Goal: Task Accomplishment & Management: Manage account settings

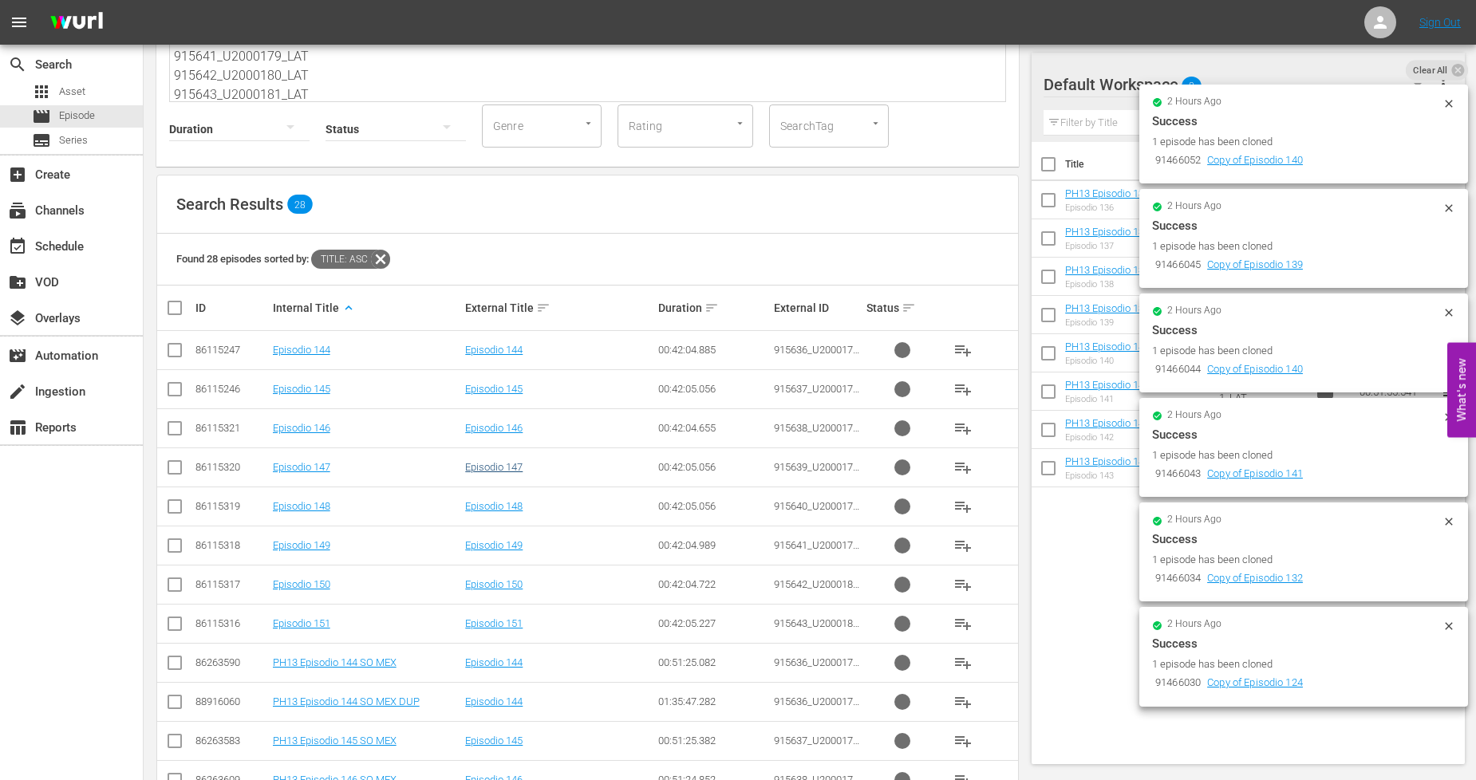
scroll to position [320, 0]
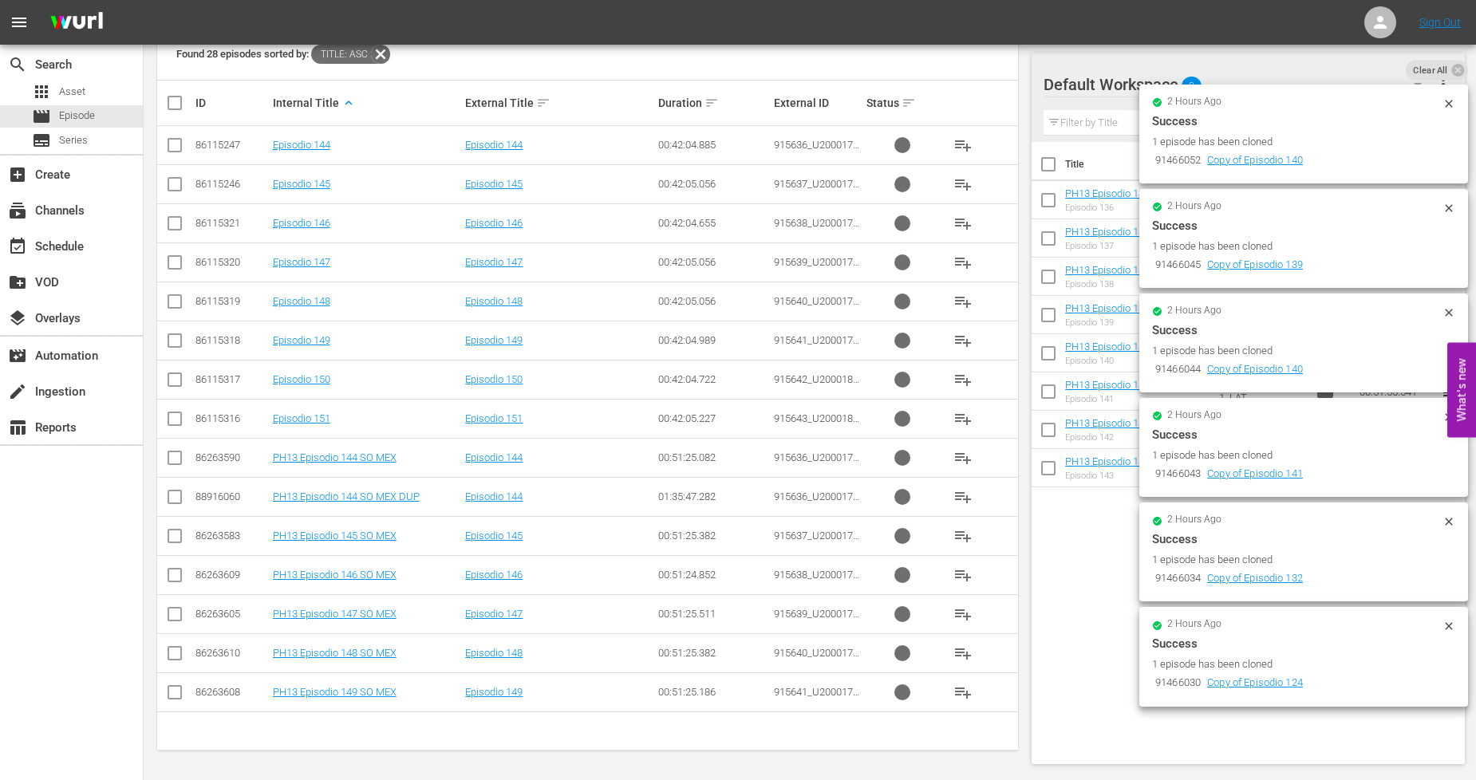
click at [175, 467] on input "checkbox" at bounding box center [174, 460] width 19 height 19
checkbox input "true"
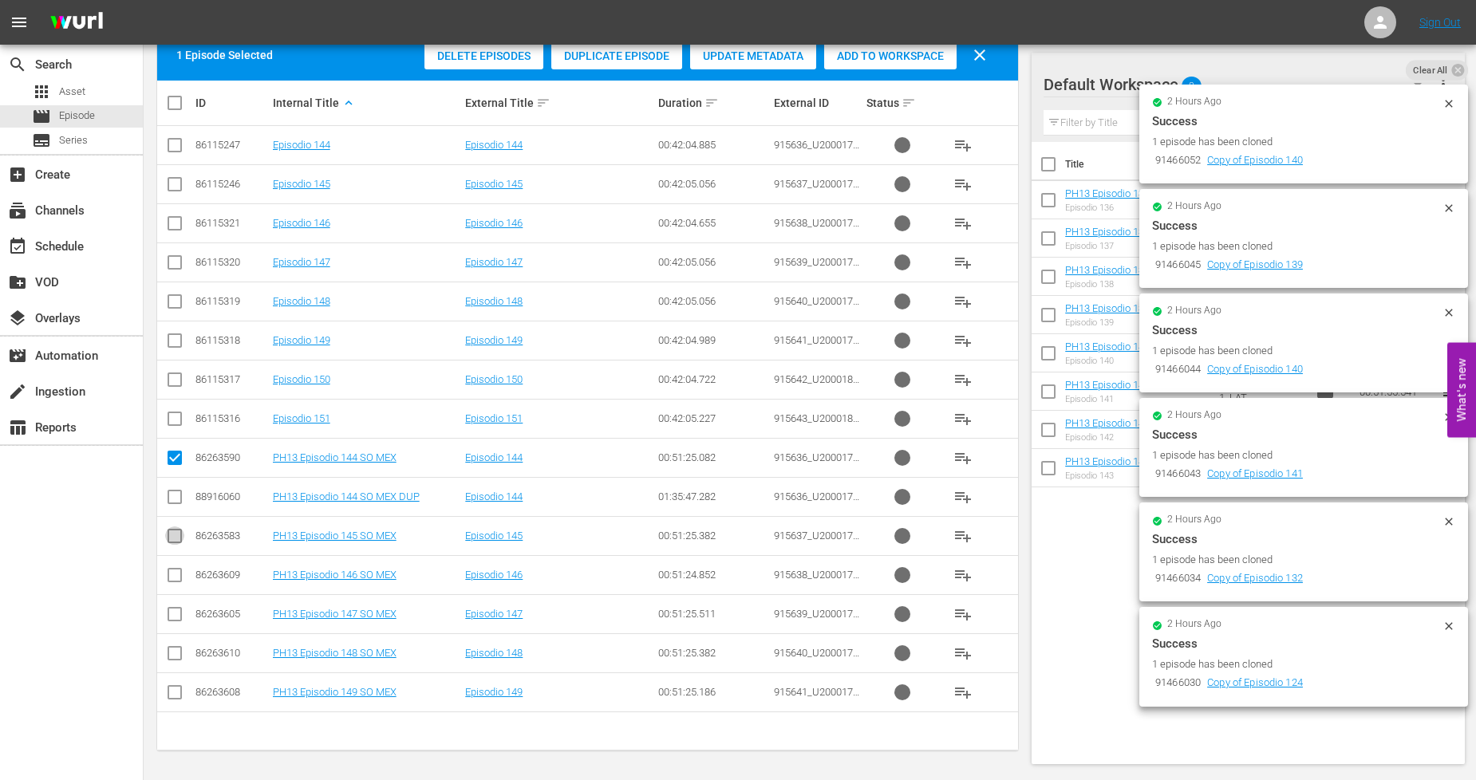
click at [178, 538] on input "checkbox" at bounding box center [174, 539] width 19 height 19
checkbox input "true"
click at [173, 572] on input "checkbox" at bounding box center [174, 578] width 19 height 19
checkbox input "true"
click at [174, 607] on icon at bounding box center [174, 614] width 19 height 19
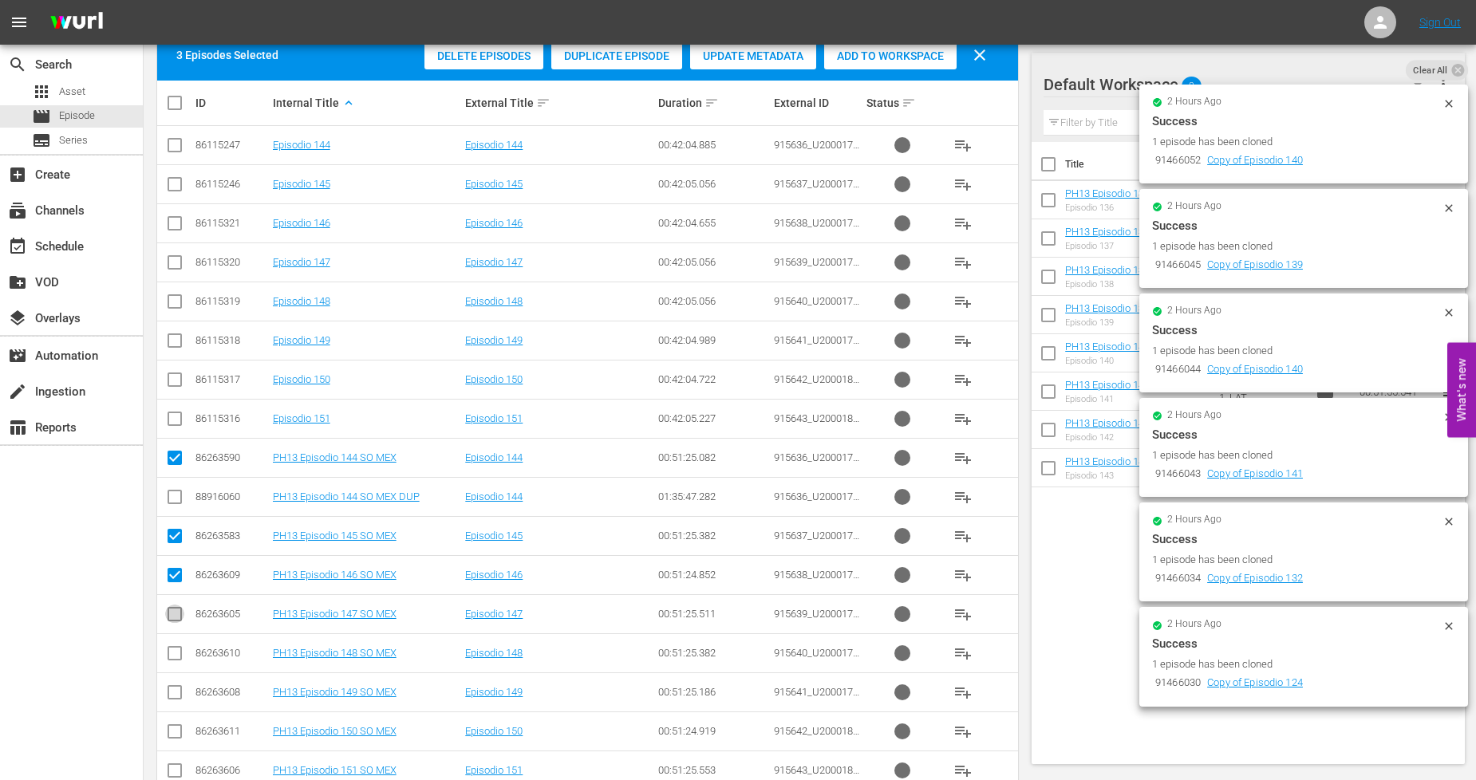
click at [171, 620] on input "checkbox" at bounding box center [174, 617] width 19 height 19
checkbox input "true"
click at [171, 652] on input "checkbox" at bounding box center [174, 656] width 19 height 19
checkbox input "true"
click at [172, 698] on input "checkbox" at bounding box center [174, 695] width 19 height 19
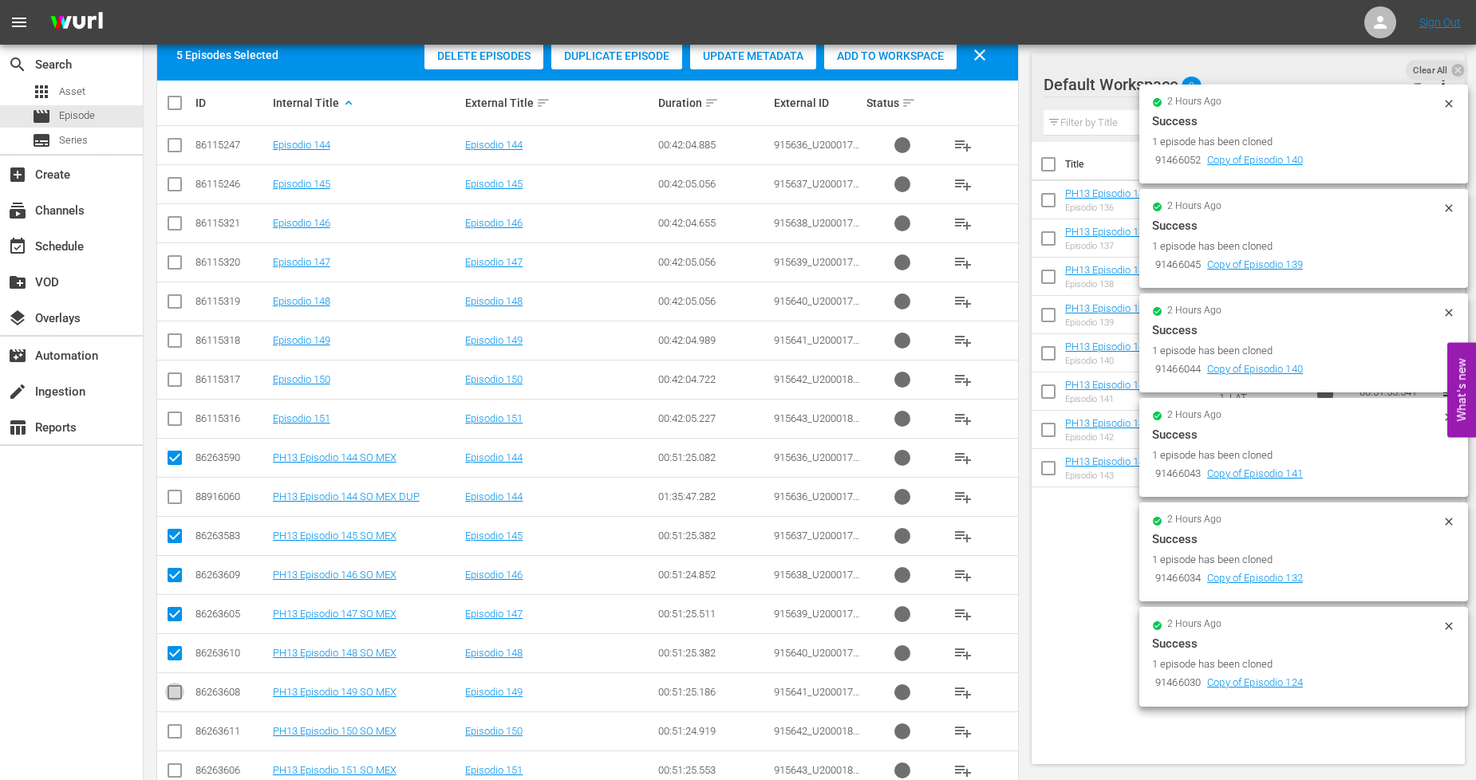
checkbox input "true"
click at [176, 731] on input "checkbox" at bounding box center [174, 734] width 19 height 19
checkbox input "true"
click at [175, 766] on input "checkbox" at bounding box center [174, 773] width 19 height 19
checkbox input "true"
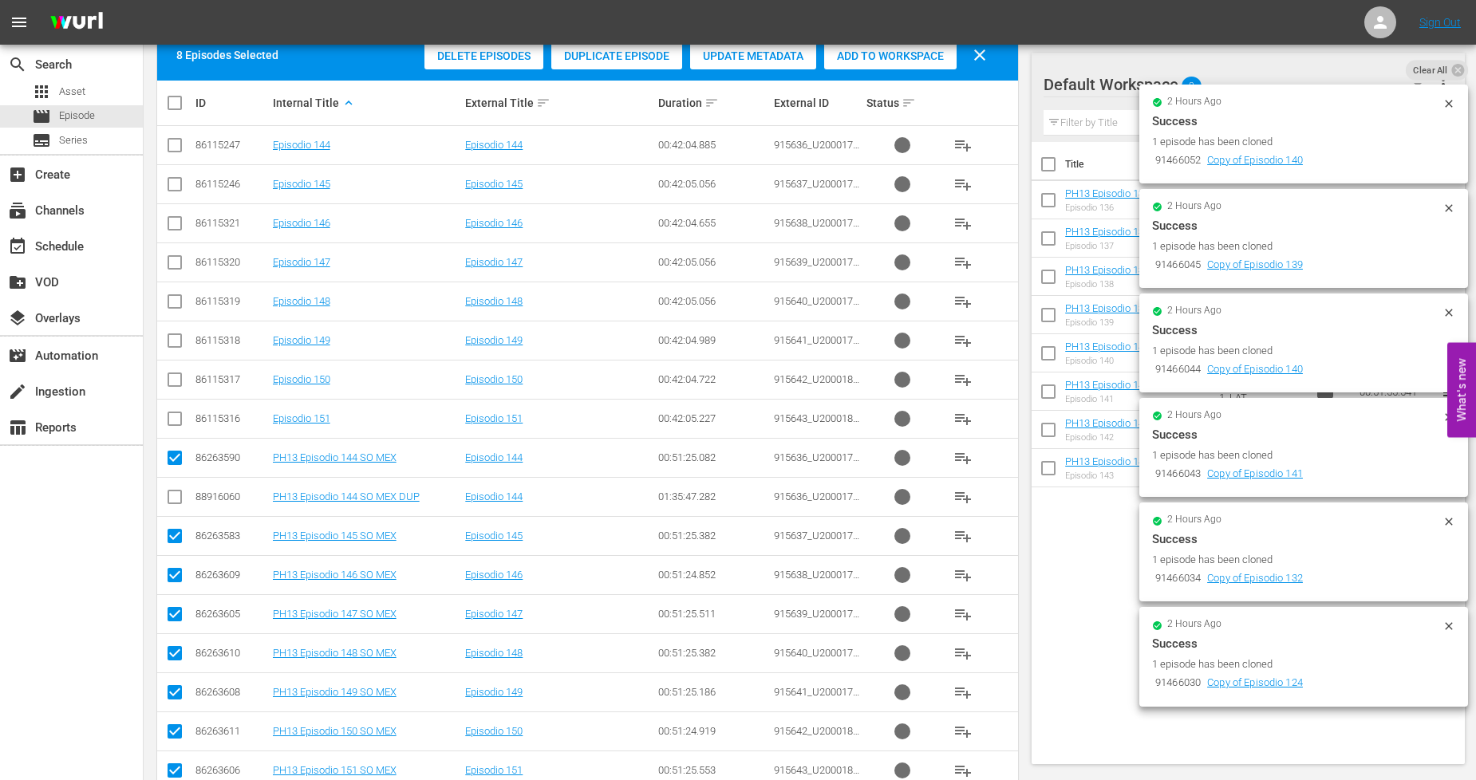
scroll to position [0, 0]
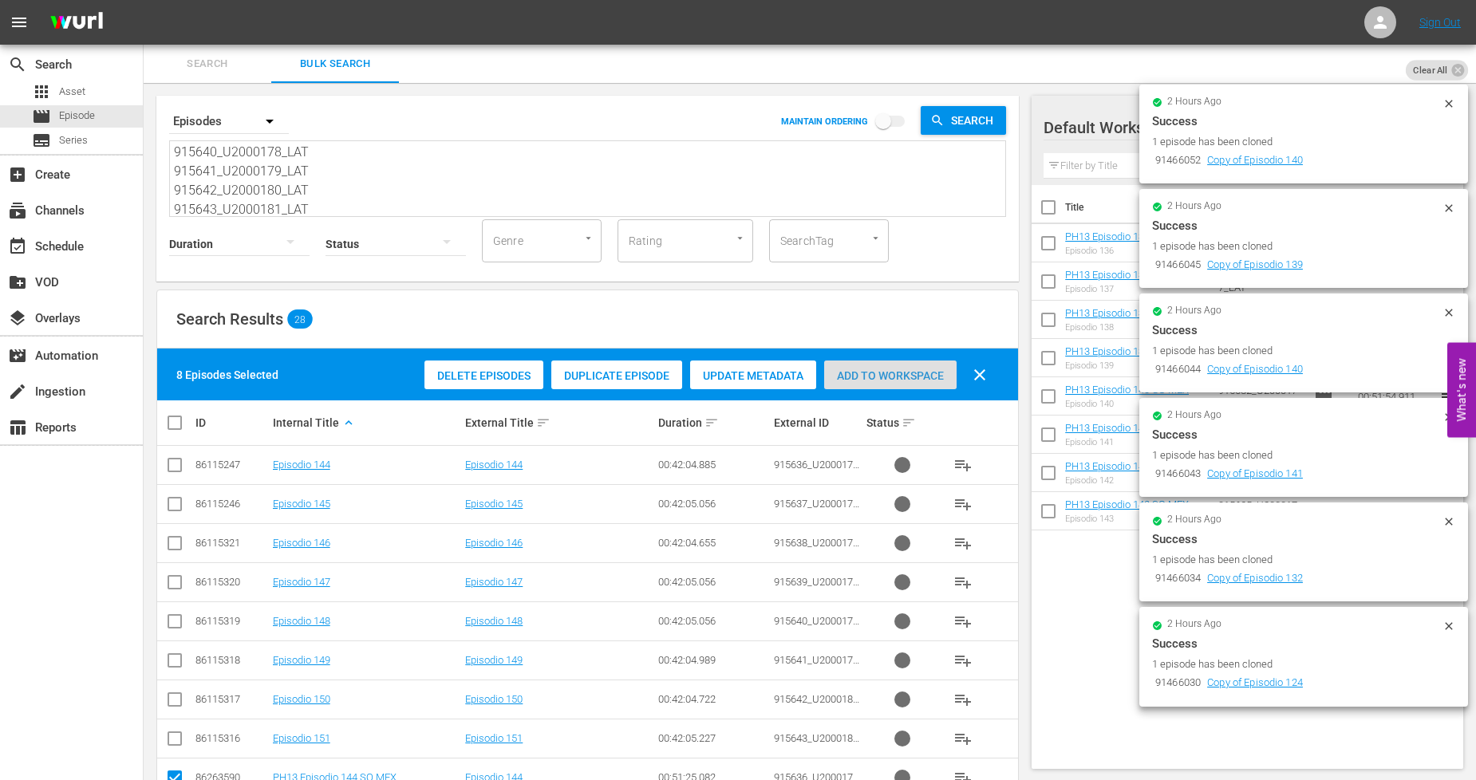
click at [935, 372] on span "Add to Workspace" at bounding box center [890, 375] width 132 height 13
click at [172, 420] on input "checkbox" at bounding box center [181, 422] width 32 height 19
checkbox input "true"
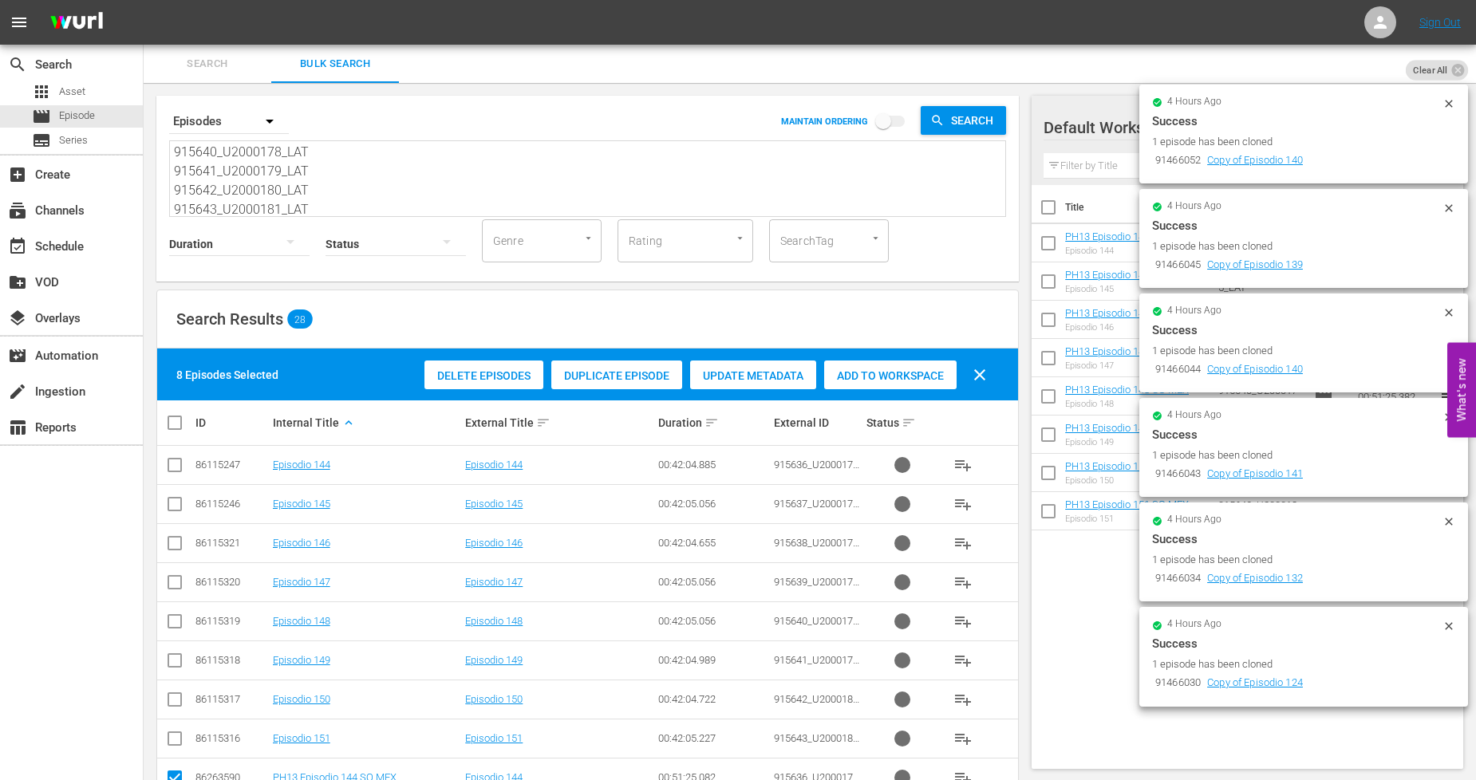
checkbox input "true"
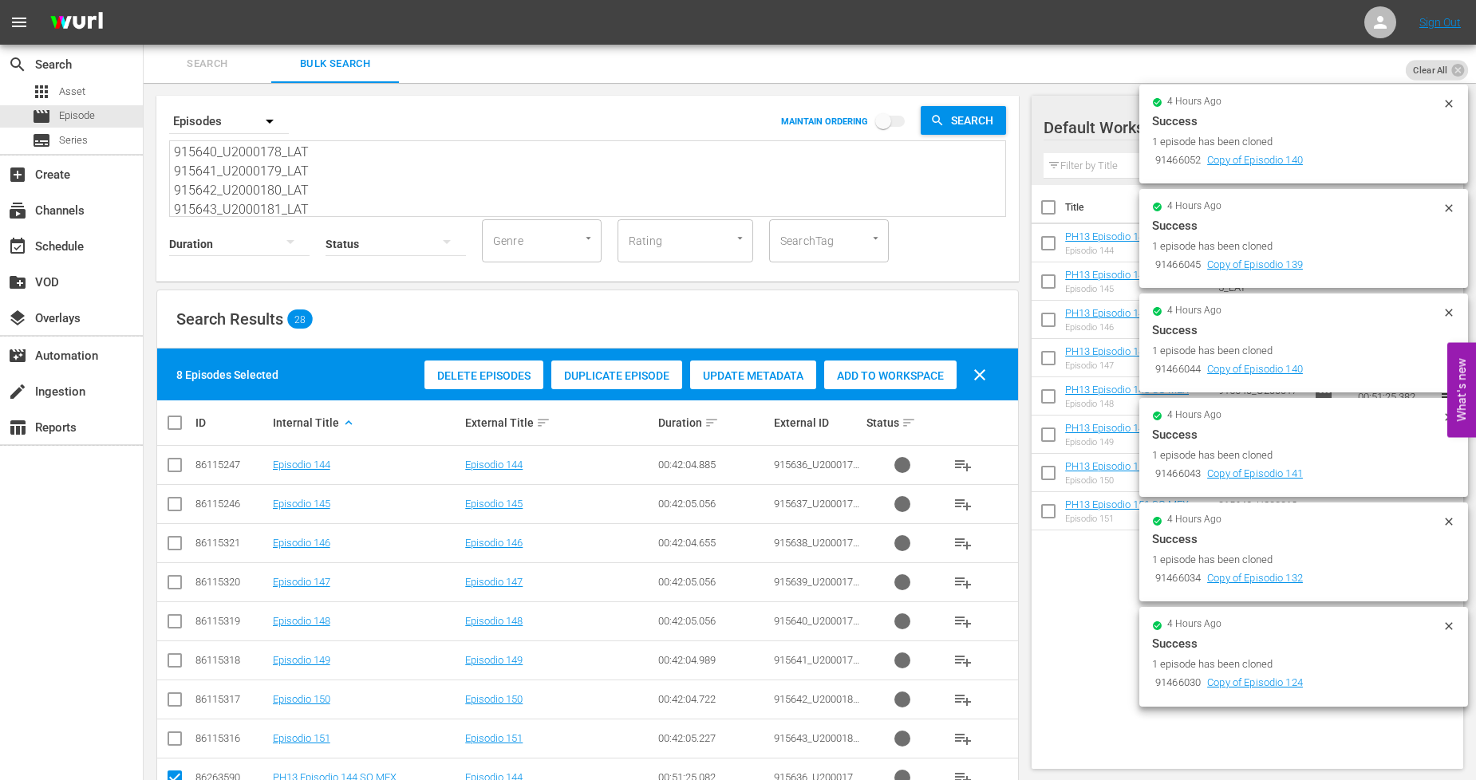
checkbox input "true"
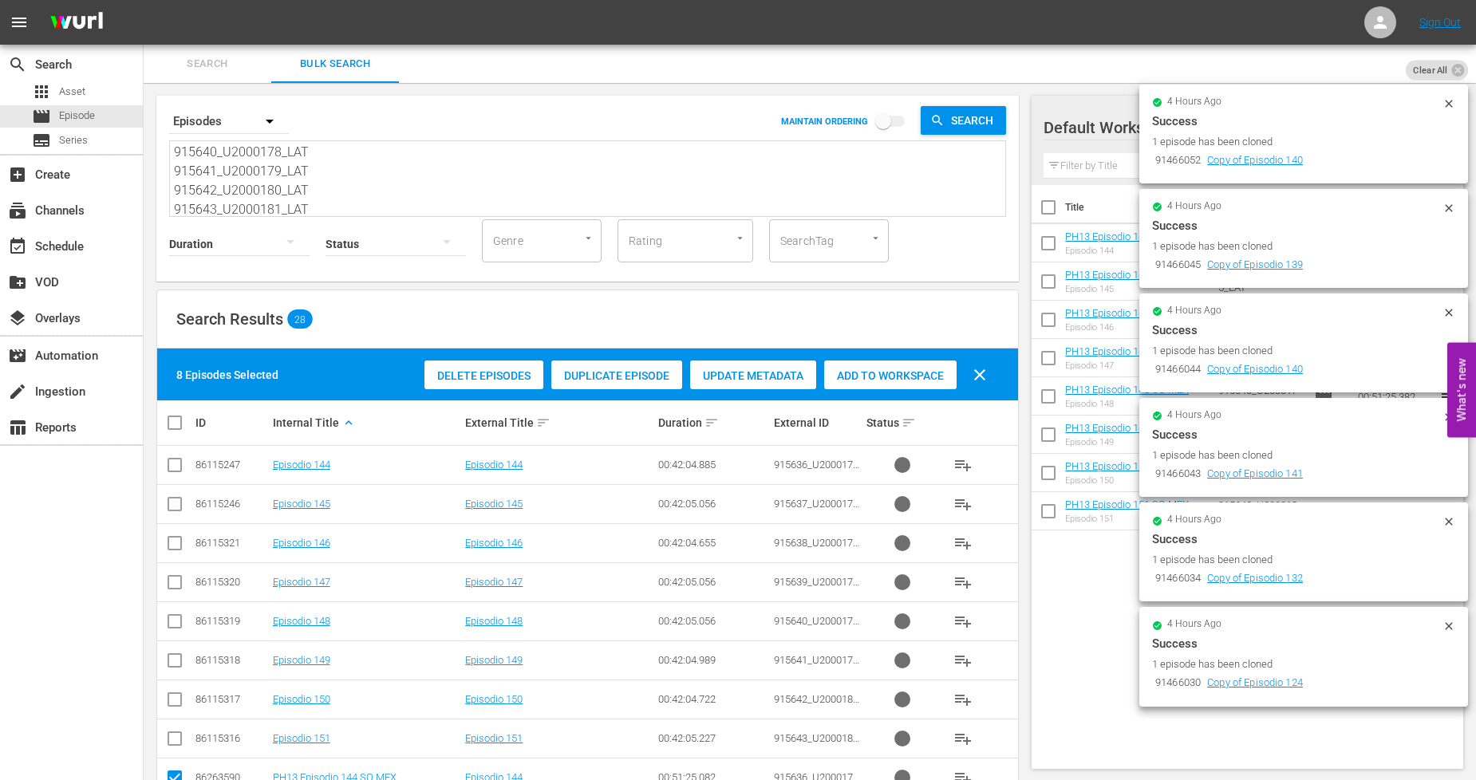
checkbox input "true"
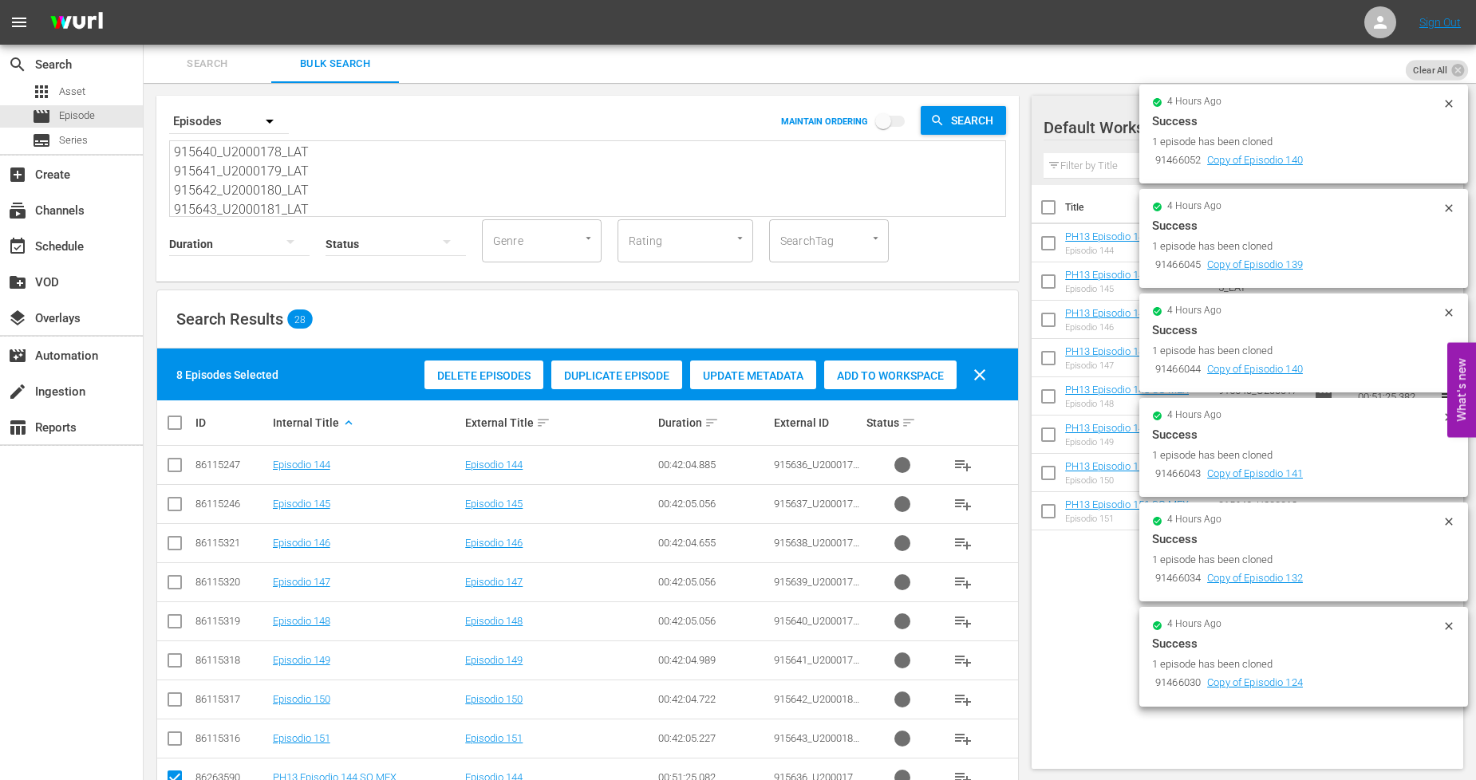
checkbox input "true"
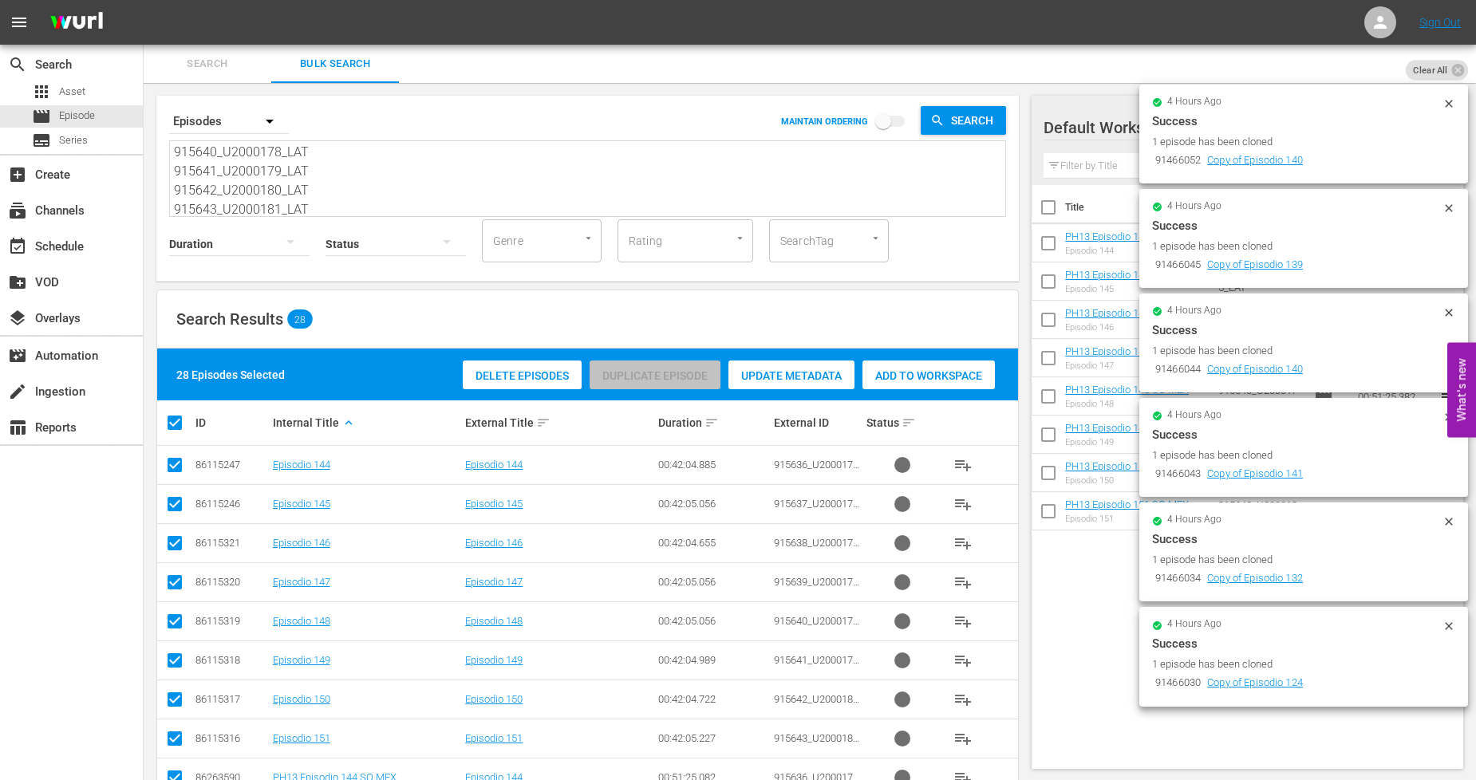
click at [172, 420] on input "checkbox" at bounding box center [181, 422] width 32 height 19
checkbox input "false"
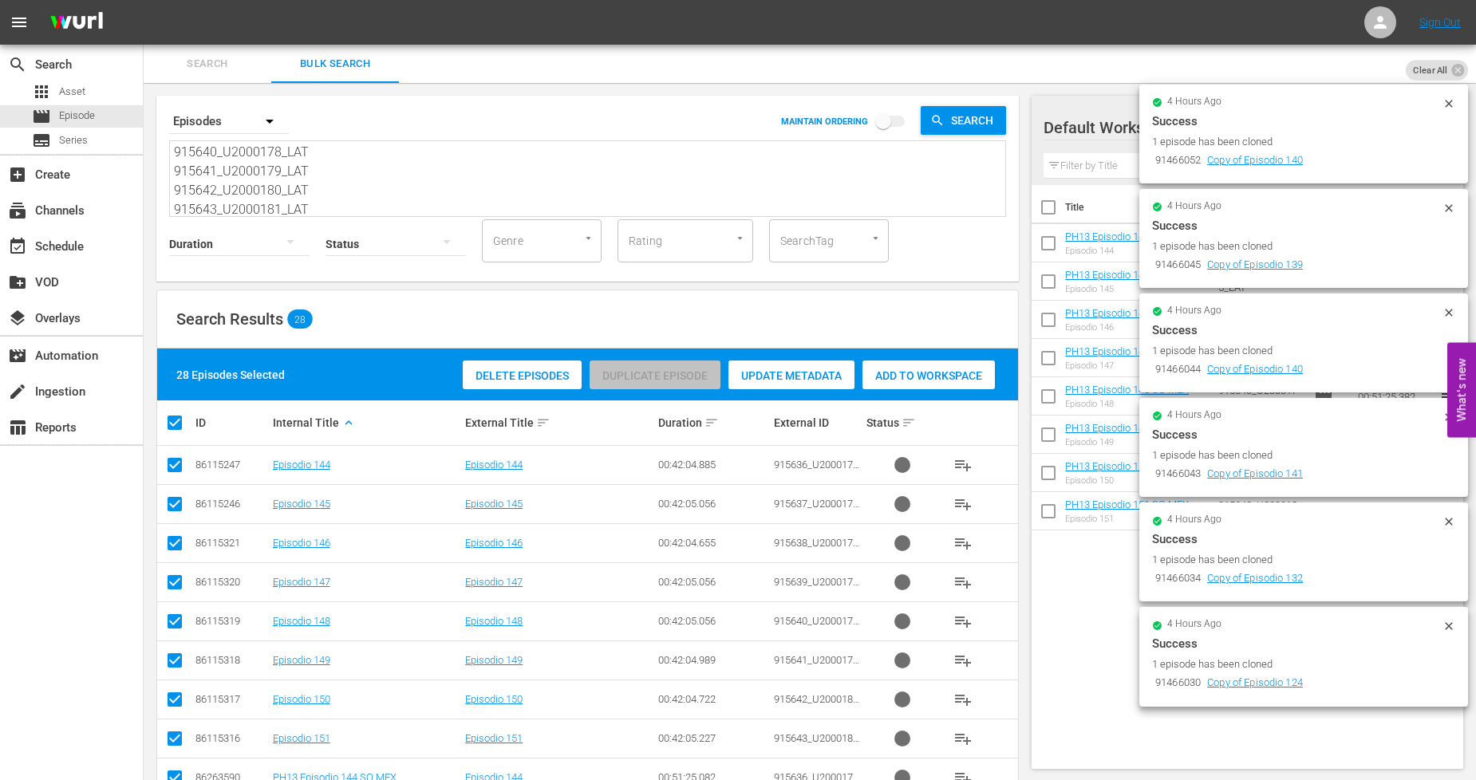
checkbox input "false"
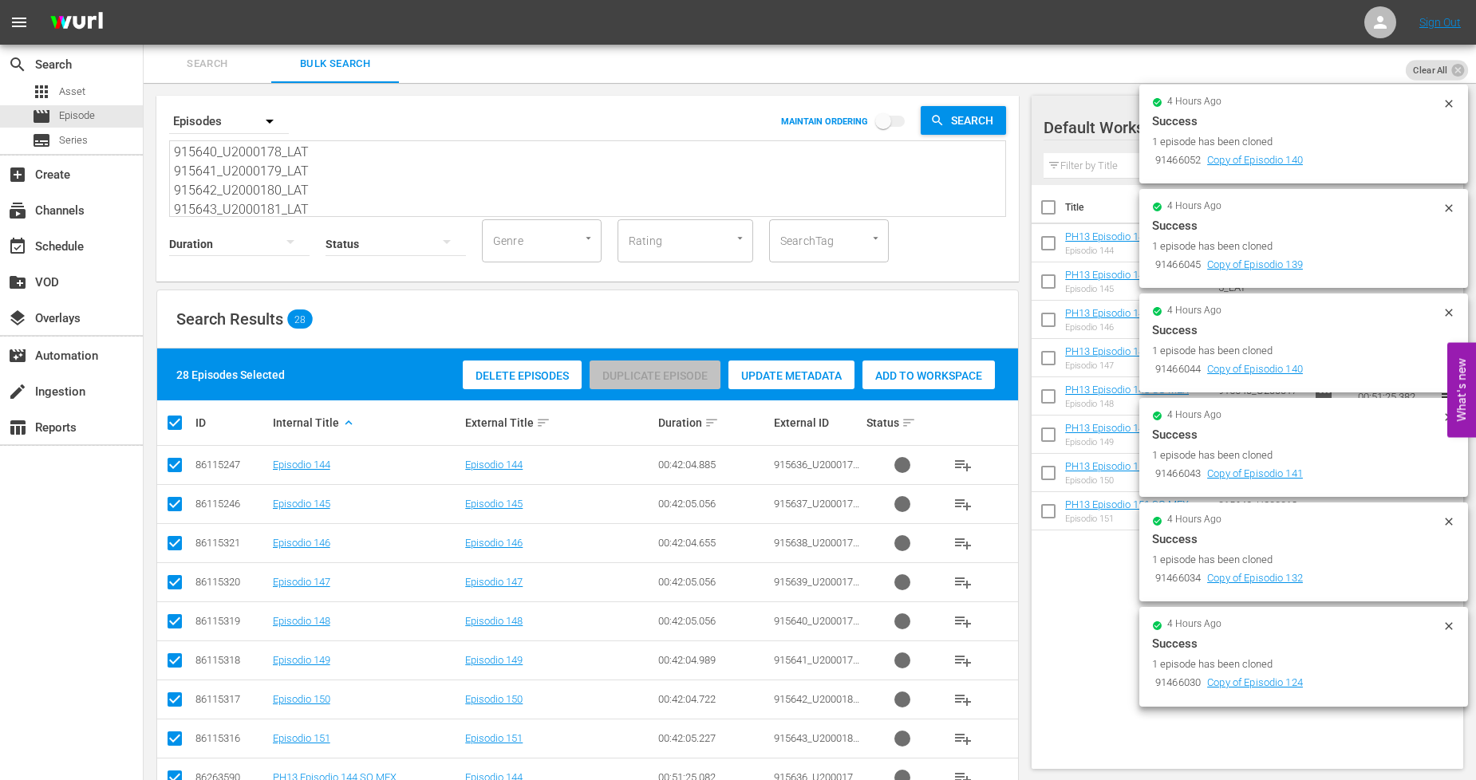
checkbox input "false"
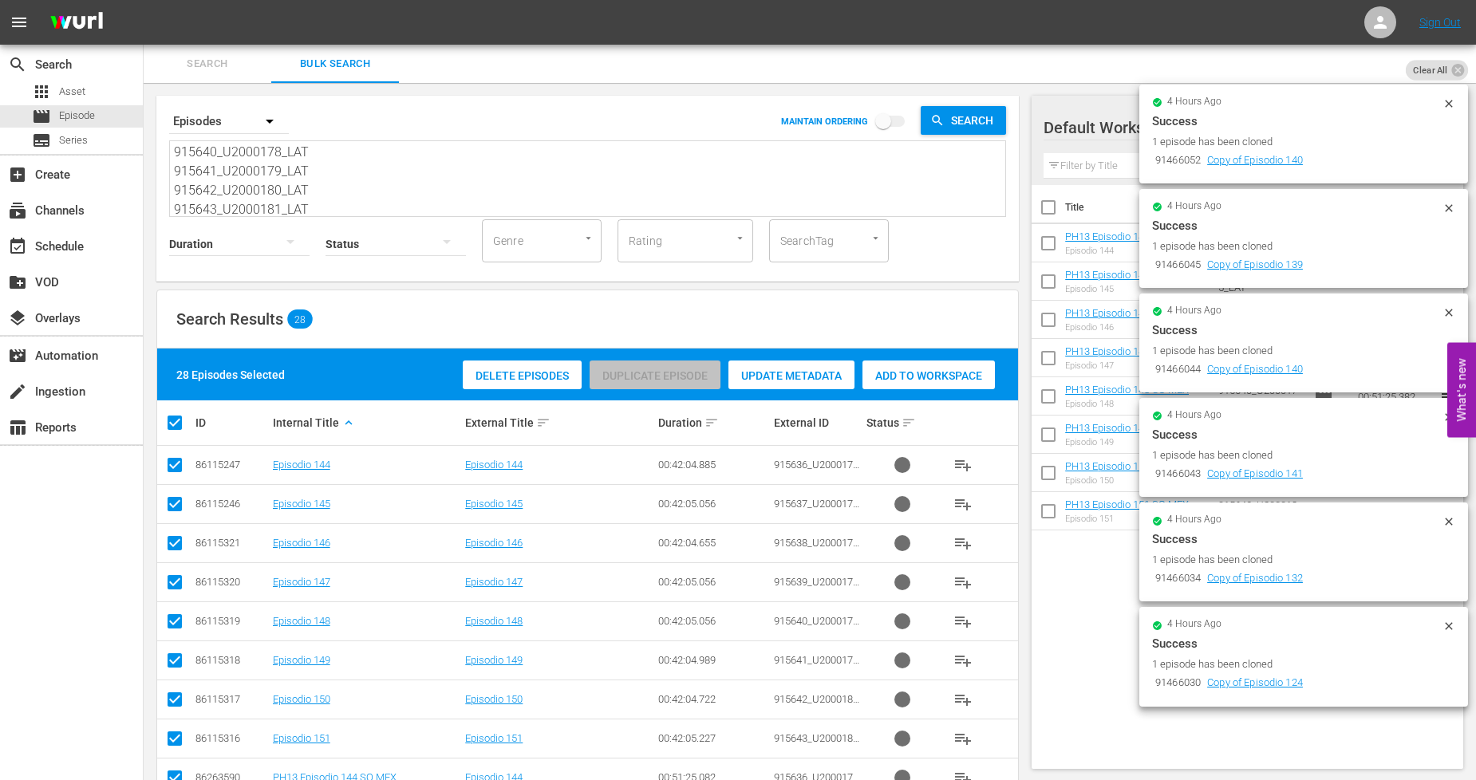
checkbox input "false"
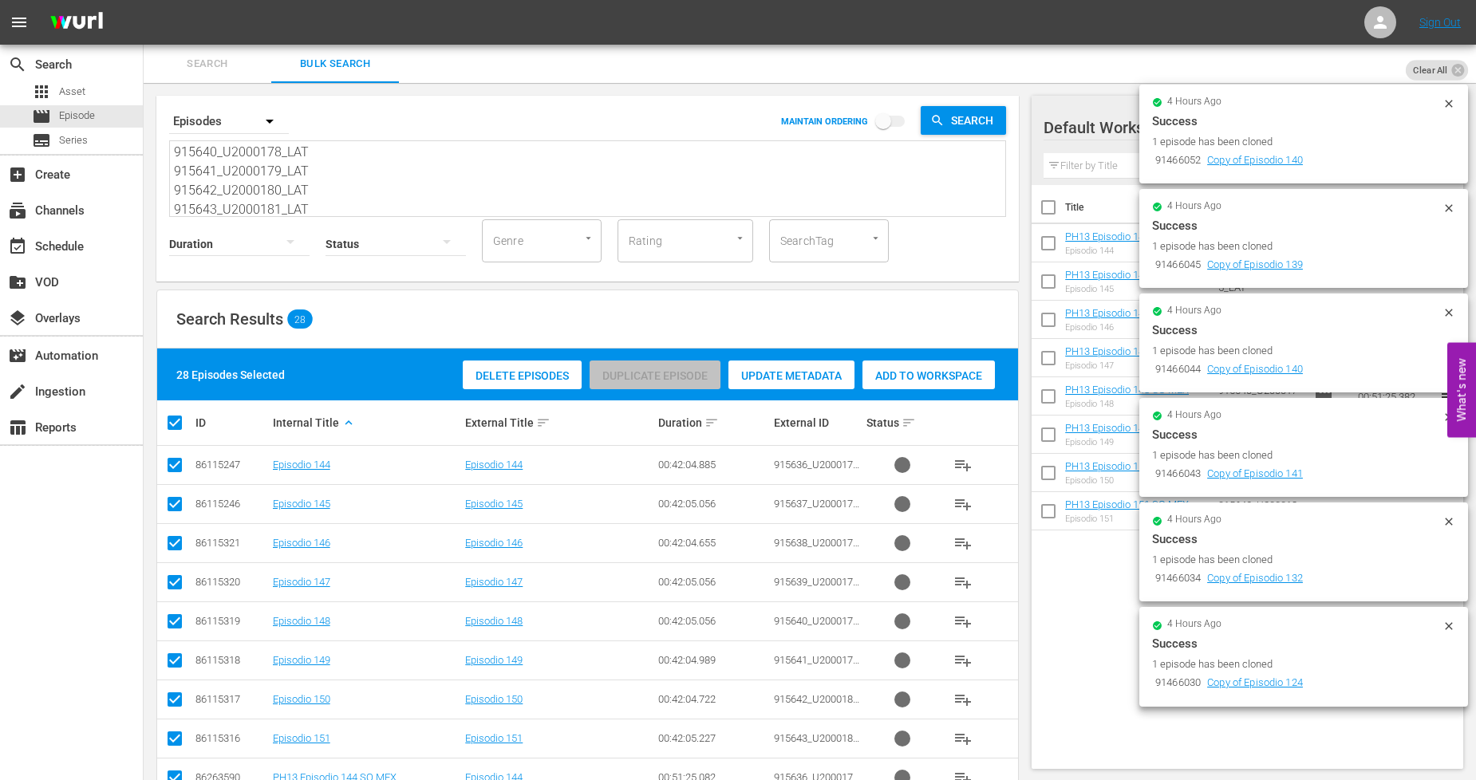
checkbox input "false"
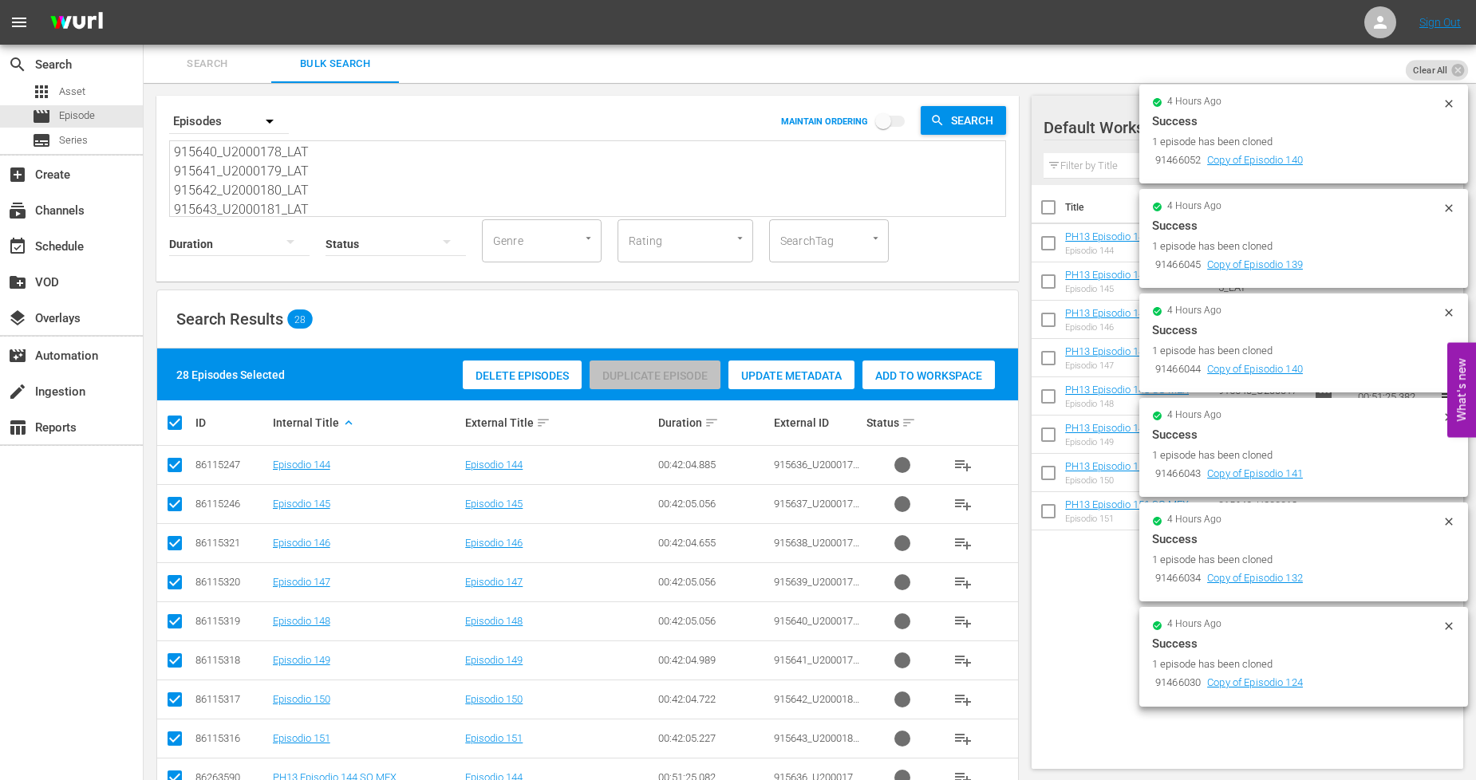
checkbox input "false"
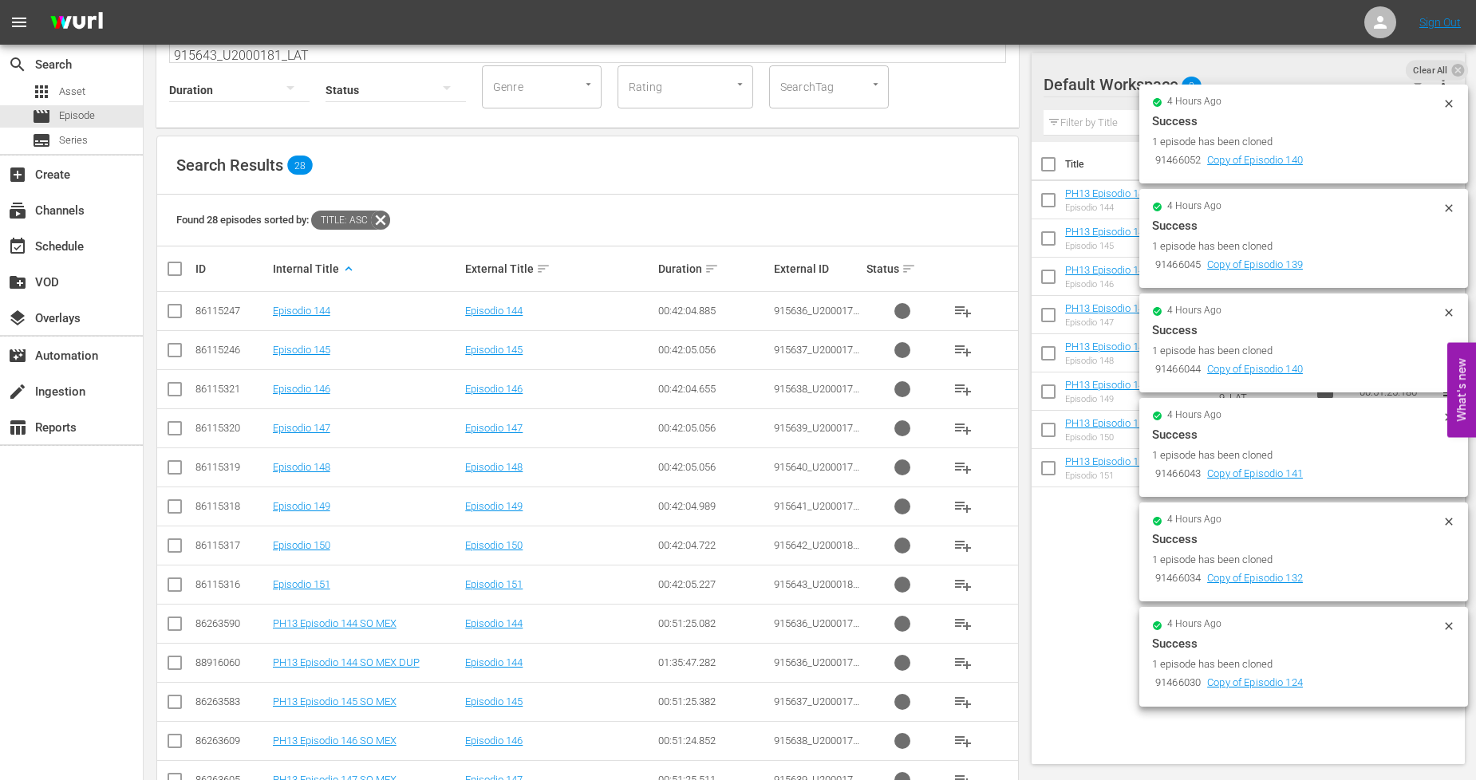
scroll to position [708, 0]
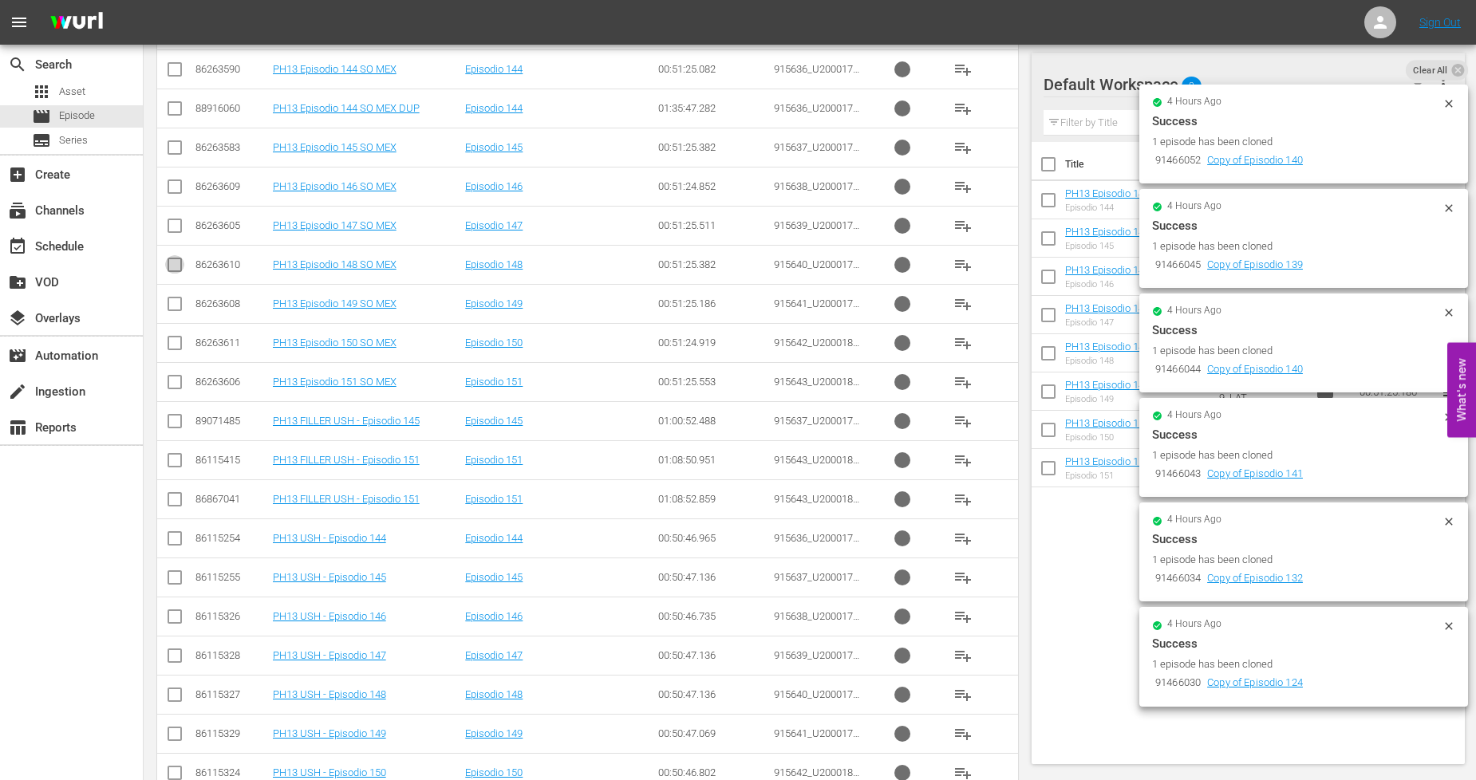
drag, startPoint x: 174, startPoint y: 267, endPoint x: 213, endPoint y: 272, distance: 39.4
click at [174, 269] on input "checkbox" at bounding box center [174, 267] width 19 height 19
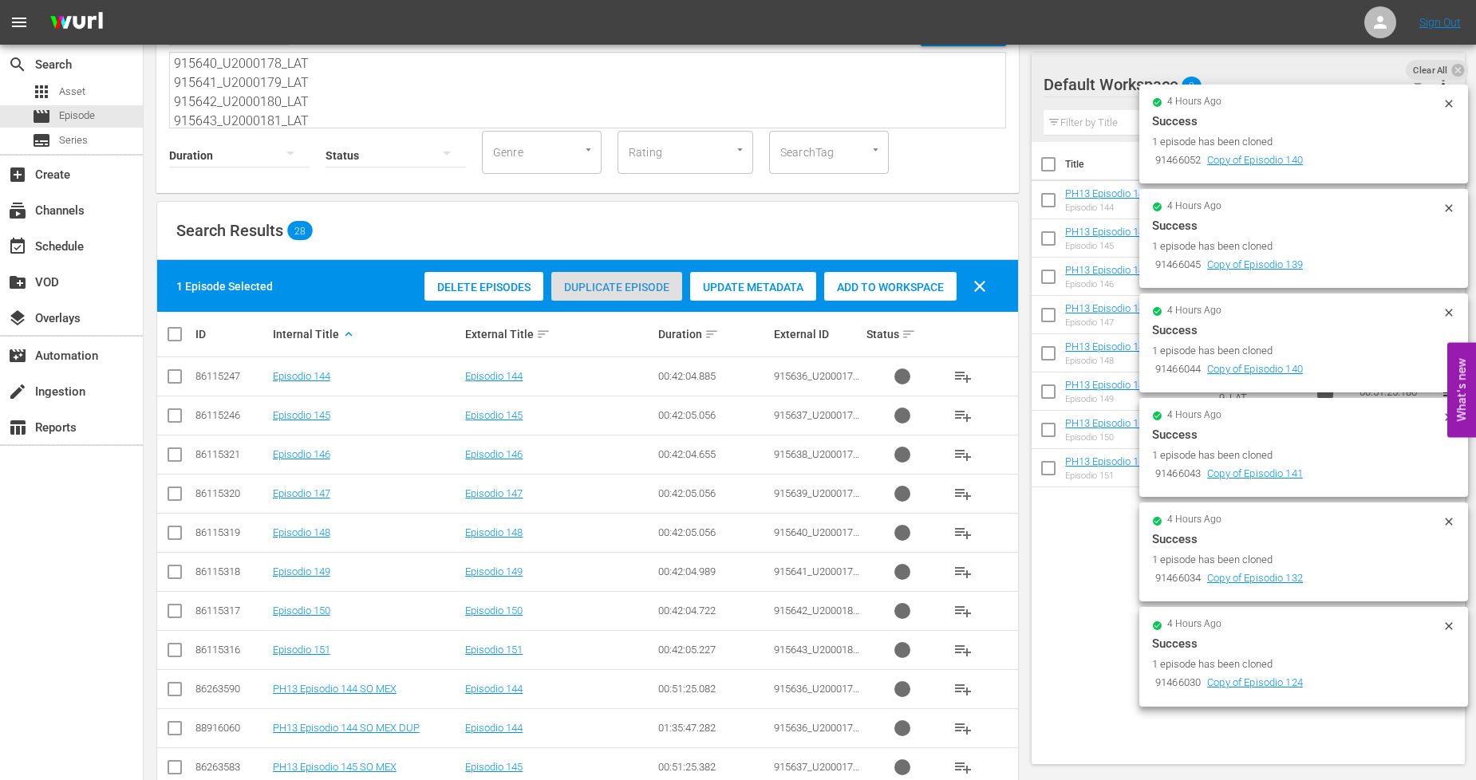
click at [650, 289] on span "Duplicate Episode" at bounding box center [616, 287] width 131 height 13
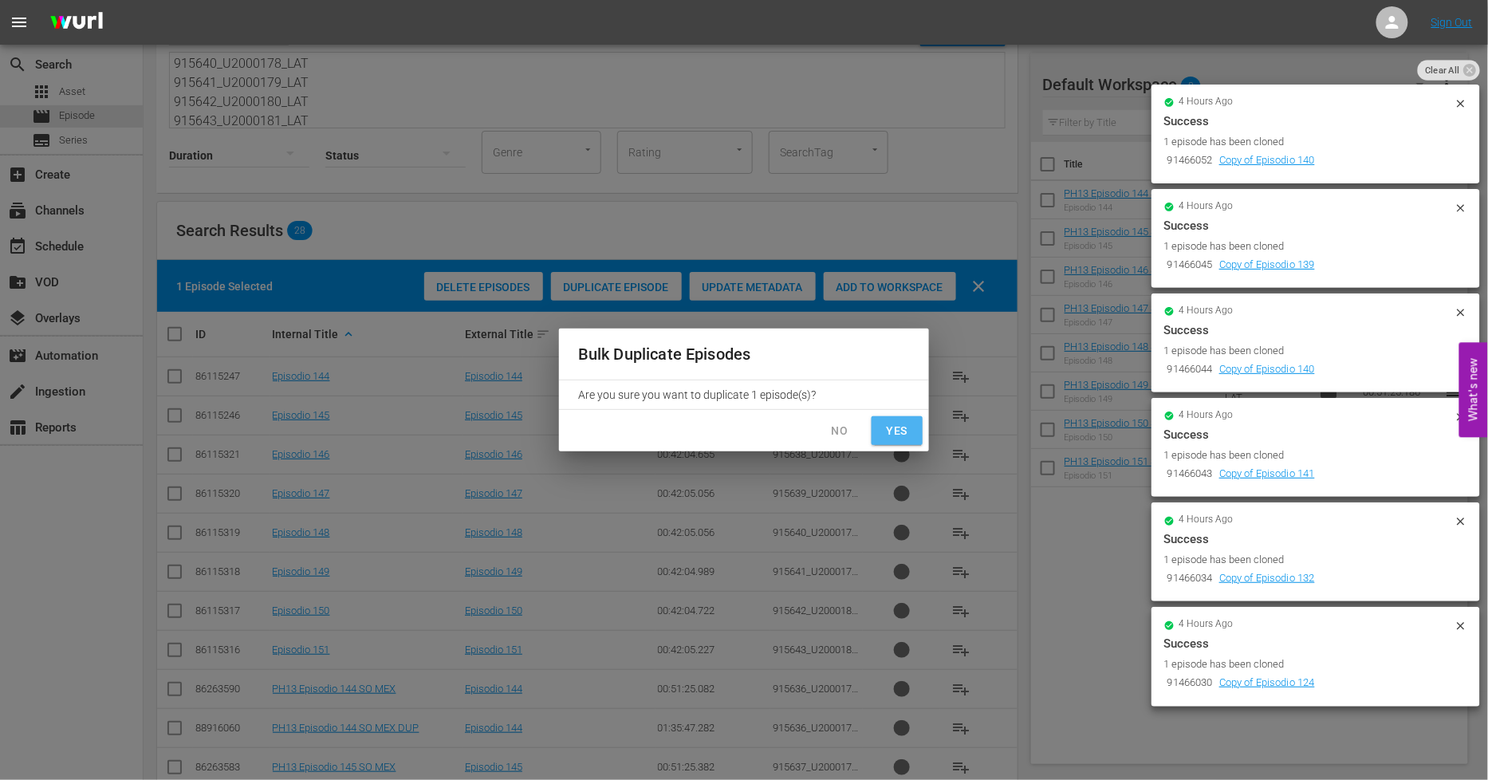
click at [912, 427] on button "Yes" at bounding box center [897, 431] width 51 height 30
checkbox input "false"
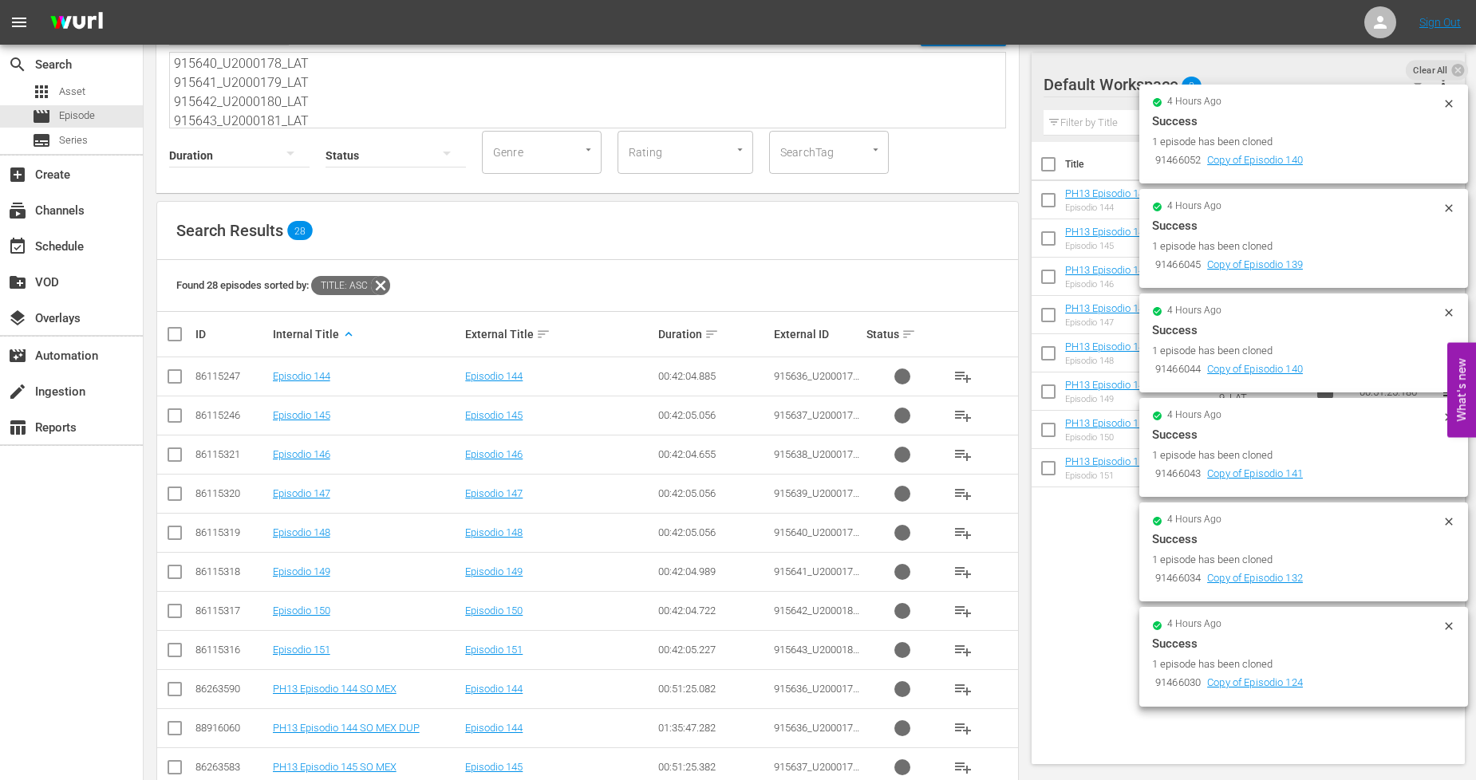
scroll to position [0, 0]
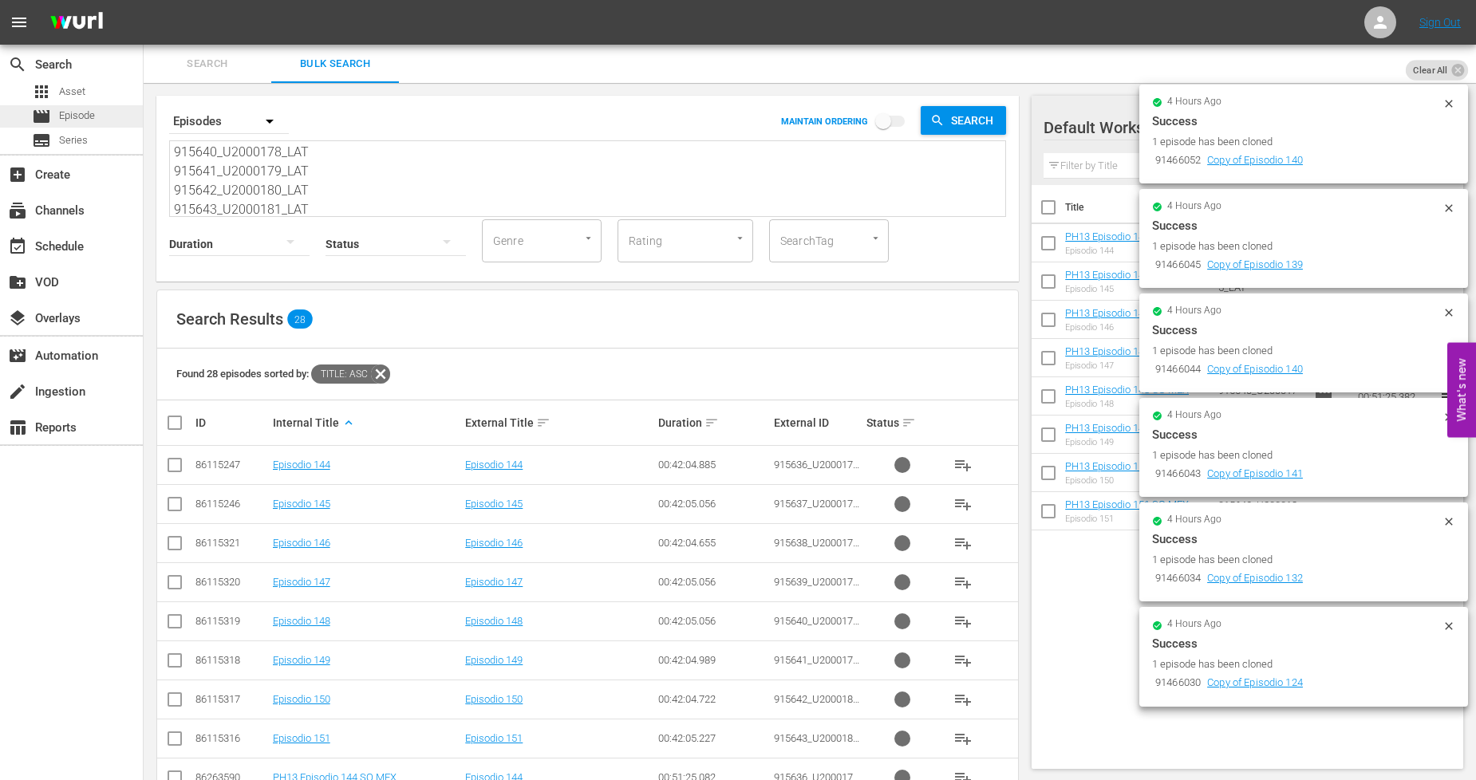
click at [93, 113] on span "Episode" at bounding box center [77, 116] width 36 height 16
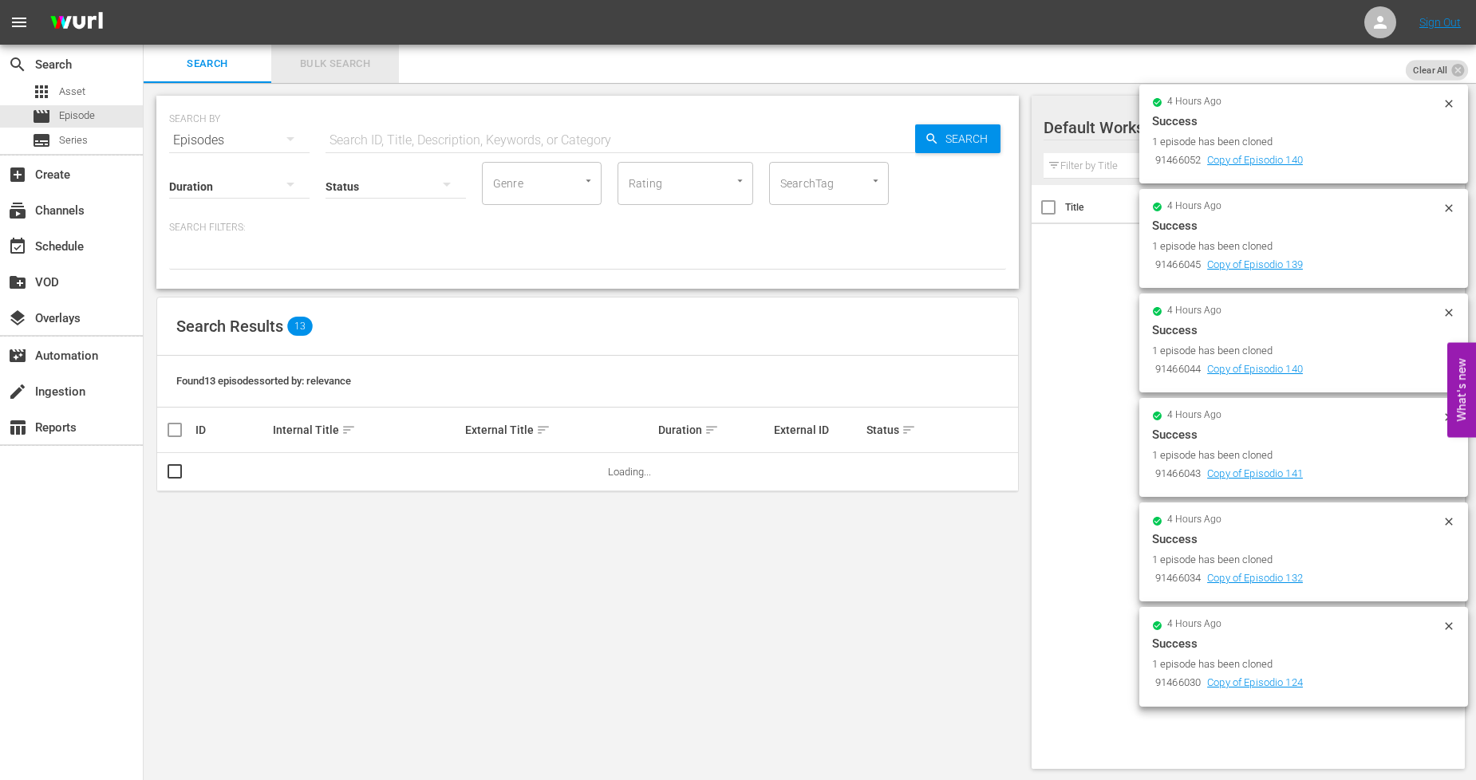
click at [351, 62] on span "Bulk Search" at bounding box center [335, 64] width 108 height 18
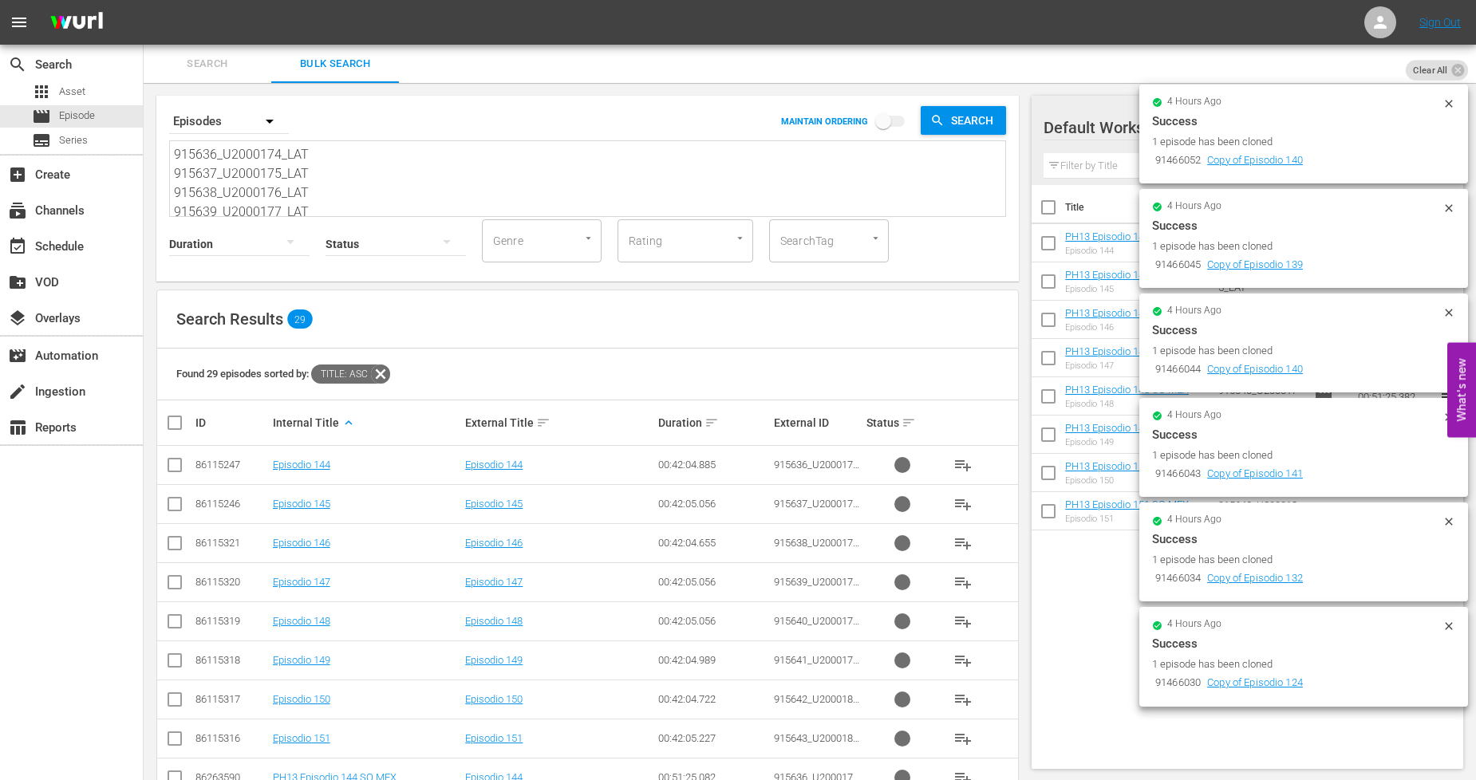
drag, startPoint x: 324, startPoint y: 210, endPoint x: -60, endPoint y: -107, distance: 497.5
click at [0, 0] on html "menu Sign Out search Search apps Asset movie Episode subtitles Series add_box C…" at bounding box center [738, 390] width 1476 height 780
paste textarea "44_U2000182_LAT 915645_U2000183_LAT 915646_U2000184_LAT 915647_U2000185_LAT 915…"
type textarea "915644_U2000182_LAT 915645_U2000183_LAT 915646_U2000184_LAT 915647_U2000185_LAT…"
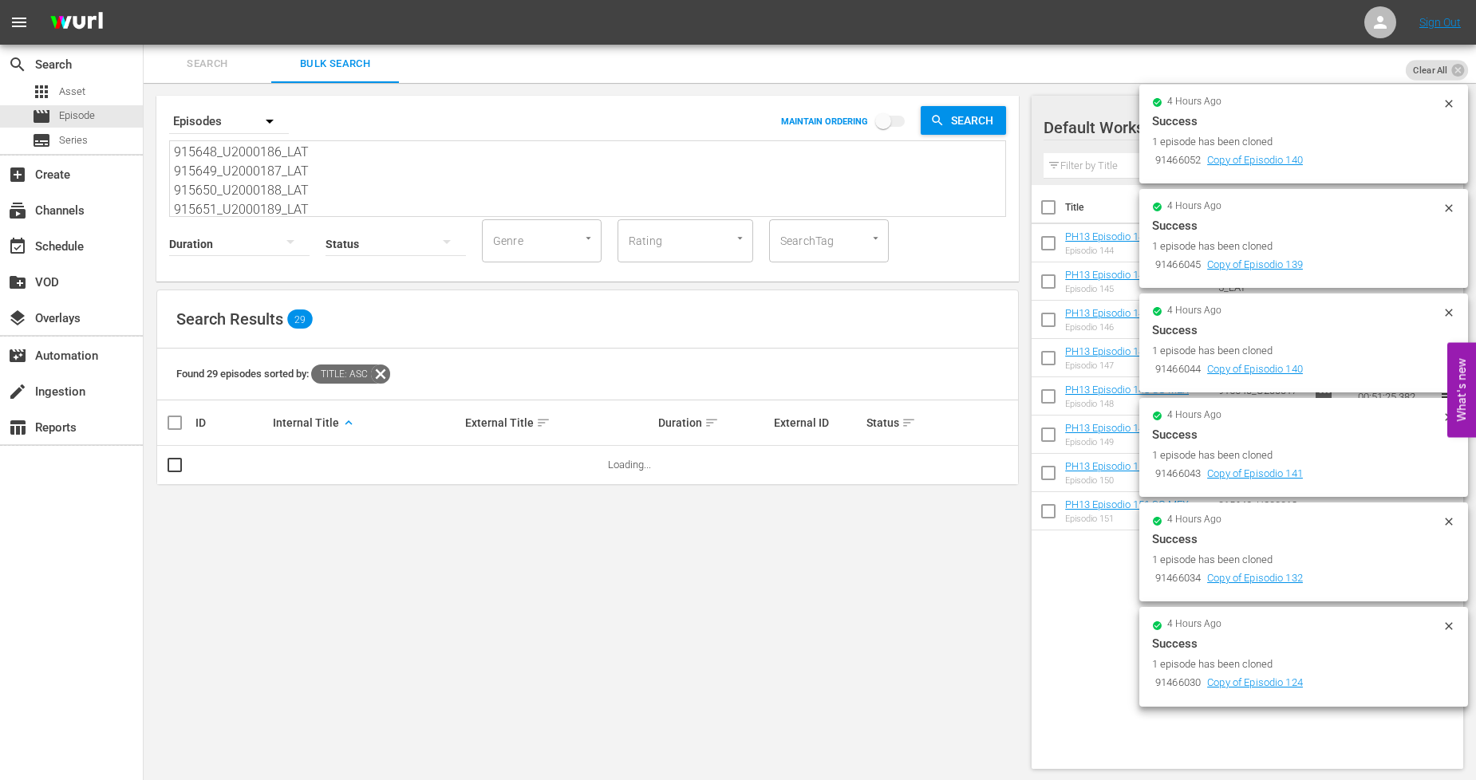
type textarea "915644_U2000182_LAT 915645_U2000183_LAT 915646_U2000184_LAT 915647_U2000185_LAT…"
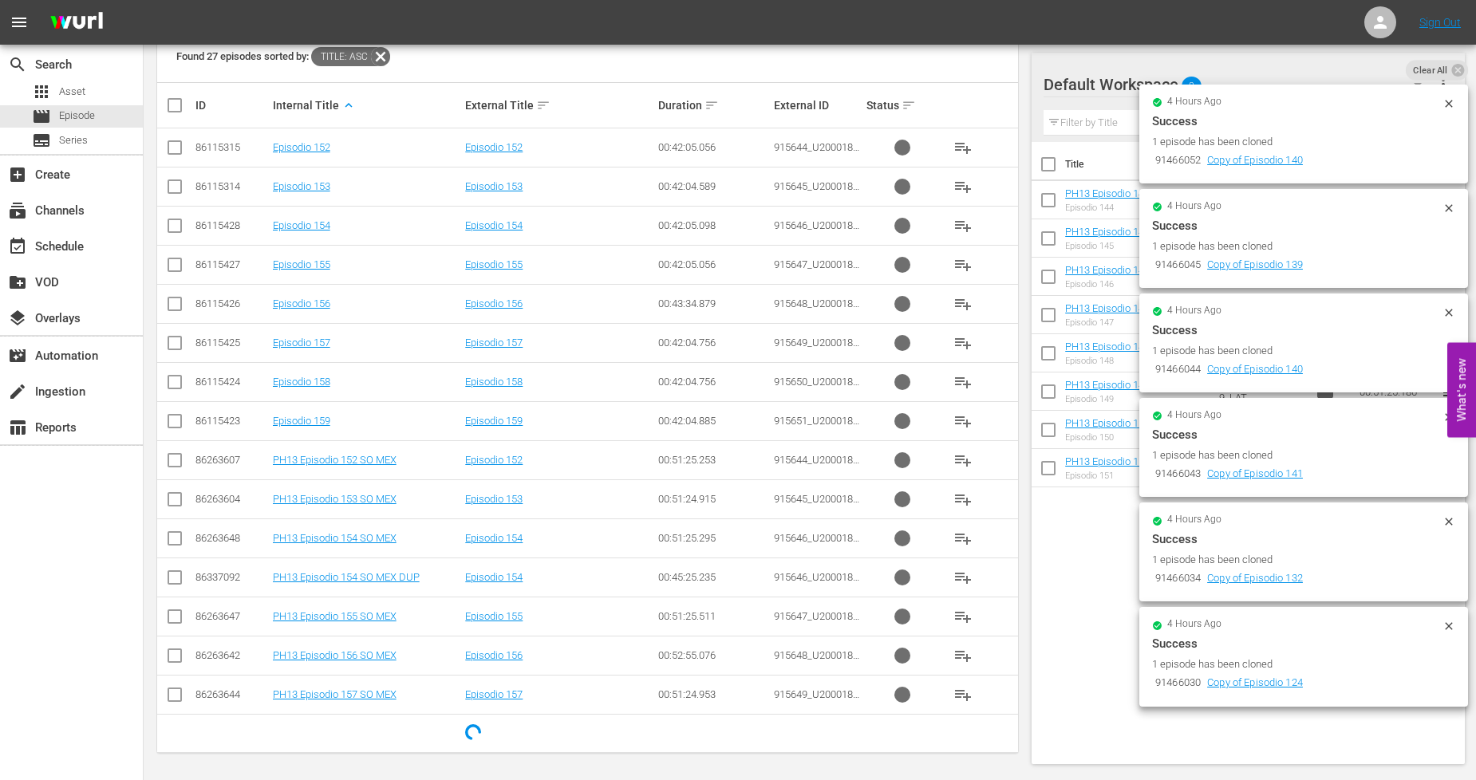
scroll to position [320, 0]
click at [182, 458] on input "checkbox" at bounding box center [174, 460] width 19 height 19
checkbox input "true"
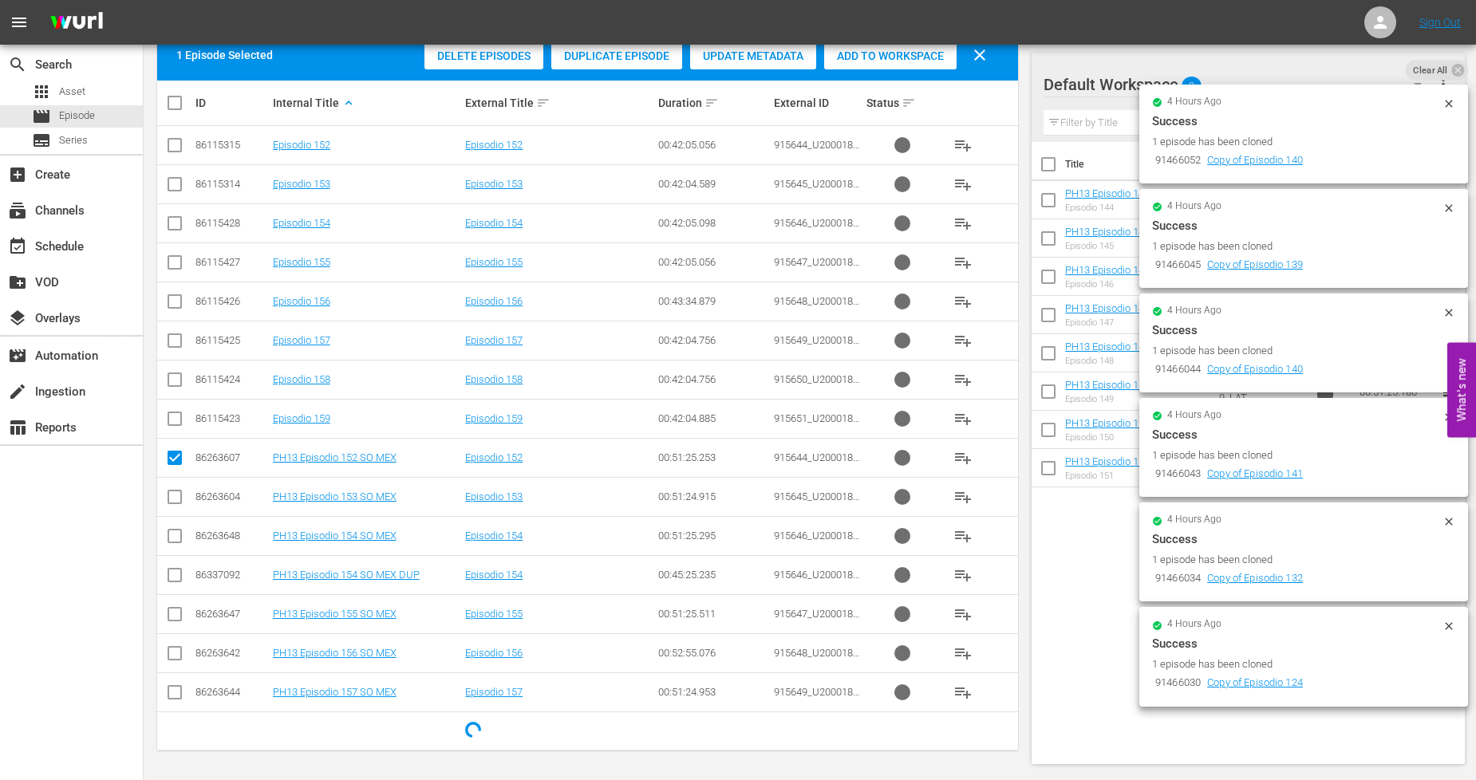
click at [179, 491] on input "checkbox" at bounding box center [174, 500] width 19 height 19
checkbox input "true"
click at [176, 537] on input "checkbox" at bounding box center [174, 539] width 19 height 19
checkbox input "true"
click at [172, 606] on icon at bounding box center [174, 614] width 19 height 19
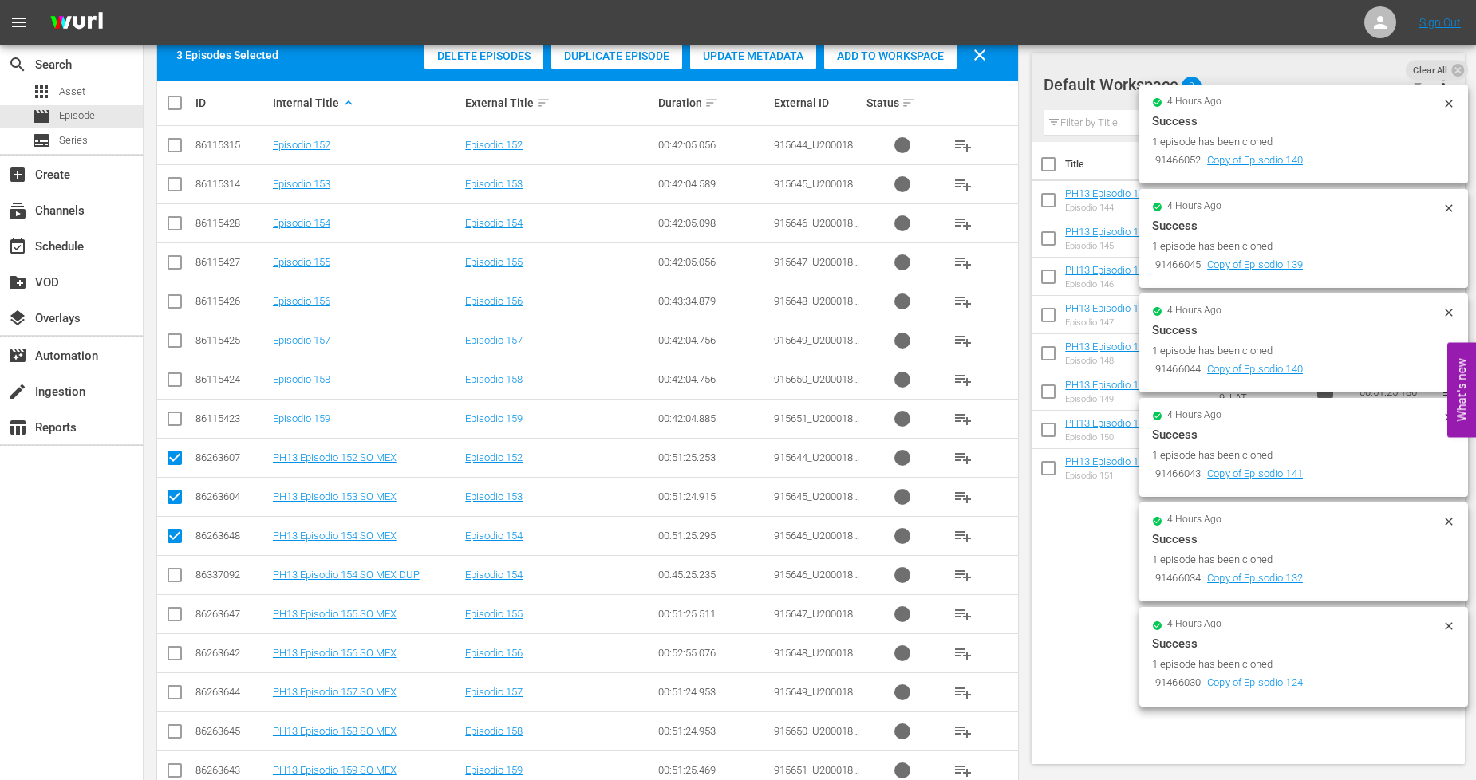
click at [172, 611] on input "checkbox" at bounding box center [174, 617] width 19 height 19
checkbox input "true"
click at [174, 658] on input "checkbox" at bounding box center [174, 656] width 19 height 19
checkbox input "true"
click at [176, 696] on input "checkbox" at bounding box center [174, 695] width 19 height 19
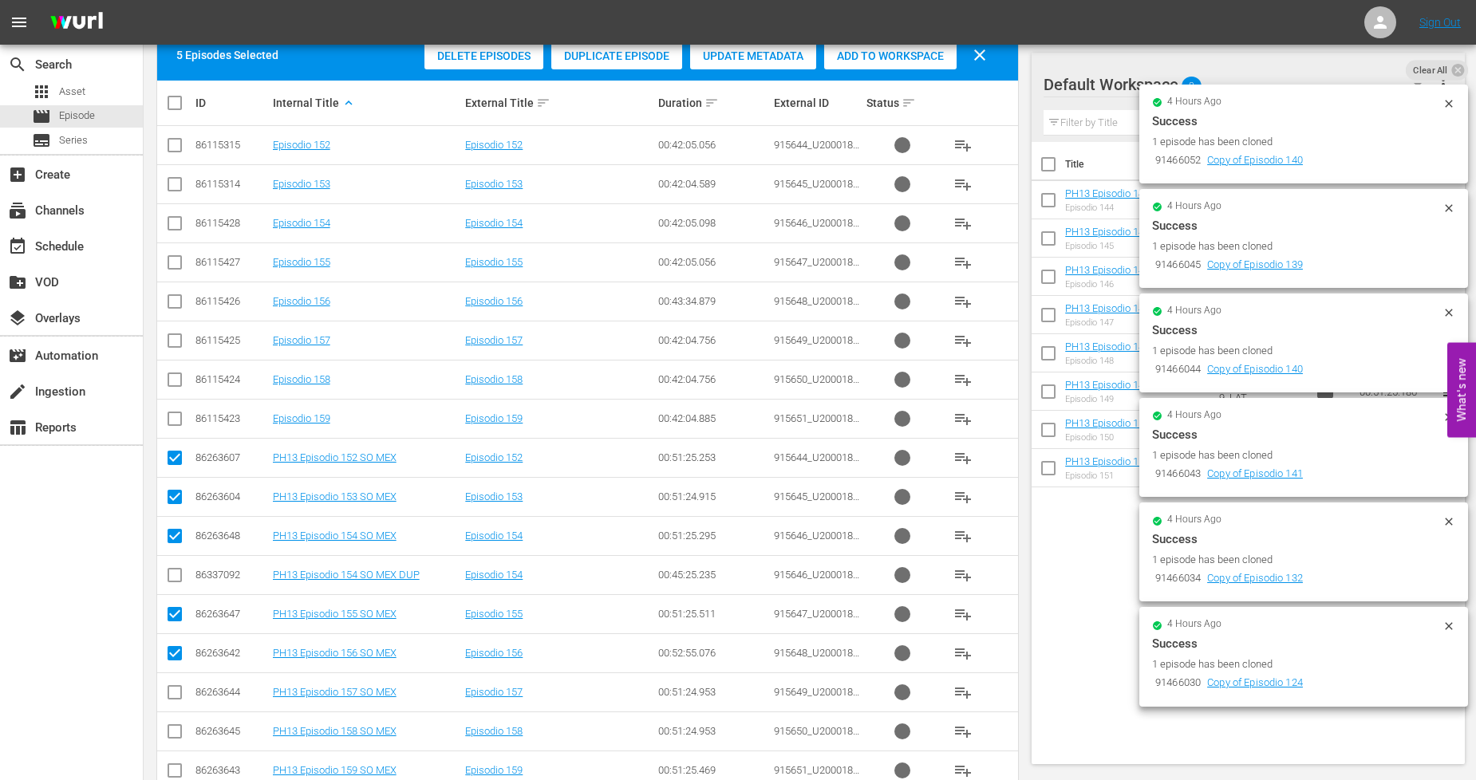
checkbox input "true"
click at [176, 727] on input "checkbox" at bounding box center [174, 734] width 19 height 19
checkbox input "true"
click at [176, 769] on input "checkbox" at bounding box center [174, 773] width 19 height 19
checkbox input "true"
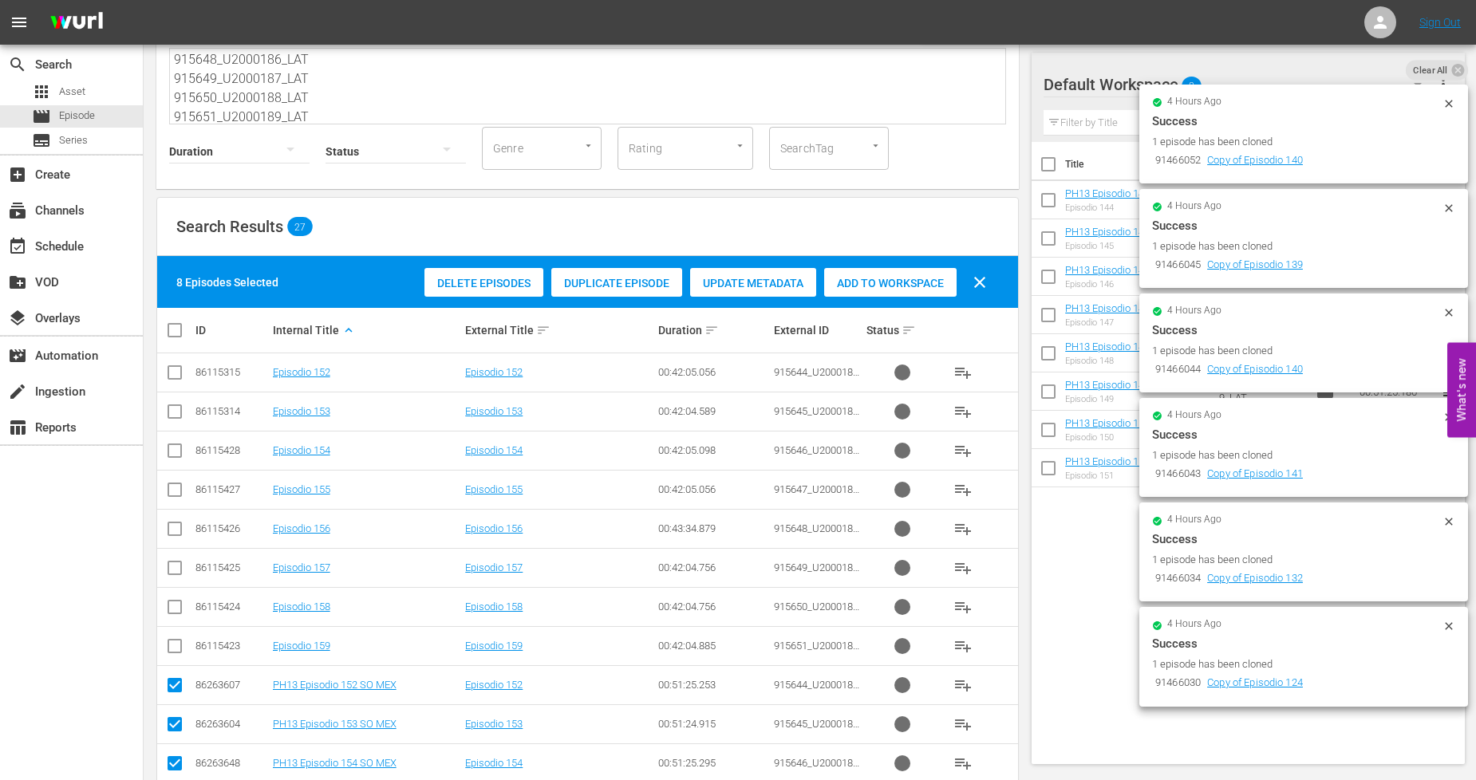
scroll to position [0, 0]
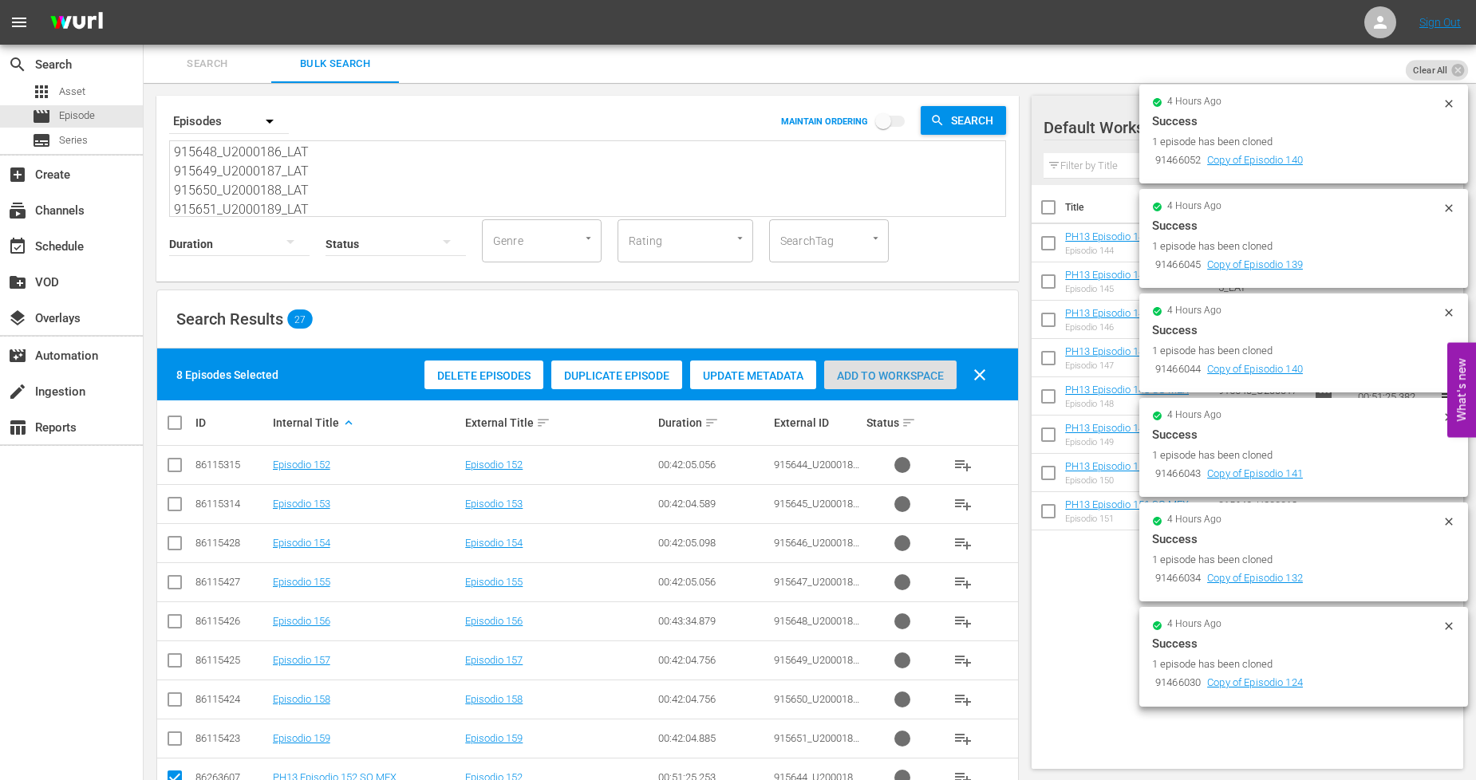
click at [922, 380] on span "Add to Workspace" at bounding box center [890, 375] width 132 height 13
click at [177, 424] on input "checkbox" at bounding box center [181, 422] width 32 height 19
checkbox input "true"
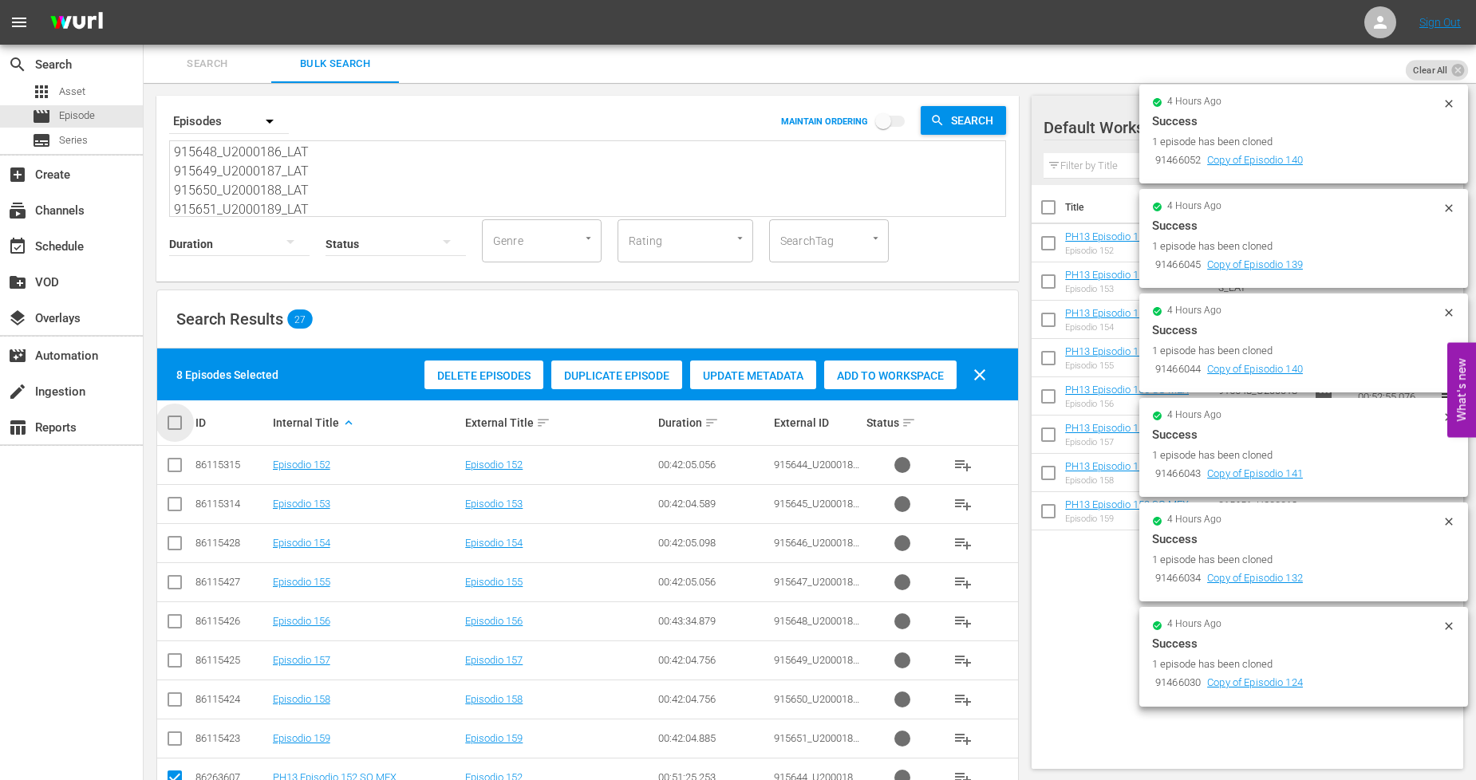
checkbox input "true"
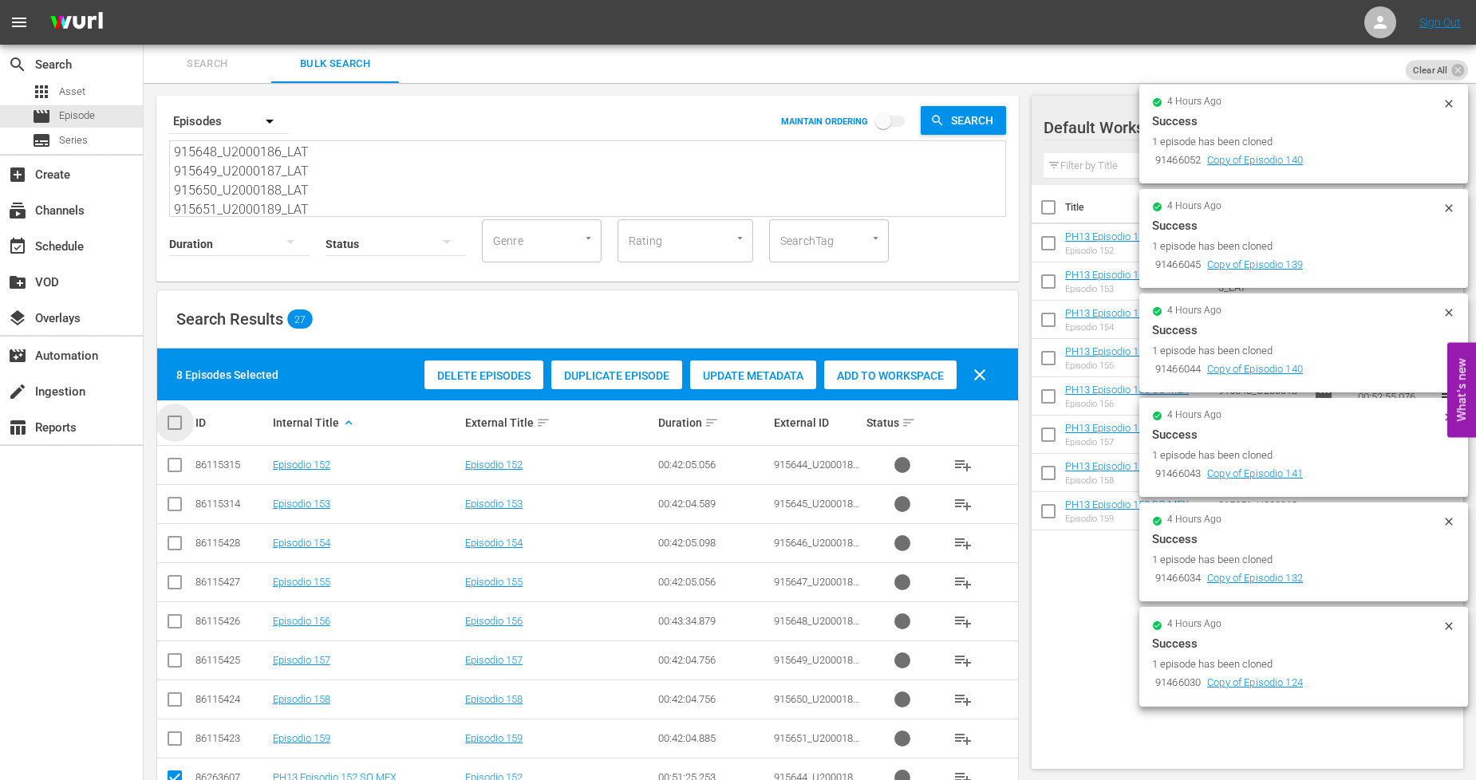
checkbox input "true"
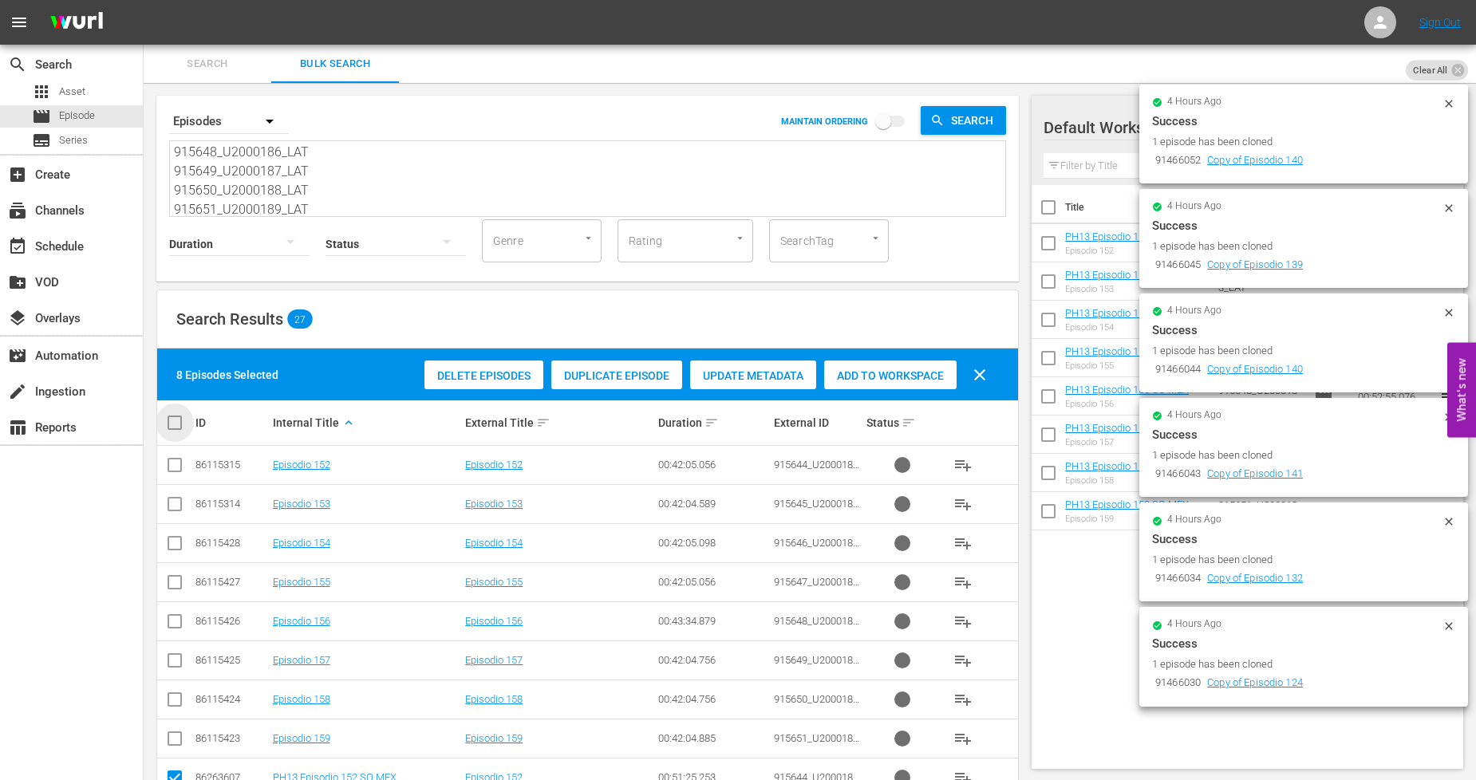
checkbox input "true"
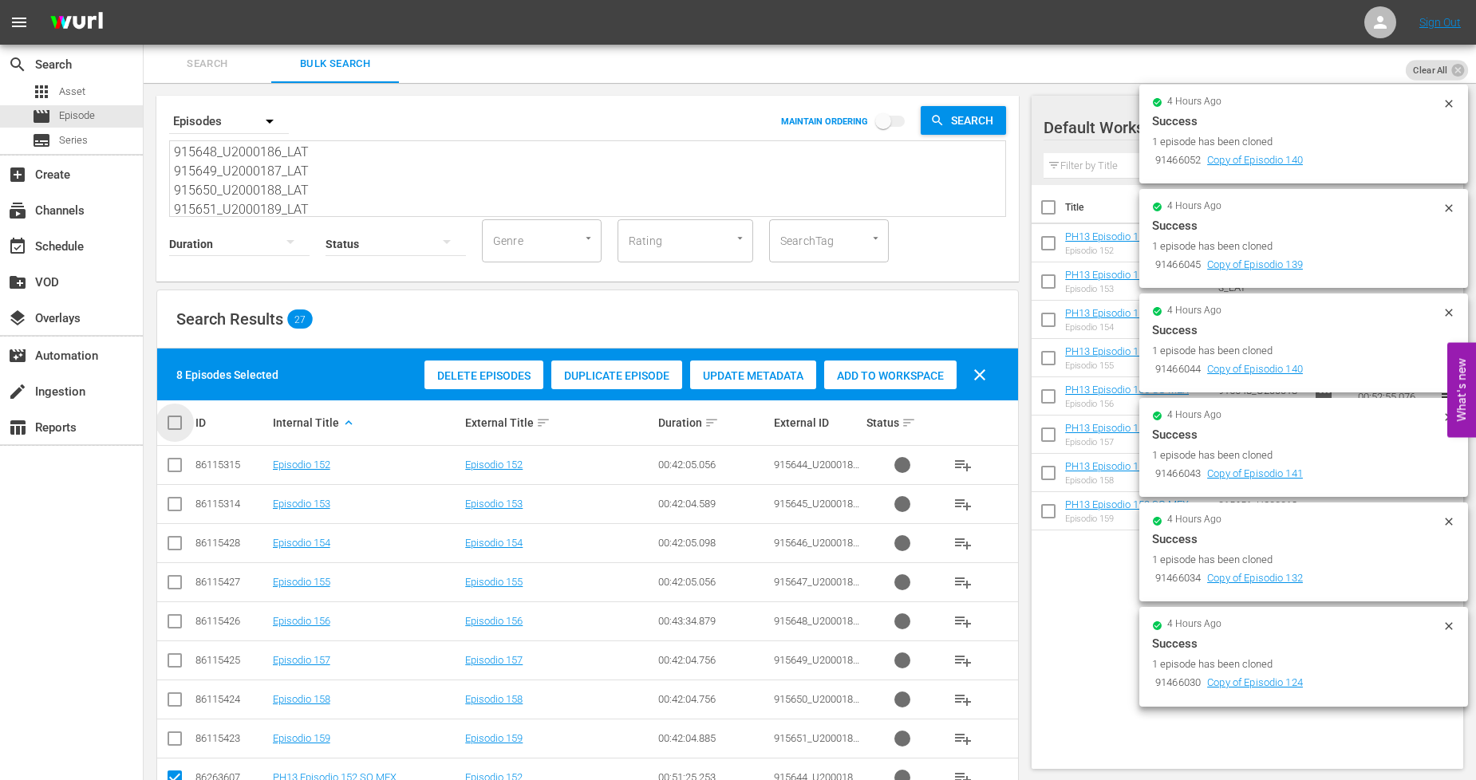
checkbox input "true"
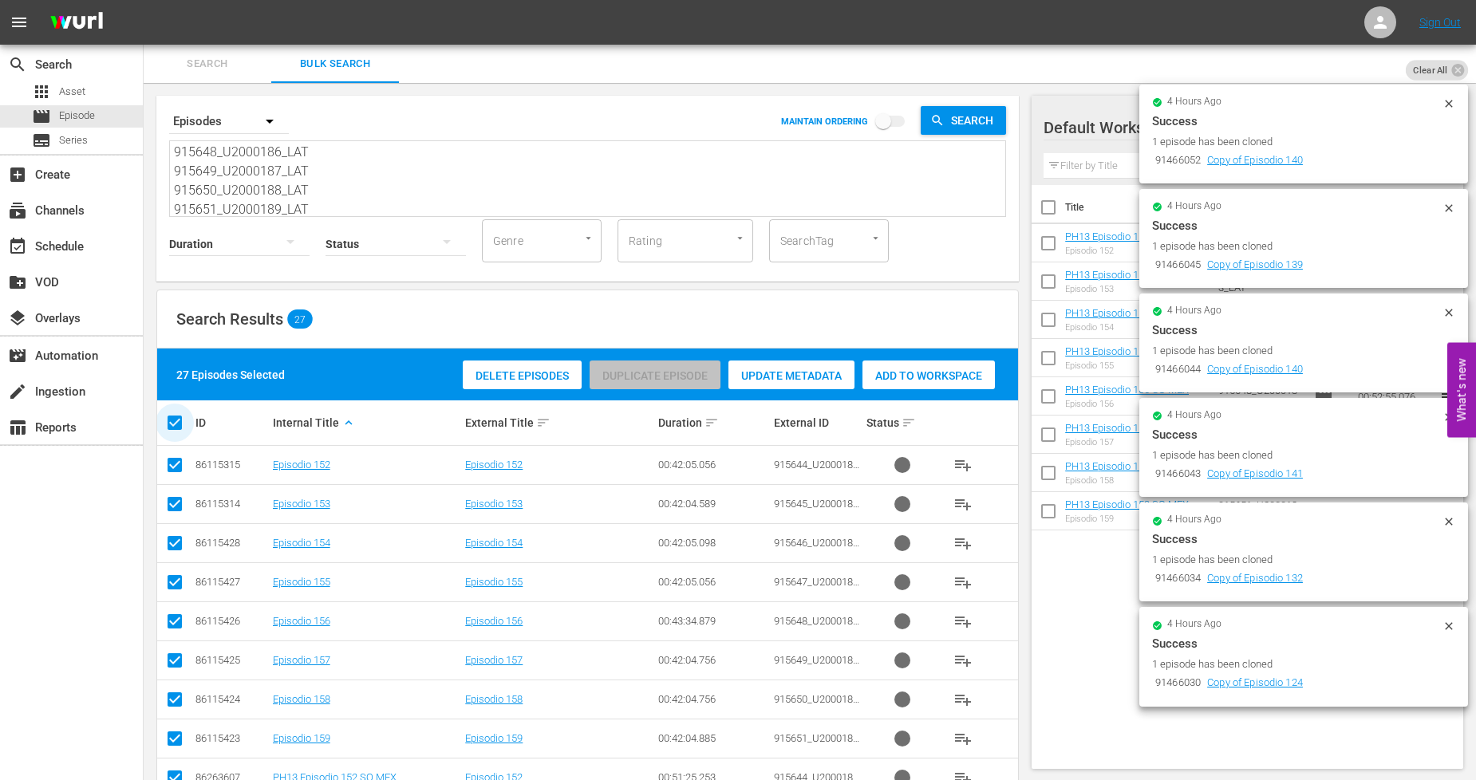
click at [177, 424] on input "checkbox" at bounding box center [181, 422] width 32 height 19
checkbox input "false"
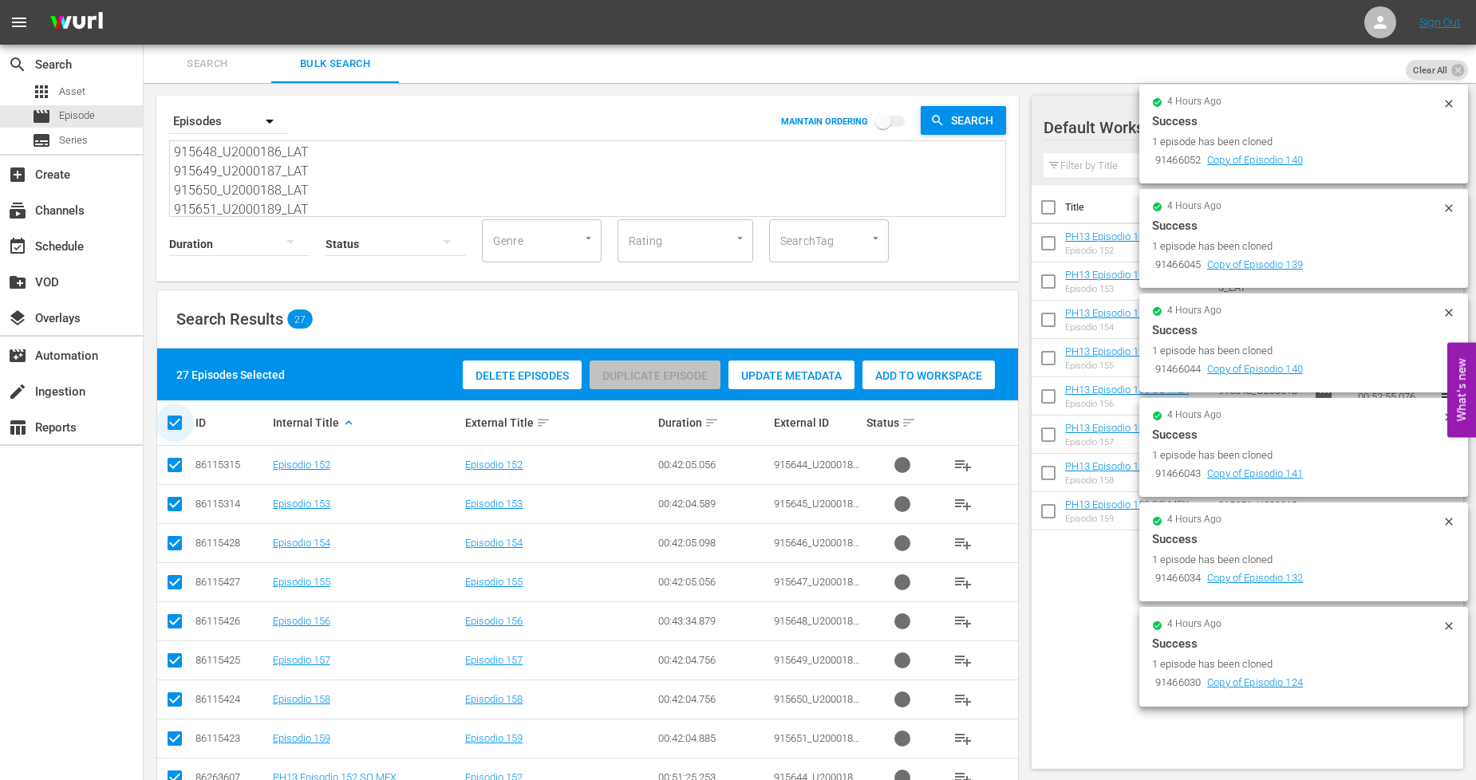
checkbox input "false"
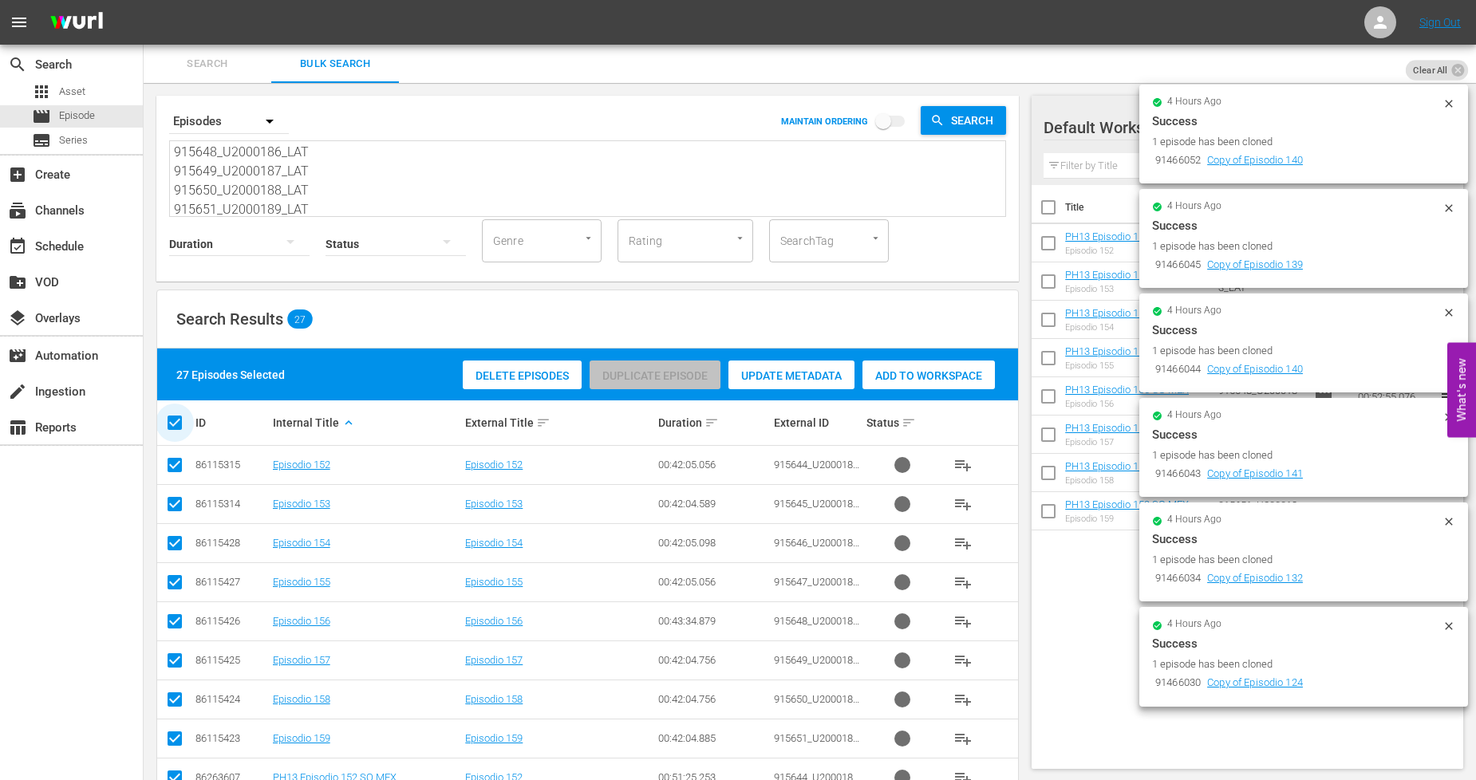
checkbox input "false"
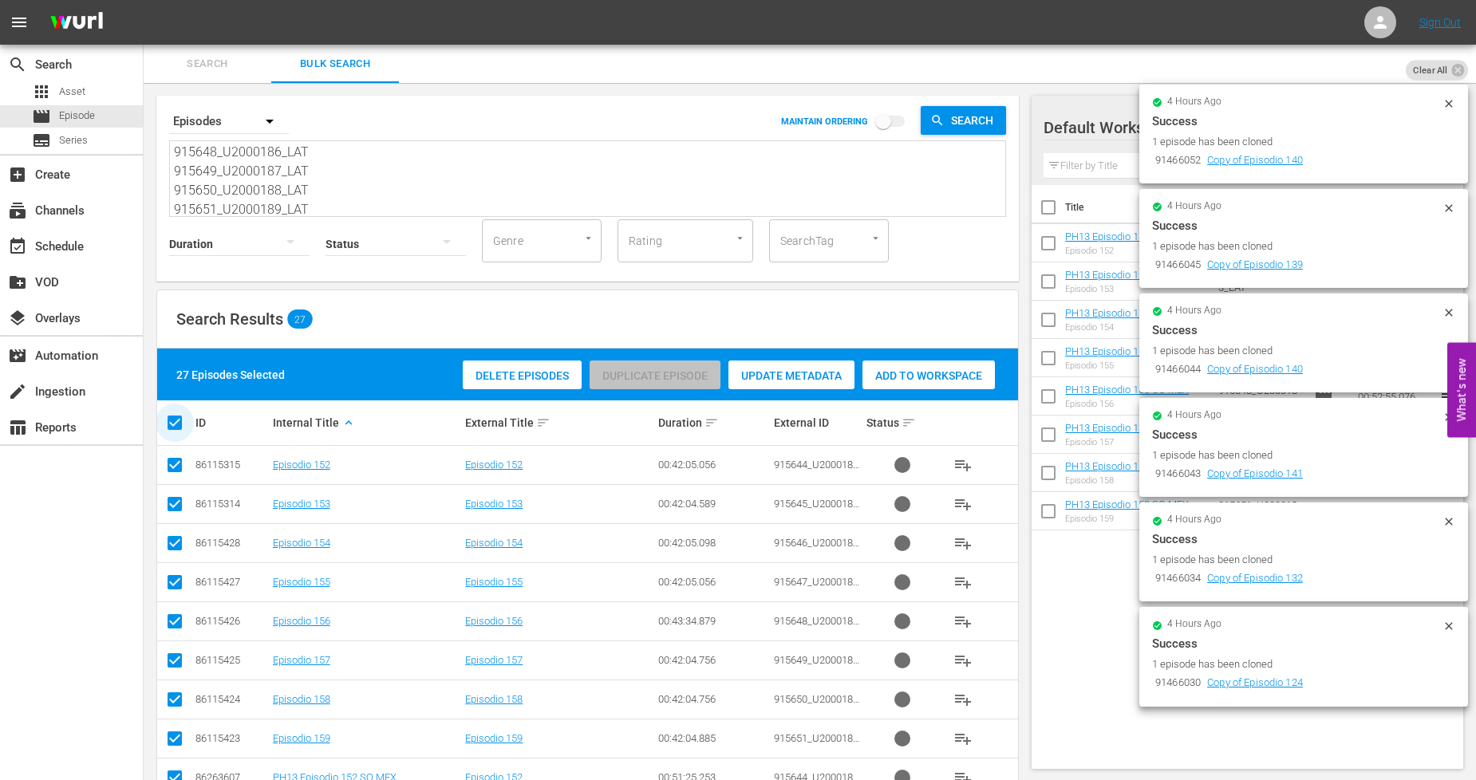
checkbox input "false"
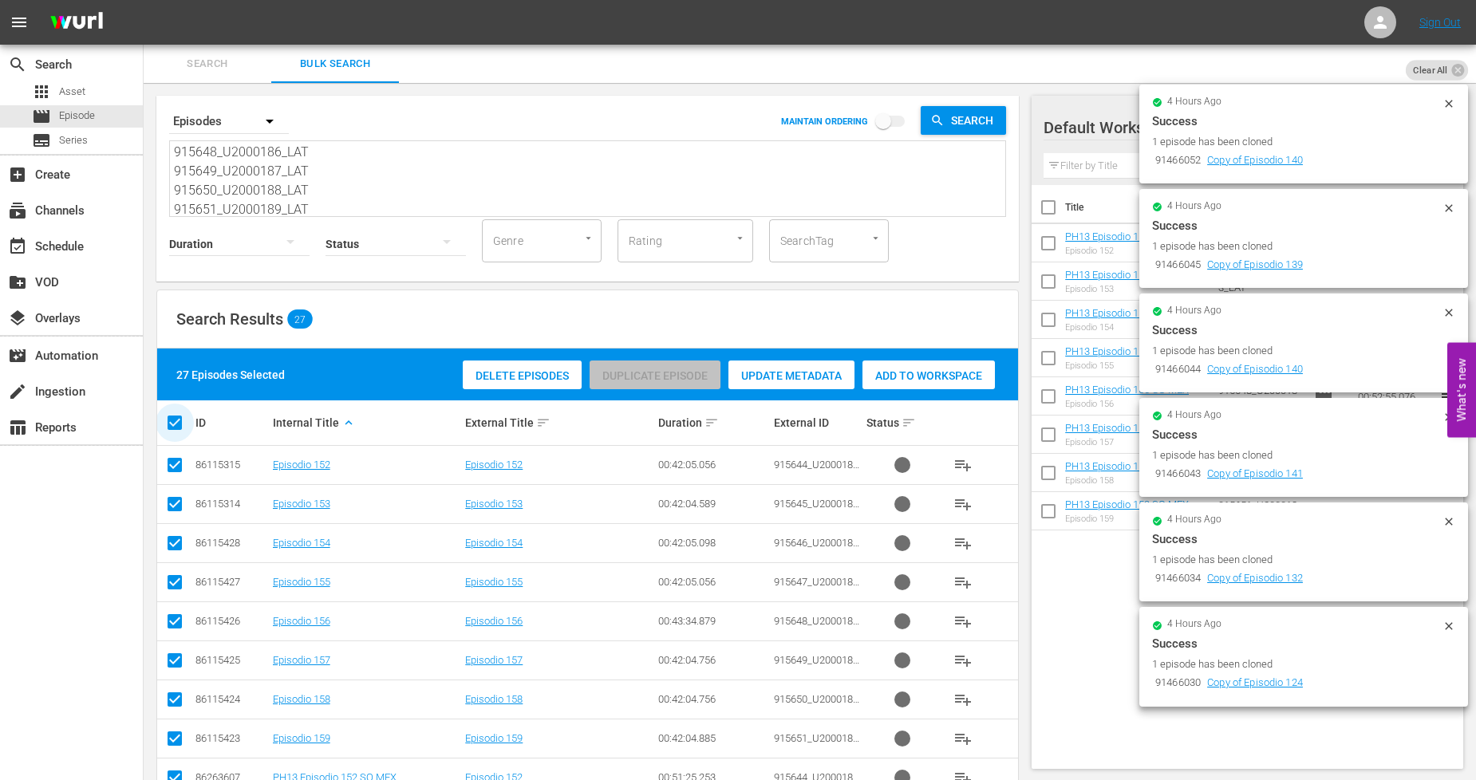
checkbox input "false"
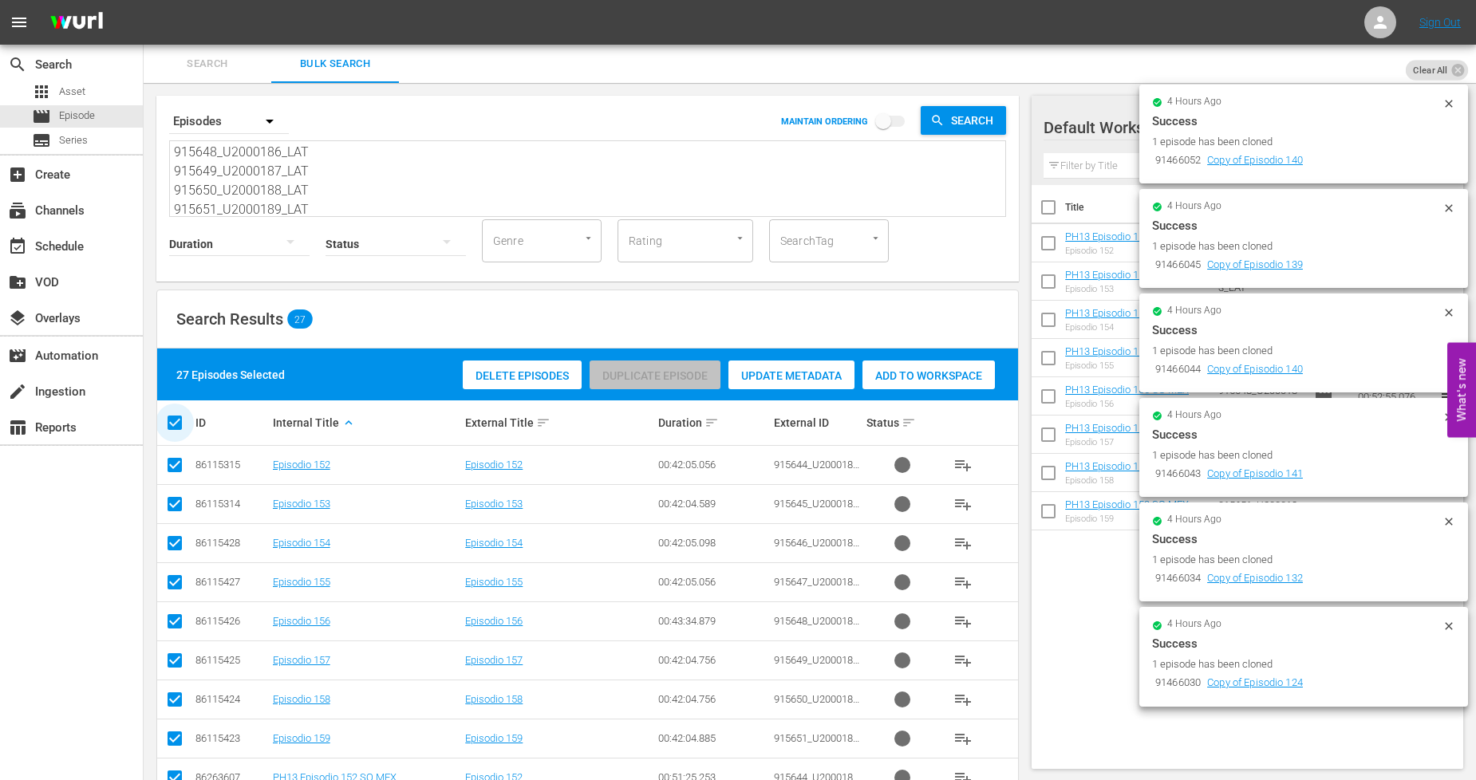
checkbox input "false"
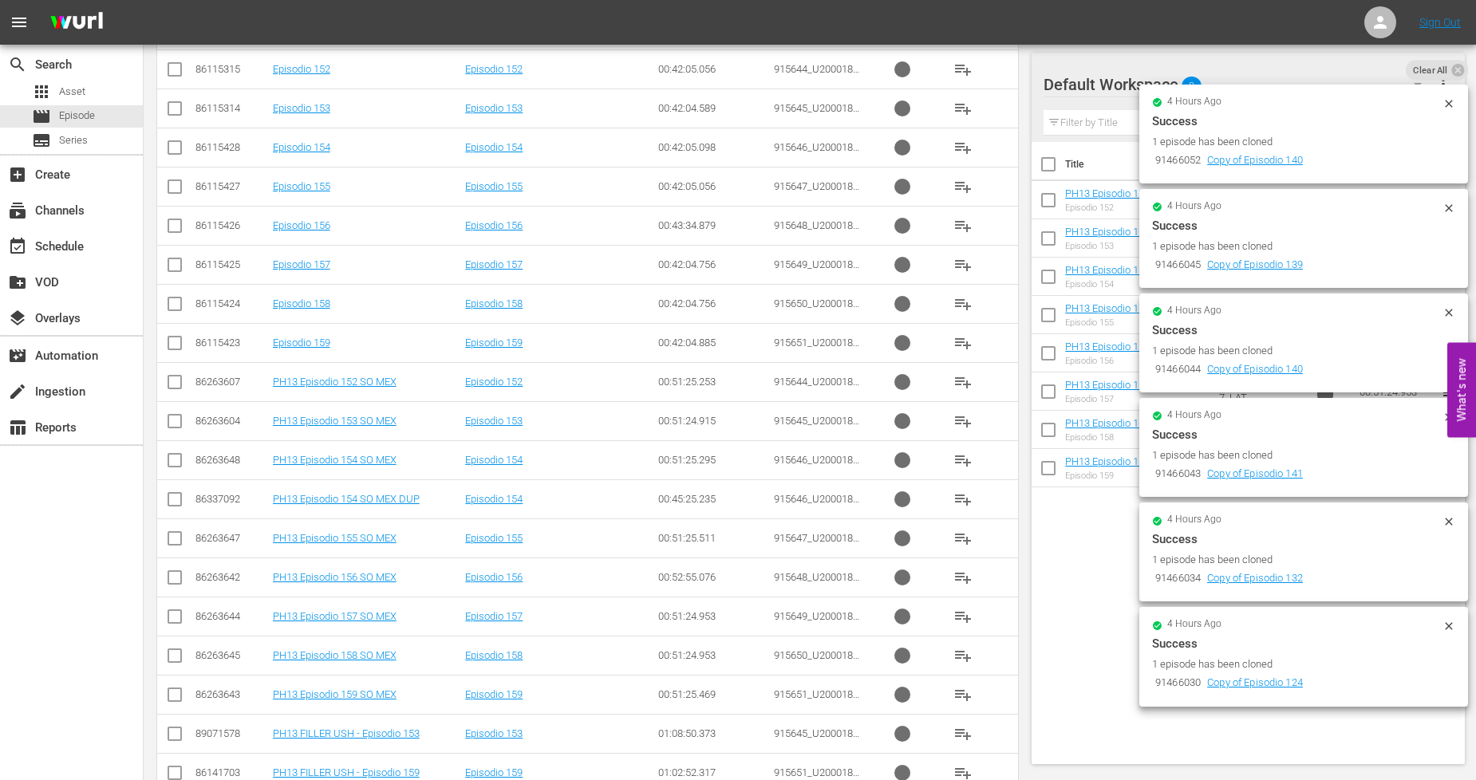
scroll to position [396, 0]
click at [181, 576] on input "checkbox" at bounding box center [174, 579] width 19 height 19
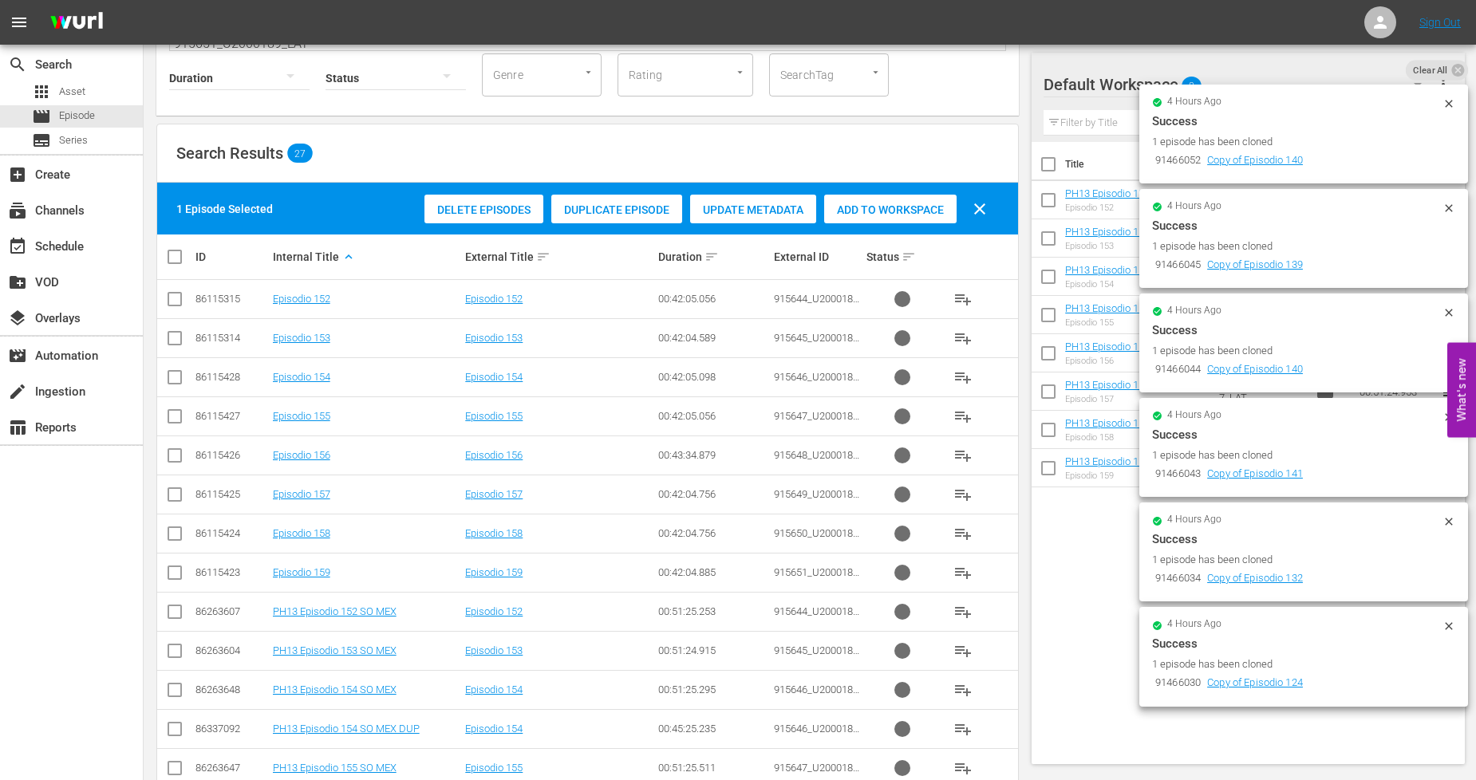
scroll to position [0, 0]
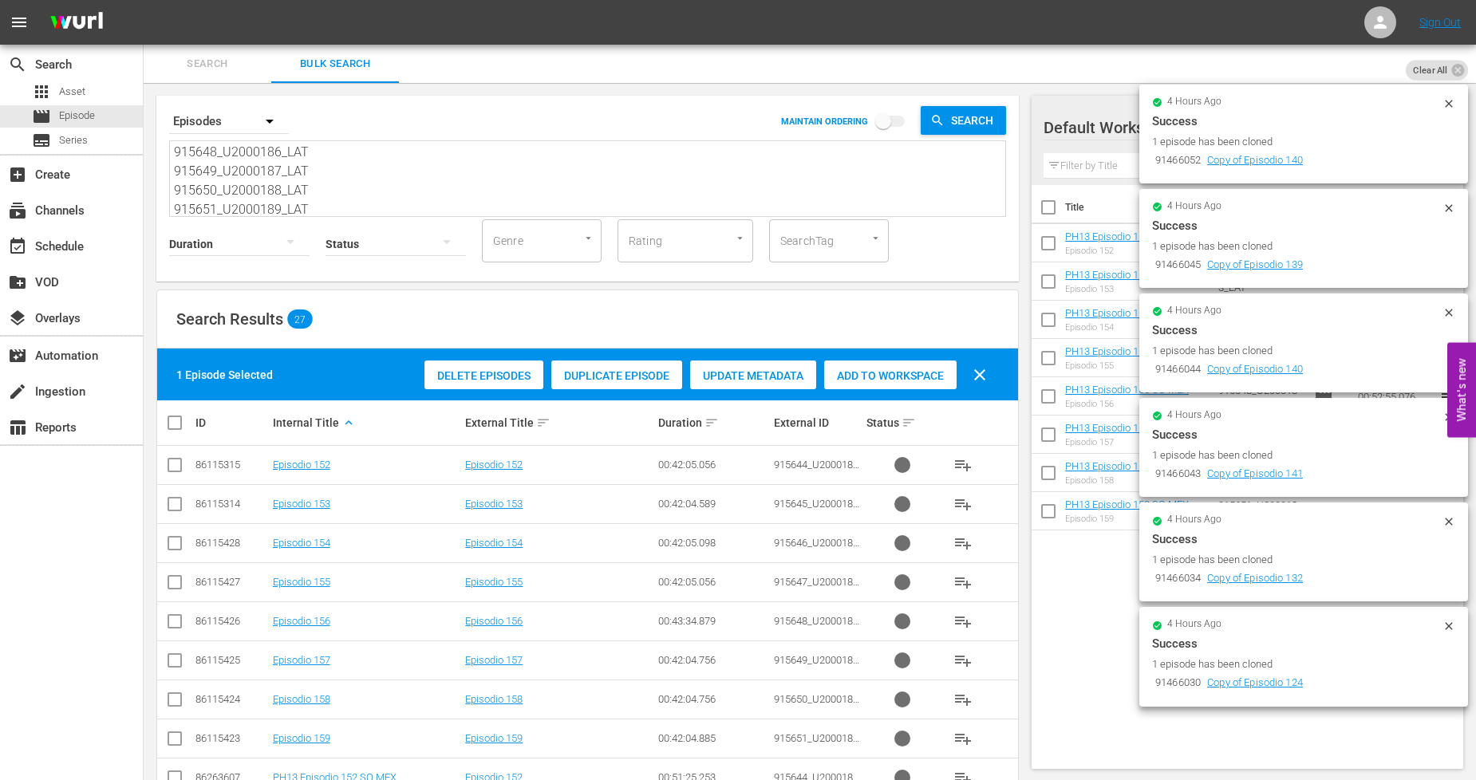
click at [635, 378] on span "Duplicate Episode" at bounding box center [616, 375] width 131 height 13
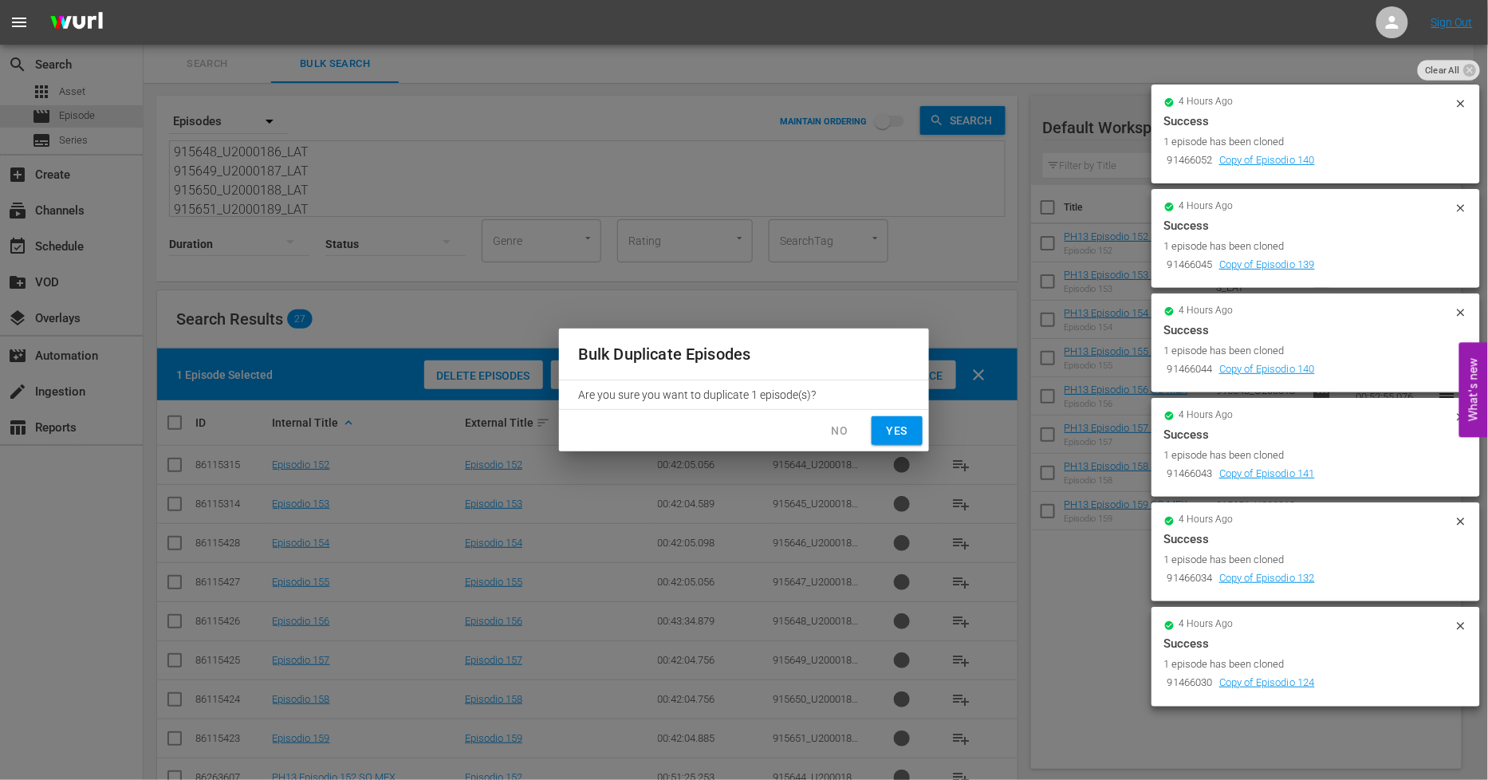
click at [881, 421] on button "Yes" at bounding box center [897, 431] width 51 height 30
checkbox input "false"
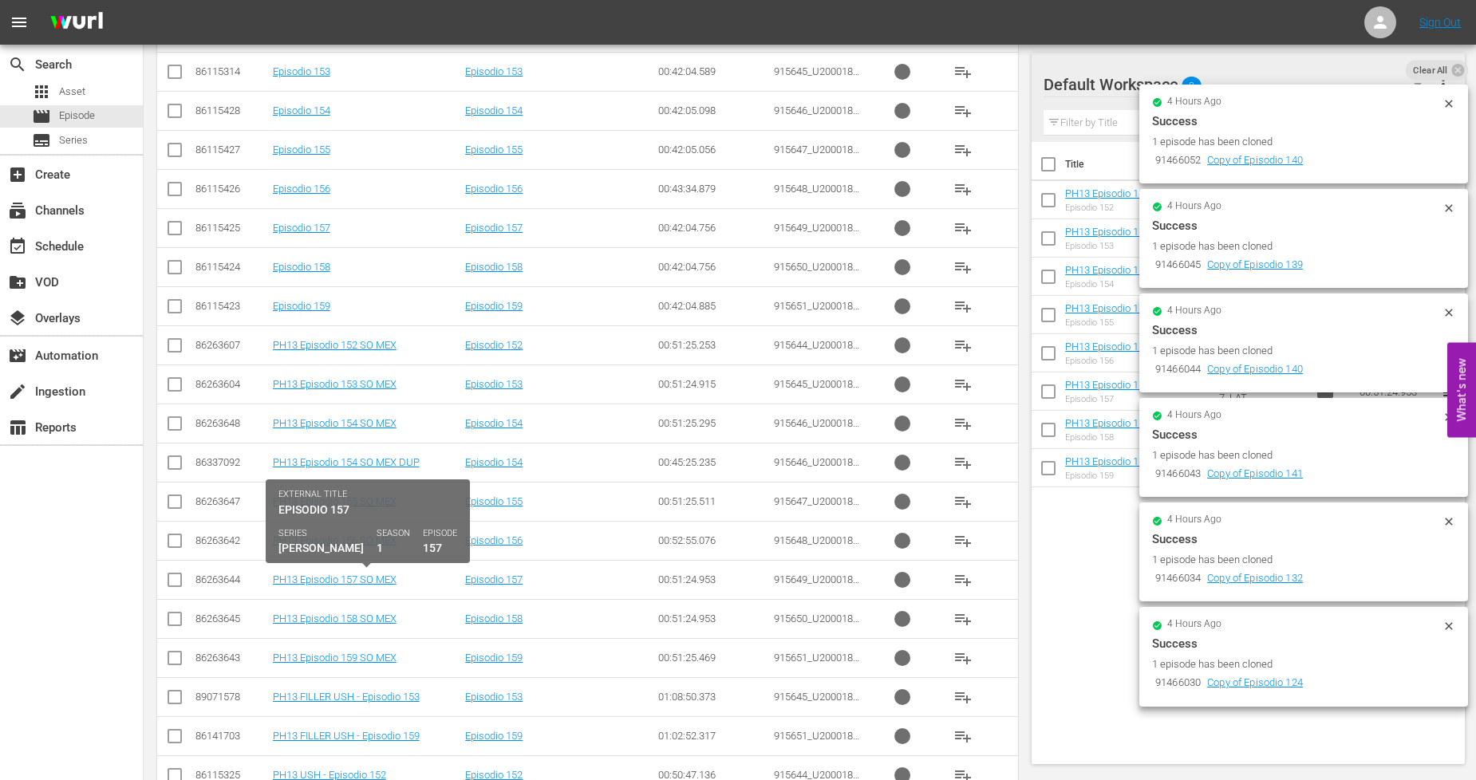
scroll to position [443, 0]
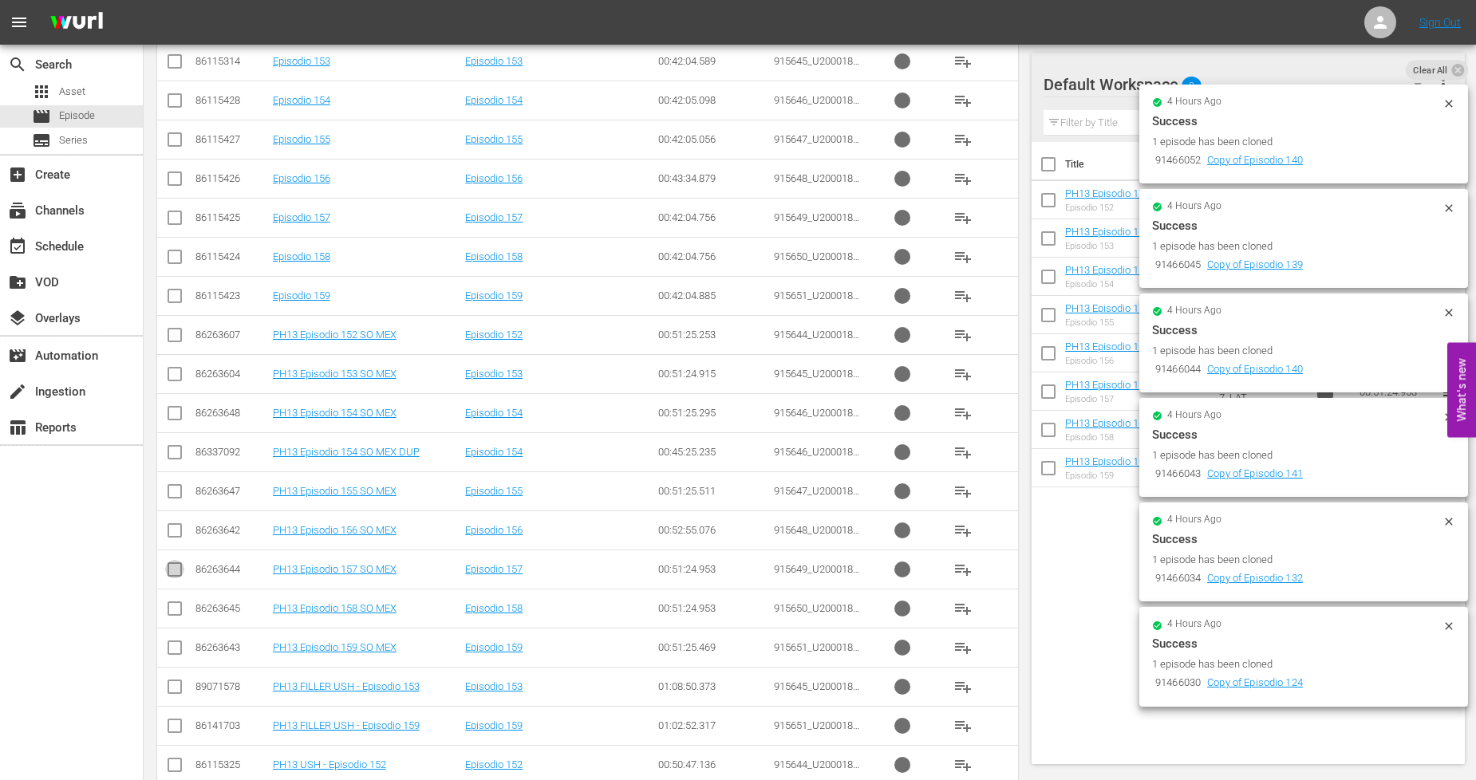
click at [175, 579] on input "checkbox" at bounding box center [174, 572] width 19 height 19
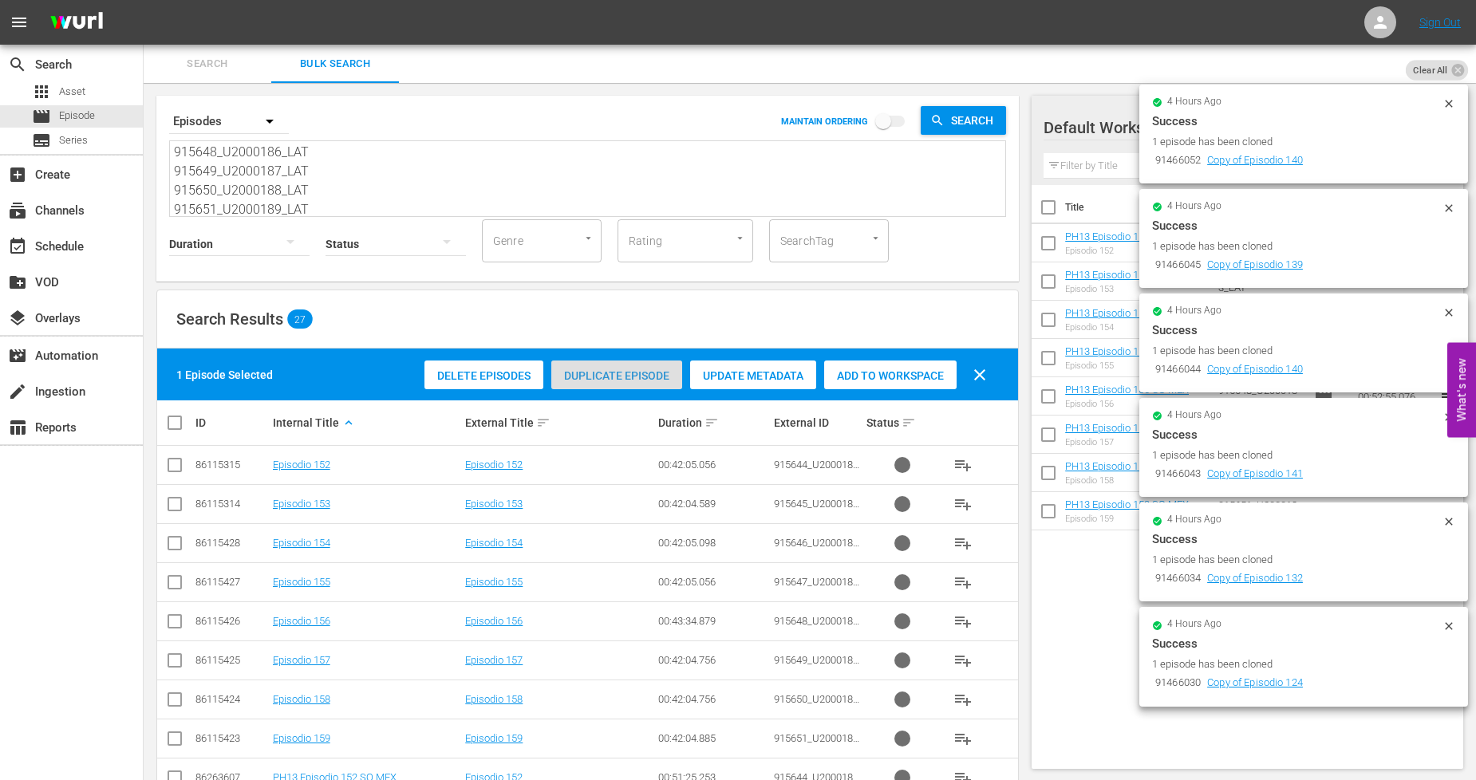
click at [595, 378] on span "Duplicate Episode" at bounding box center [616, 375] width 131 height 13
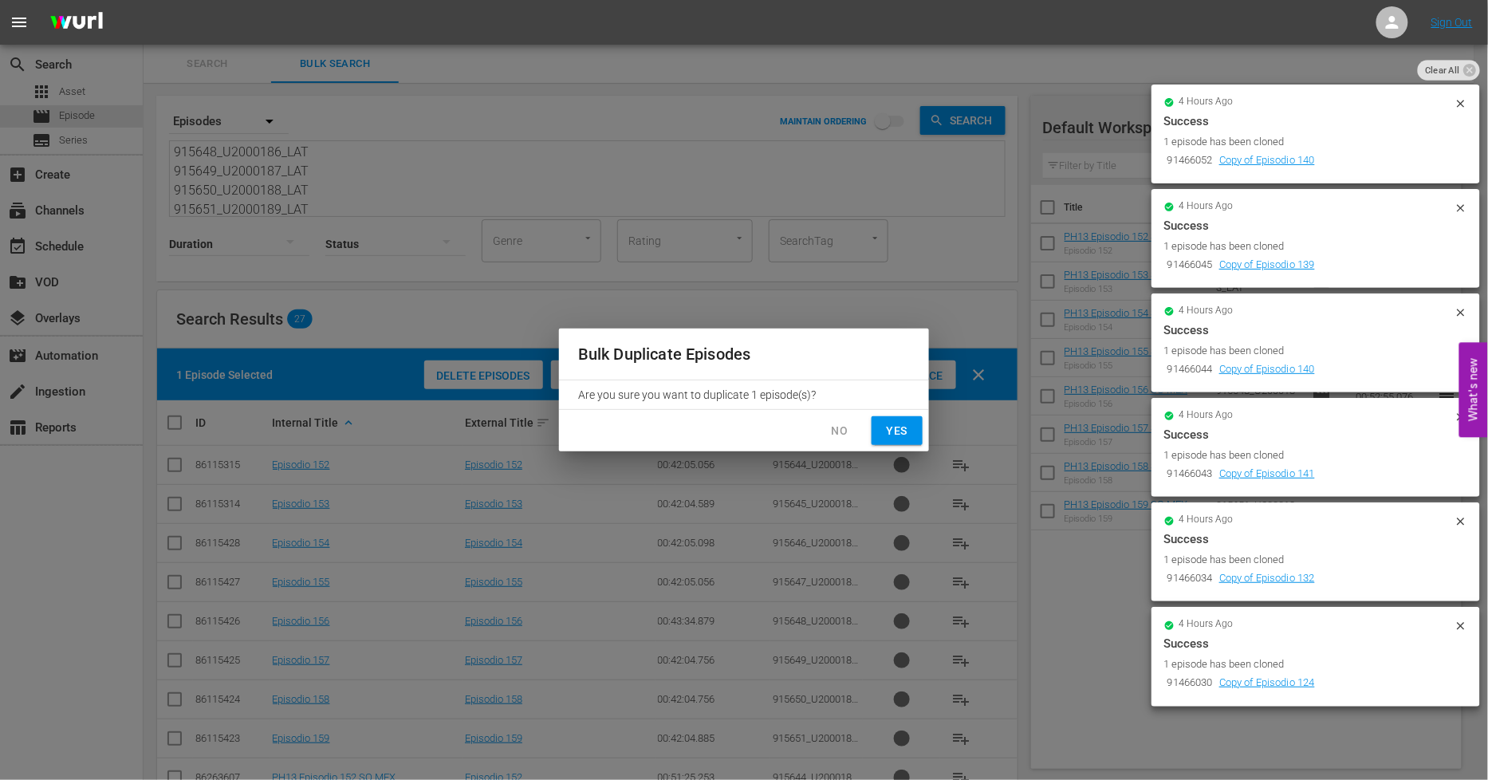
click at [908, 434] on span "Yes" at bounding box center [898, 431] width 26 height 20
checkbox input "false"
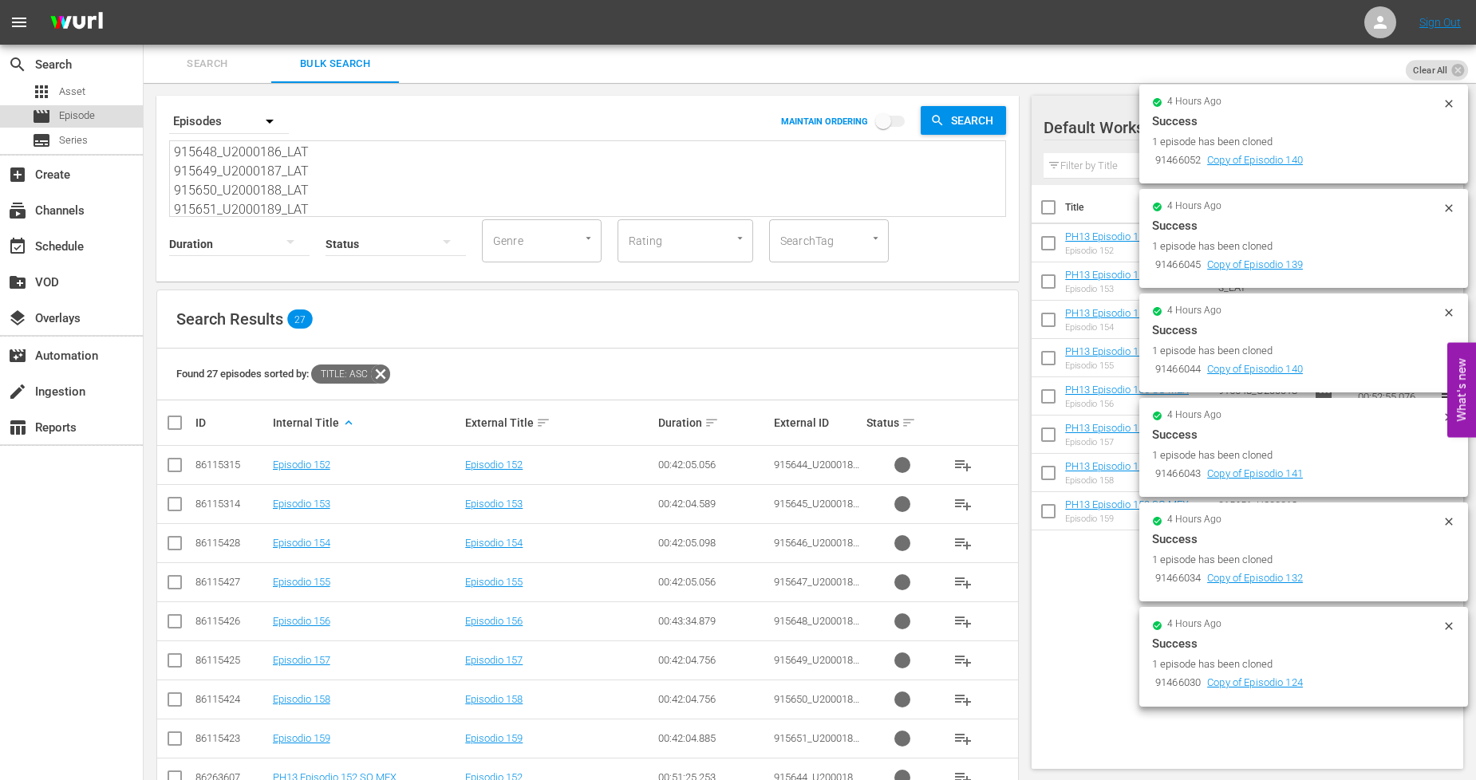
click at [94, 120] on span "Episode" at bounding box center [77, 116] width 36 height 16
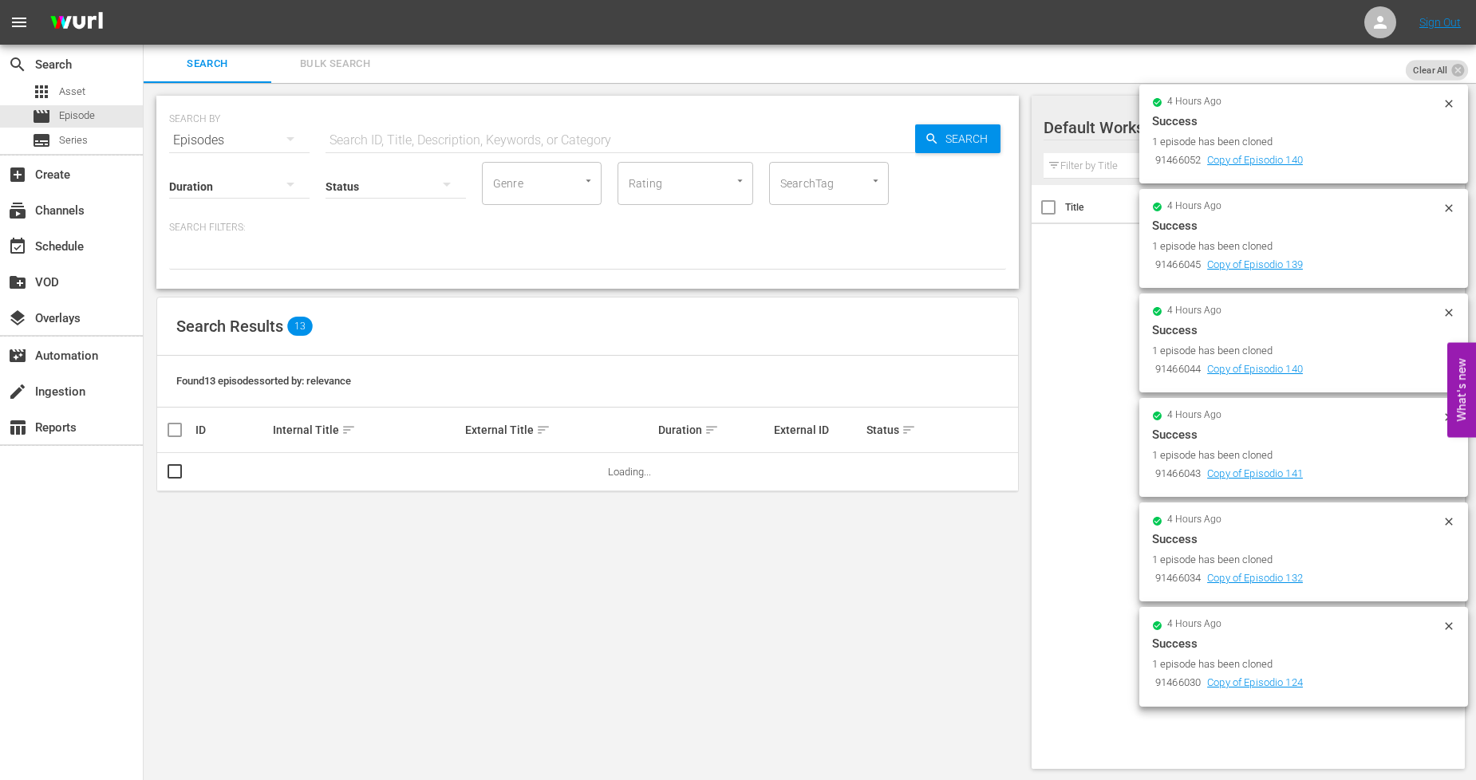
click at [329, 64] on span "Bulk Search" at bounding box center [335, 64] width 108 height 18
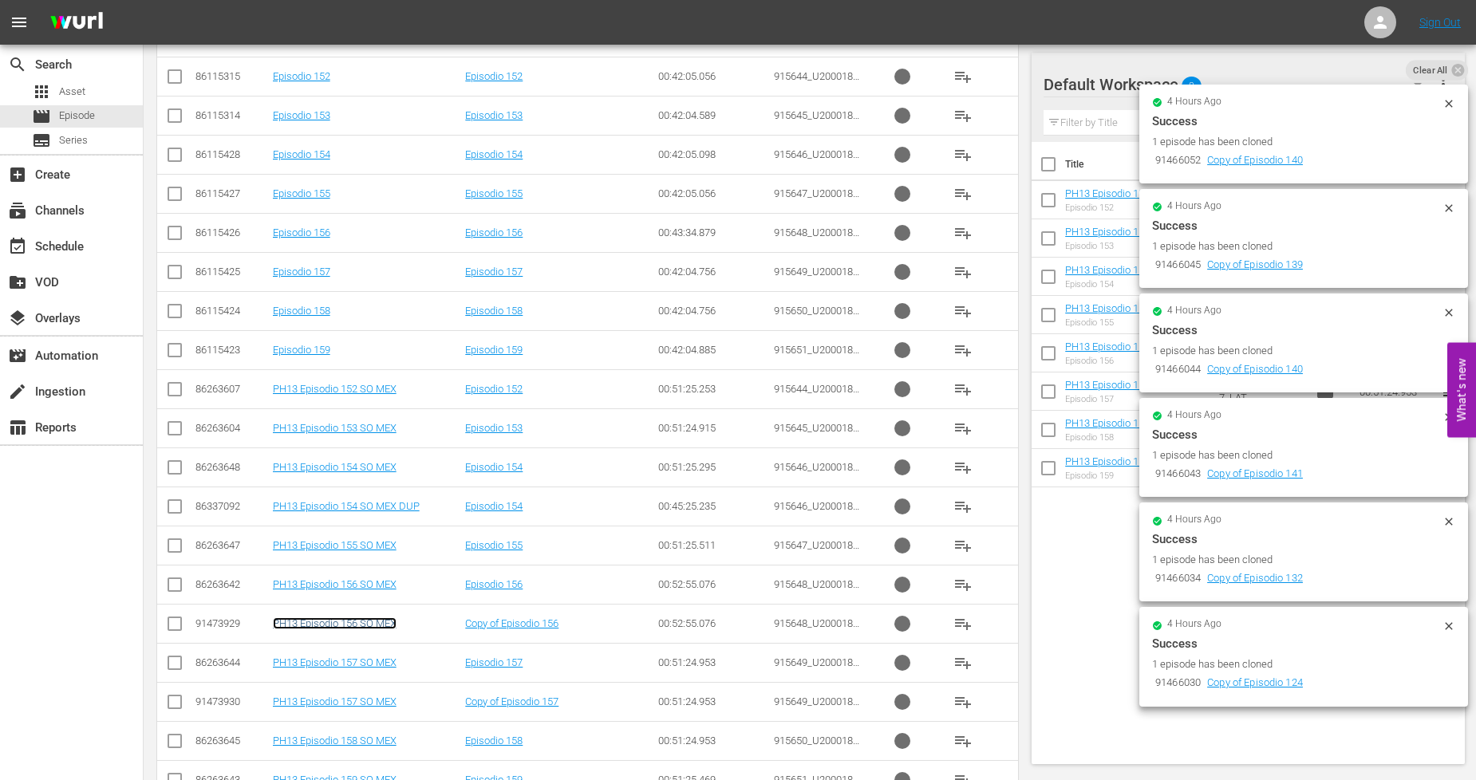
scroll to position [408, 0]
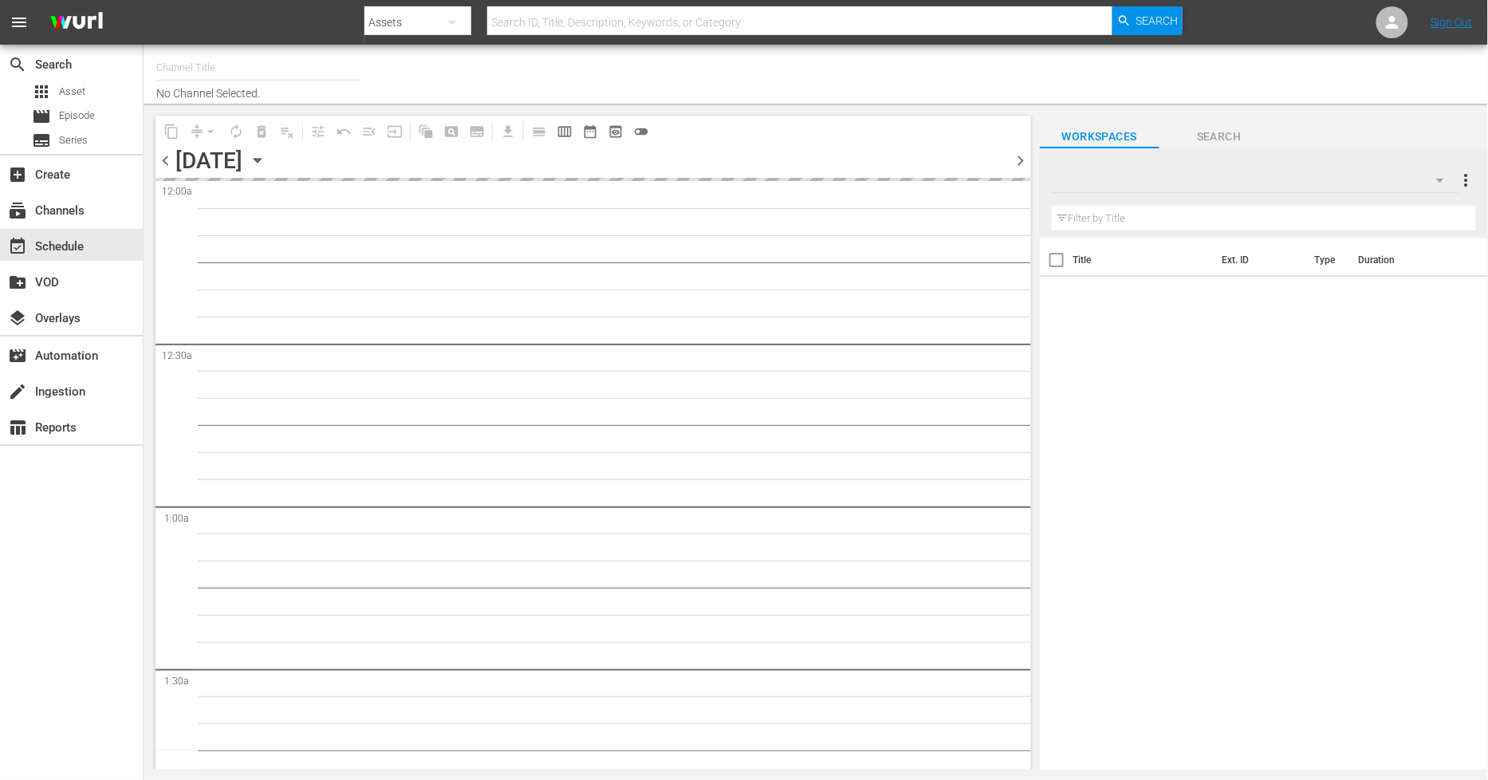
type input "Sony One Novelas (MX) (1001)"
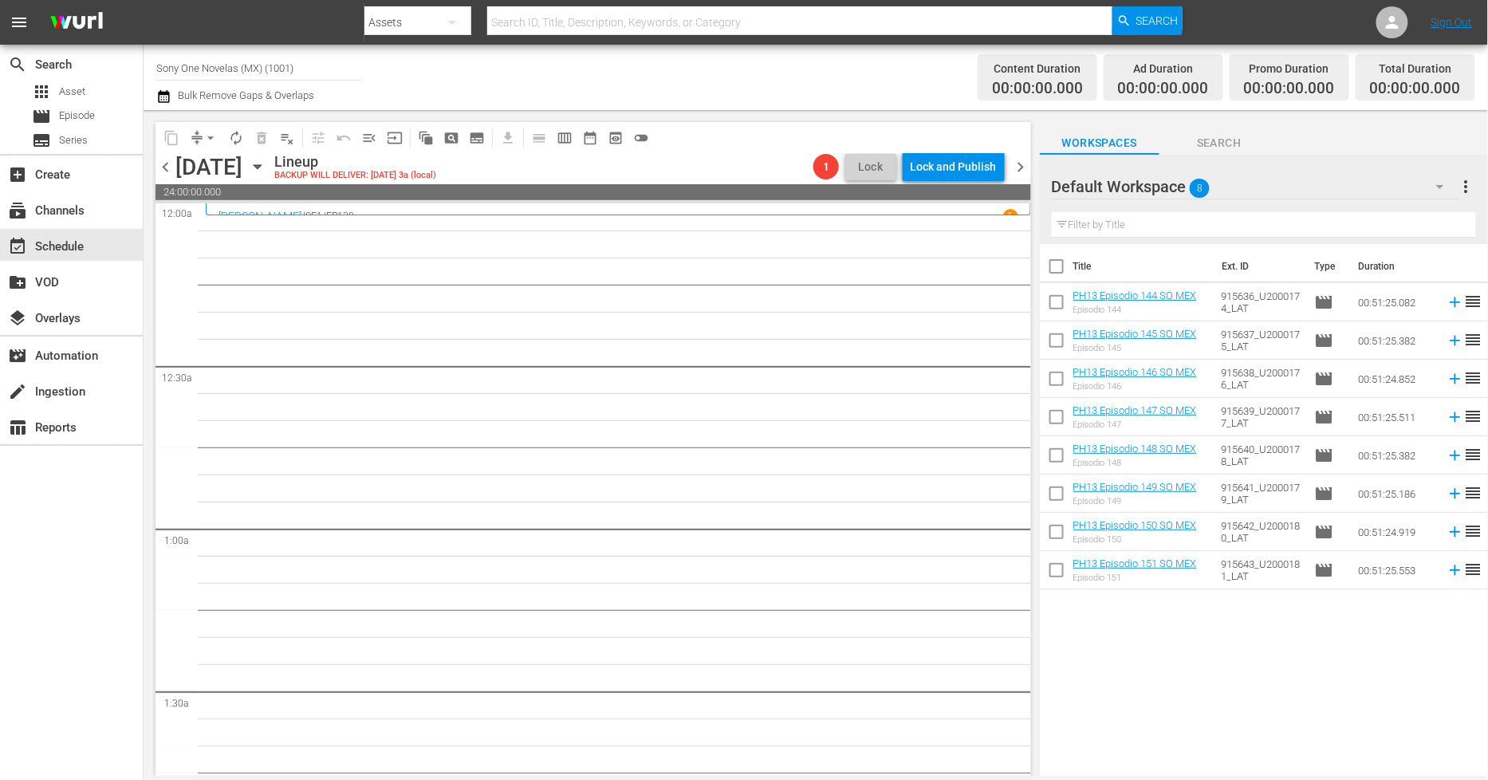
click at [1053, 267] on input "checkbox" at bounding box center [1057, 270] width 34 height 34
checkbox input "true"
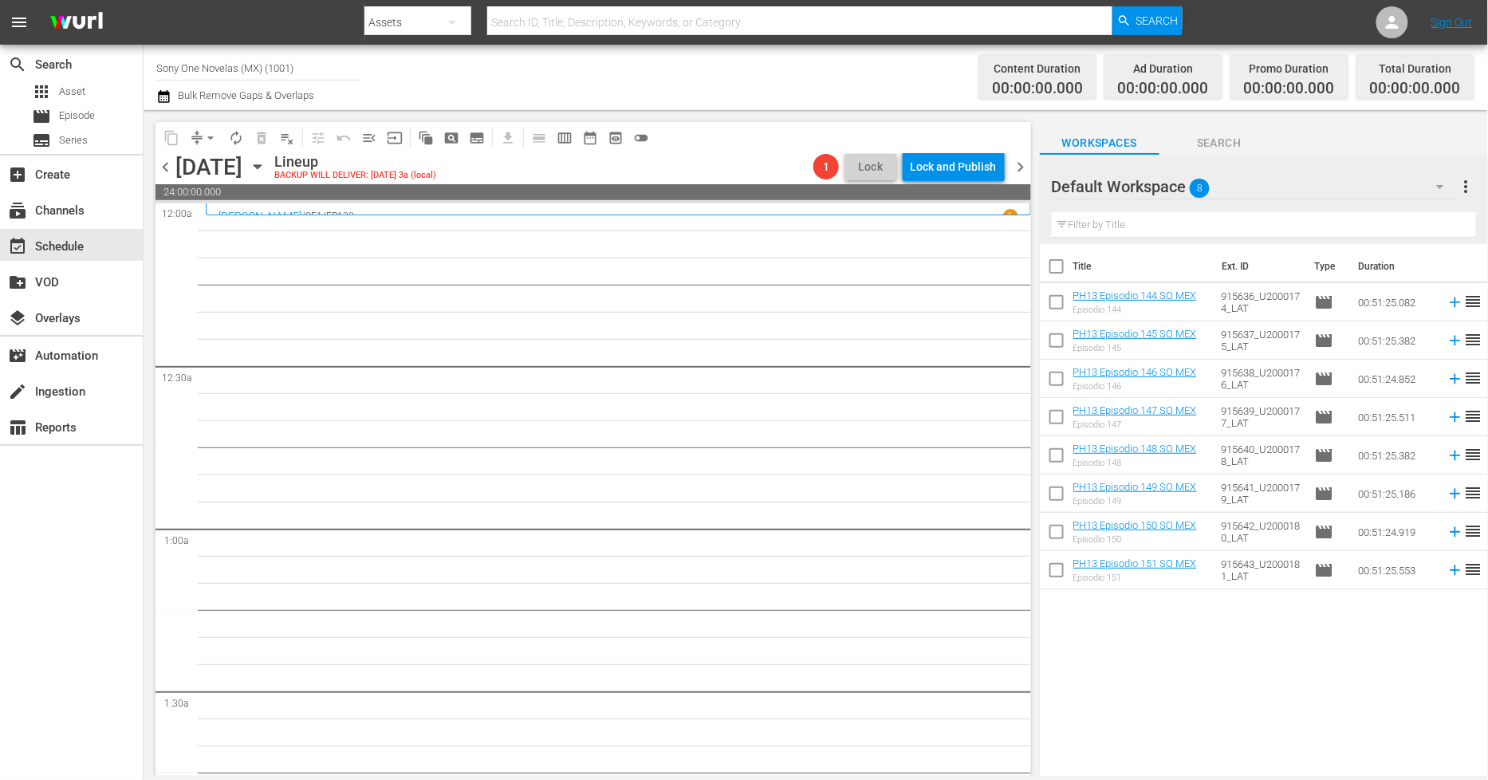
checkbox input "true"
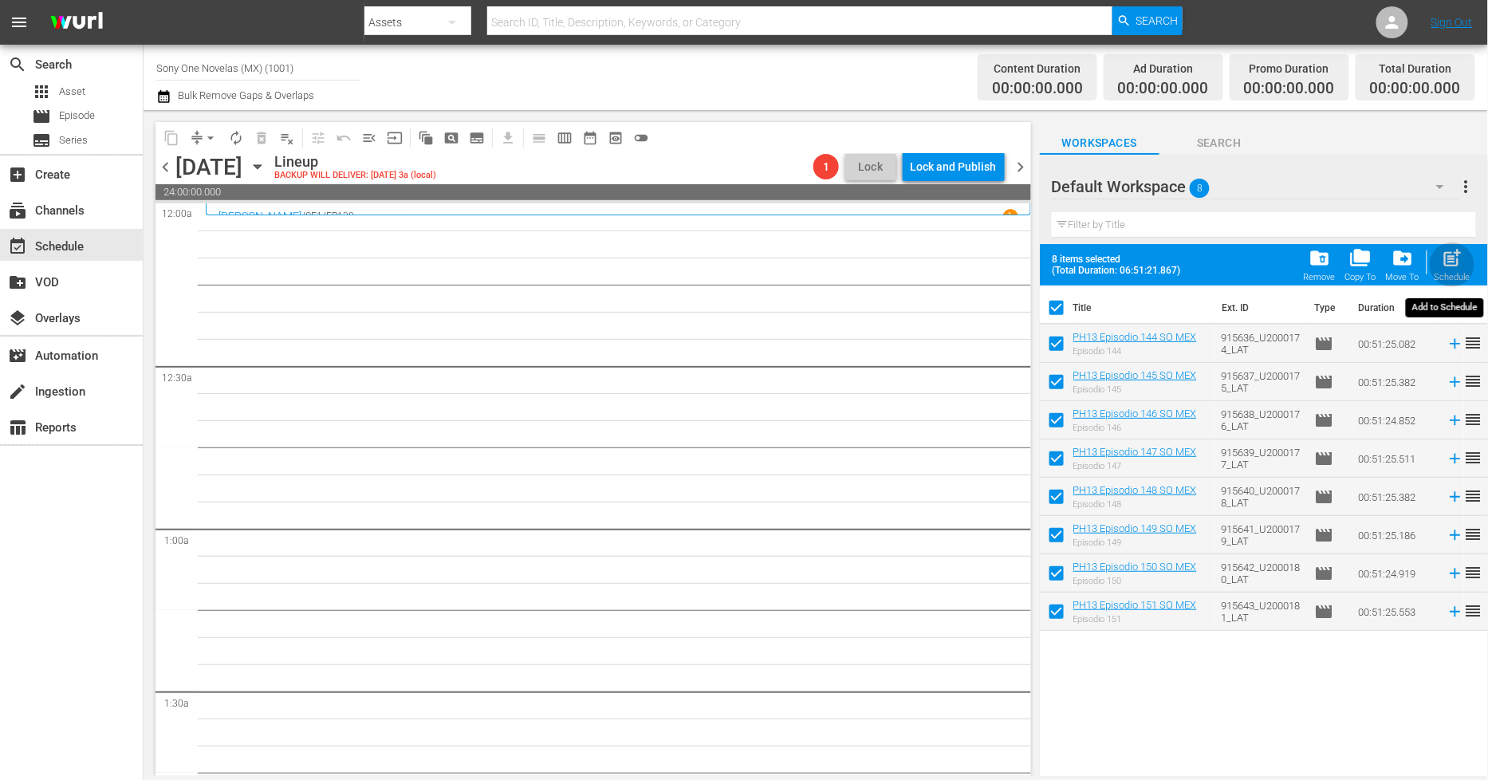
click at [1463, 272] on div "Schedule" at bounding box center [1453, 277] width 36 height 10
checkbox input "false"
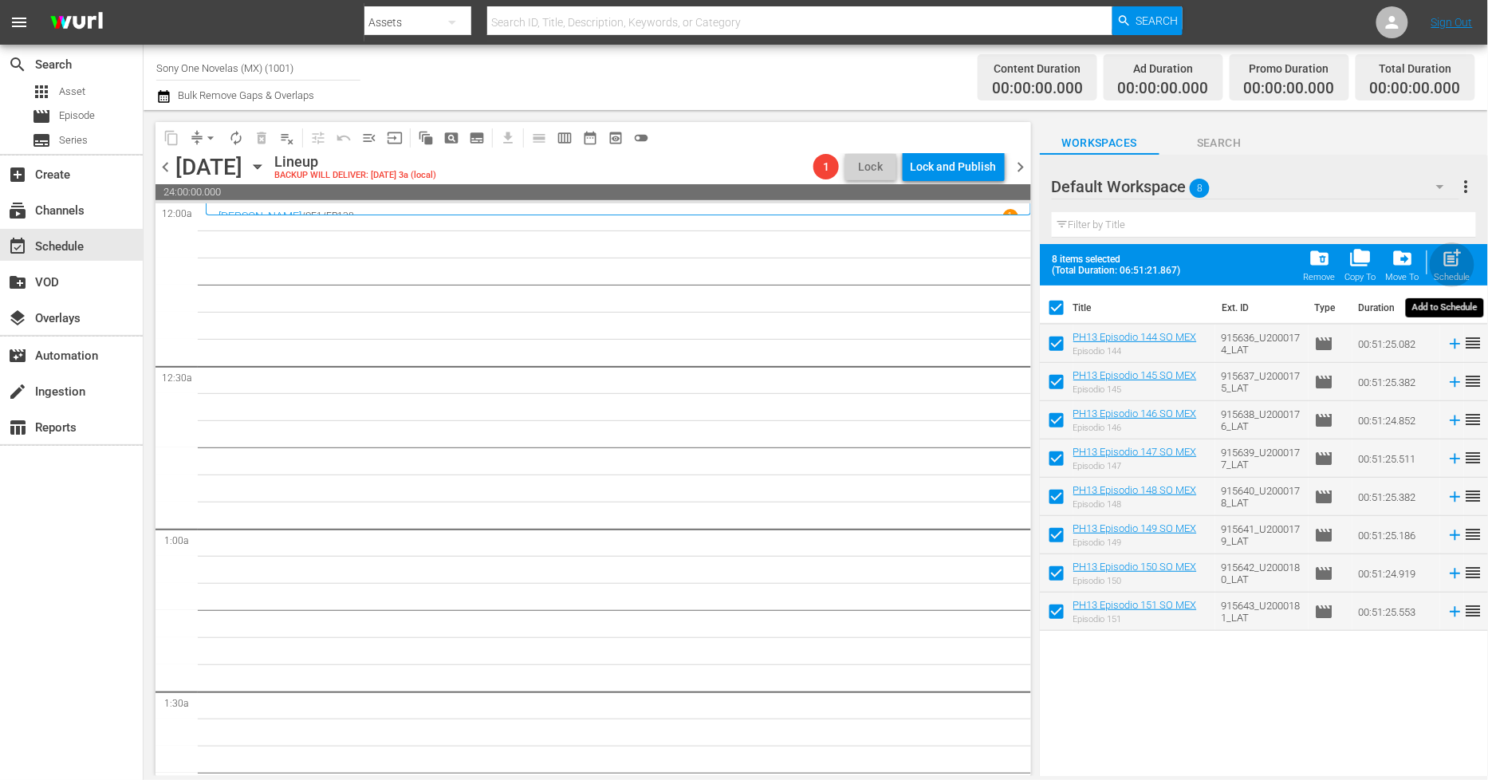
checkbox input "false"
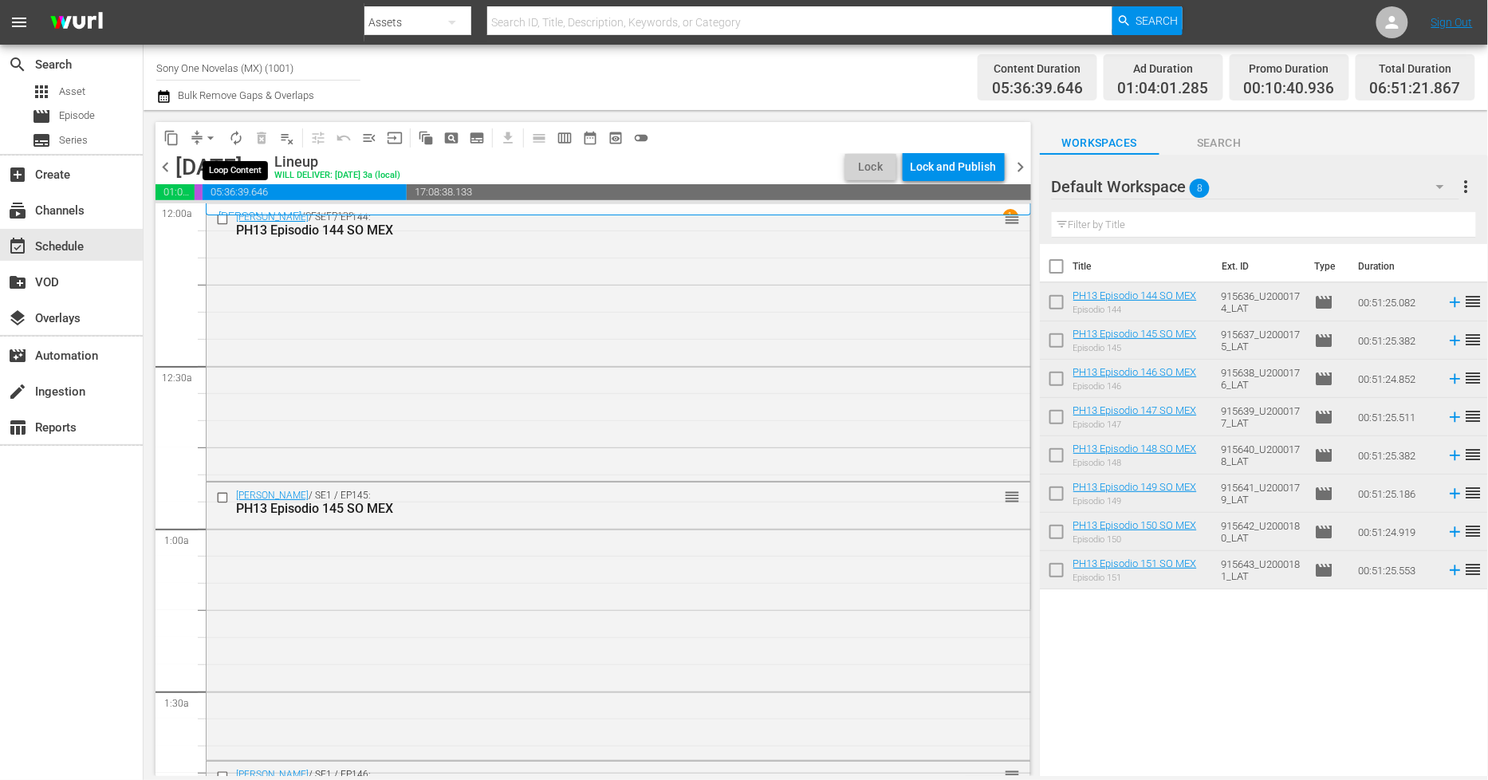
click at [231, 132] on span "autorenew_outlined" at bounding box center [236, 138] width 16 height 16
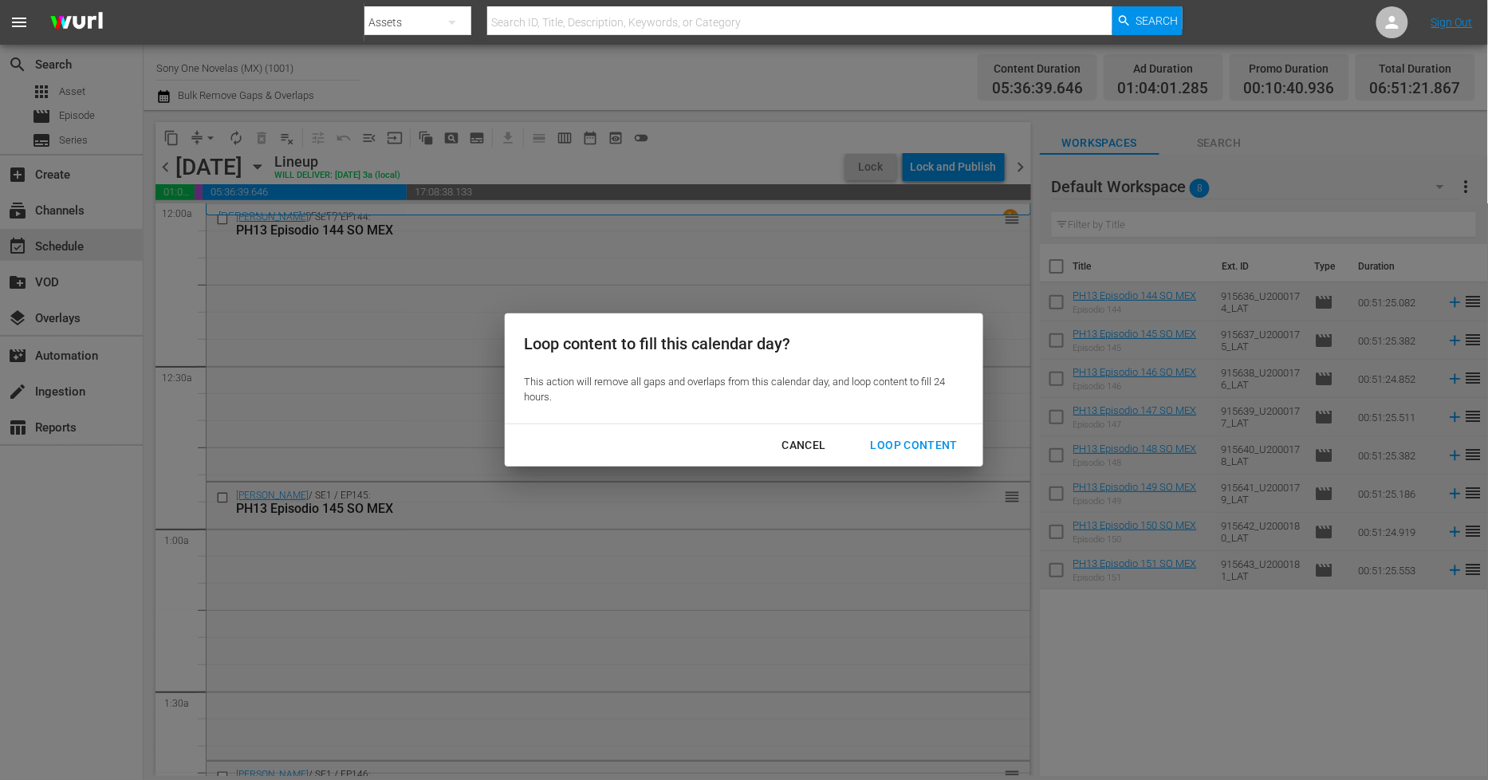
click at [901, 439] on div "Loop Content" at bounding box center [914, 446] width 112 height 20
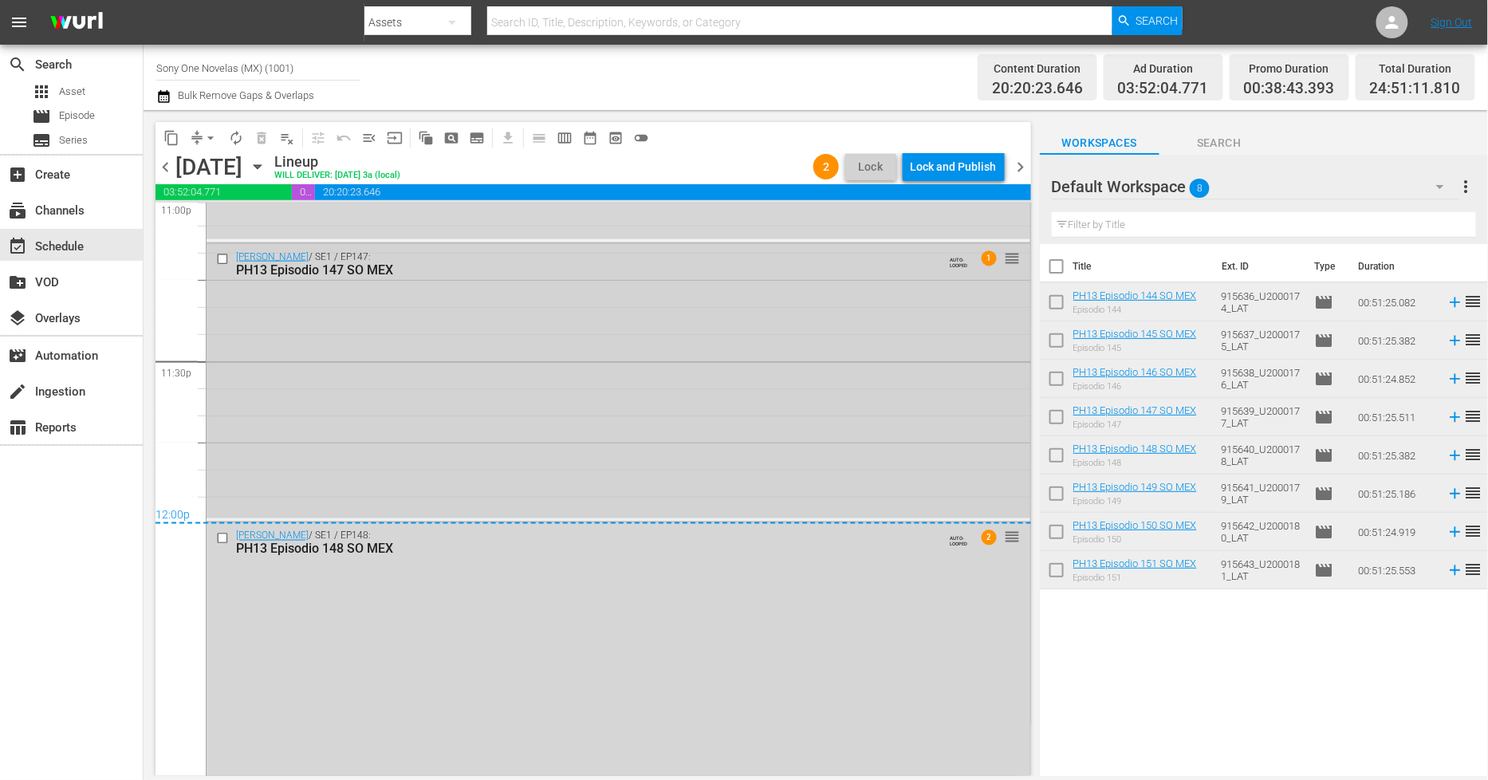
scroll to position [7515, 0]
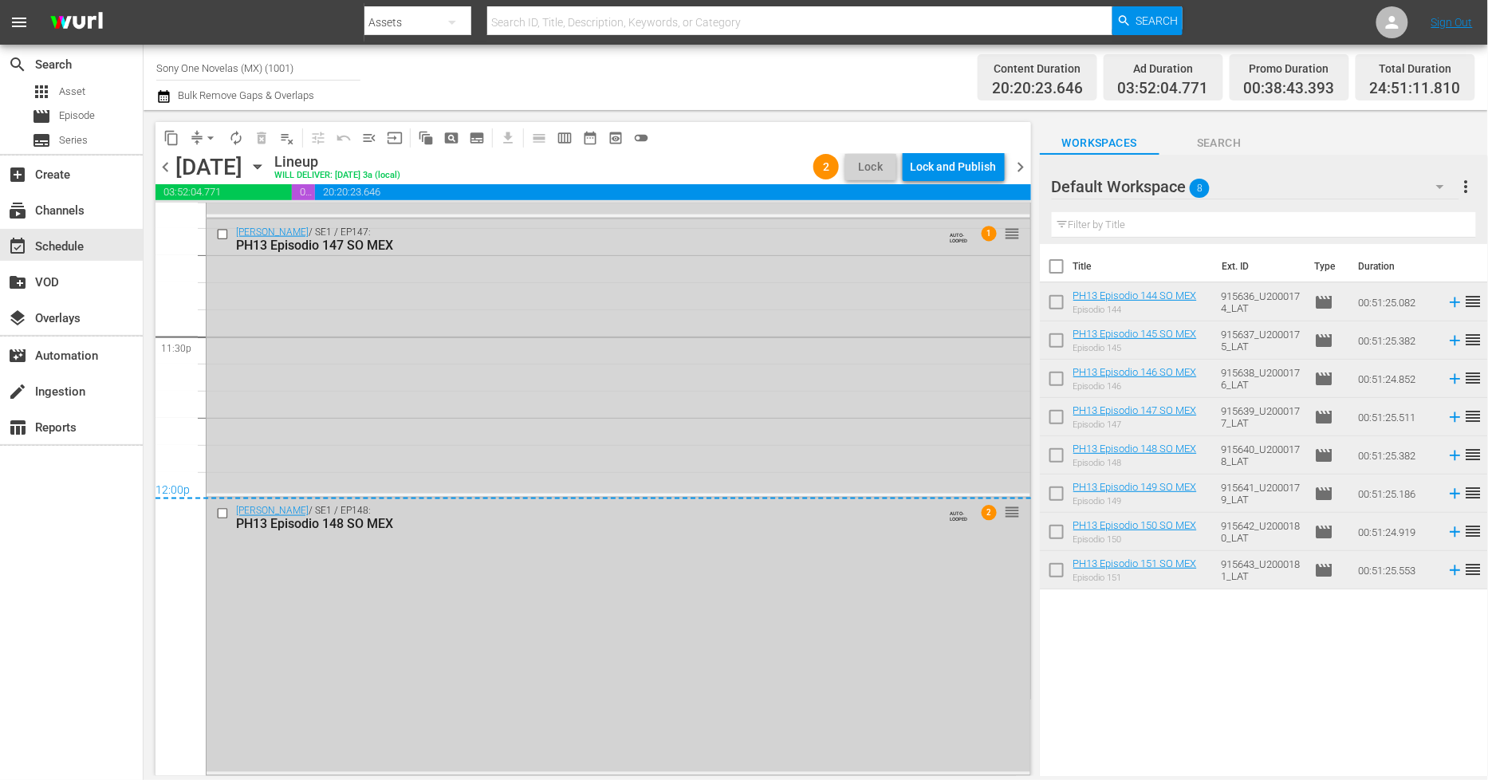
click at [509, 650] on div "Doña Bárbara / SE1 / EP148: PH13 Episodio 148 SO MEX AUTO-LOOPED 2 reorder" at bounding box center [619, 636] width 824 height 274
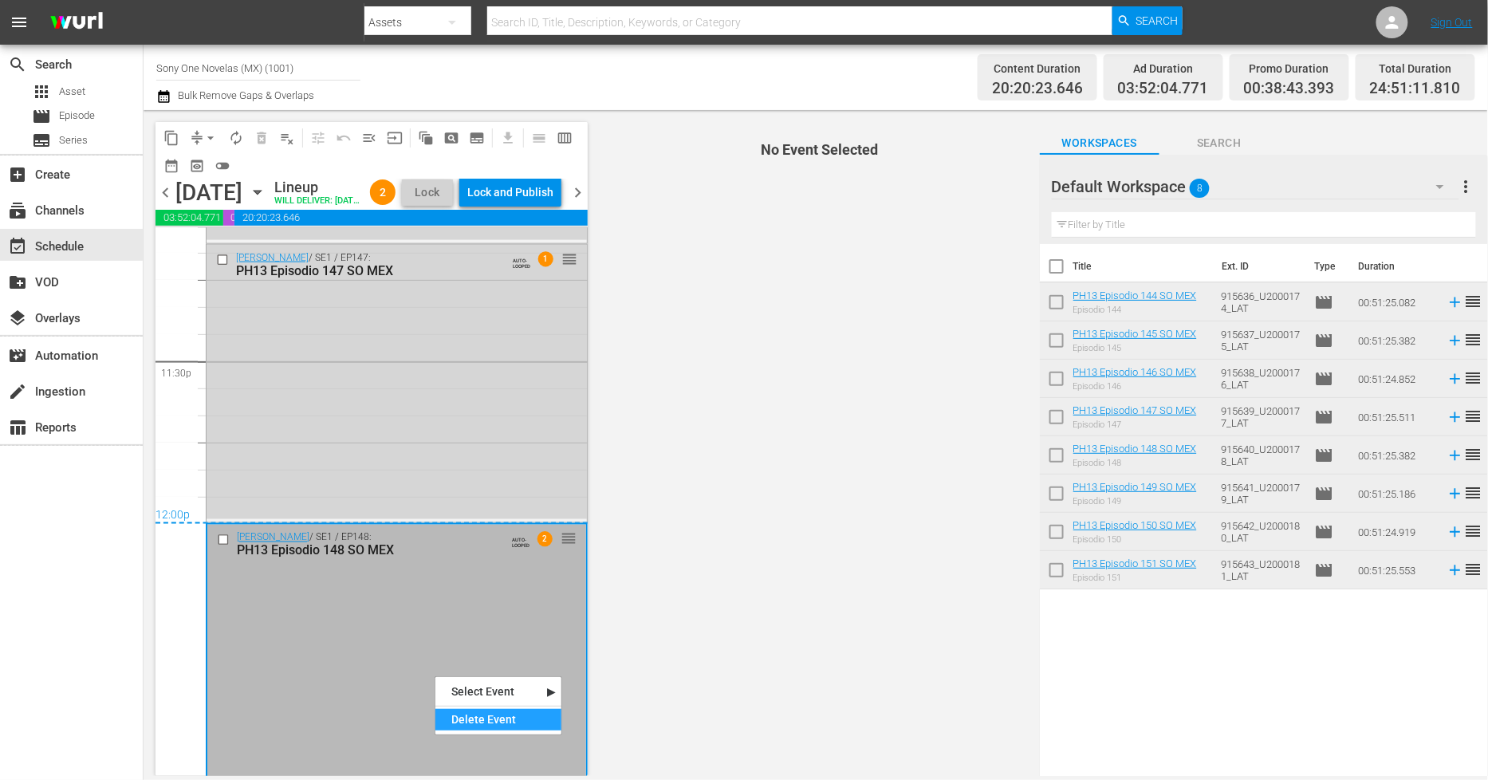
click at [469, 720] on div "Delete Event" at bounding box center [499, 720] width 126 height 22
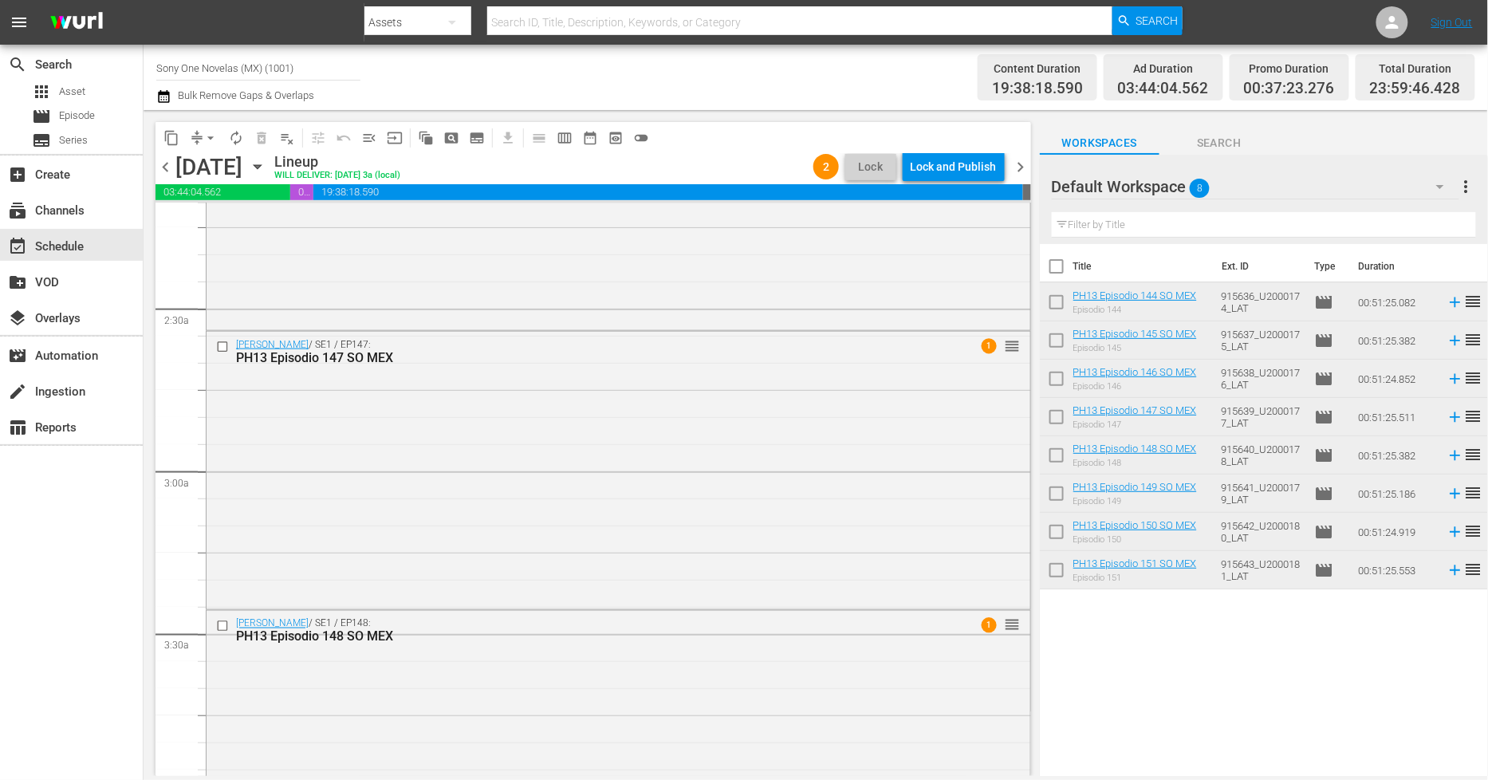
scroll to position [798, 0]
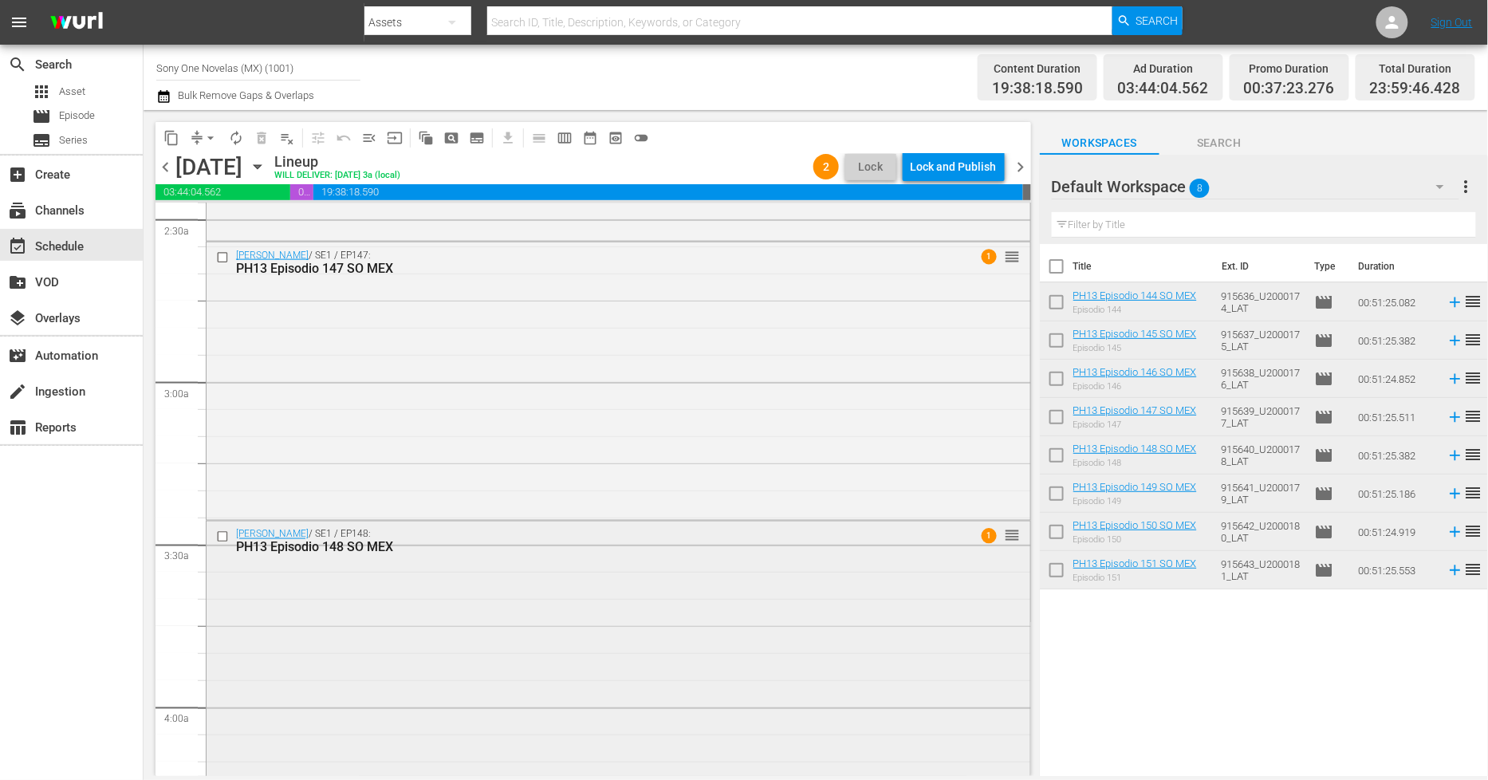
click at [405, 615] on div "Doña Bárbara / SE1 / EP148: PH13 Episodio 148 SO MEX 1 reorder" at bounding box center [619, 659] width 824 height 274
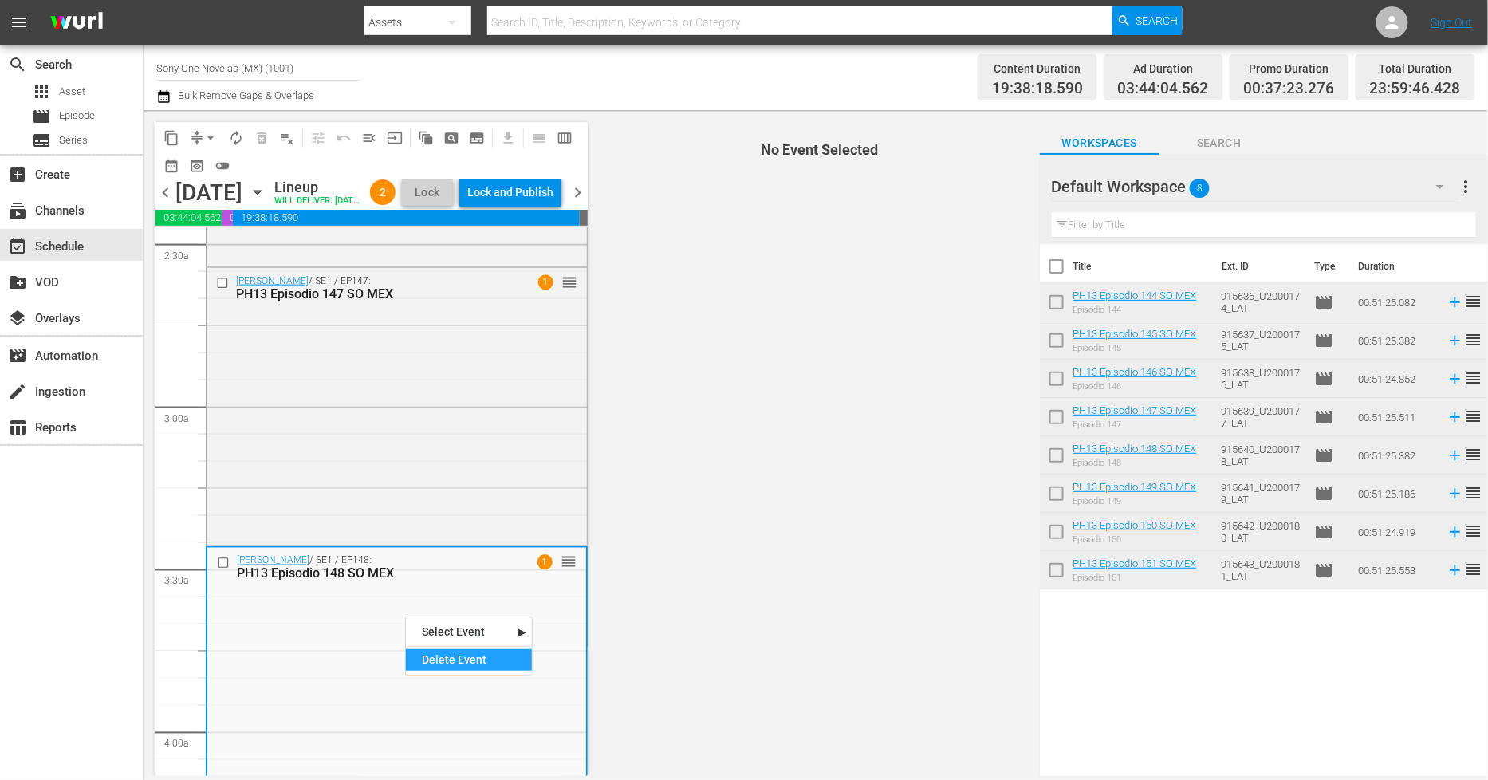
click at [435, 658] on div "Delete Event" at bounding box center [469, 660] width 126 height 22
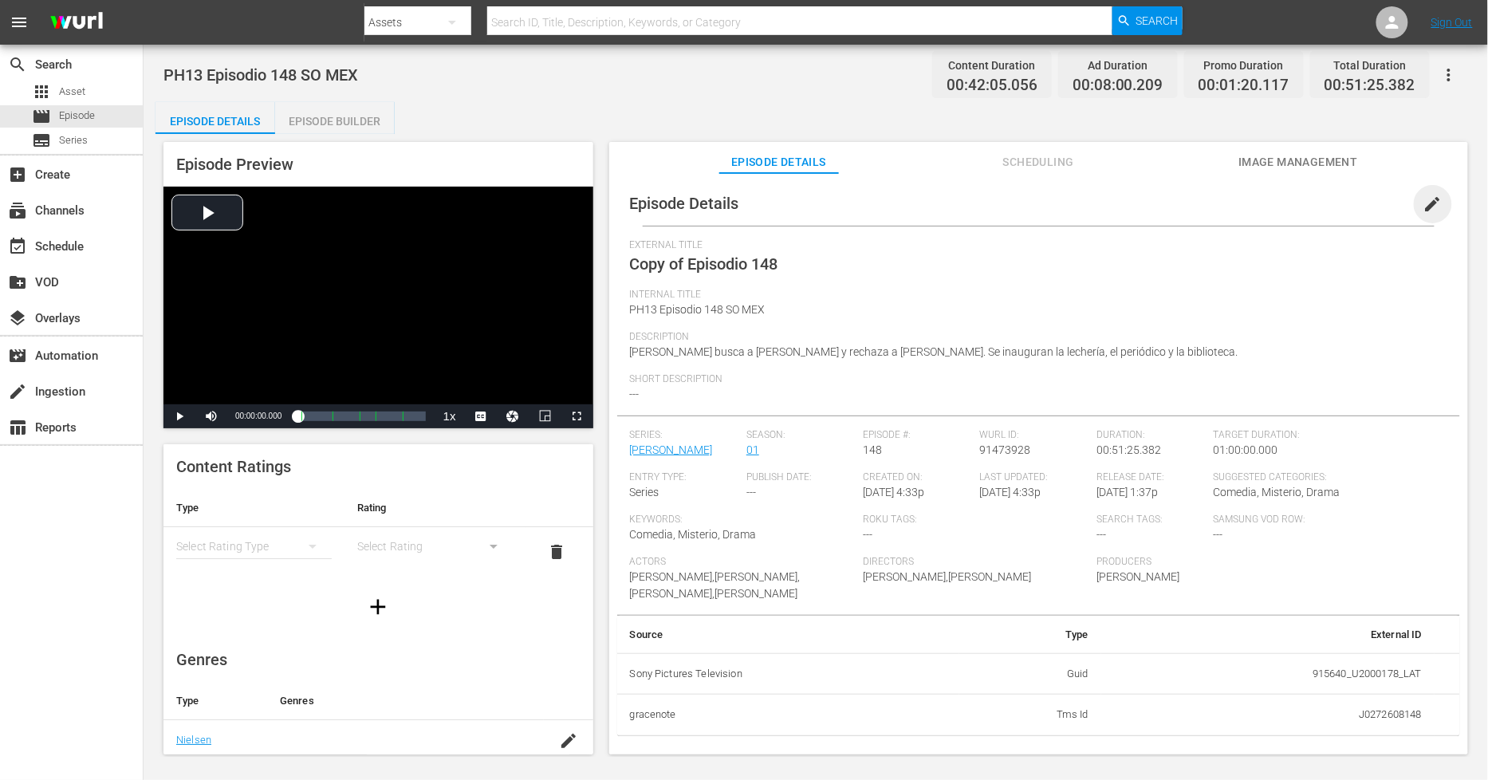
click at [1339, 202] on span "edit" at bounding box center [1433, 204] width 19 height 19
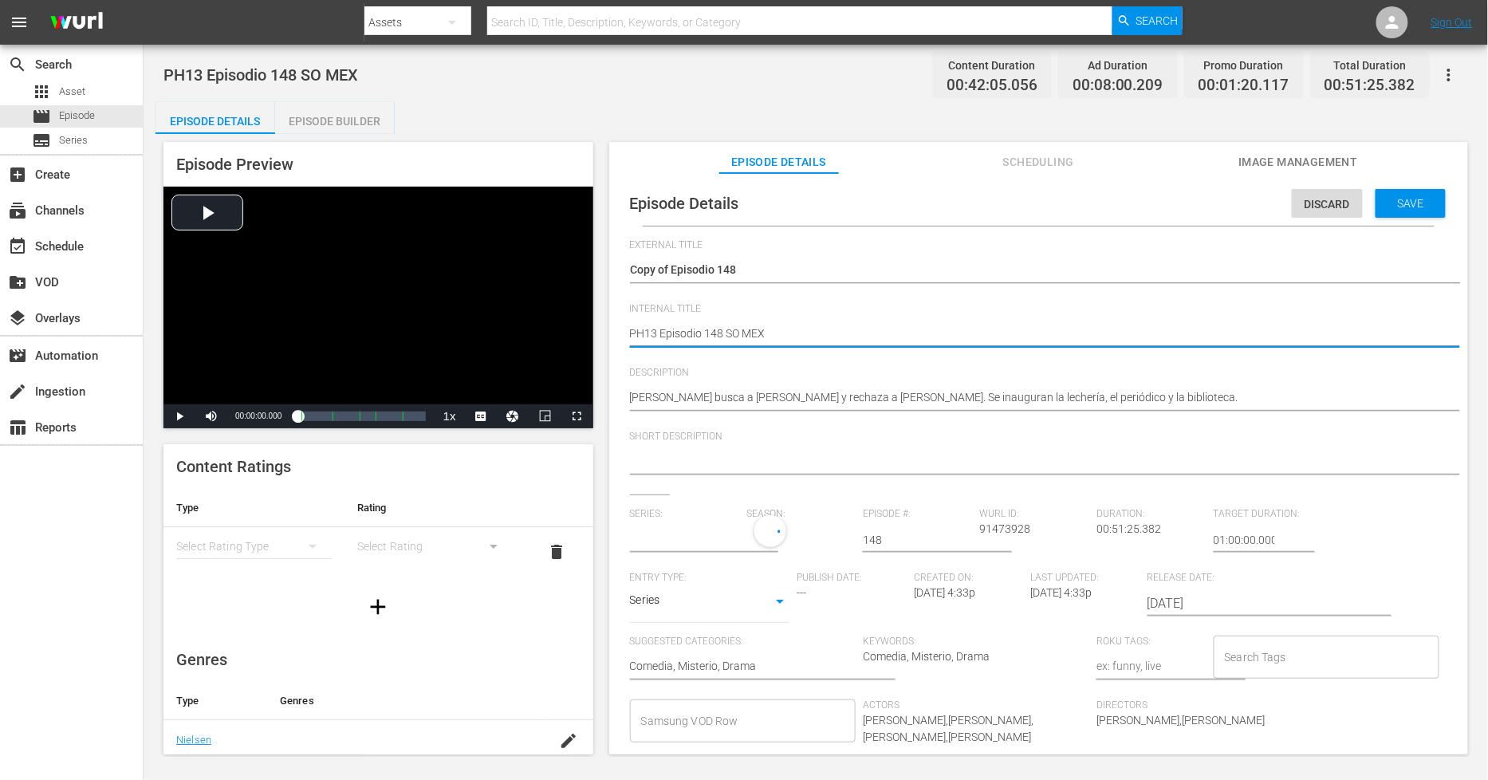
type textarea "PH13 Episodio 148 SO MEXD"
type textarea "PH13 Episodio 148 SO MEXDU"
type textarea "PH13 Episodio 148 SO MEXDUP"
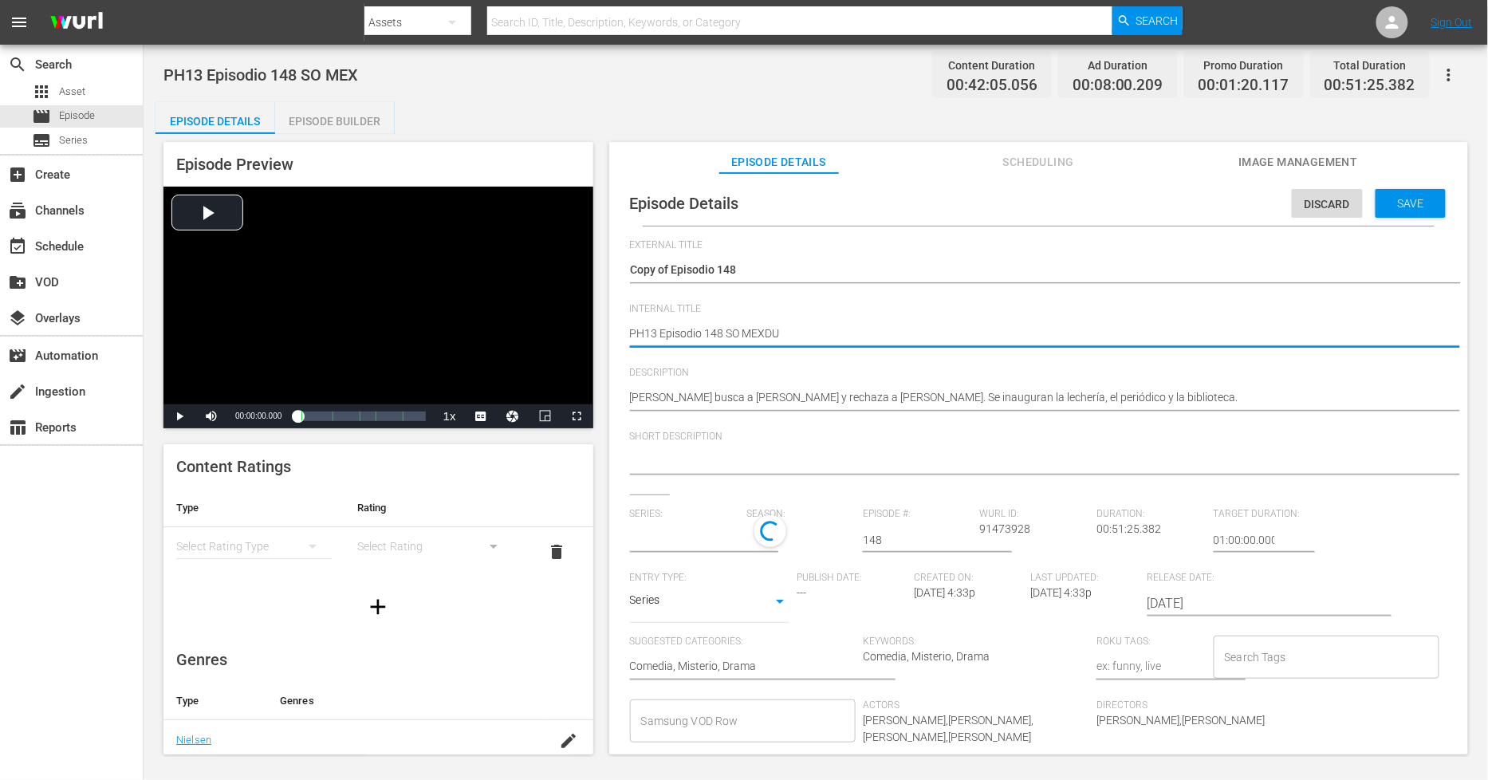
type textarea "PH13 Episodio 148 SO MEXDUP"
type textarea "PH13 Episodio 148 SO MEXDUP1"
click at [768, 332] on textarea "PH13 Episodio 148 SO MEX" at bounding box center [1035, 334] width 810 height 19
type textarea "PH13 Episodio 148 SO MEX DUP1"
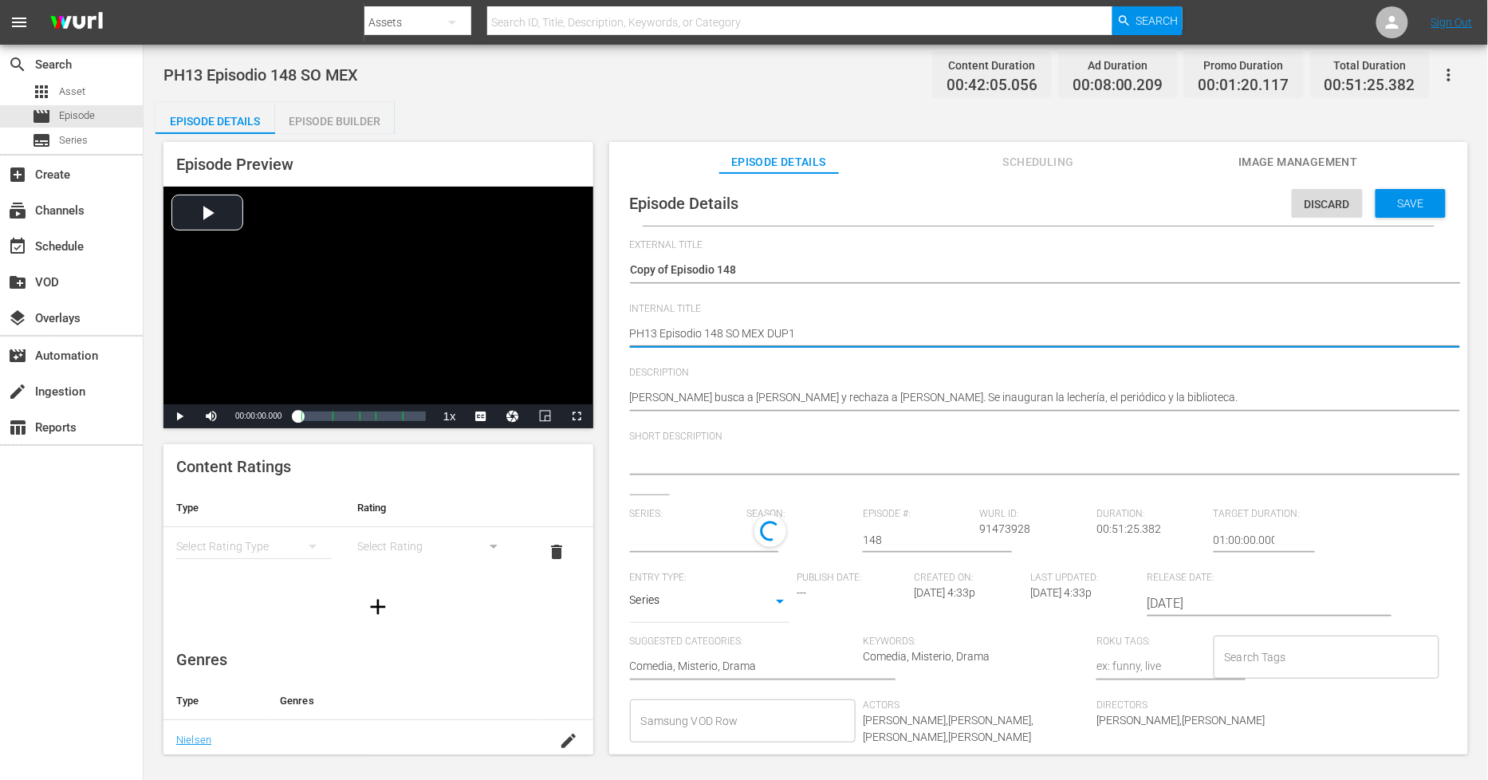
type textarea "PH13 Episodio 148 SO MEX DUP1"
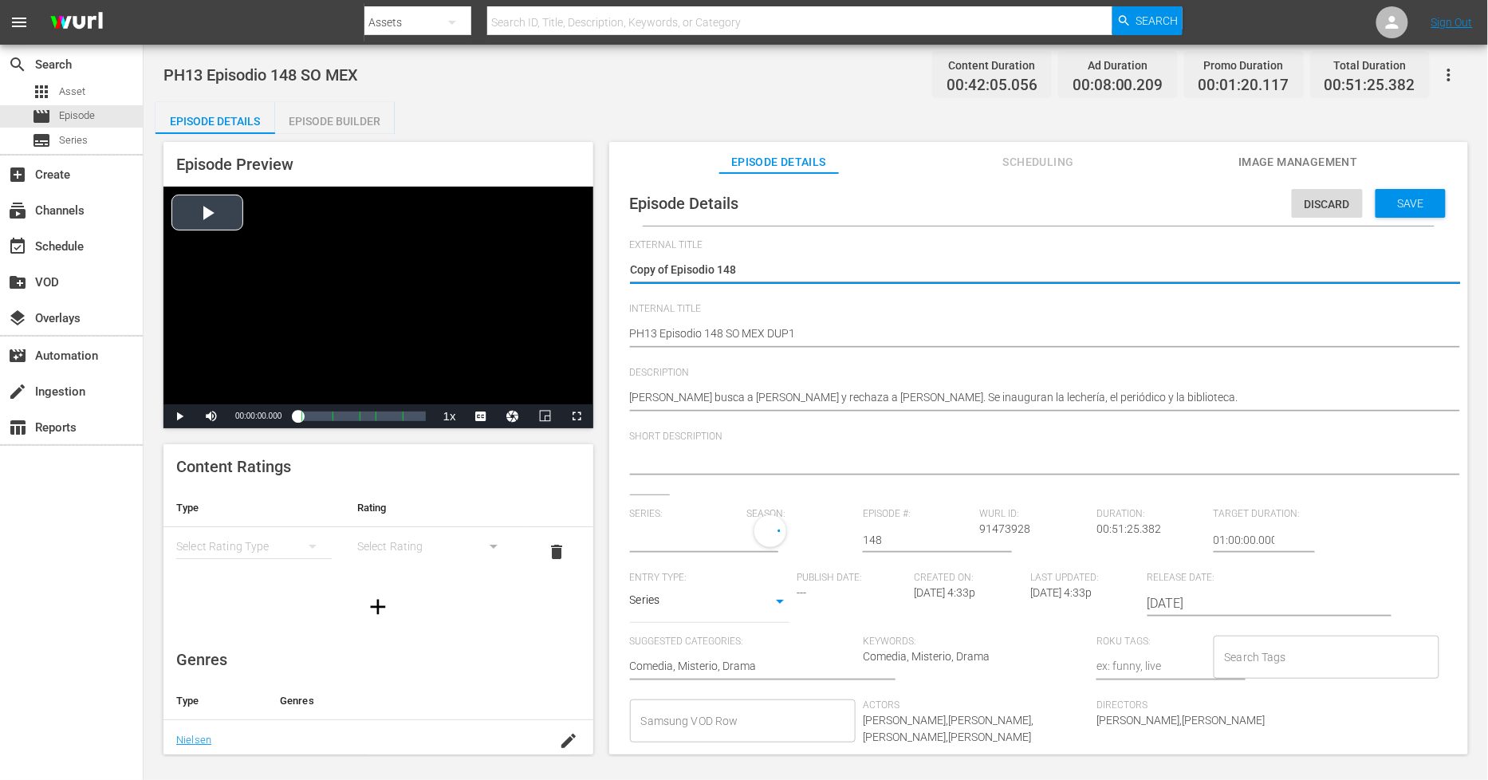
drag, startPoint x: 674, startPoint y: 266, endPoint x: 260, endPoint y: 266, distance: 414.0
type input "[PERSON_NAME]"
type textarea "Episodio 148"
click at [1339, 212] on div "Save" at bounding box center [1411, 203] width 70 height 29
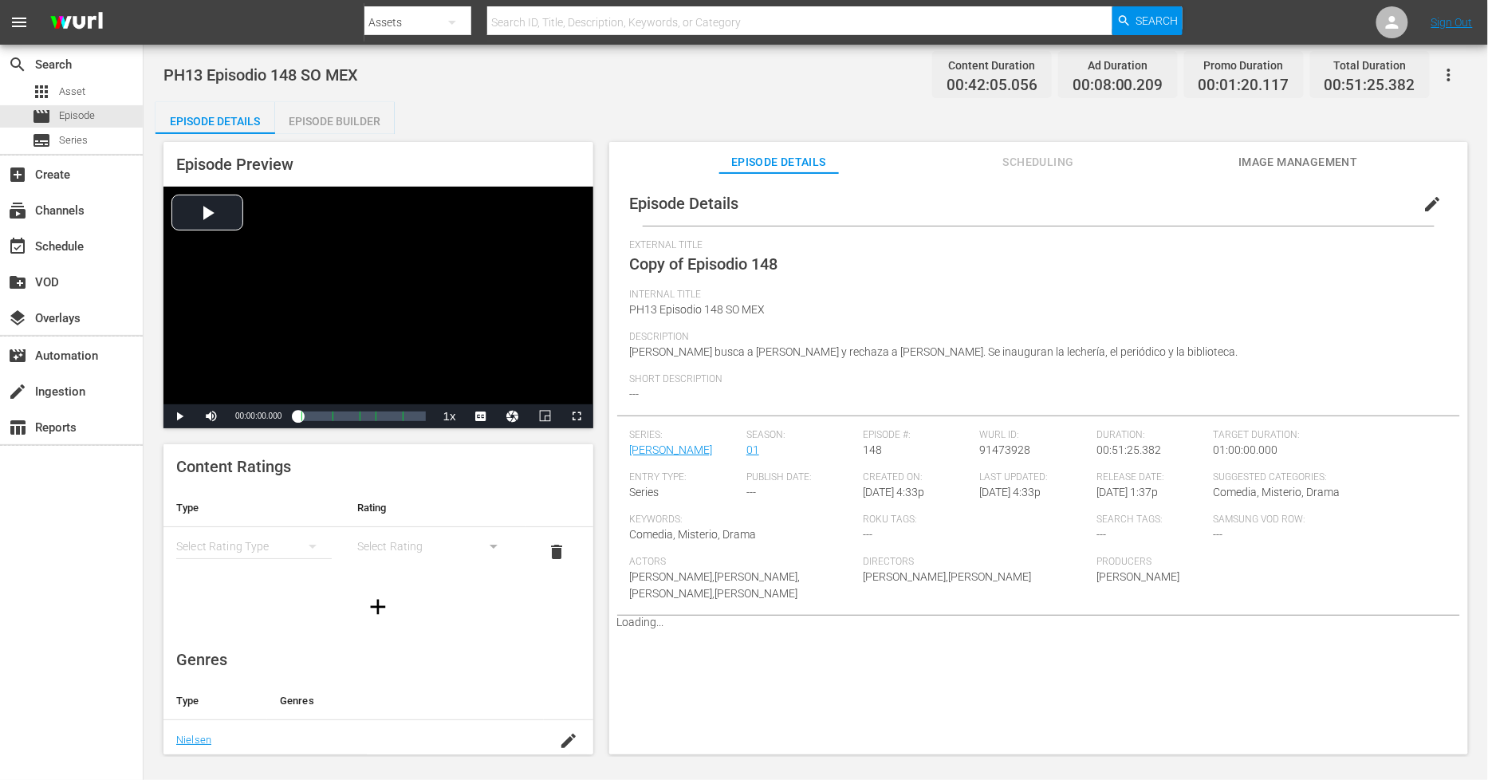
click at [328, 121] on div "Episode Builder" at bounding box center [335, 121] width 120 height 38
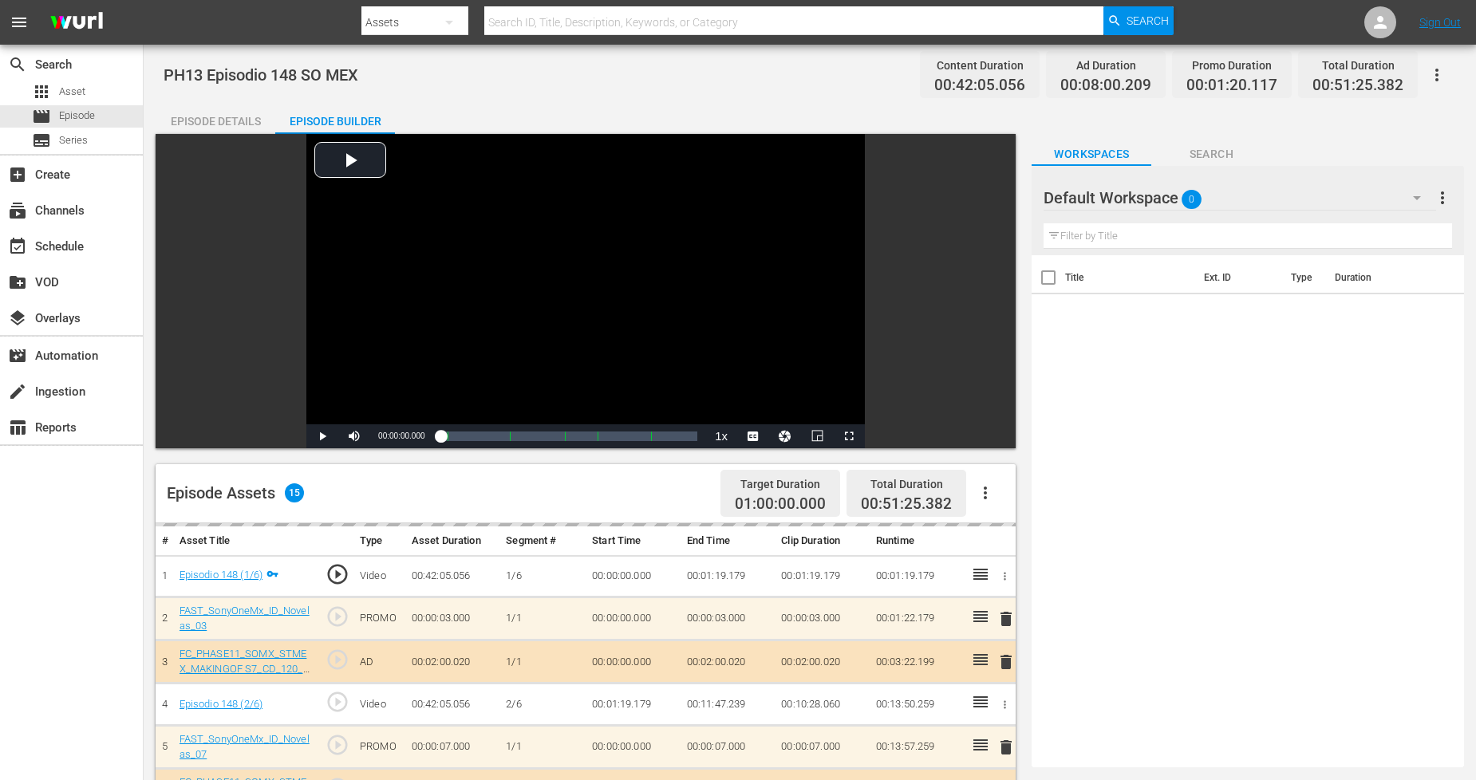
click at [1280, 198] on div "Default Workspace 0" at bounding box center [1239, 197] width 392 height 45
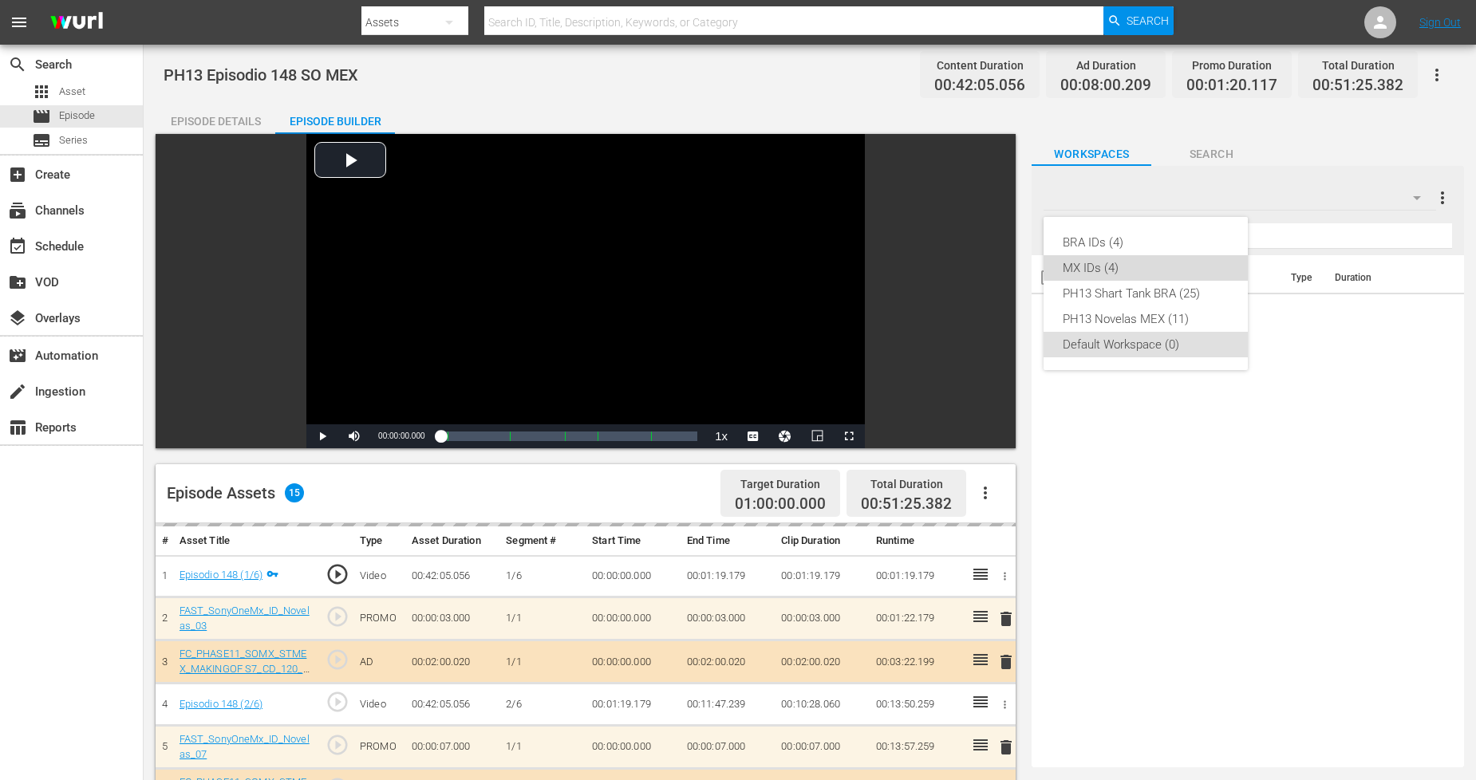
click at [1169, 262] on div "MX IDs (4)" at bounding box center [1145, 268] width 166 height 26
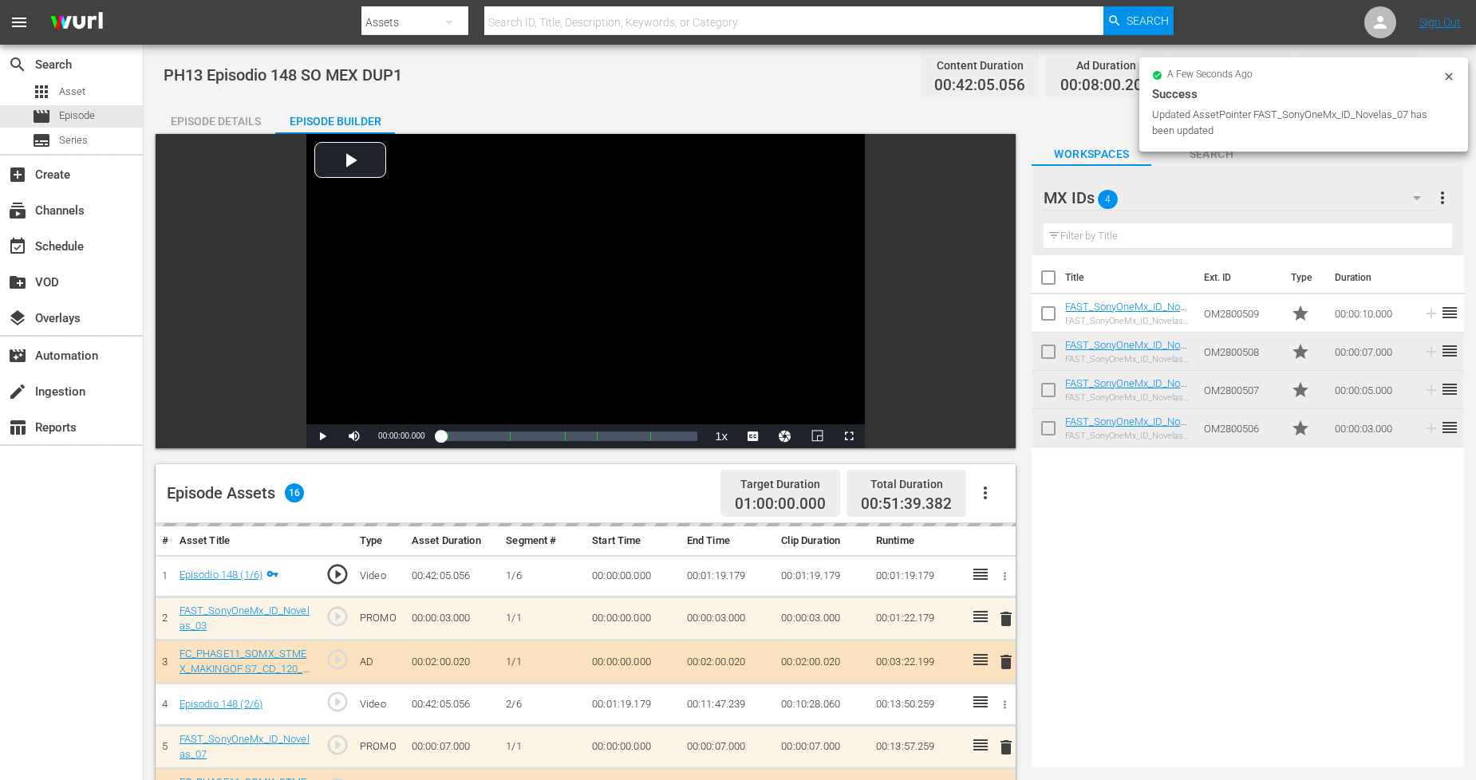
click at [1339, 73] on icon at bounding box center [1448, 76] width 7 height 7
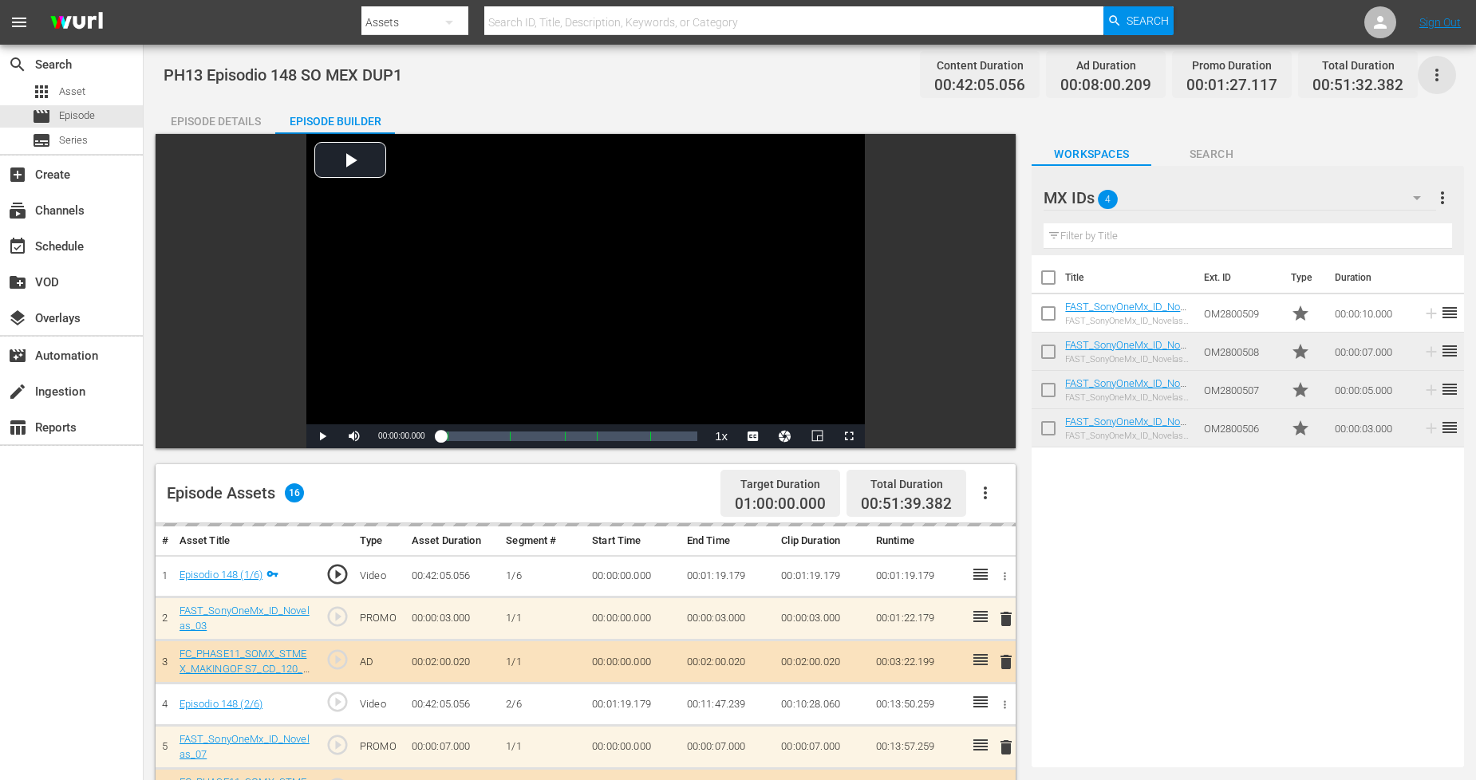
click at [1339, 70] on icon "button" at bounding box center [1436, 74] width 19 height 19
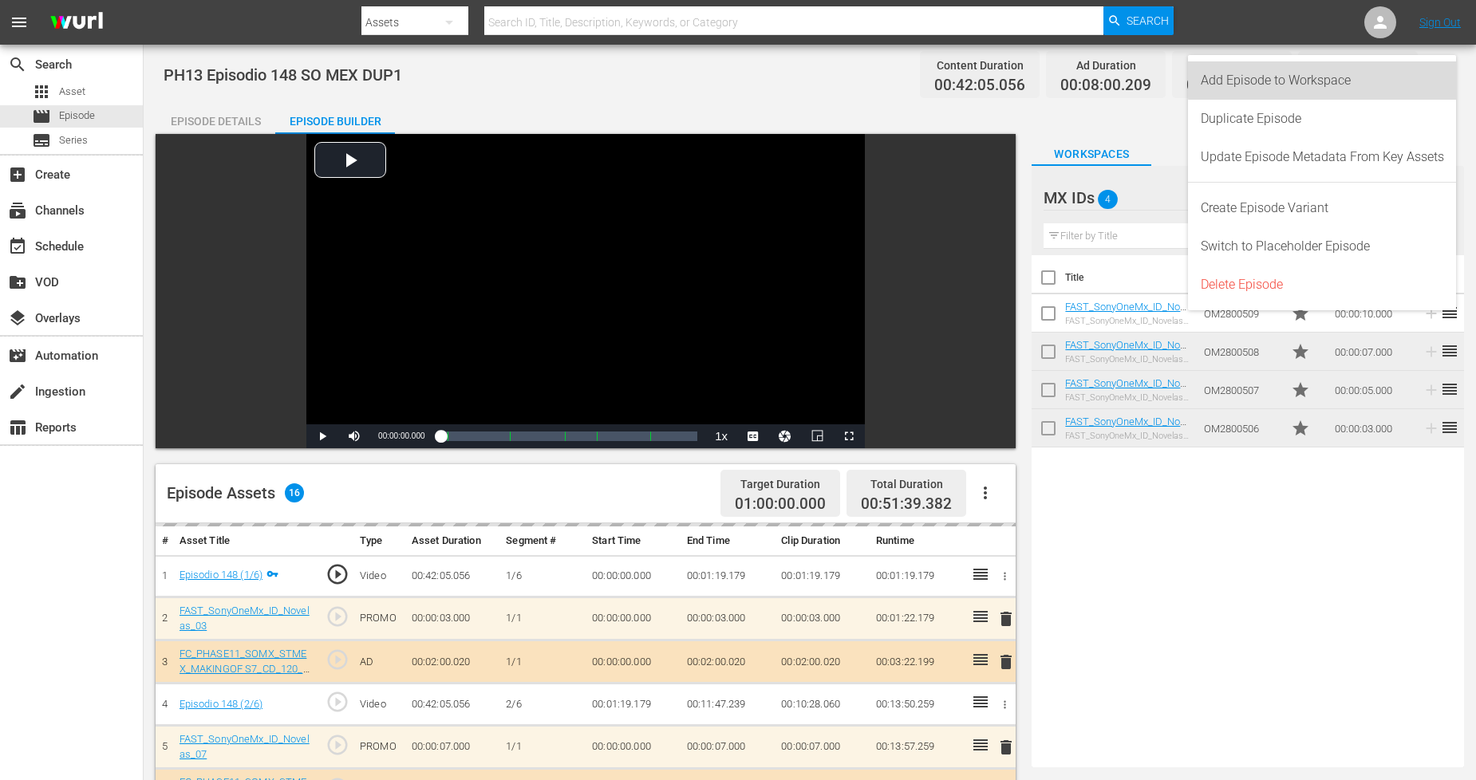
click at [1339, 78] on div "Add Episode to Workspace" at bounding box center [1321, 80] width 243 height 38
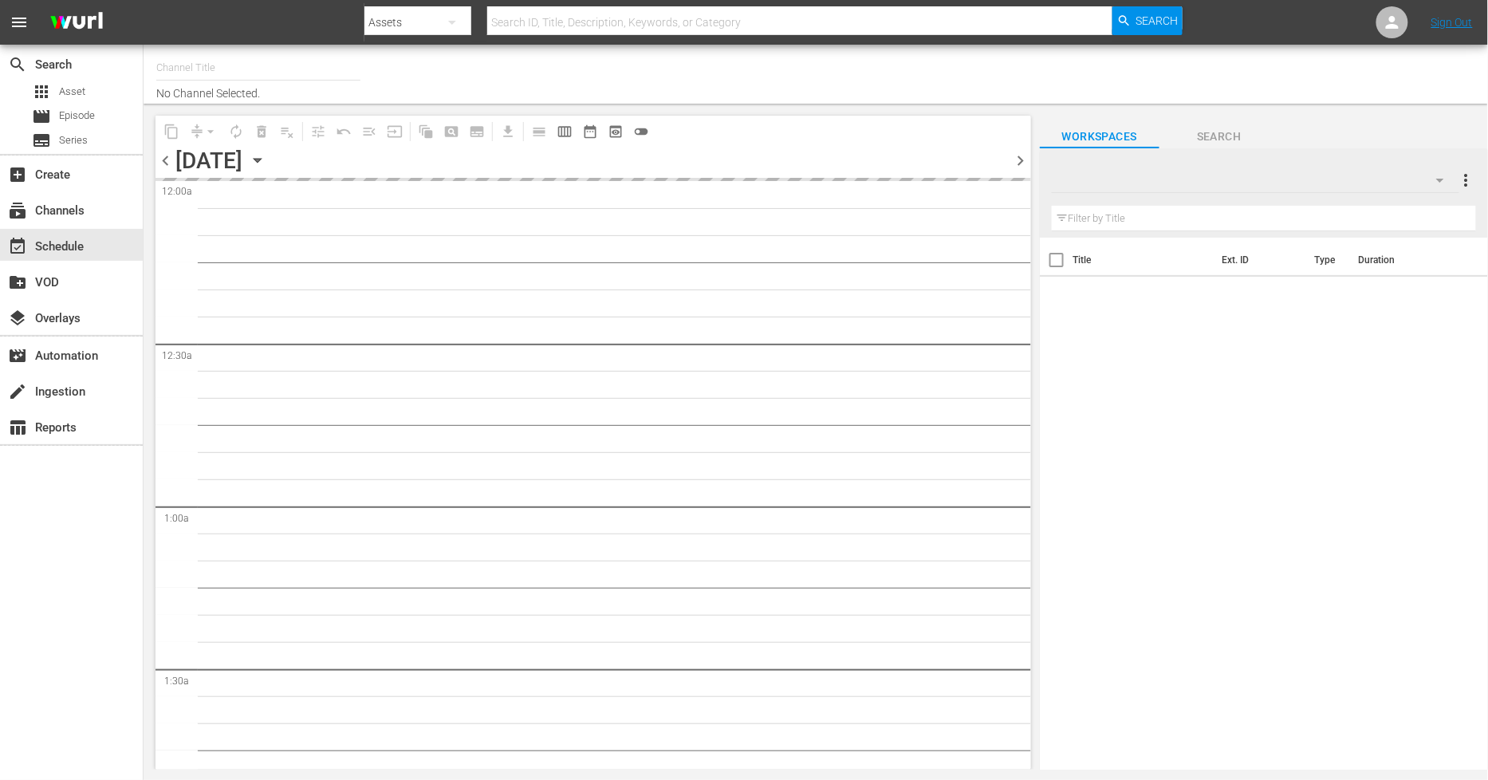
type input "Sony One Novelas (MX) (1001)"
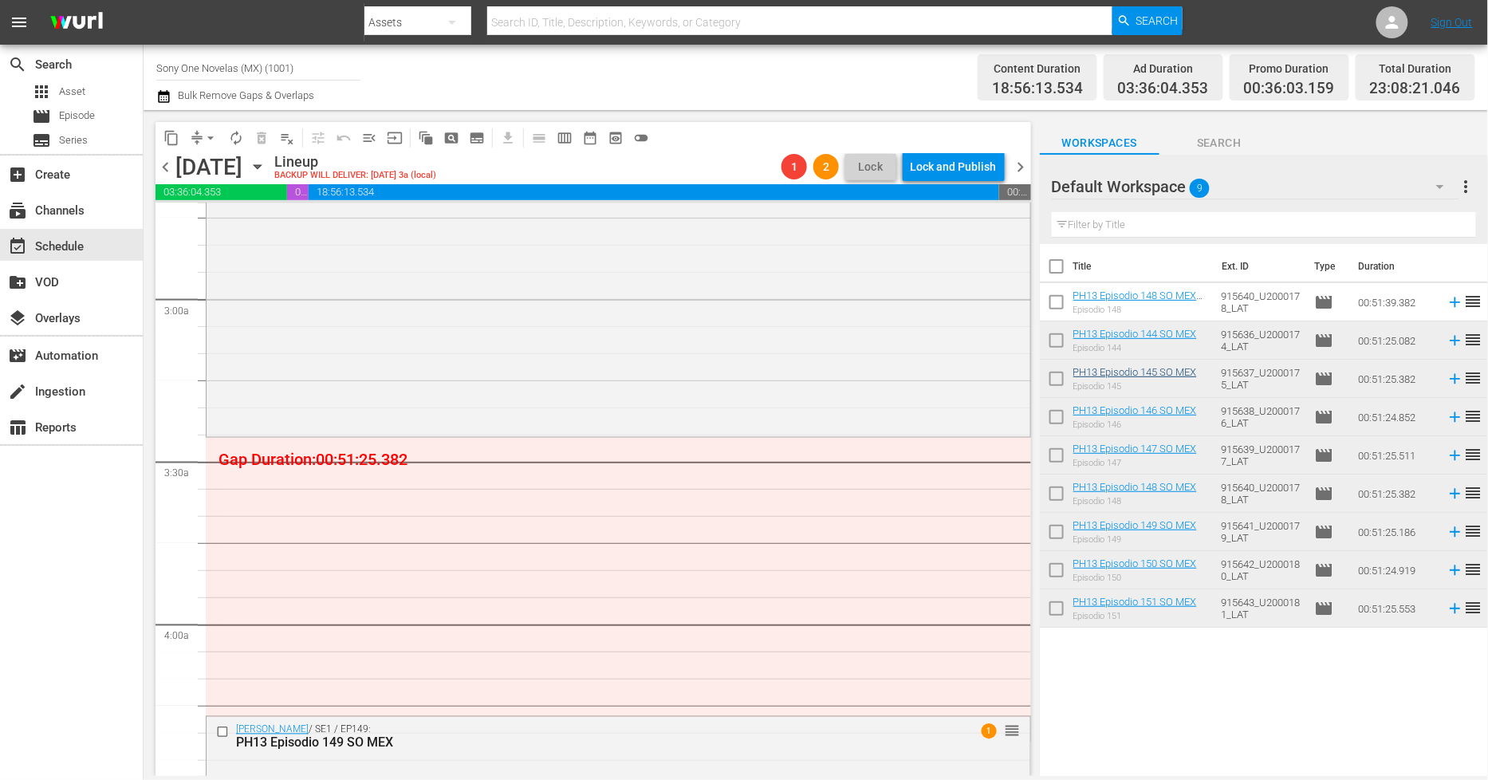
scroll to position [886, 0]
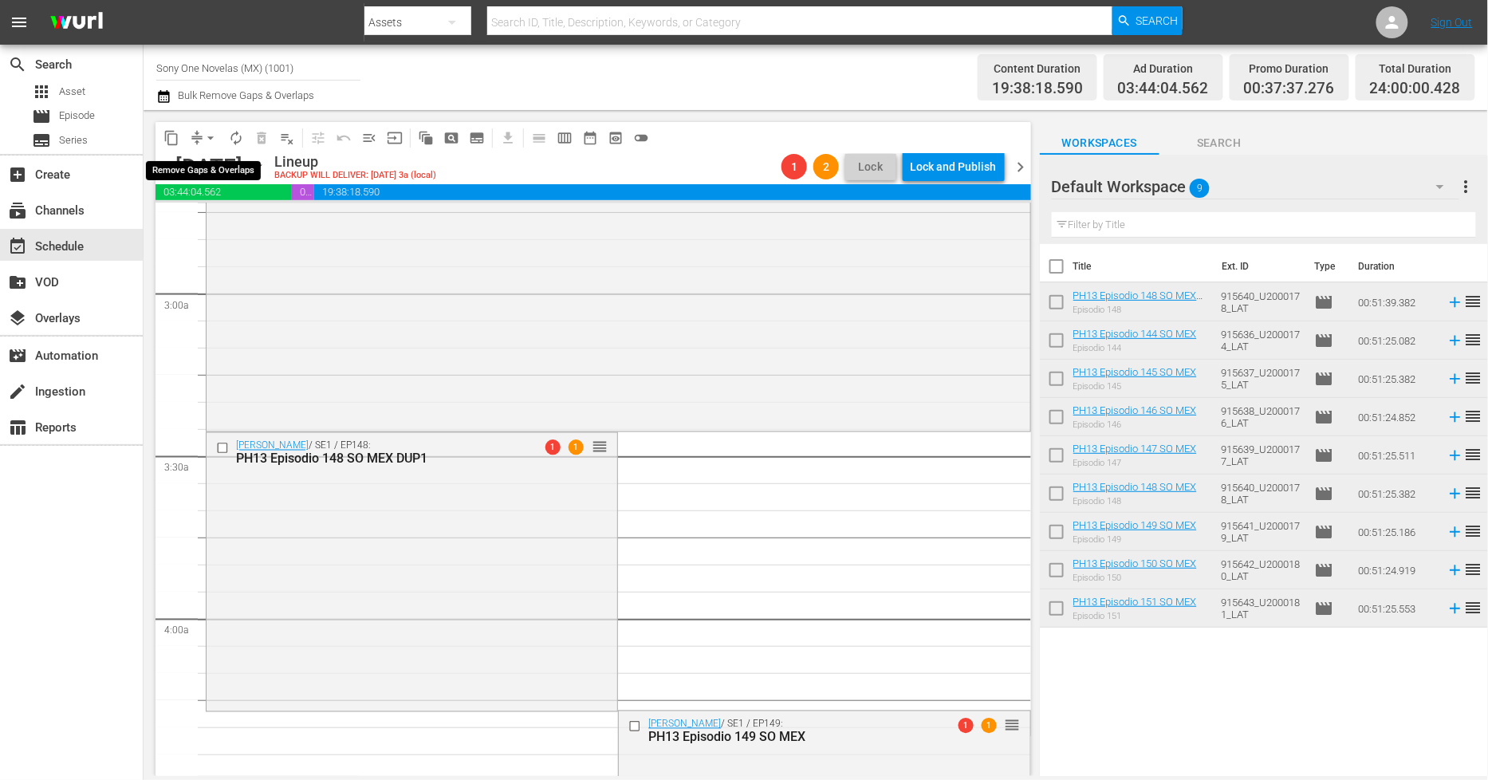
click at [212, 136] on span "arrow_drop_down" at bounding box center [211, 138] width 16 height 16
click at [219, 229] on li "Align to End of Previous Day" at bounding box center [212, 222] width 168 height 26
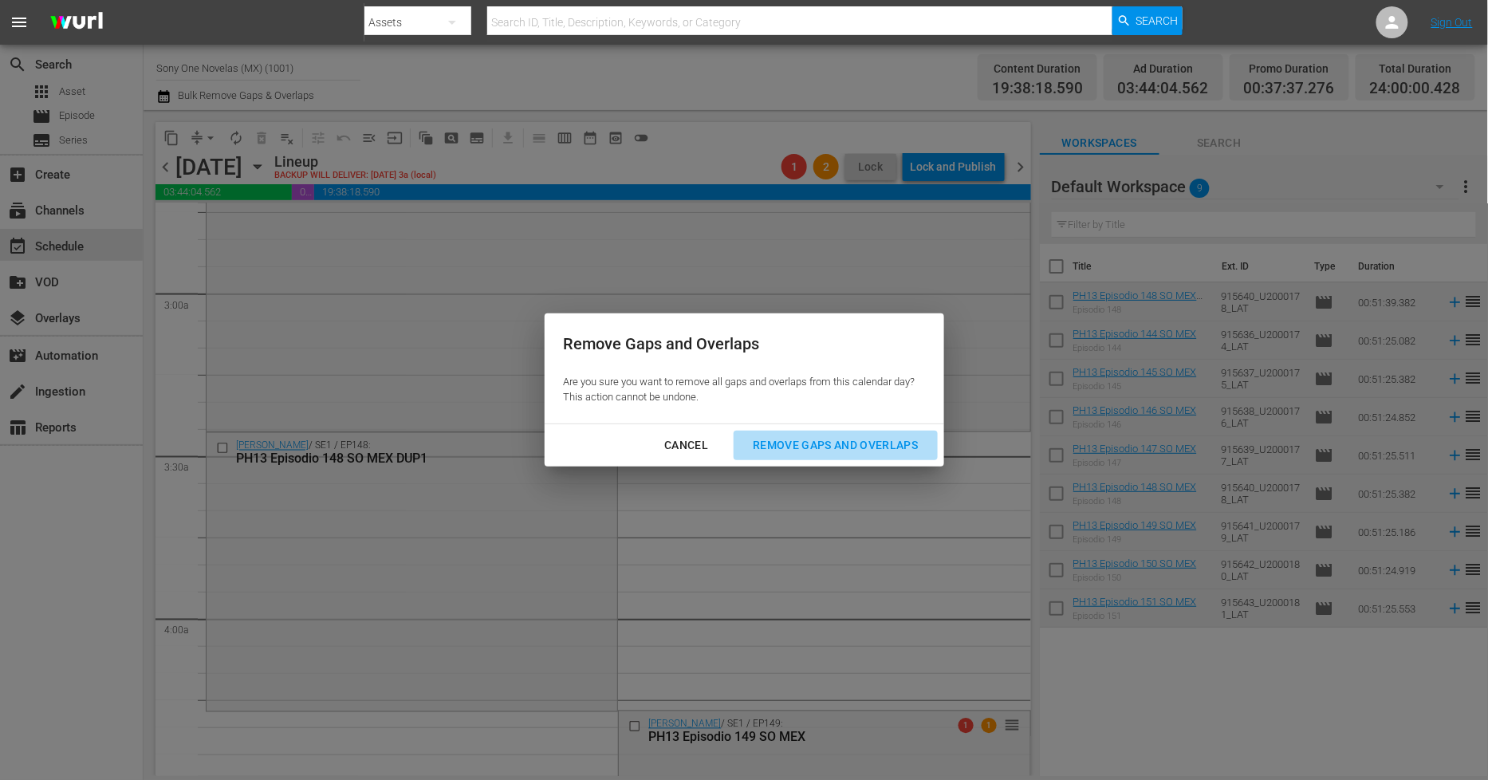
click at [834, 444] on div "Remove Gaps and Overlaps" at bounding box center [835, 446] width 191 height 20
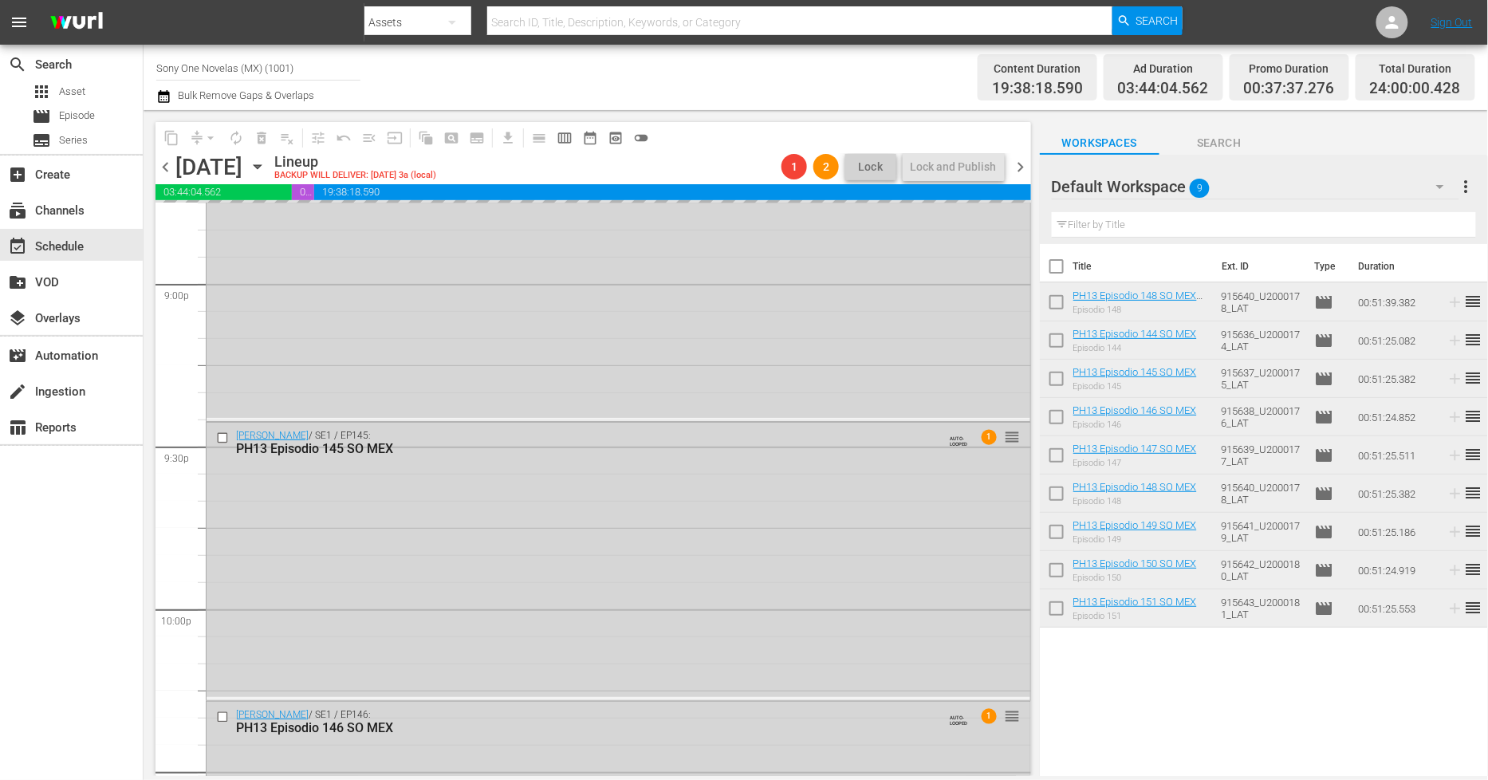
scroll to position [7237, 0]
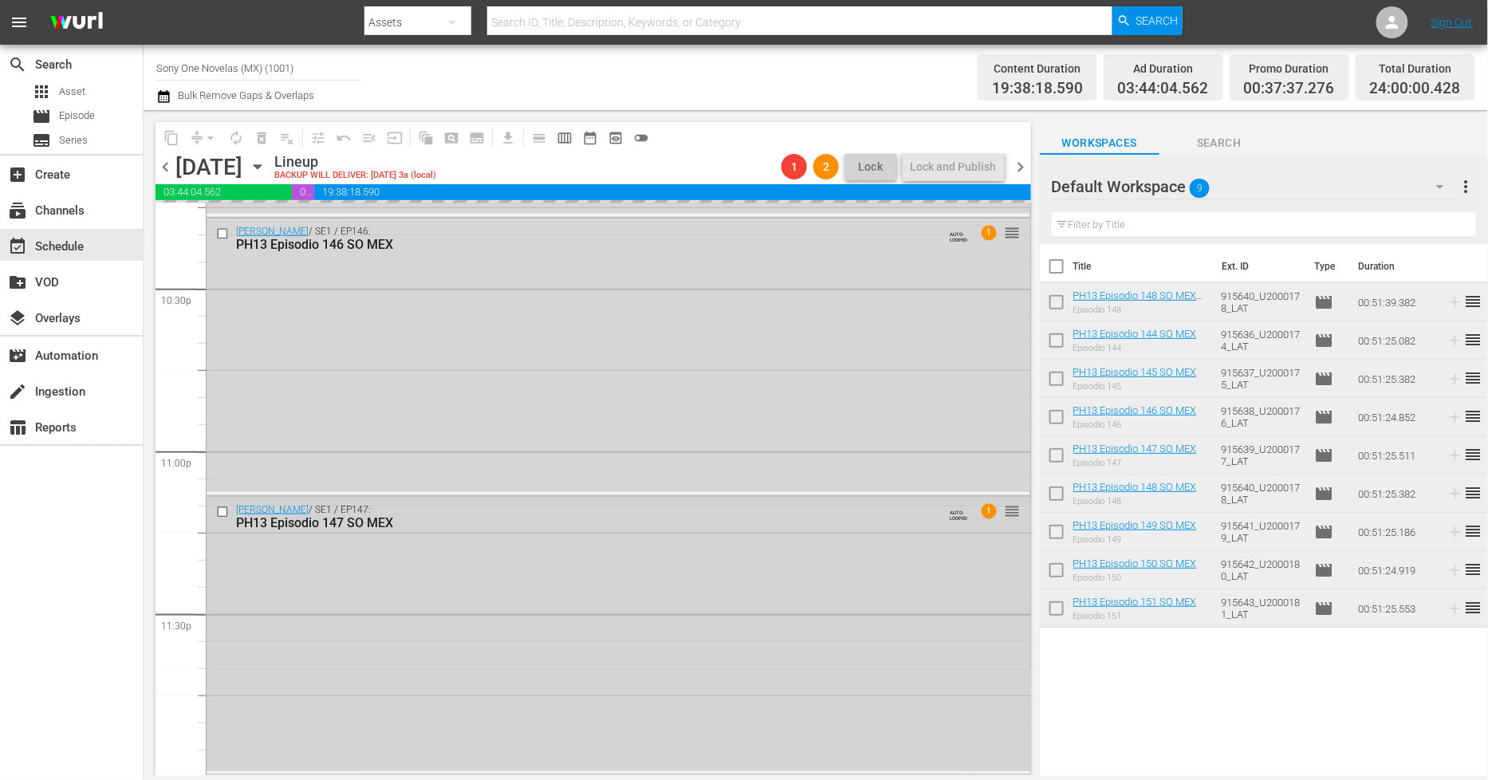
click at [535, 607] on div "Doña Bárbara / SE1 / EP147: PH13 Episodio 147 SO MEX AUTO-LOOPED 1 reorder" at bounding box center [619, 634] width 824 height 274
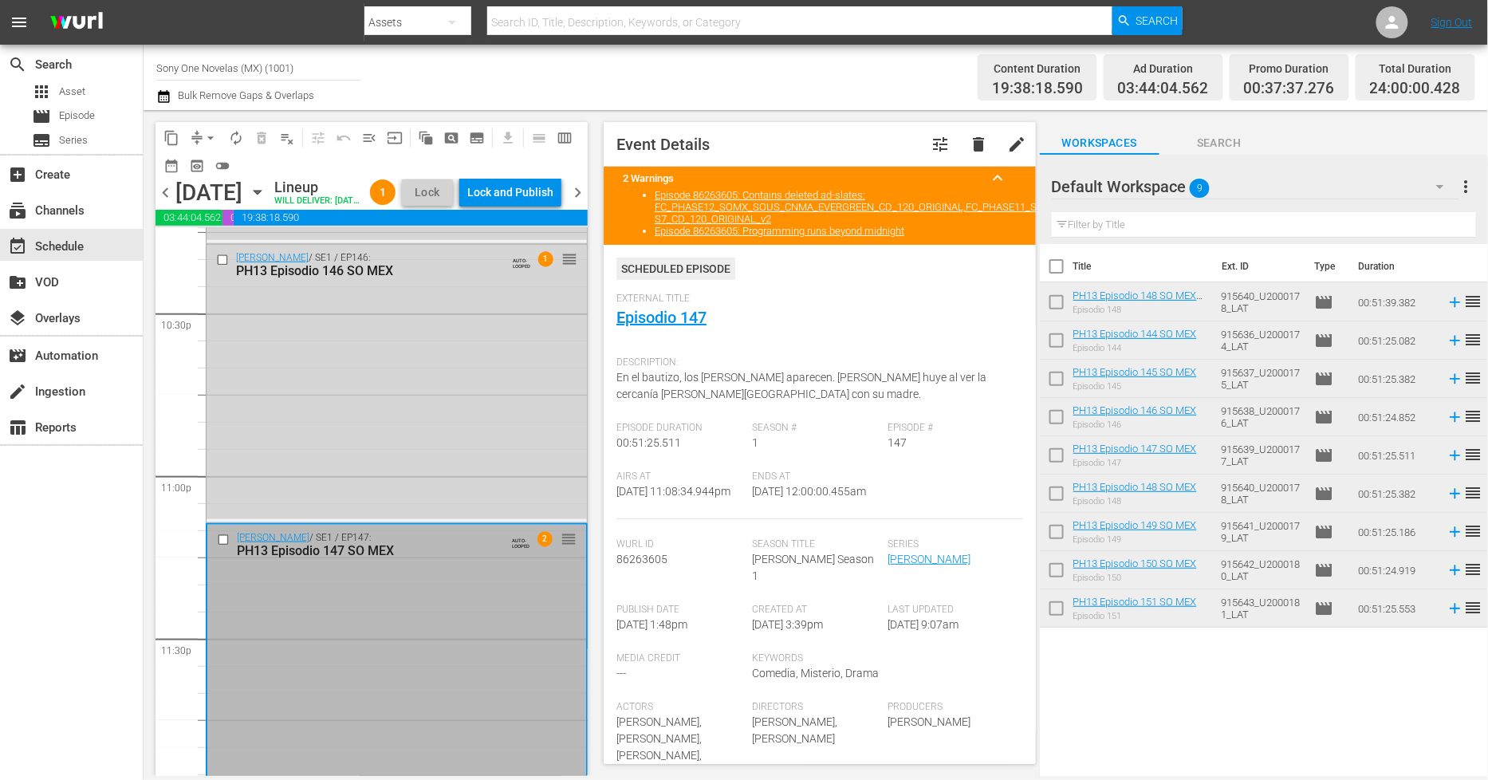
click at [528, 193] on div "Lock and Publish" at bounding box center [510, 192] width 86 height 29
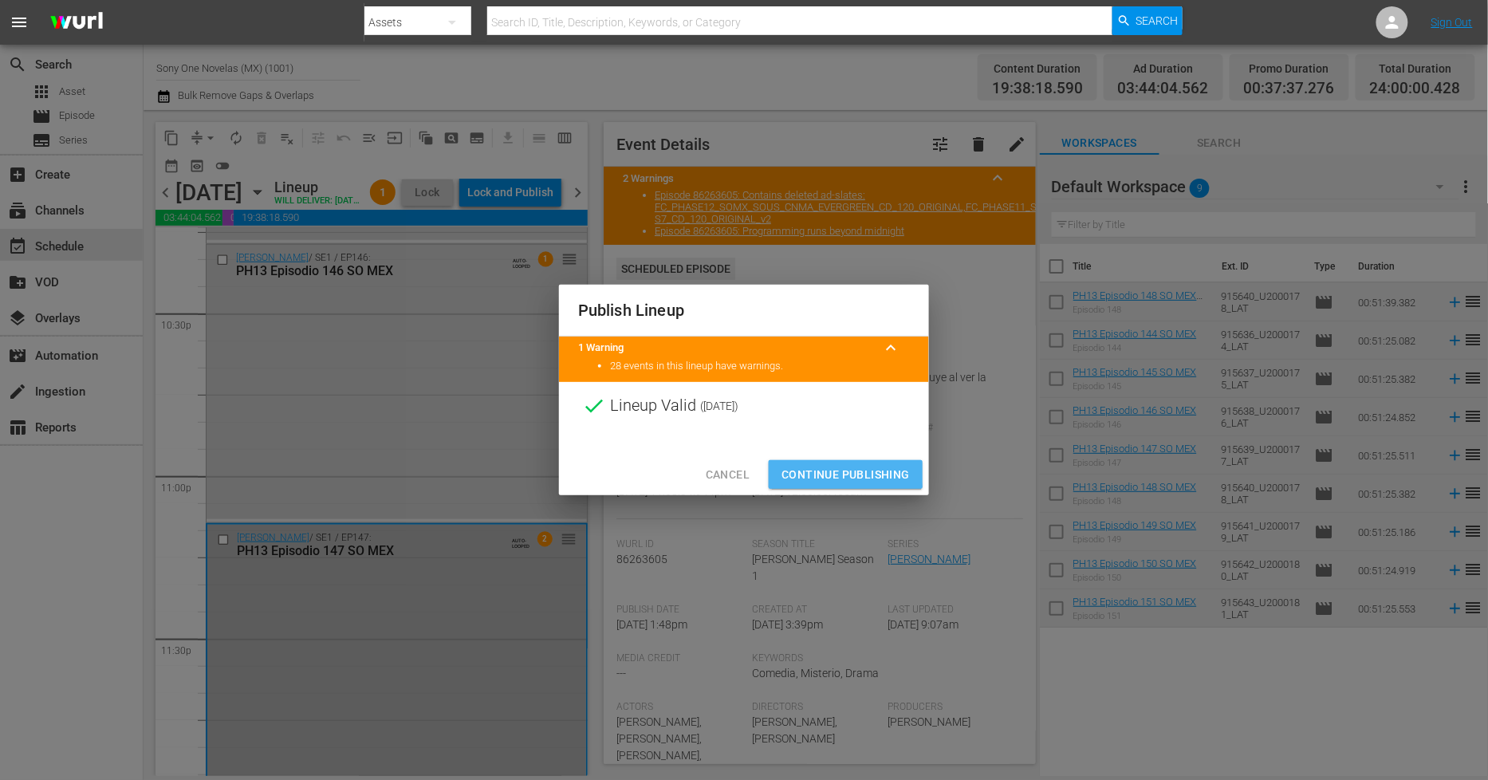
drag, startPoint x: 807, startPoint y: 471, endPoint x: 783, endPoint y: 413, distance: 63.3
click at [806, 471] on span "Continue Publishing" at bounding box center [846, 475] width 128 height 20
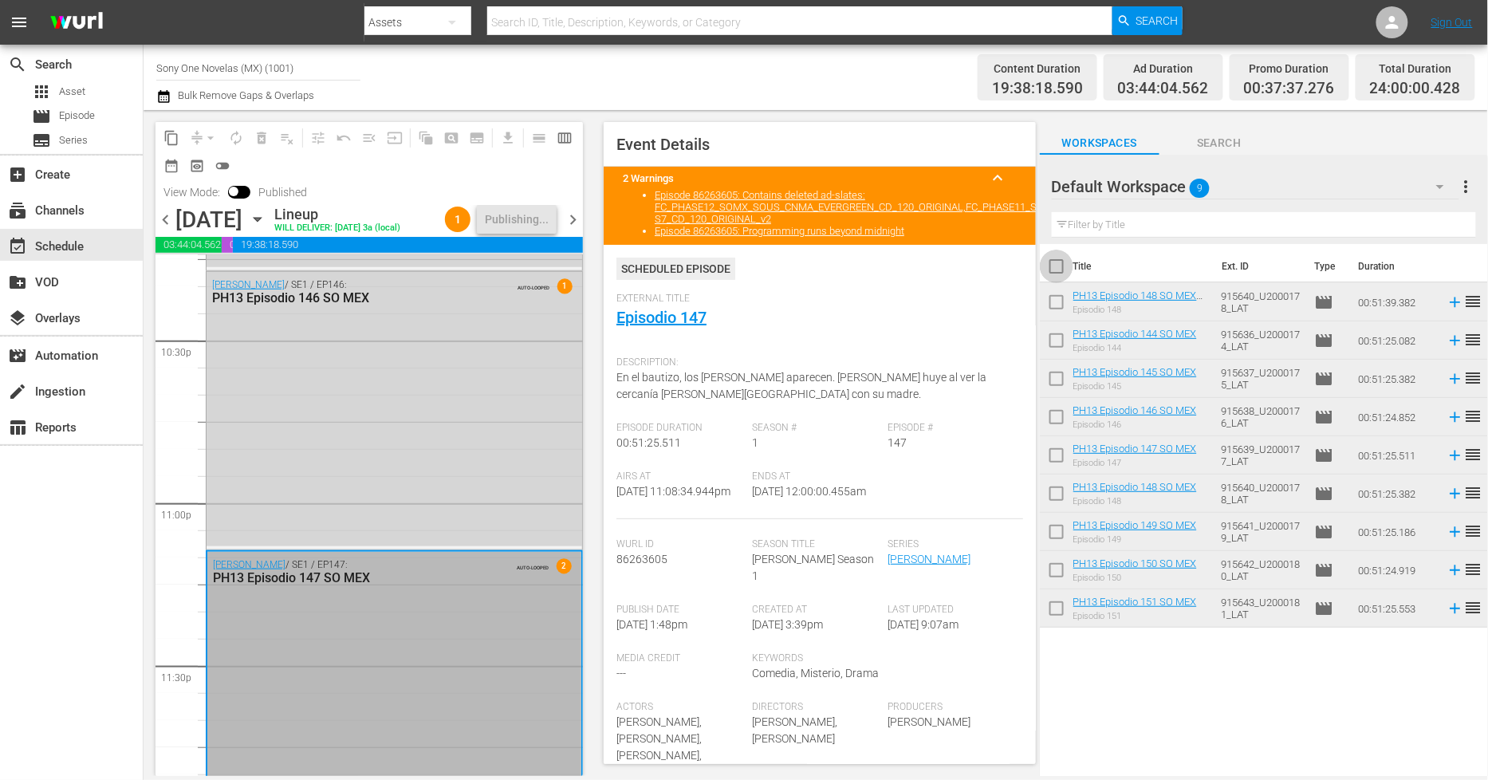
click at [1057, 266] on input "checkbox" at bounding box center [1057, 270] width 34 height 34
checkbox input "true"
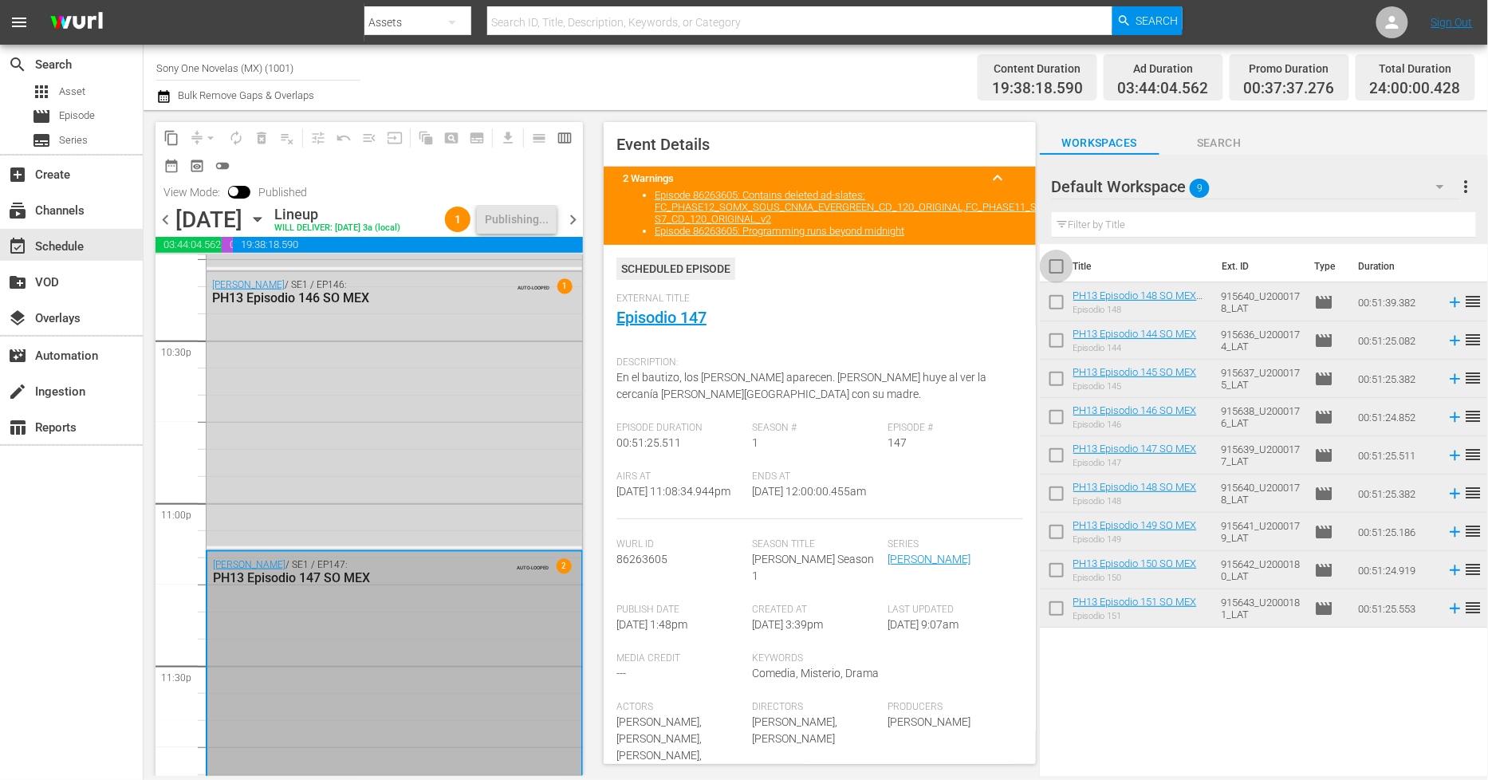
checkbox input "true"
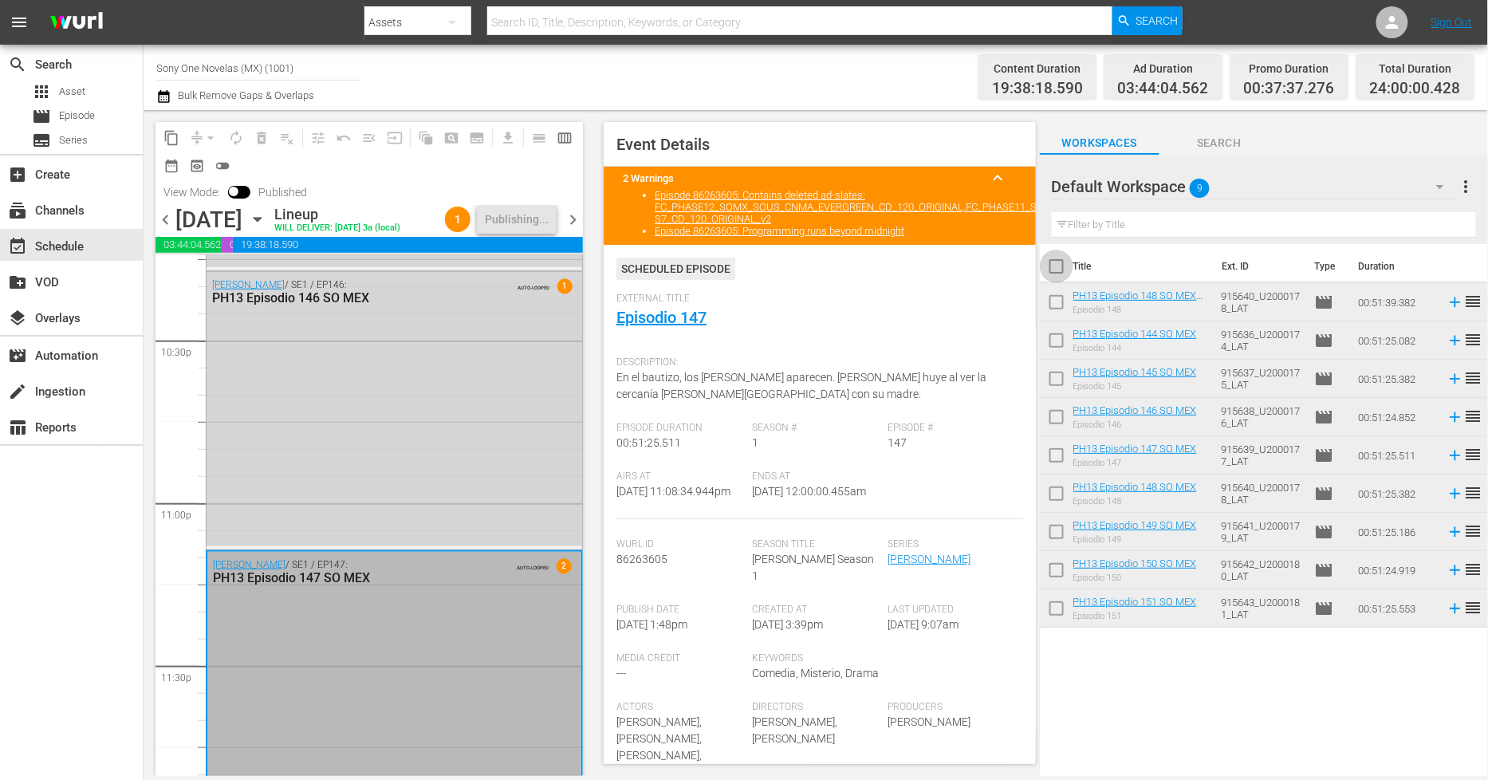
checkbox input "true"
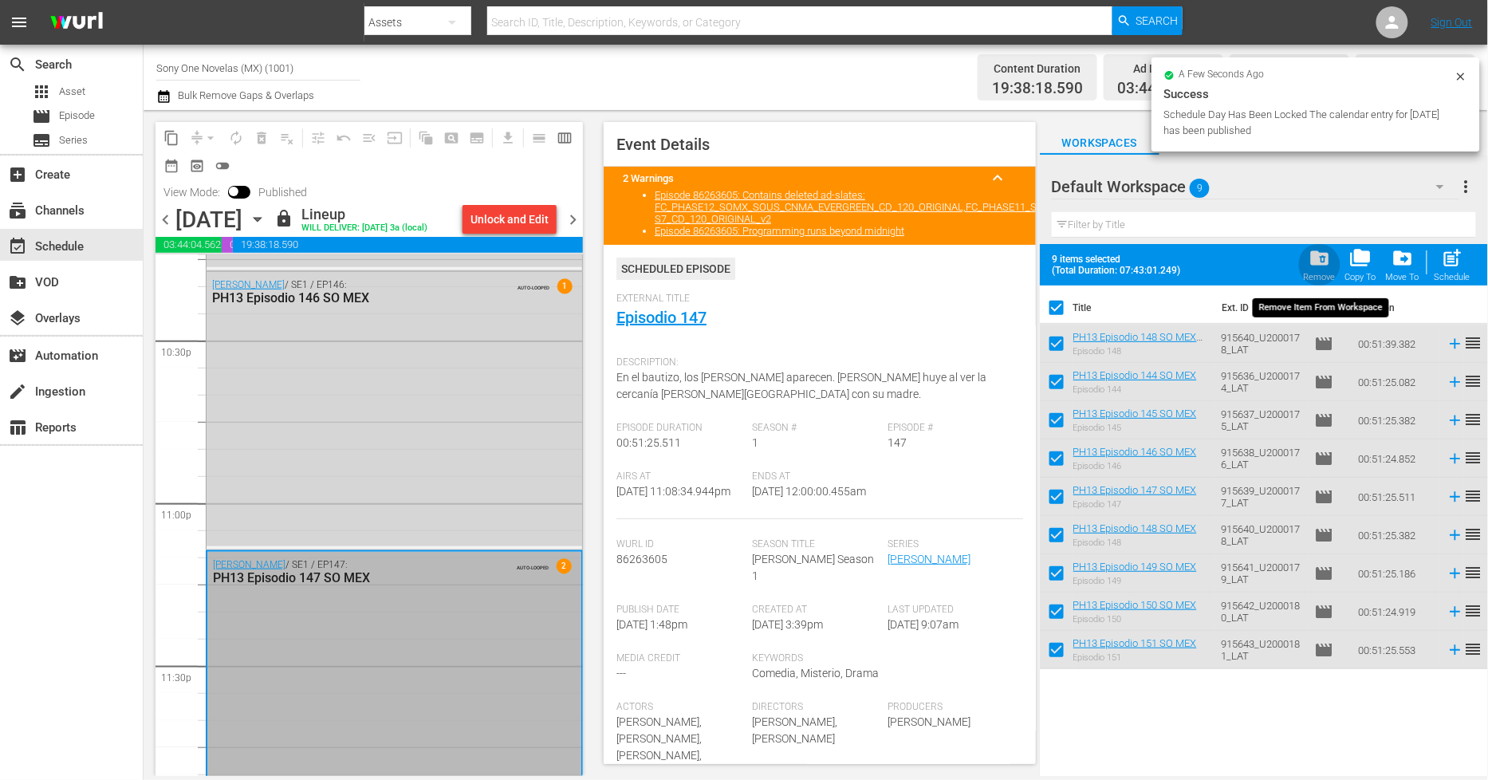
click at [1323, 262] on span "folder_delete" at bounding box center [1320, 258] width 22 height 22
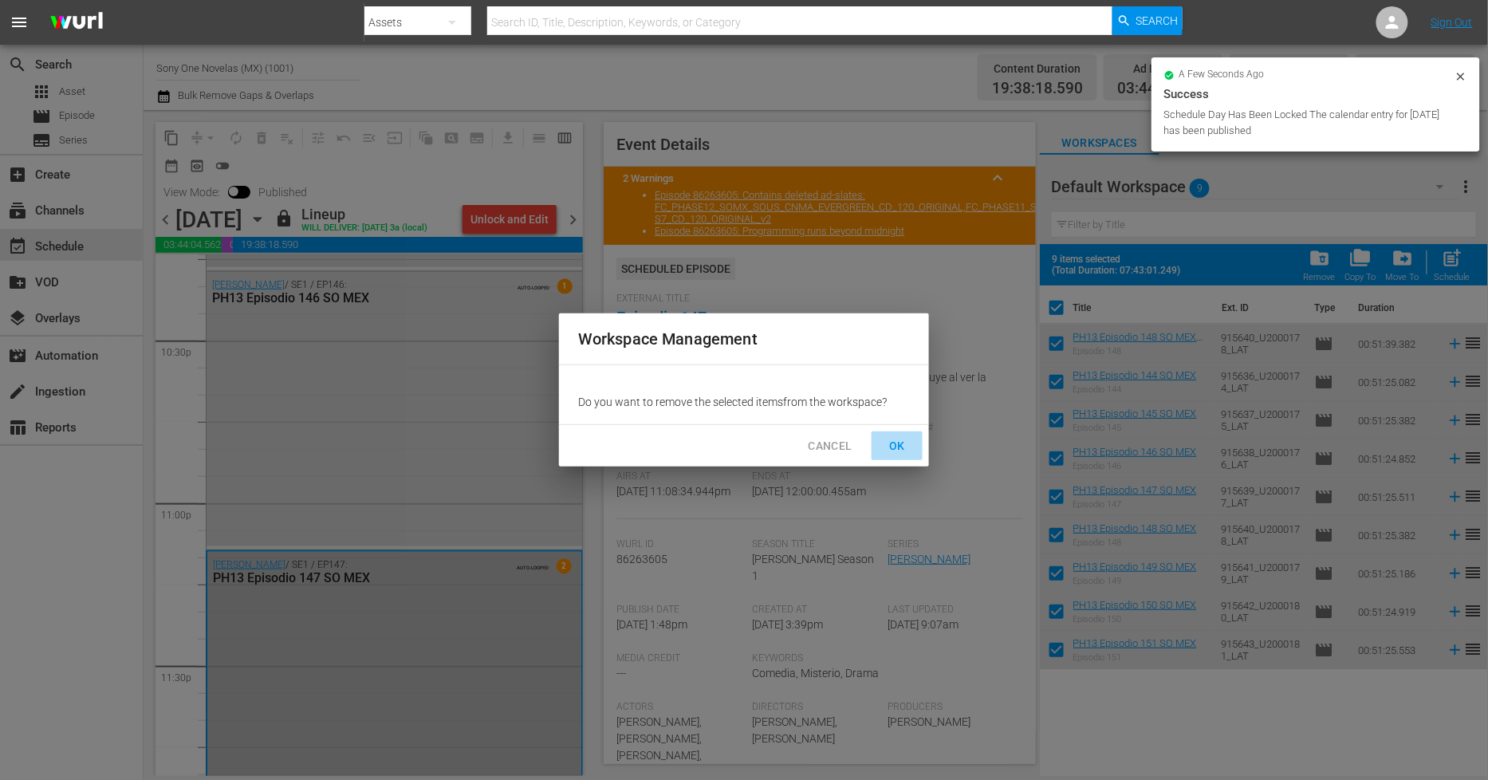
click at [912, 445] on button "OK" at bounding box center [897, 447] width 51 height 30
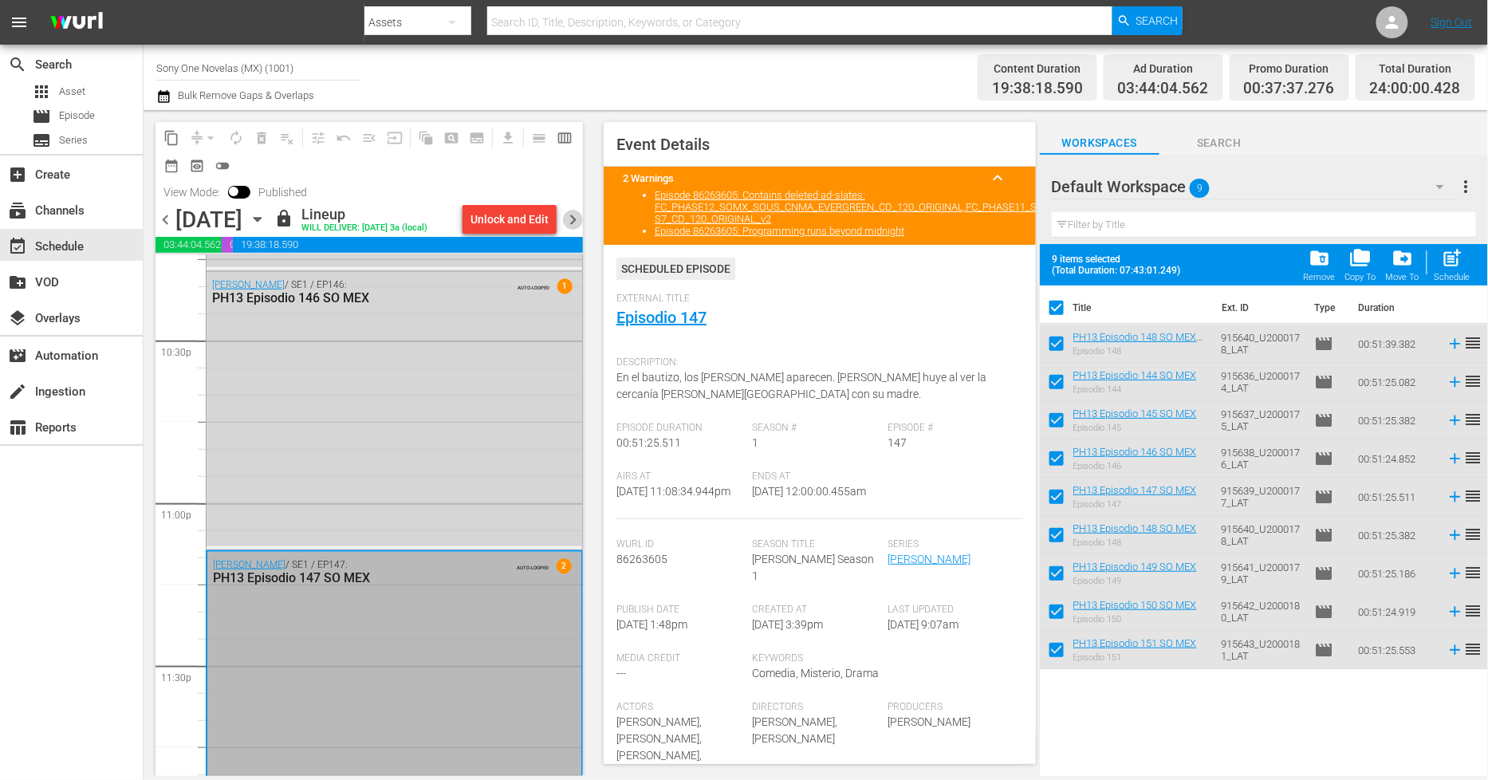
click at [580, 217] on span "chevron_right" at bounding box center [573, 220] width 20 height 20
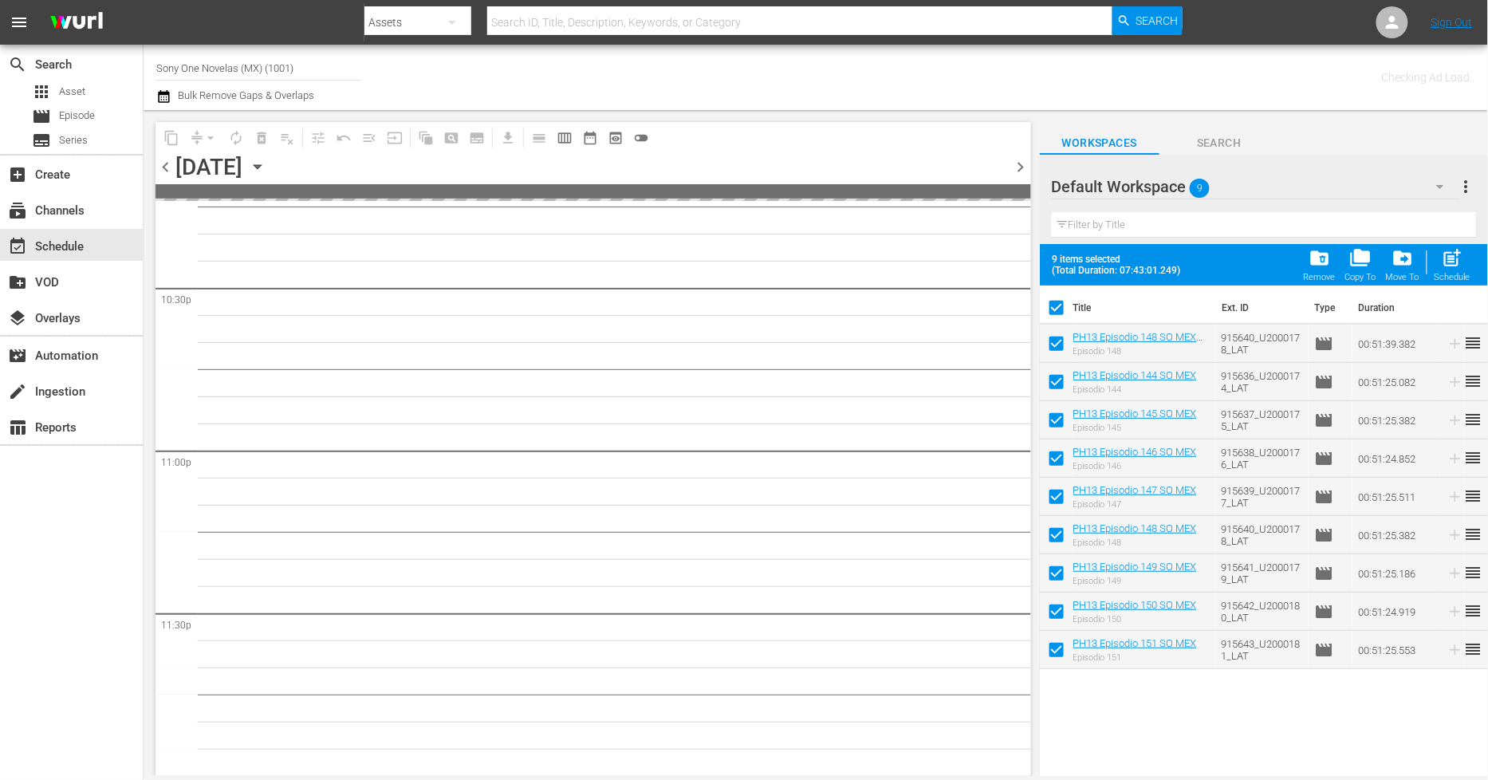
scroll to position [7236, 0]
checkbox input "false"
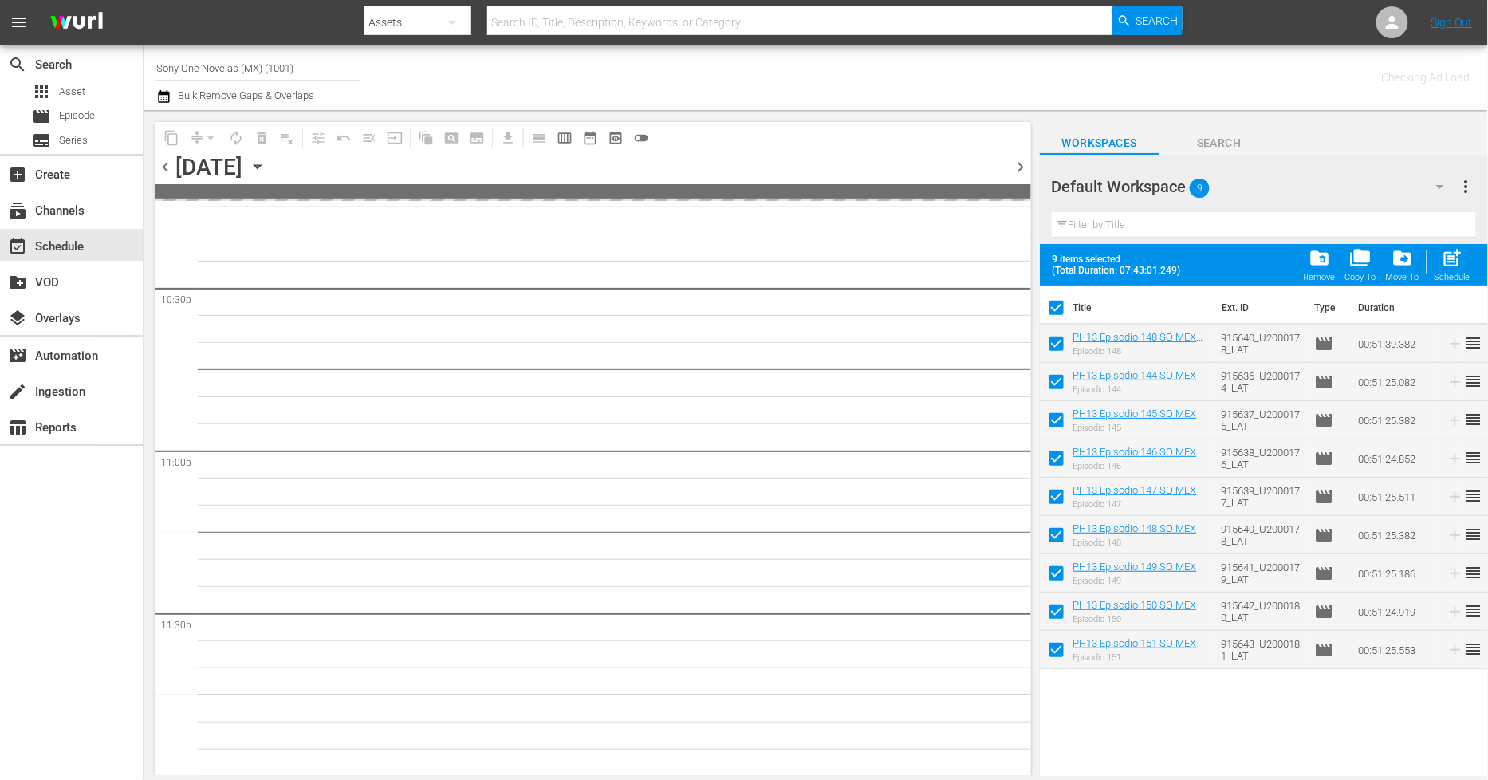
checkbox input "false"
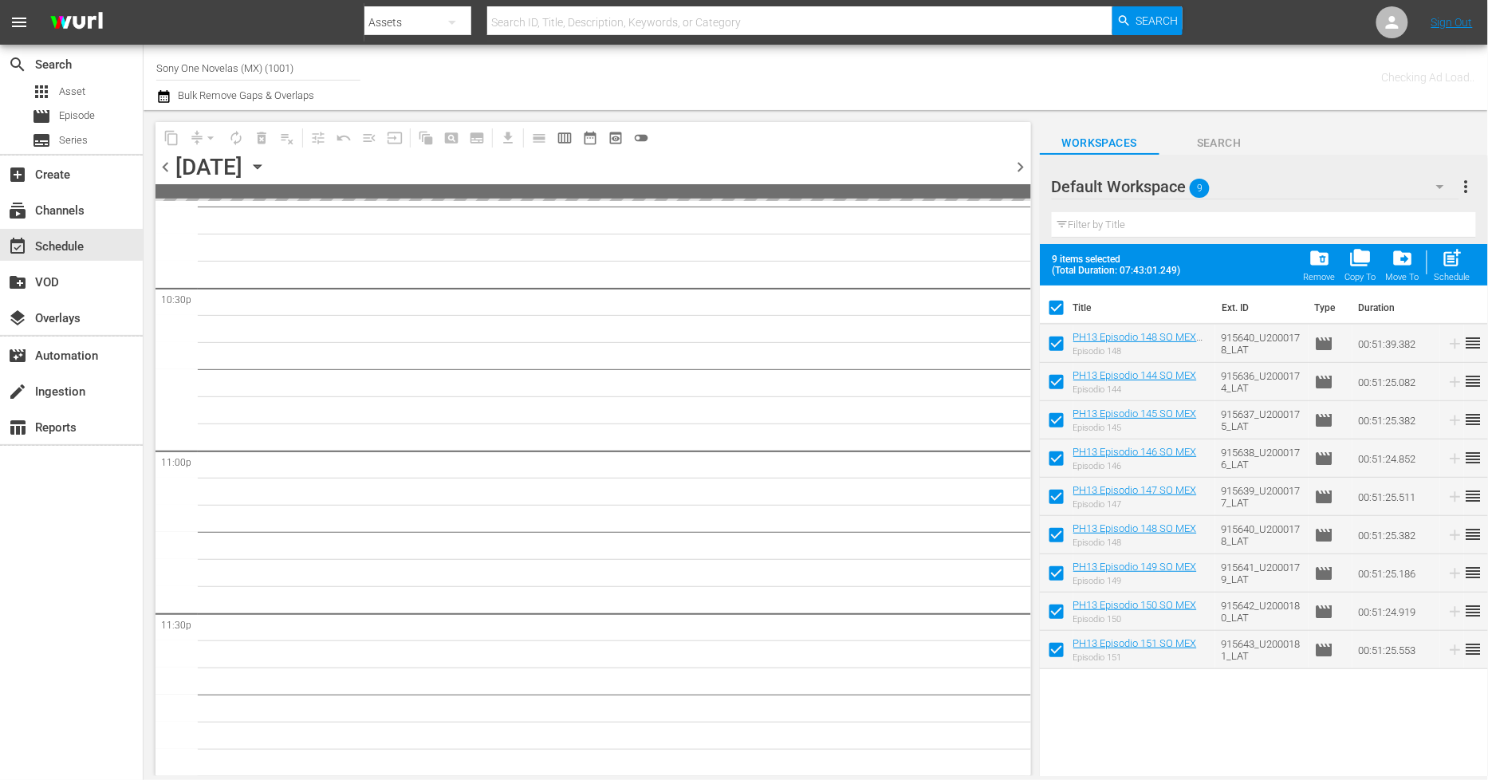
checkbox input "false"
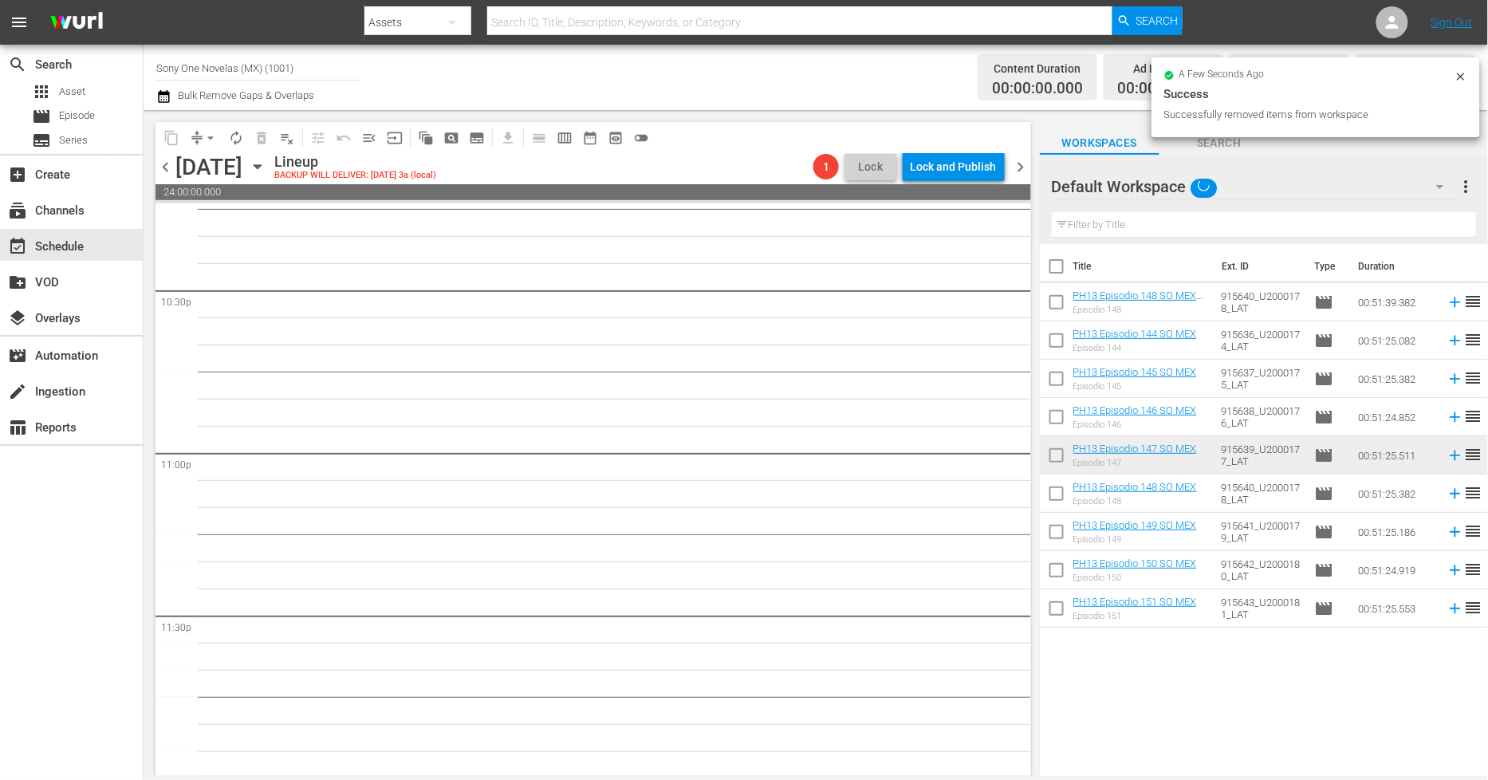
scroll to position [7237, 0]
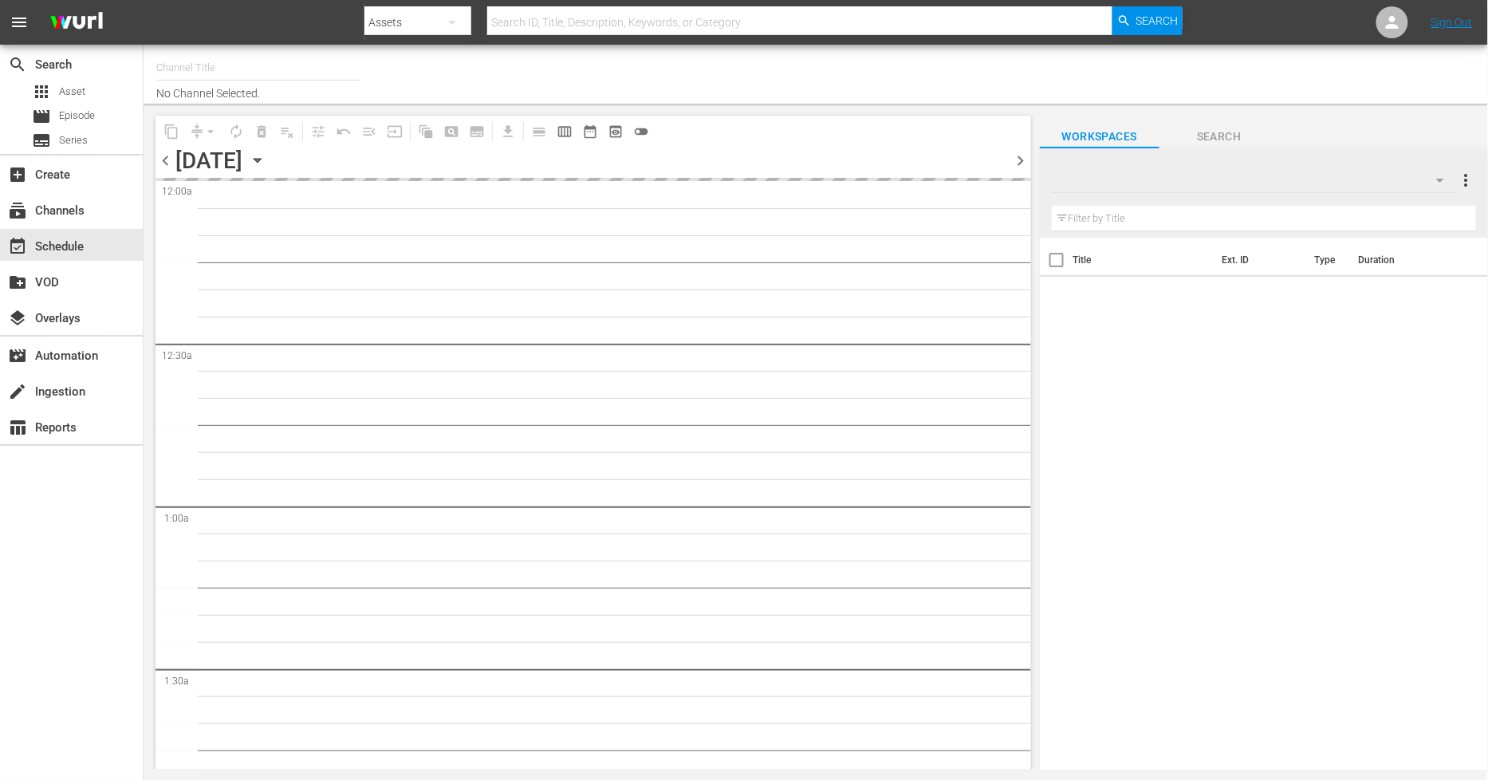
type input "Sony One Novelas (MX) (1001)"
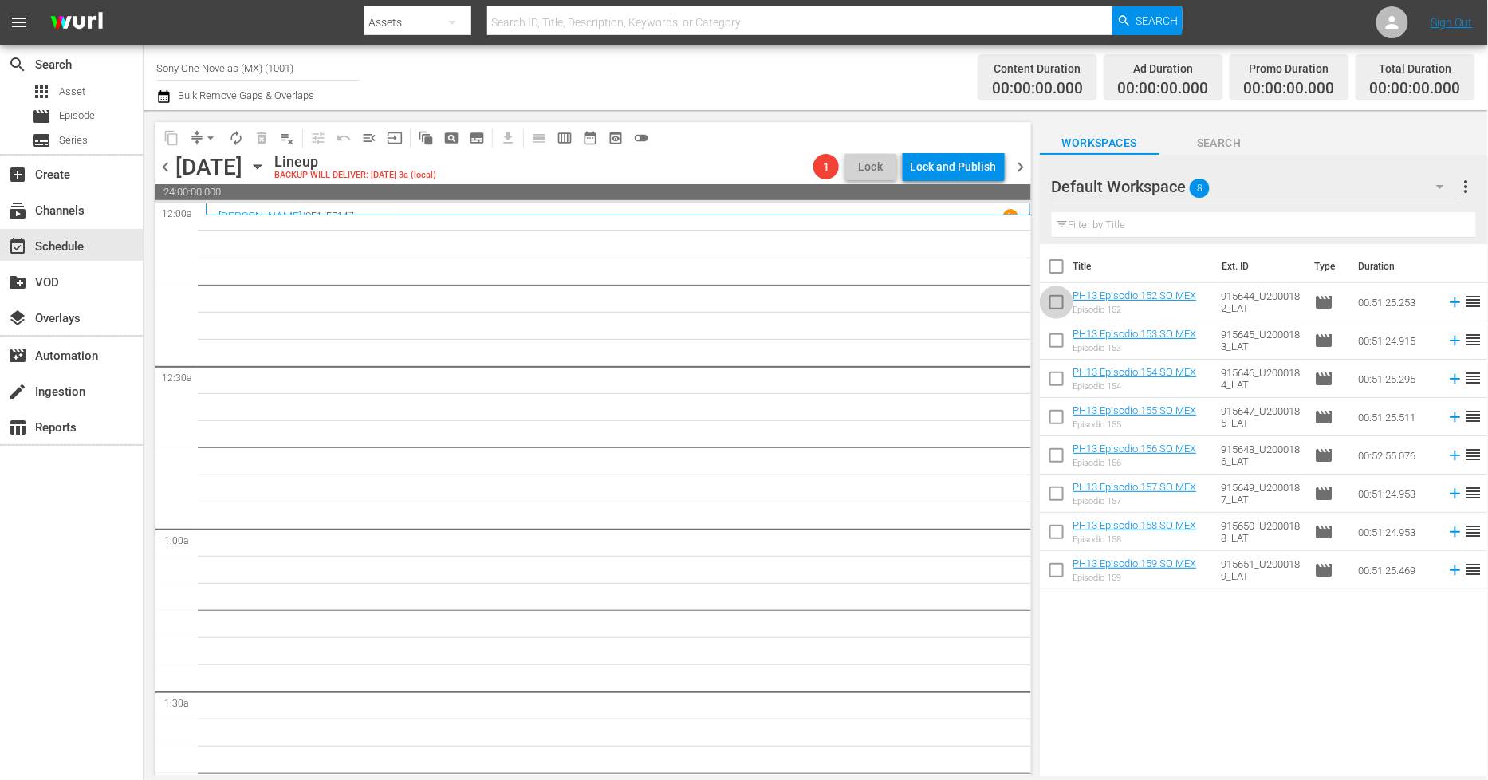
drag, startPoint x: 1059, startPoint y: 305, endPoint x: 1077, endPoint y: 300, distance: 18.2
click at [1062, 305] on input "checkbox" at bounding box center [1057, 306] width 34 height 34
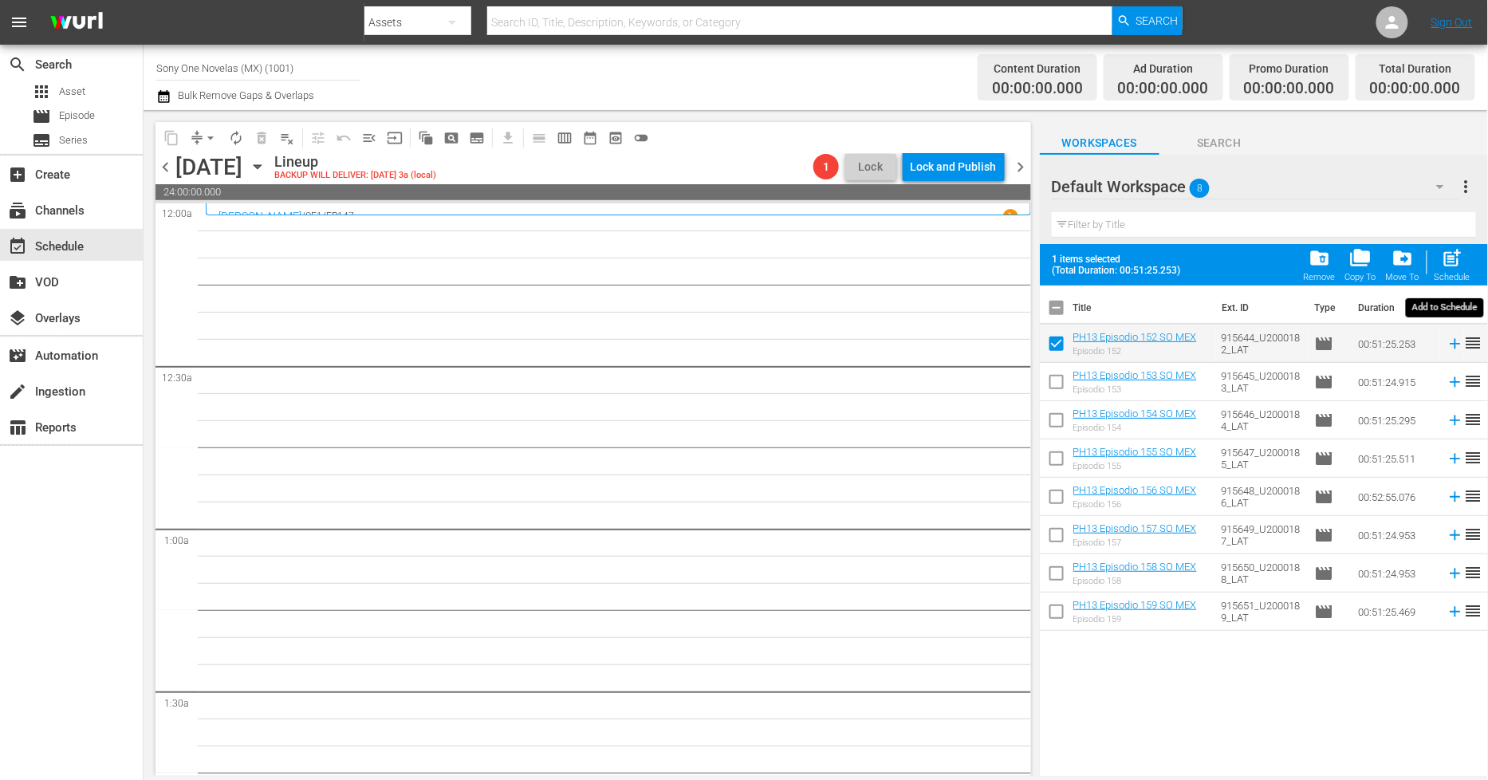
click at [1464, 262] on span "post_add" at bounding box center [1453, 258] width 22 height 22
checkbox input "false"
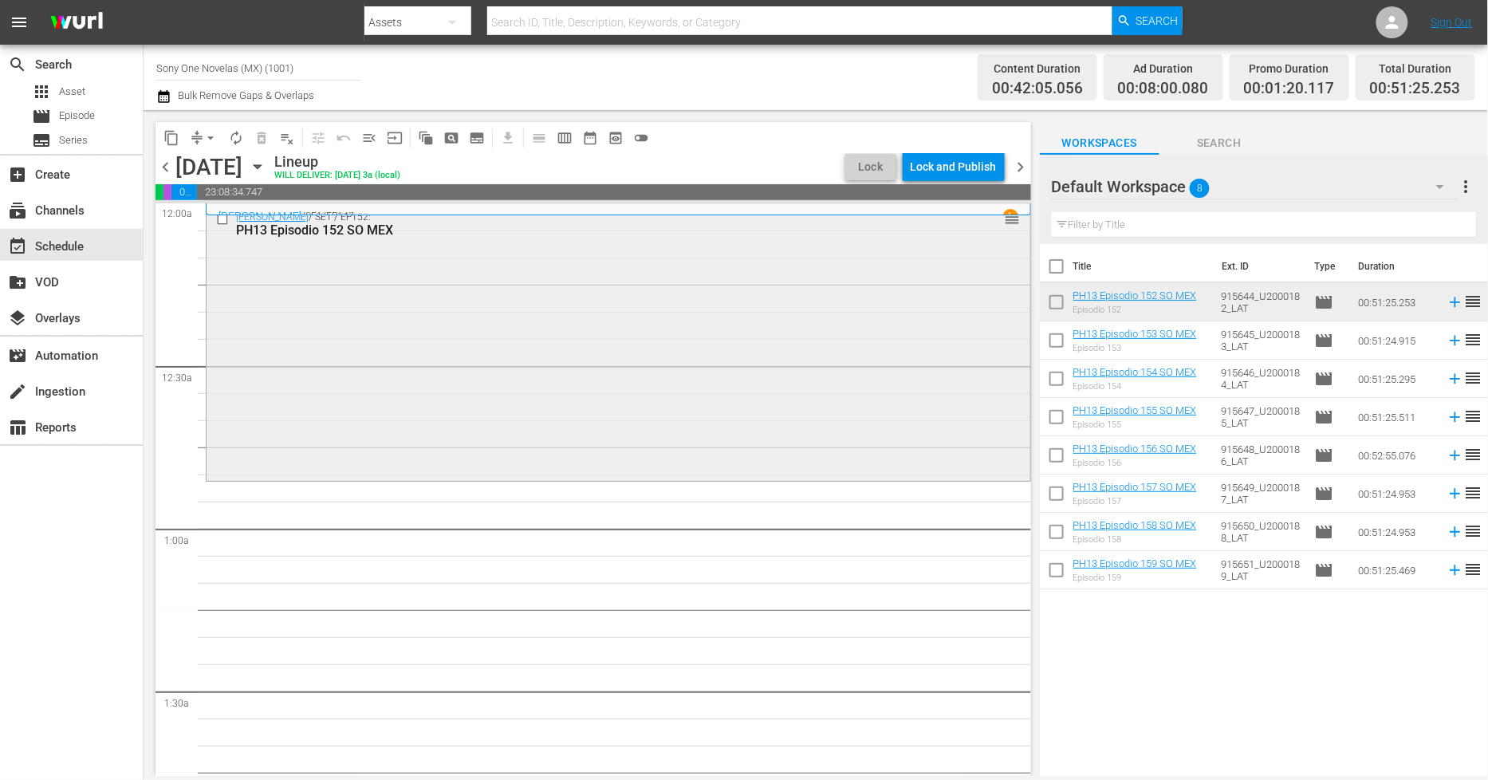
click at [519, 364] on div "[PERSON_NAME] / SE1 / EP152: PH13 Episodio 152 SO MEX reorder" at bounding box center [619, 341] width 824 height 274
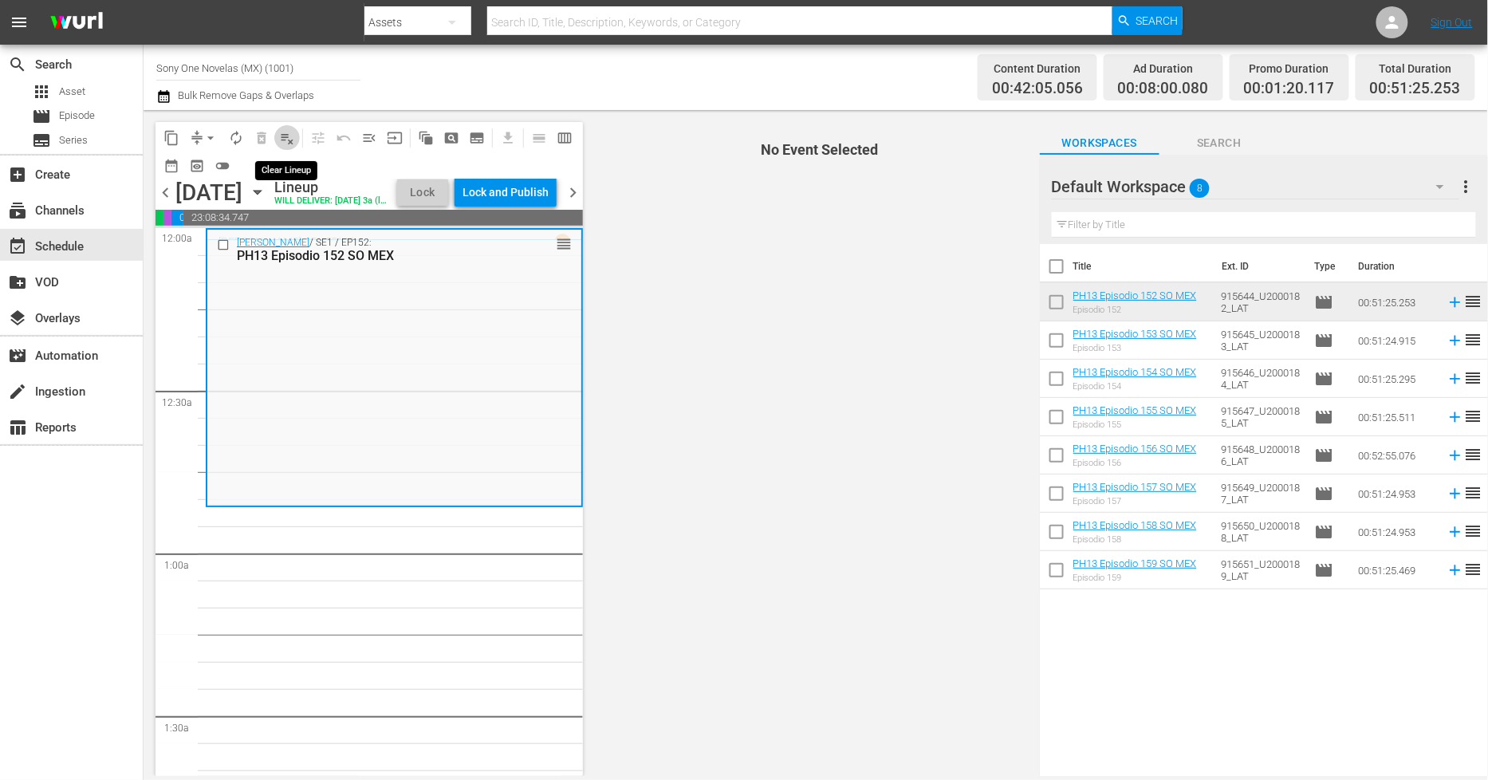
click at [294, 134] on span "playlist_remove_outlined" at bounding box center [287, 138] width 16 height 16
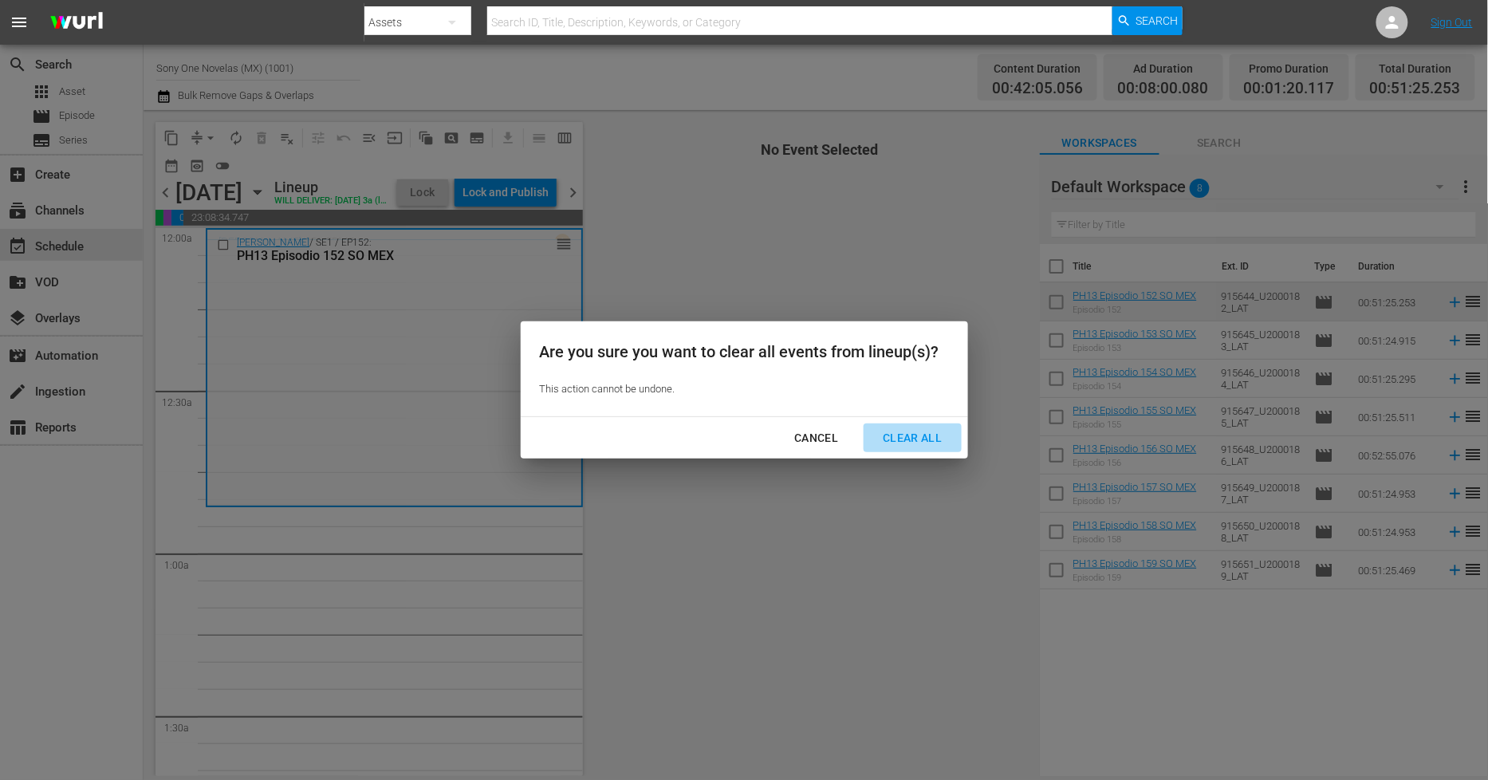
click at [927, 440] on div "Clear All" at bounding box center [912, 438] width 85 height 20
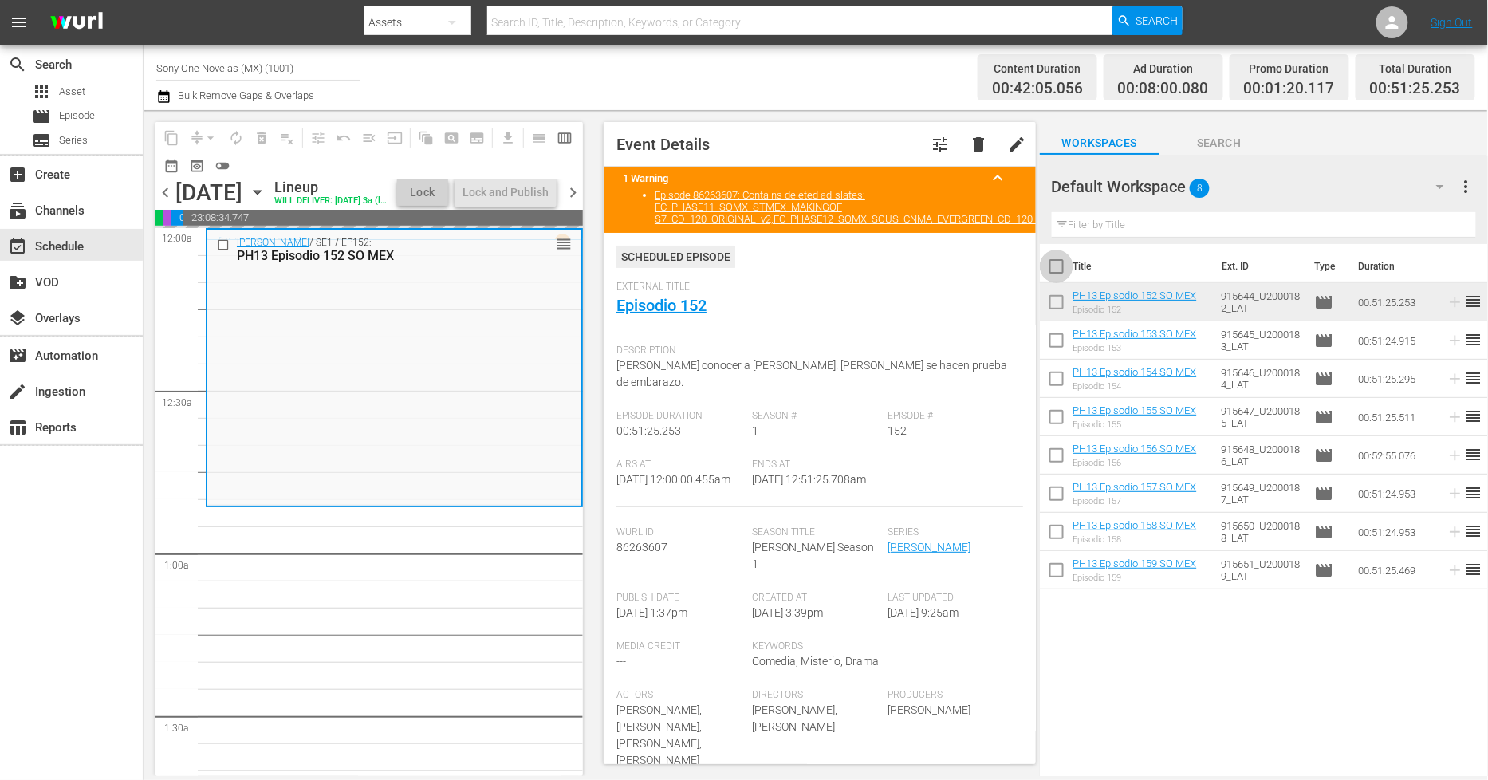
click at [1056, 264] on input "checkbox" at bounding box center [1057, 270] width 34 height 34
checkbox input "true"
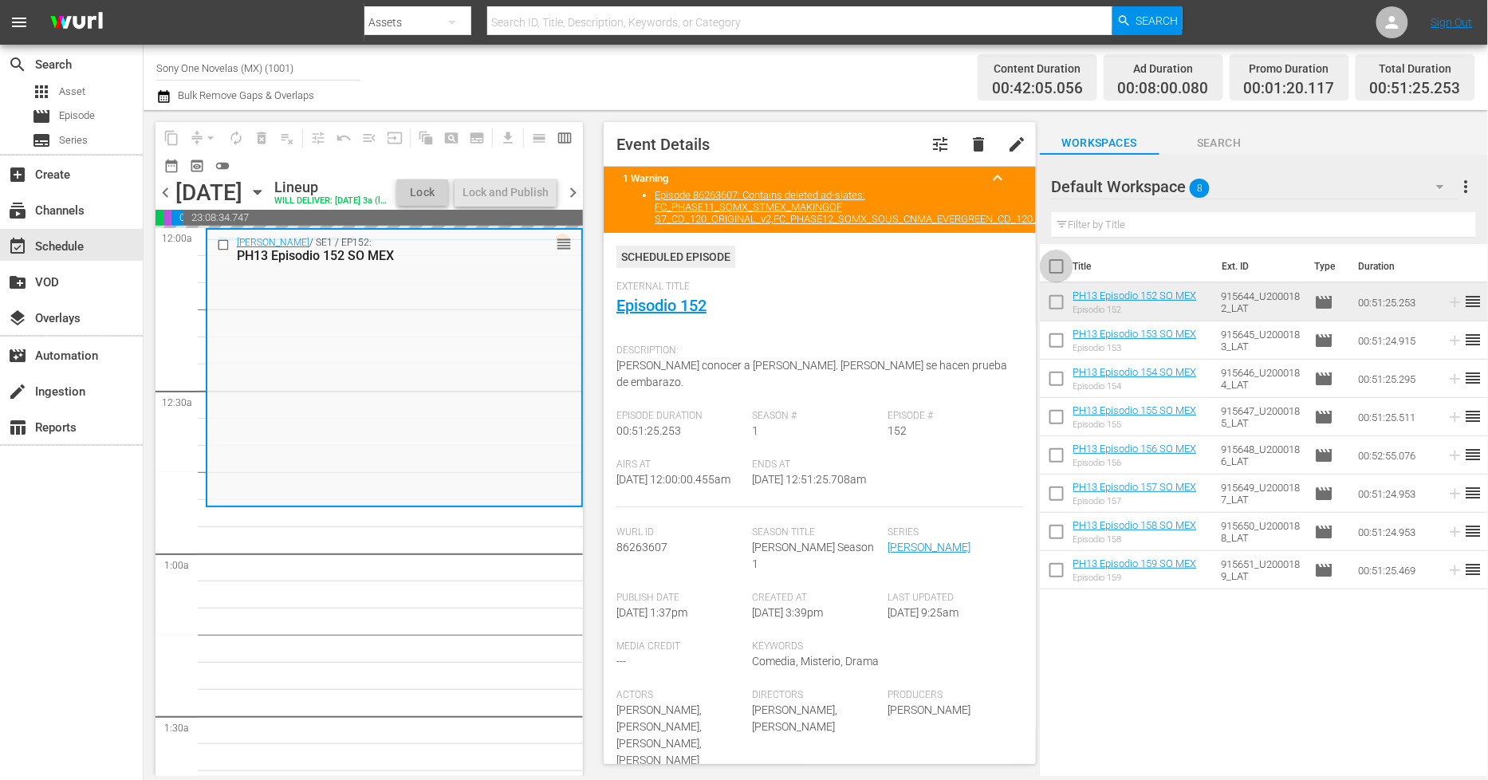
checkbox input "true"
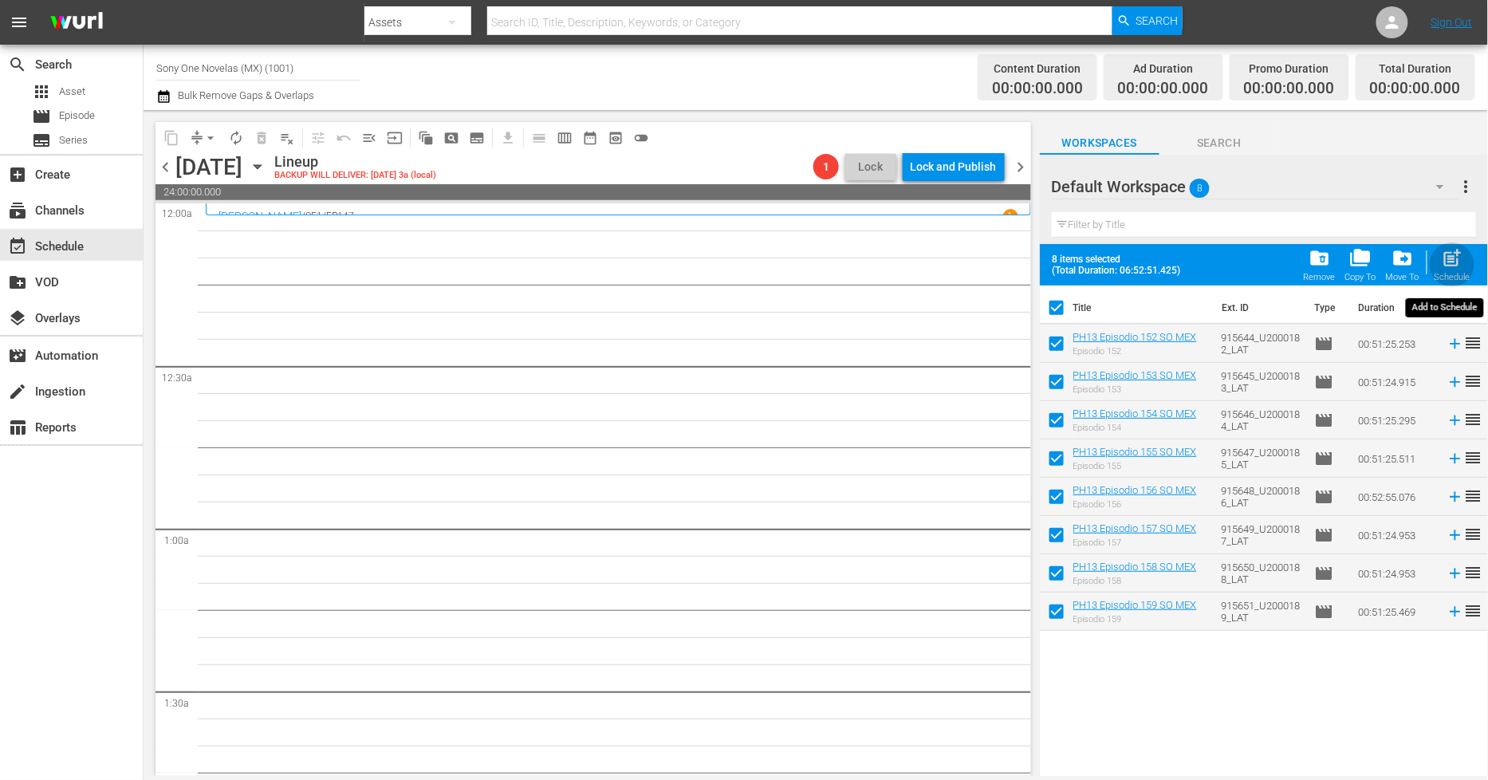
click at [1457, 250] on span "post_add" at bounding box center [1453, 258] width 22 height 22
checkbox input "false"
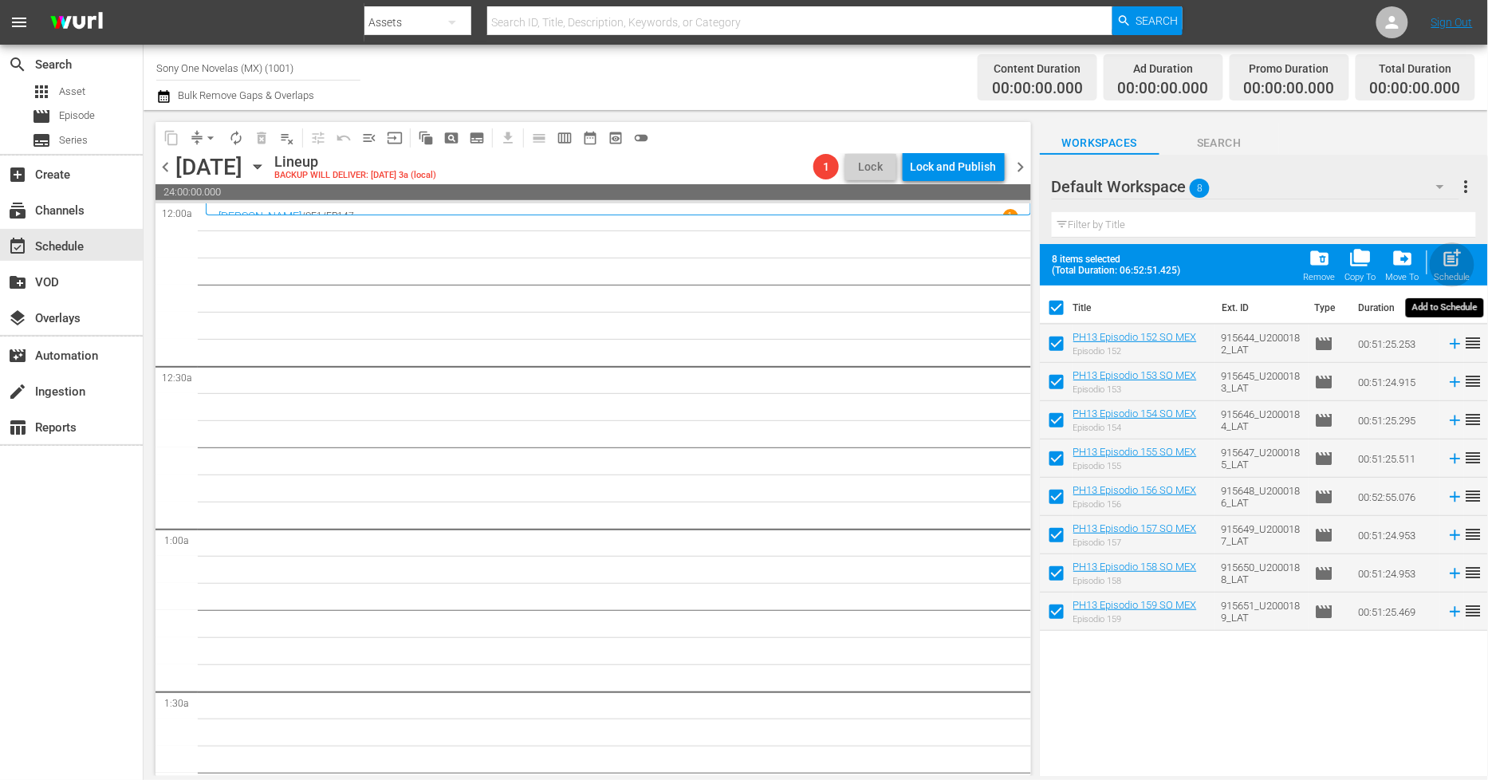
checkbox input "false"
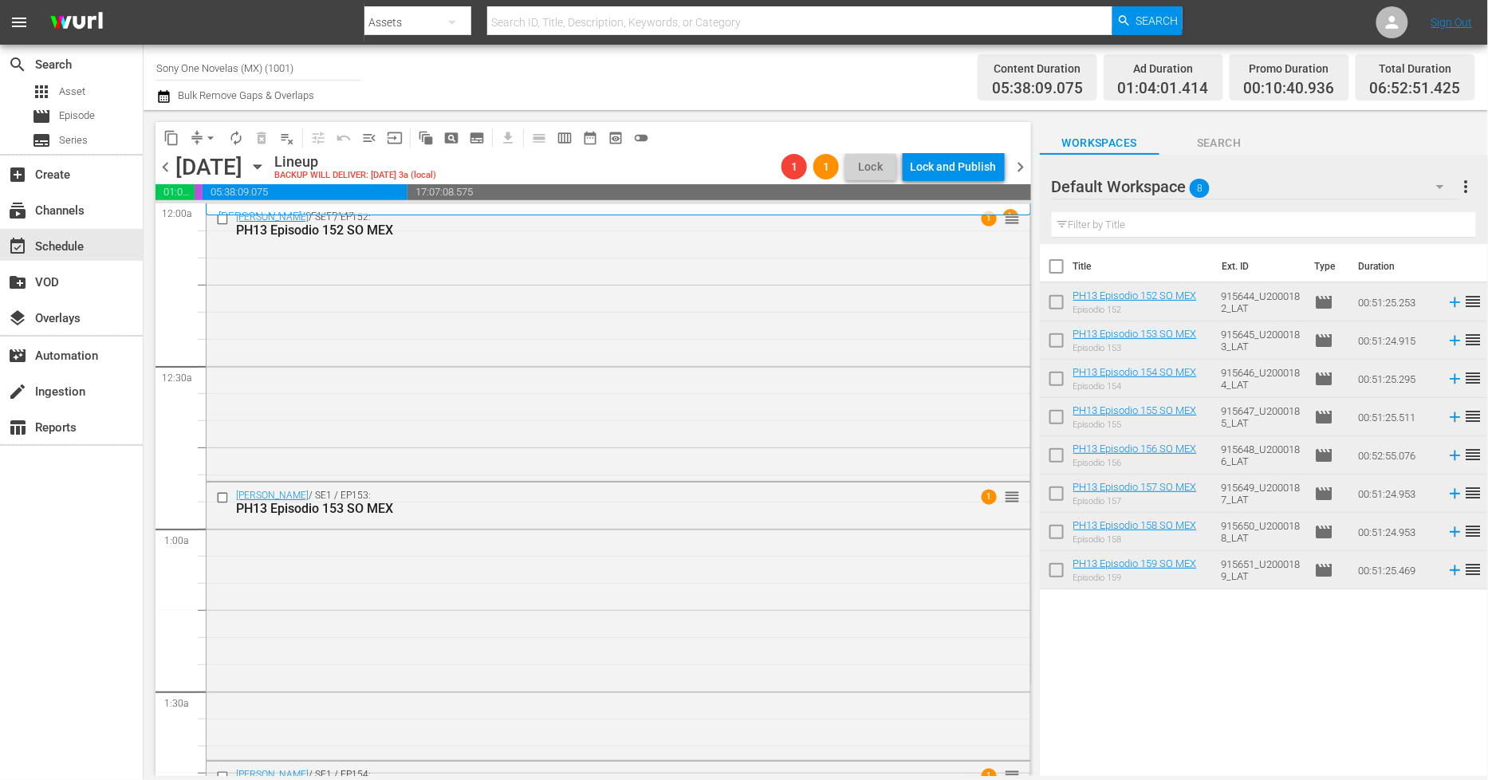
click at [163, 164] on span "chevron_left" at bounding box center [166, 167] width 20 height 20
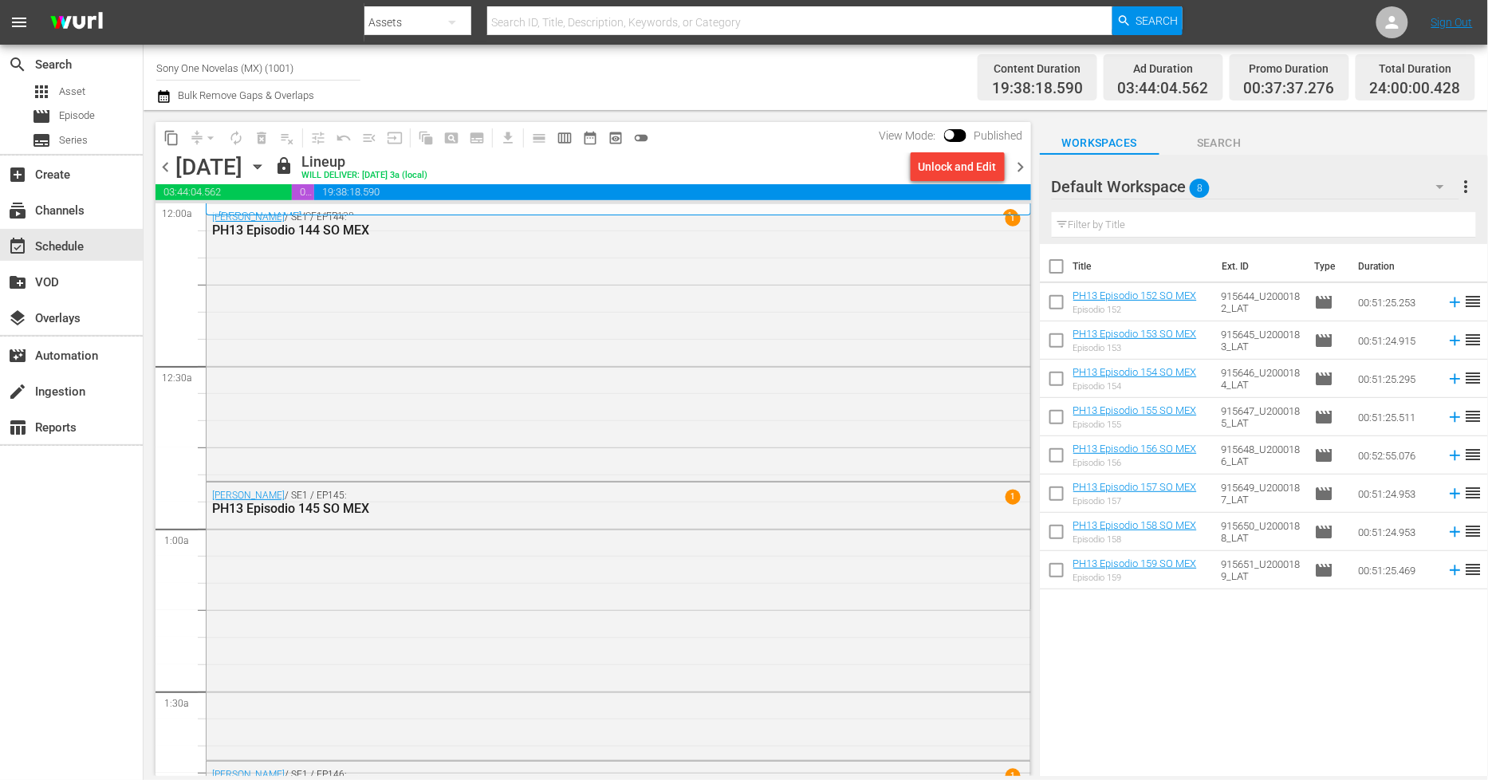
click at [1024, 171] on span "chevron_right" at bounding box center [1021, 167] width 20 height 20
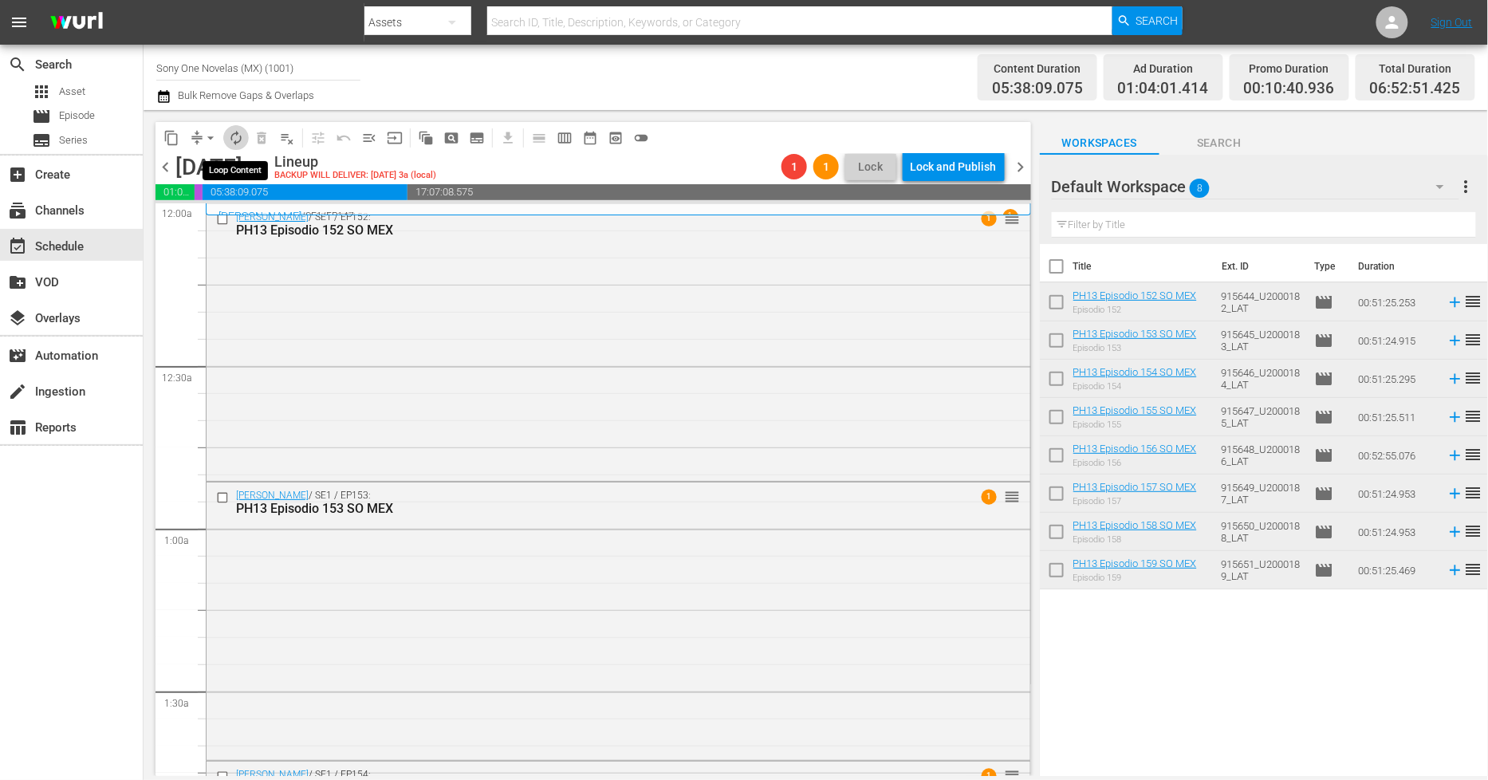
click at [239, 136] on span "autorenew_outlined" at bounding box center [236, 138] width 16 height 16
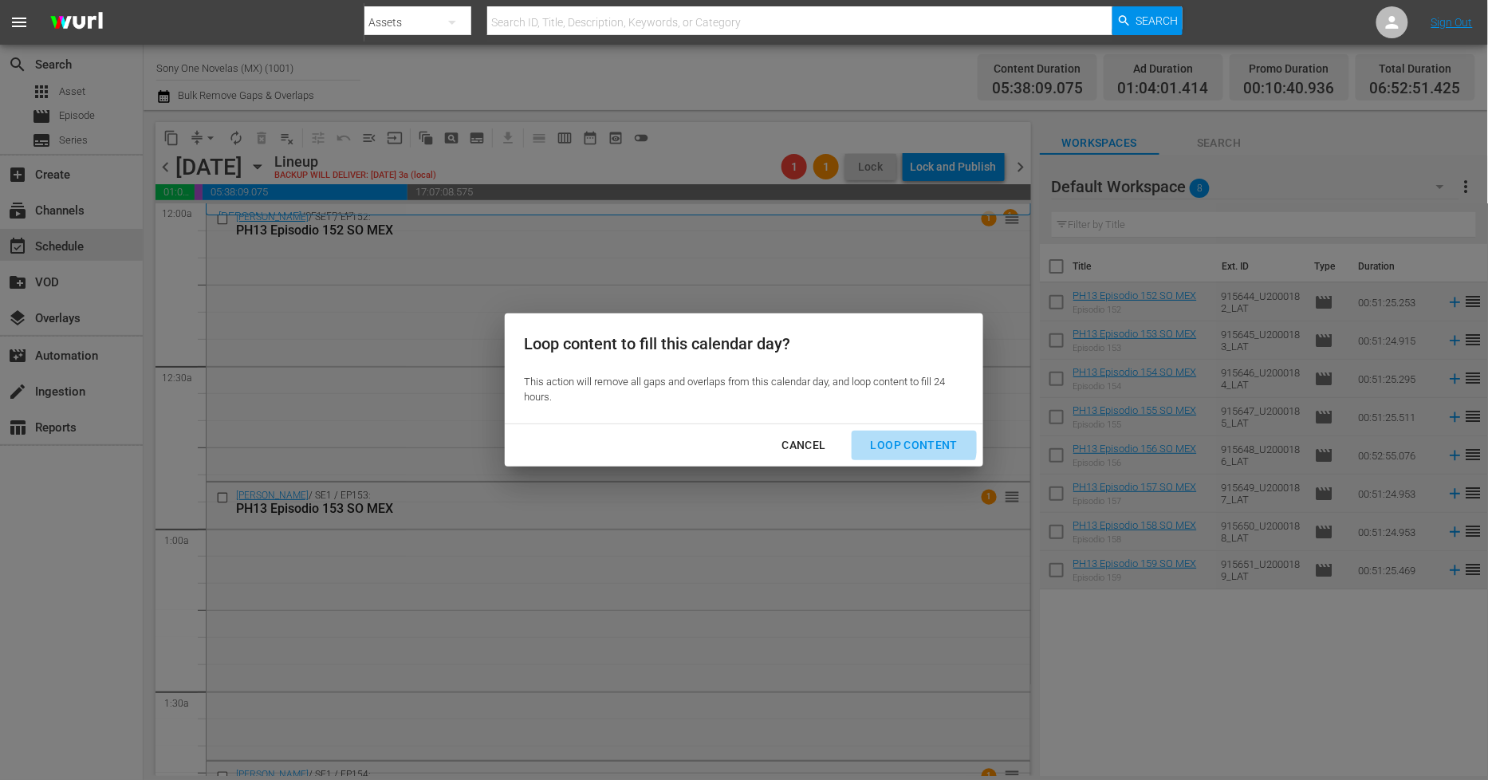
click at [897, 439] on div "Loop Content" at bounding box center [914, 446] width 112 height 20
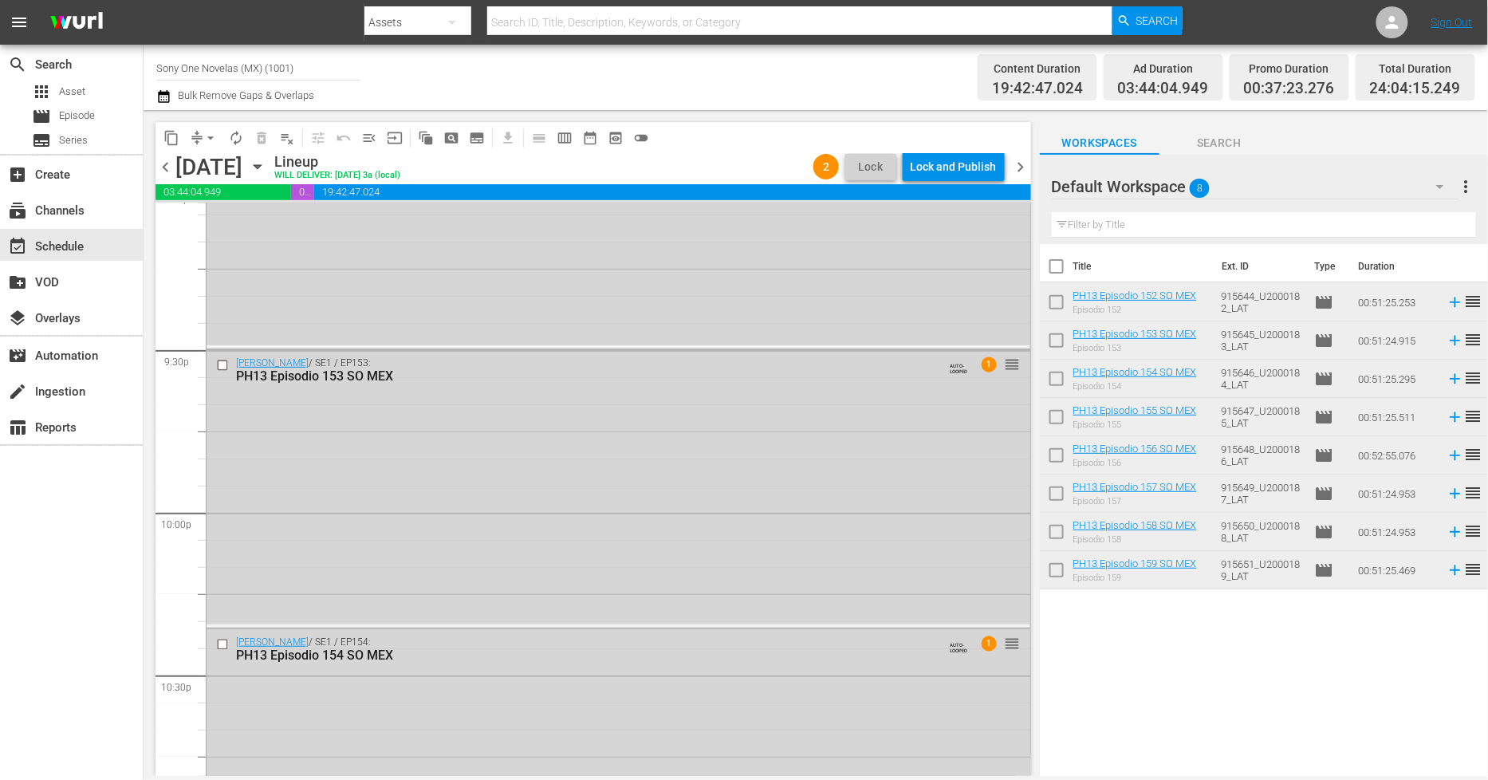
scroll to position [7260, 0]
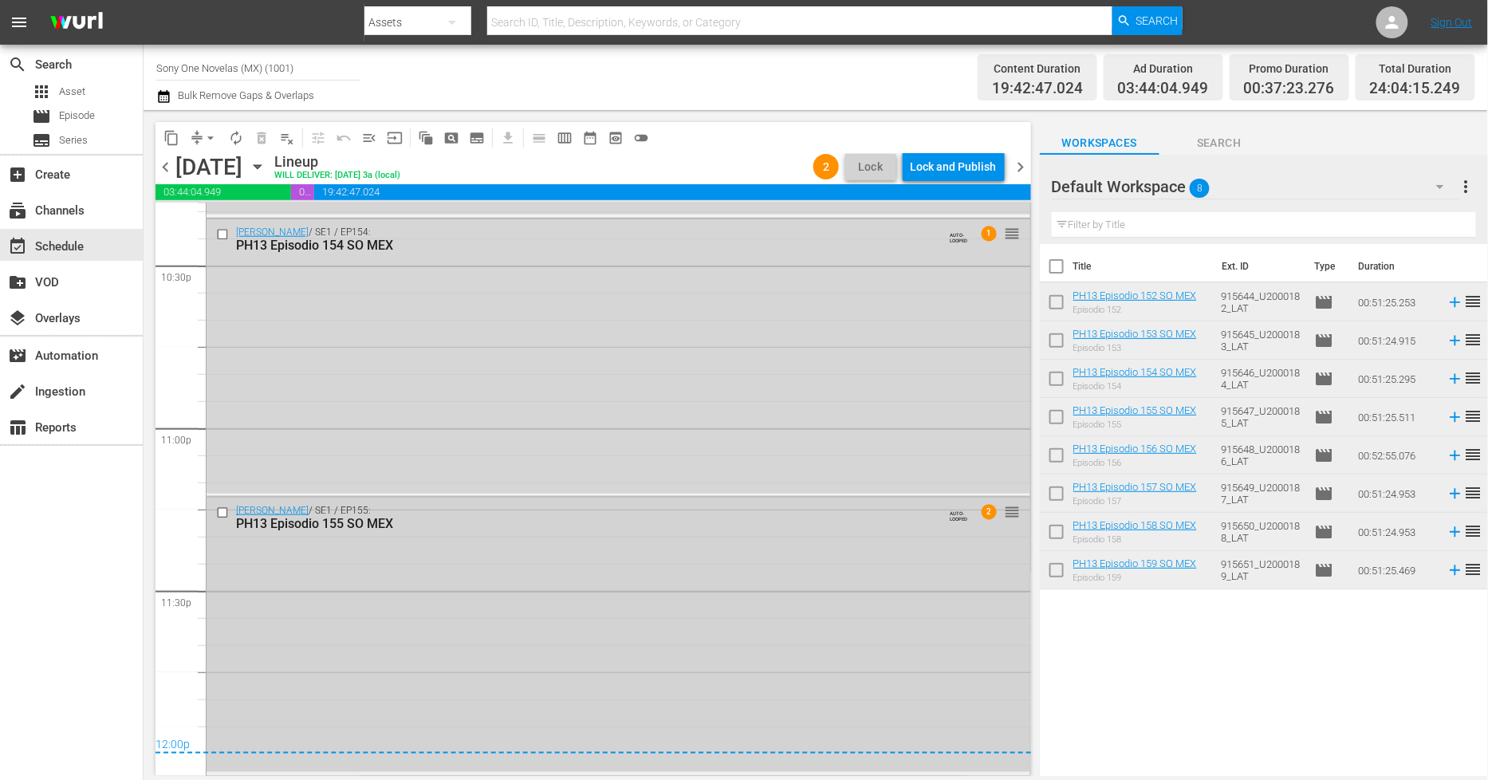
click at [509, 667] on div "Doña Bárbara / SE1 / EP155: PH13 Episodio 155 SO MEX AUTO-LOOPED 2 reorder" at bounding box center [619, 635] width 824 height 274
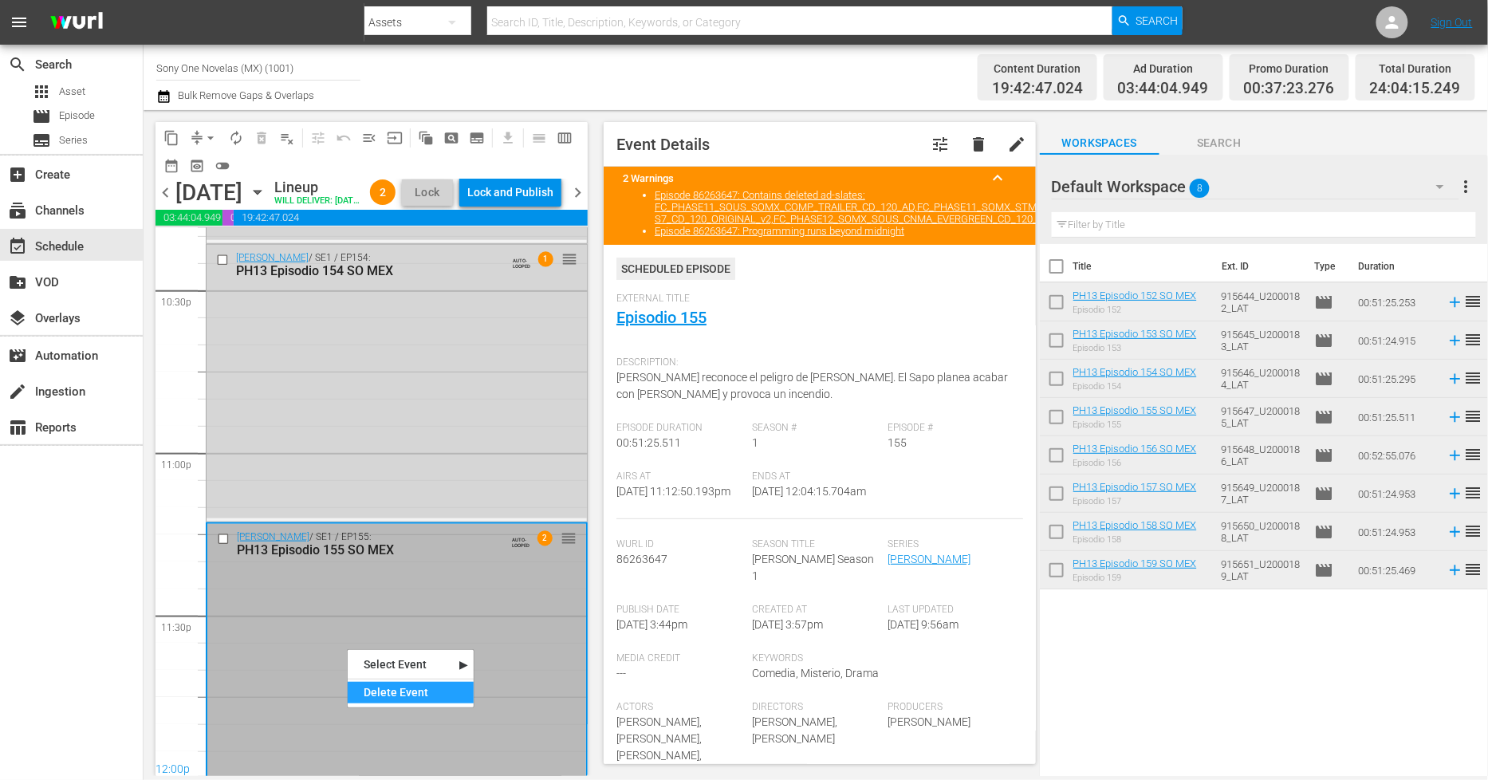
click at [412, 696] on div "Delete Event" at bounding box center [411, 693] width 126 height 22
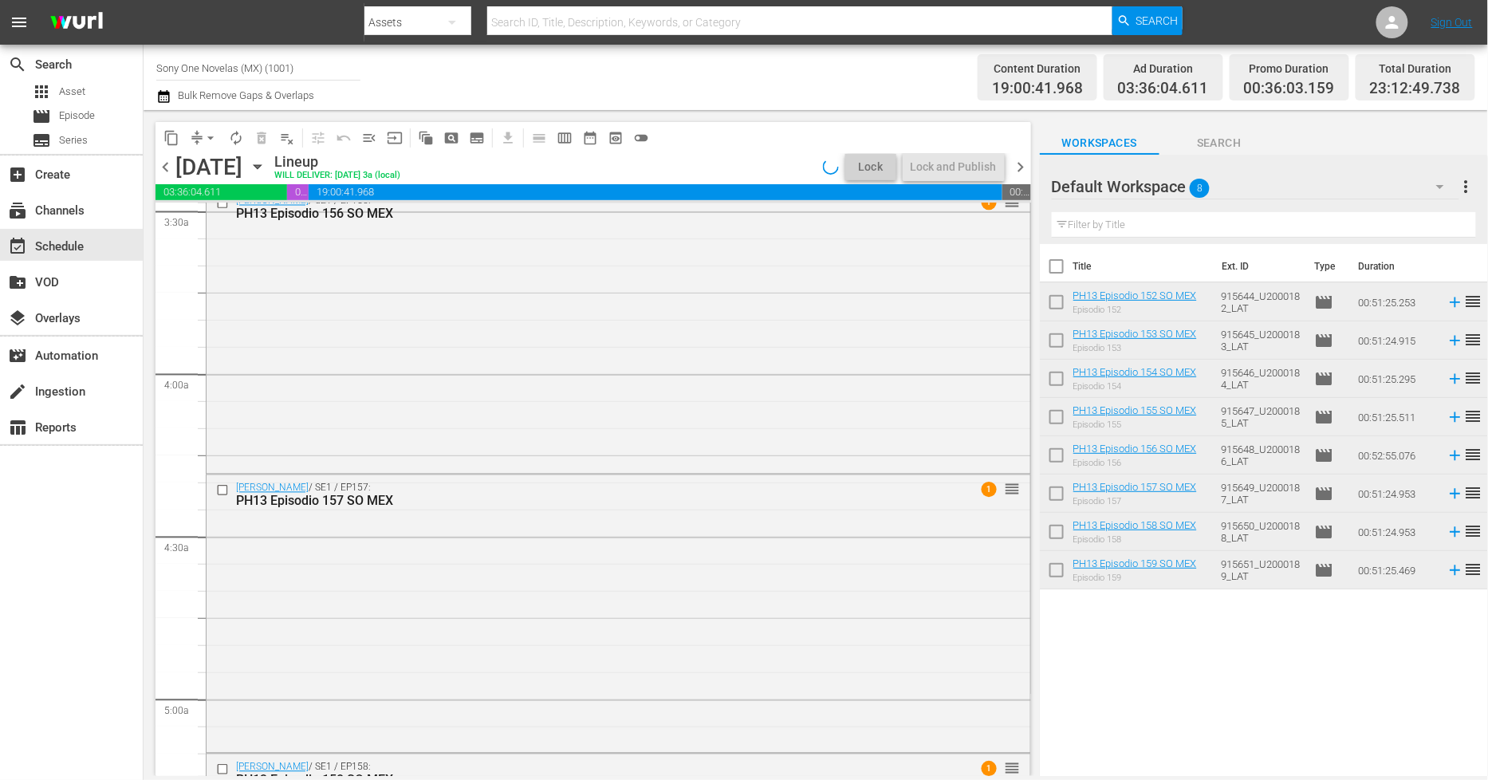
scroll to position [1056, 0]
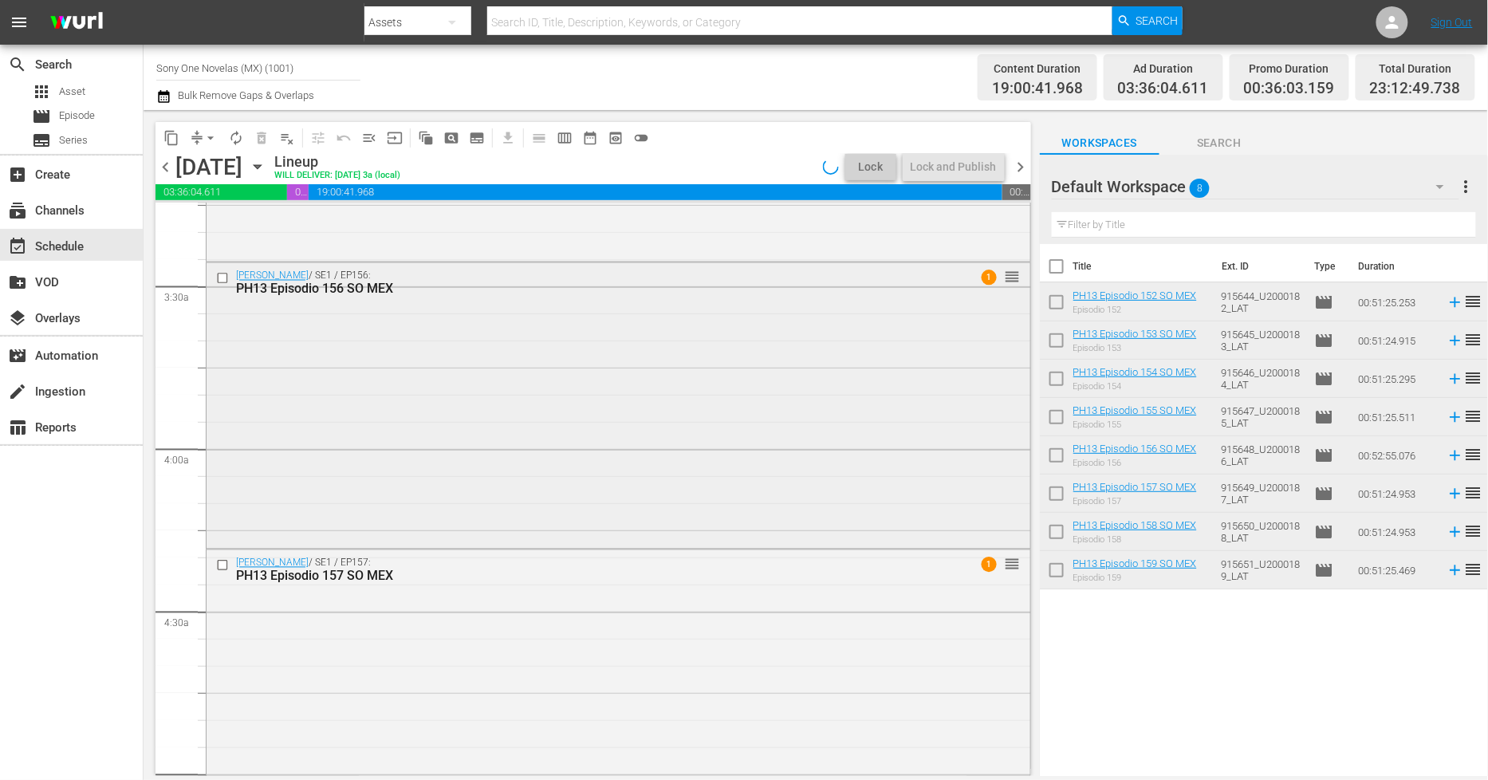
click at [437, 436] on div "Doña Bárbara / SE1 / EP156: PH13 Episodio 156 SO MEX 1 reorder" at bounding box center [619, 404] width 824 height 282
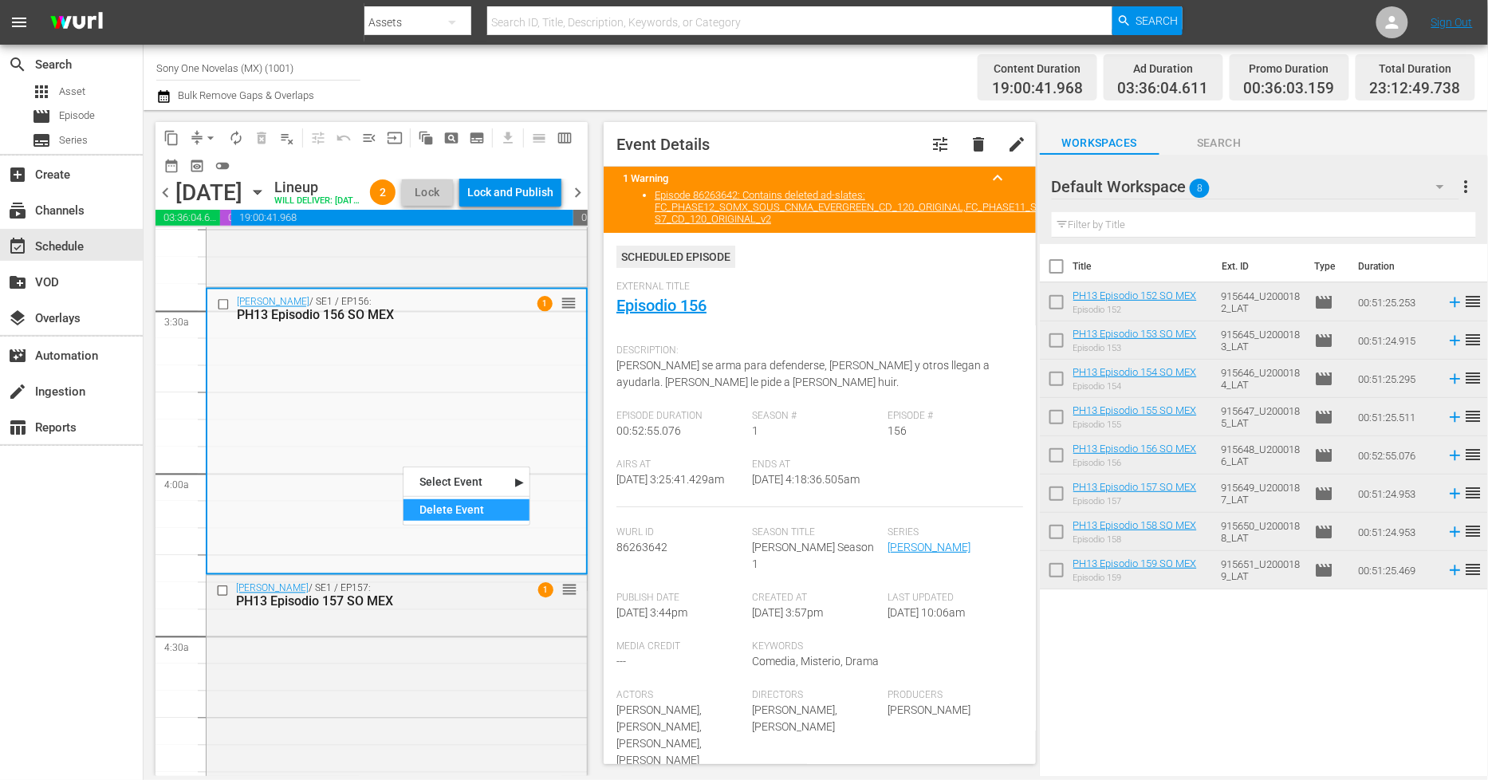
click at [433, 513] on div "Delete Event" at bounding box center [467, 510] width 126 height 22
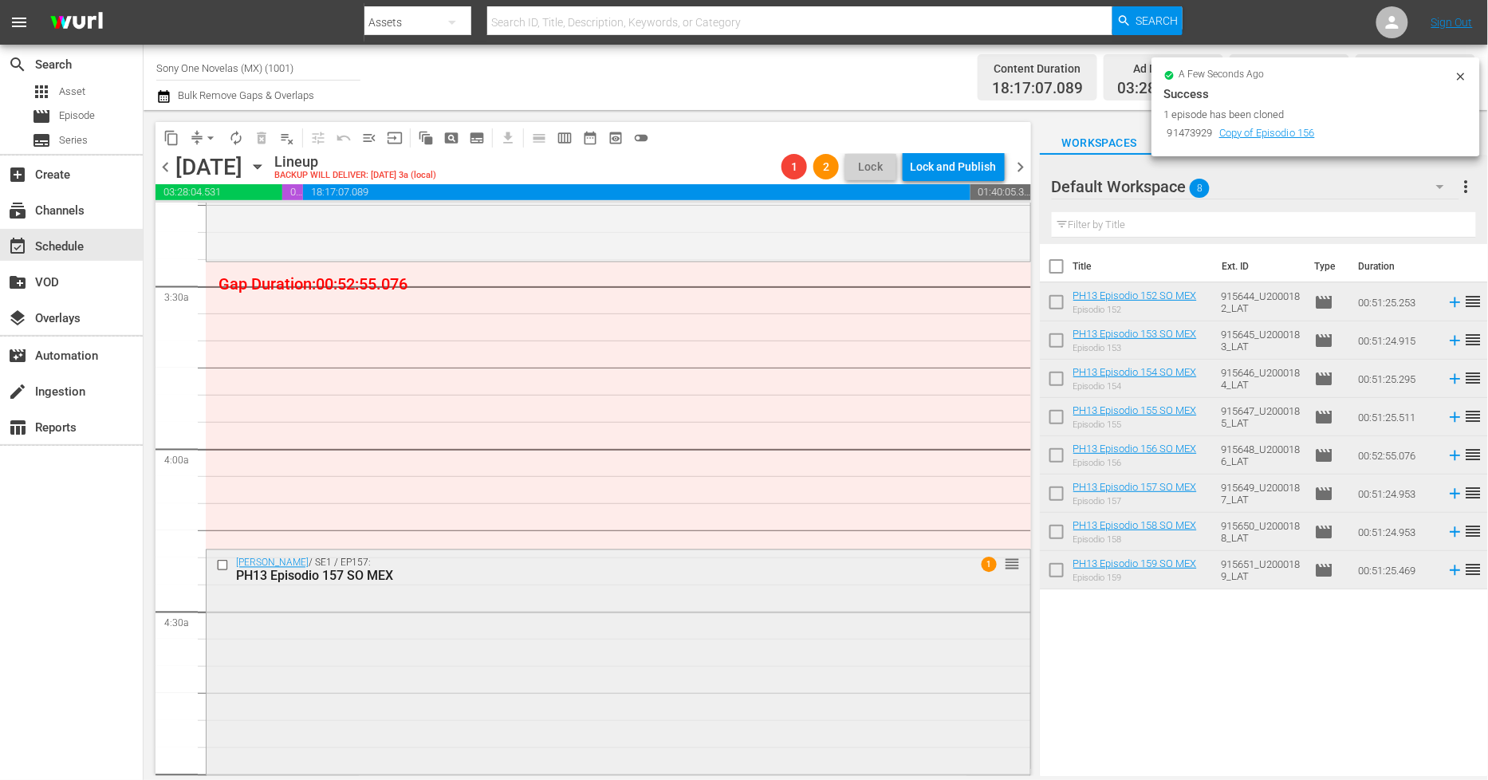
click at [463, 625] on div "Doña Bárbara / SE1 / EP157: PH13 Episodio 157 SO MEX 1 reorder" at bounding box center [619, 687] width 824 height 274
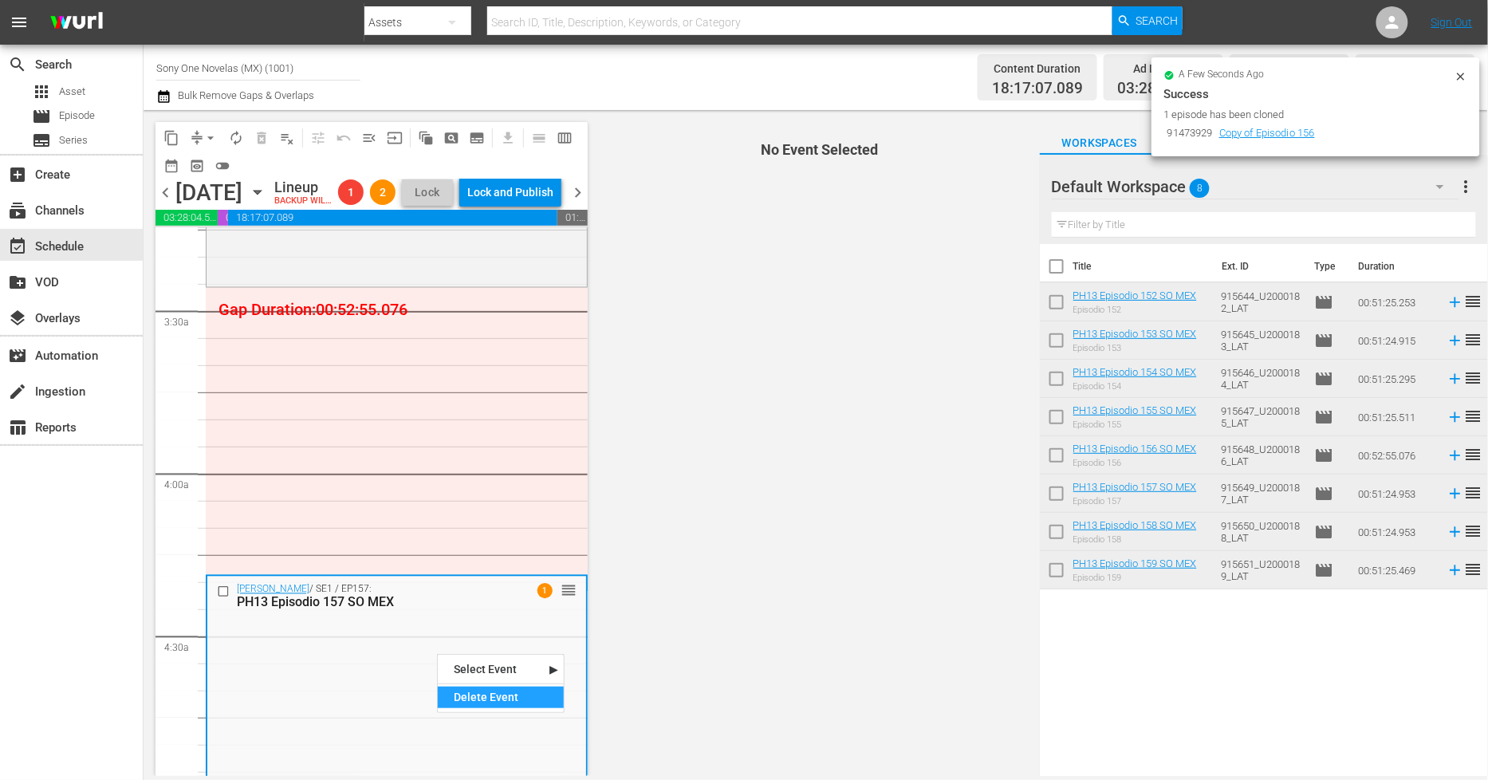
click at [487, 708] on nav "Select Event Episodio 157 Delete Event" at bounding box center [501, 683] width 128 height 59
click at [500, 689] on div "Delete Event" at bounding box center [501, 698] width 126 height 22
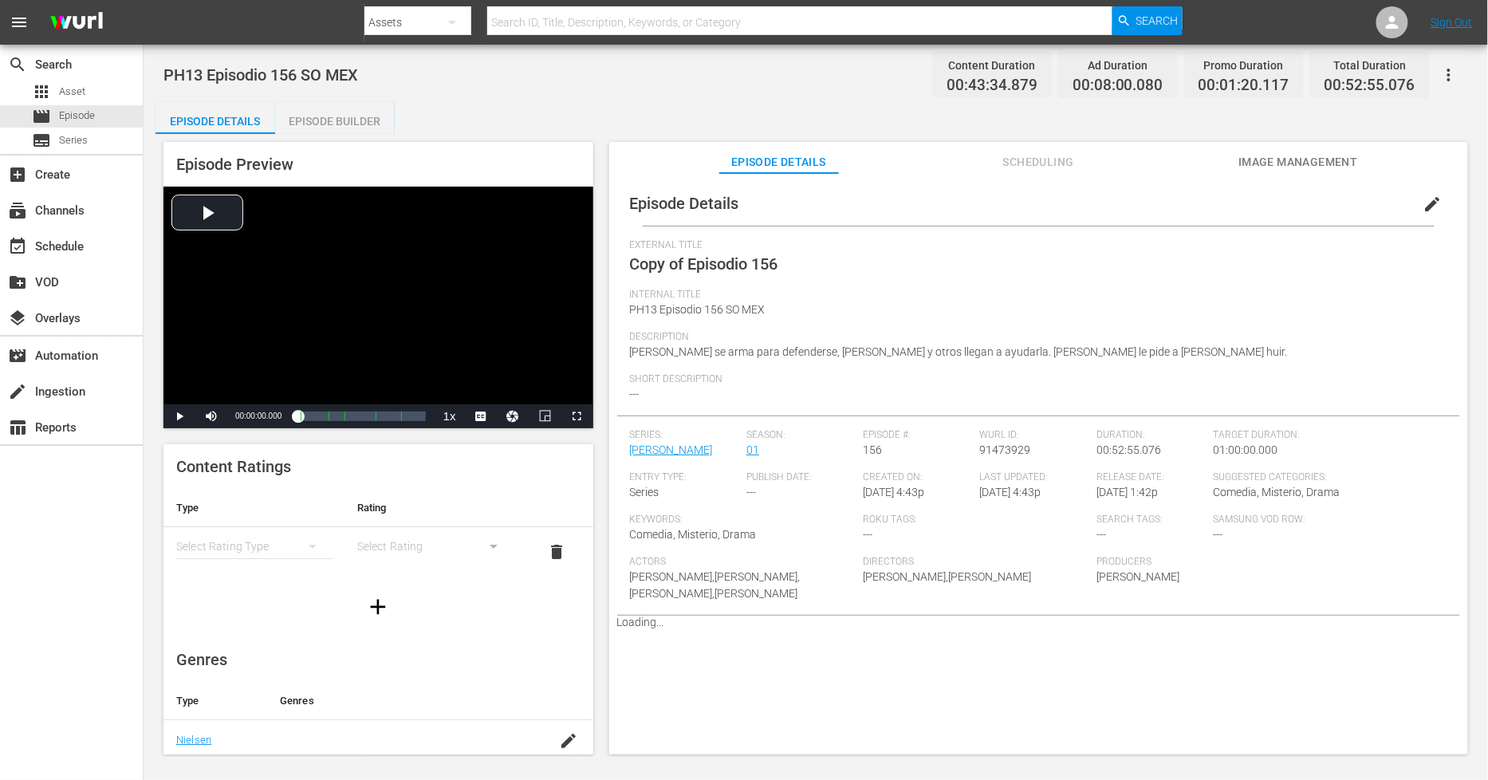
click at [1424, 201] on span "edit" at bounding box center [1433, 204] width 19 height 19
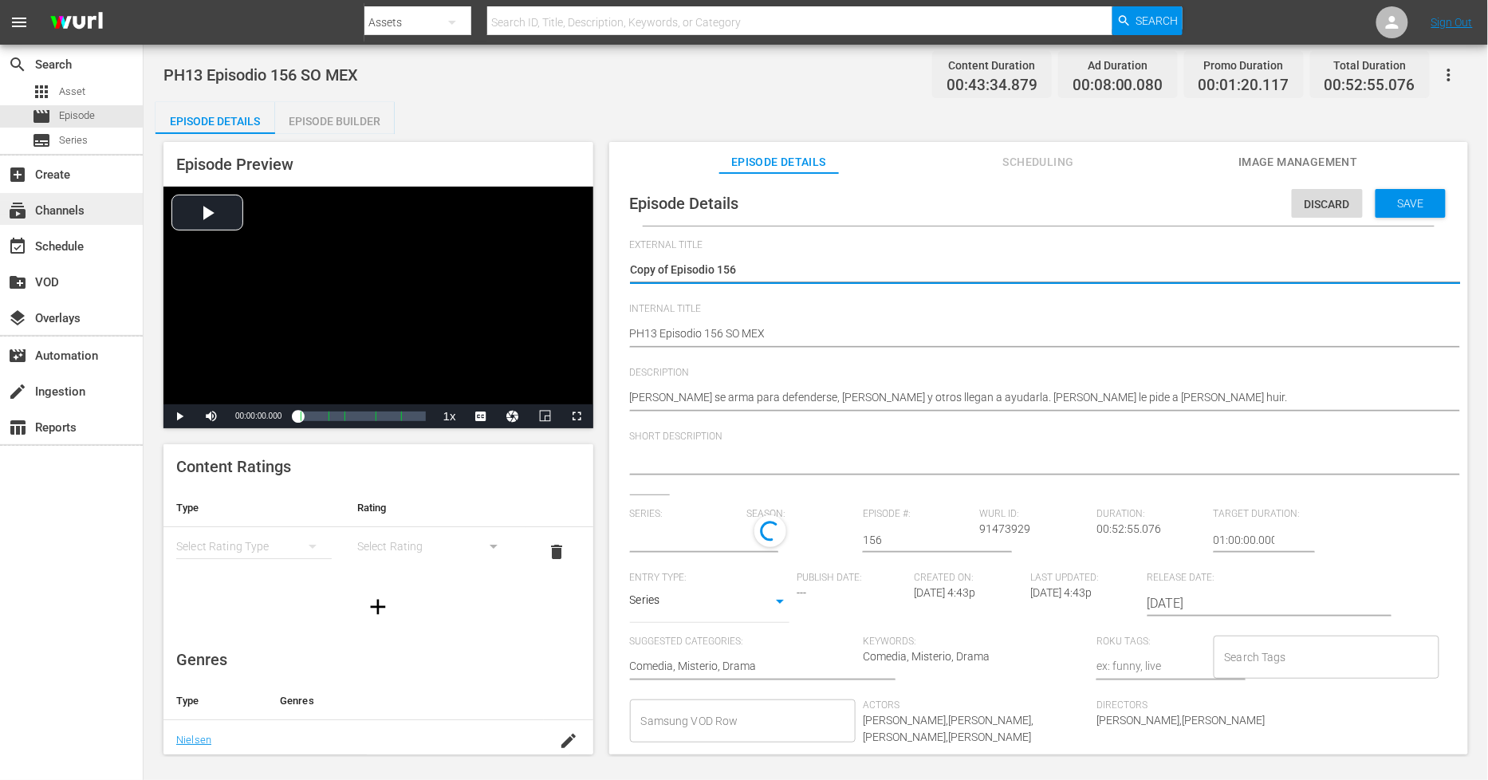
drag, startPoint x: 672, startPoint y: 265, endPoint x: 72, endPoint y: 209, distance: 603.2
click at [144, 0] on div "search Search apps Asset movie Episode subtitles Series add_box Create subscrip…" at bounding box center [816, 0] width 1345 height 0
type textarea "Episodio 156"
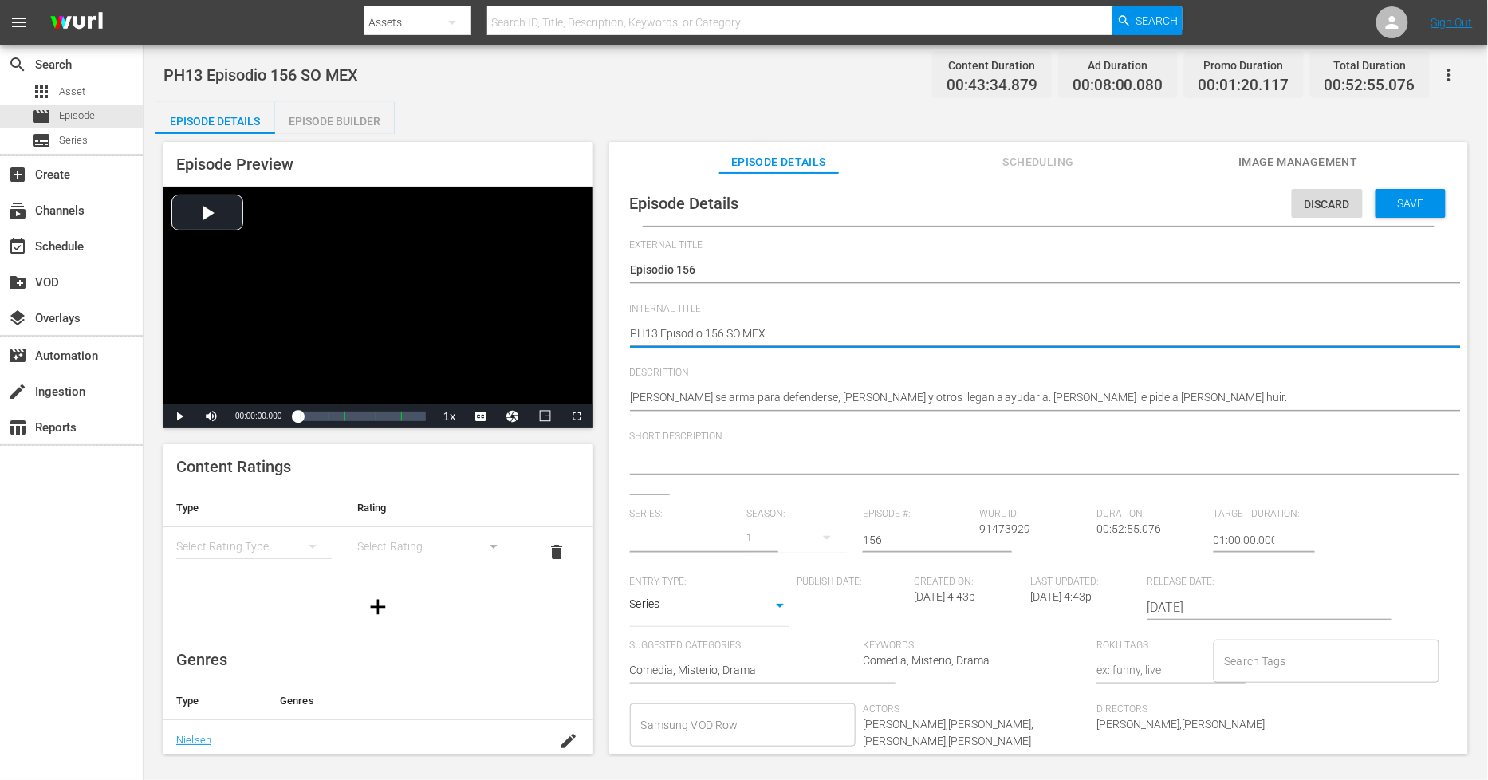
type input "[PERSON_NAME]"
type textarea "PH13 Episodio 156 SO MEX"
type textarea "PH13 Episodio 156 SO MEX D"
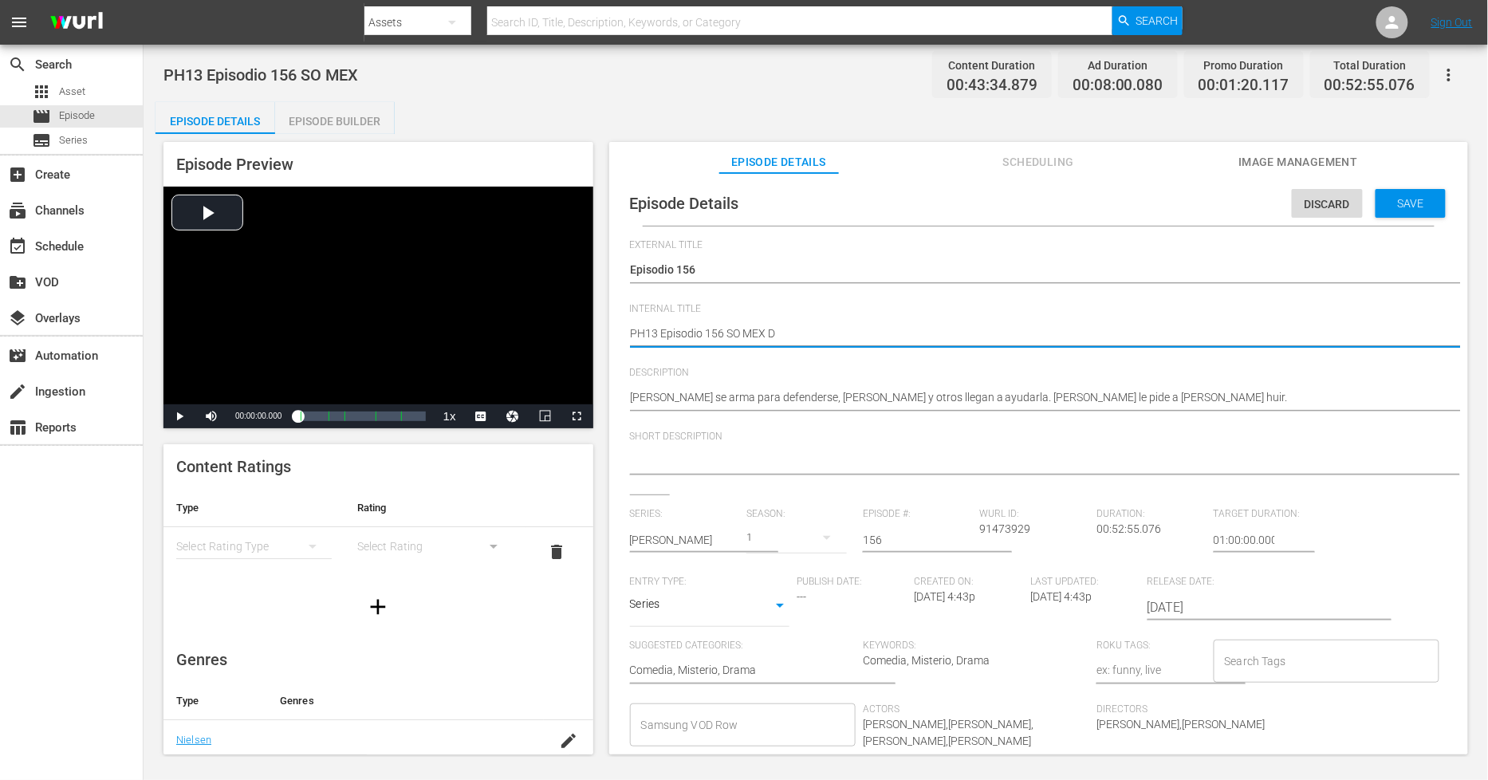
type textarea "PH13 Episodio 156 SO MEX DU"
type textarea "PH13 Episodio 156 SO MEX DUP"
type textarea "PH13 Episodio 156 SO MEX DUP1"
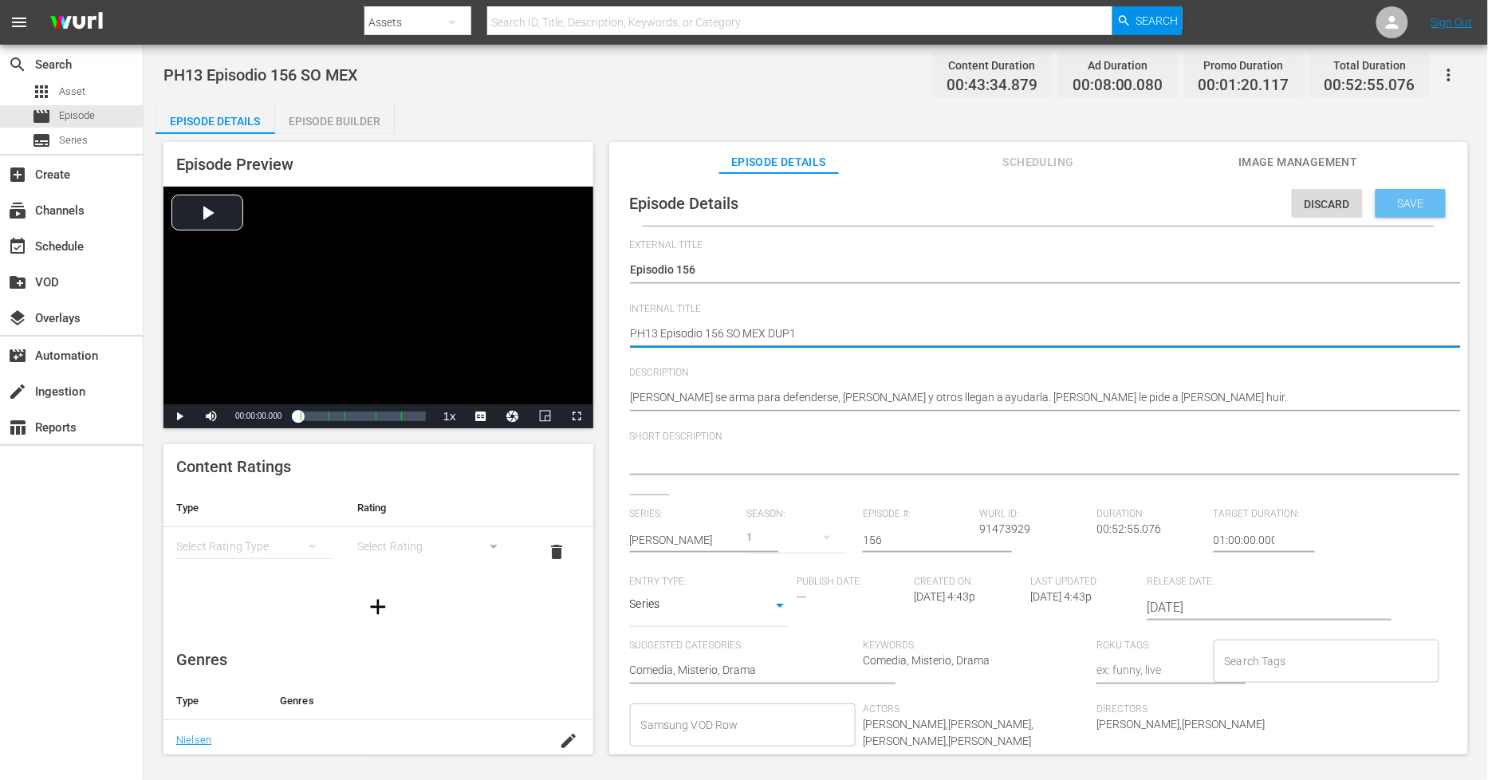
type textarea "PH13 Episodio 156 SO MEX DUP1"
click at [1398, 203] on span "Save" at bounding box center [1412, 203] width 52 height 13
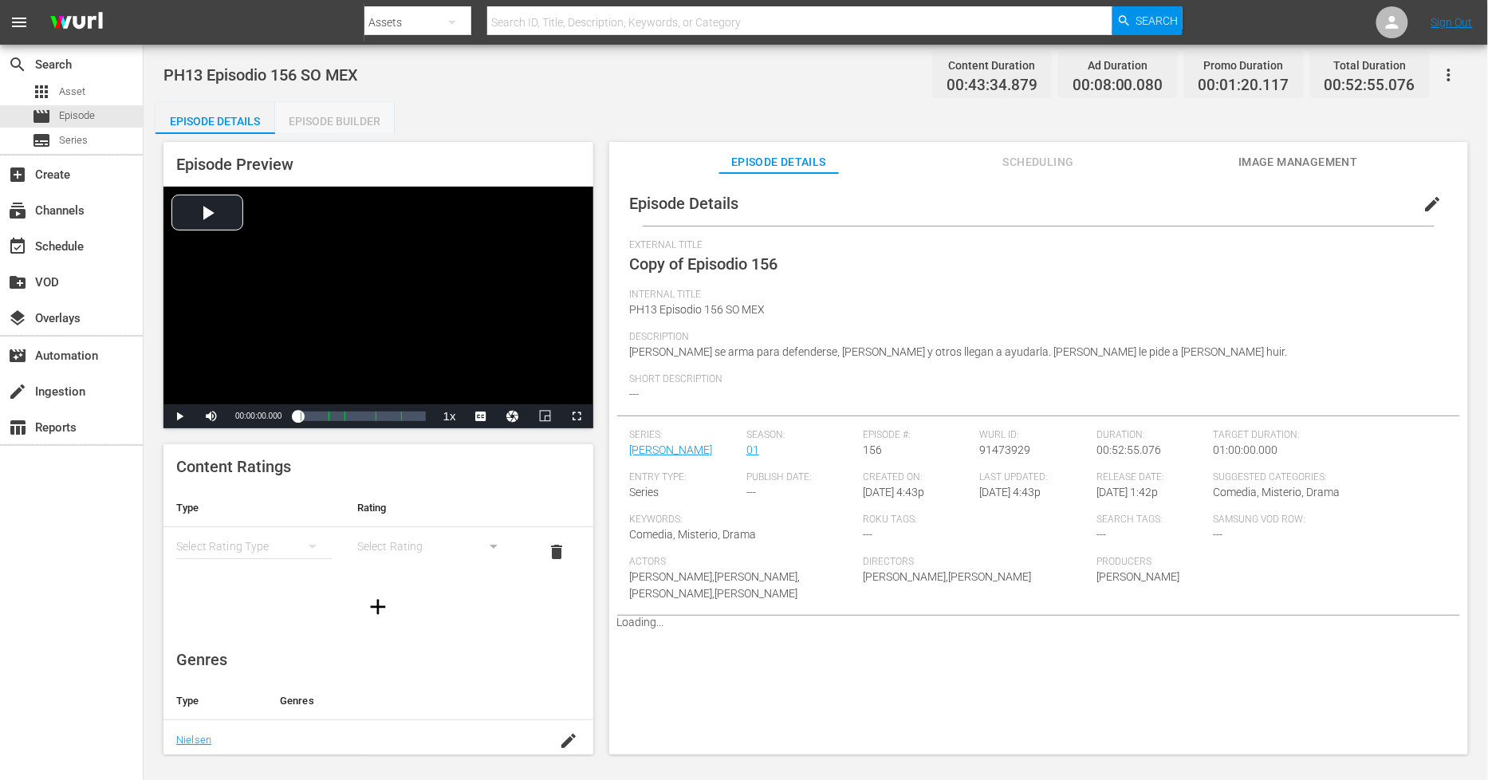
click at [319, 116] on div "Episode Builder" at bounding box center [335, 121] width 120 height 38
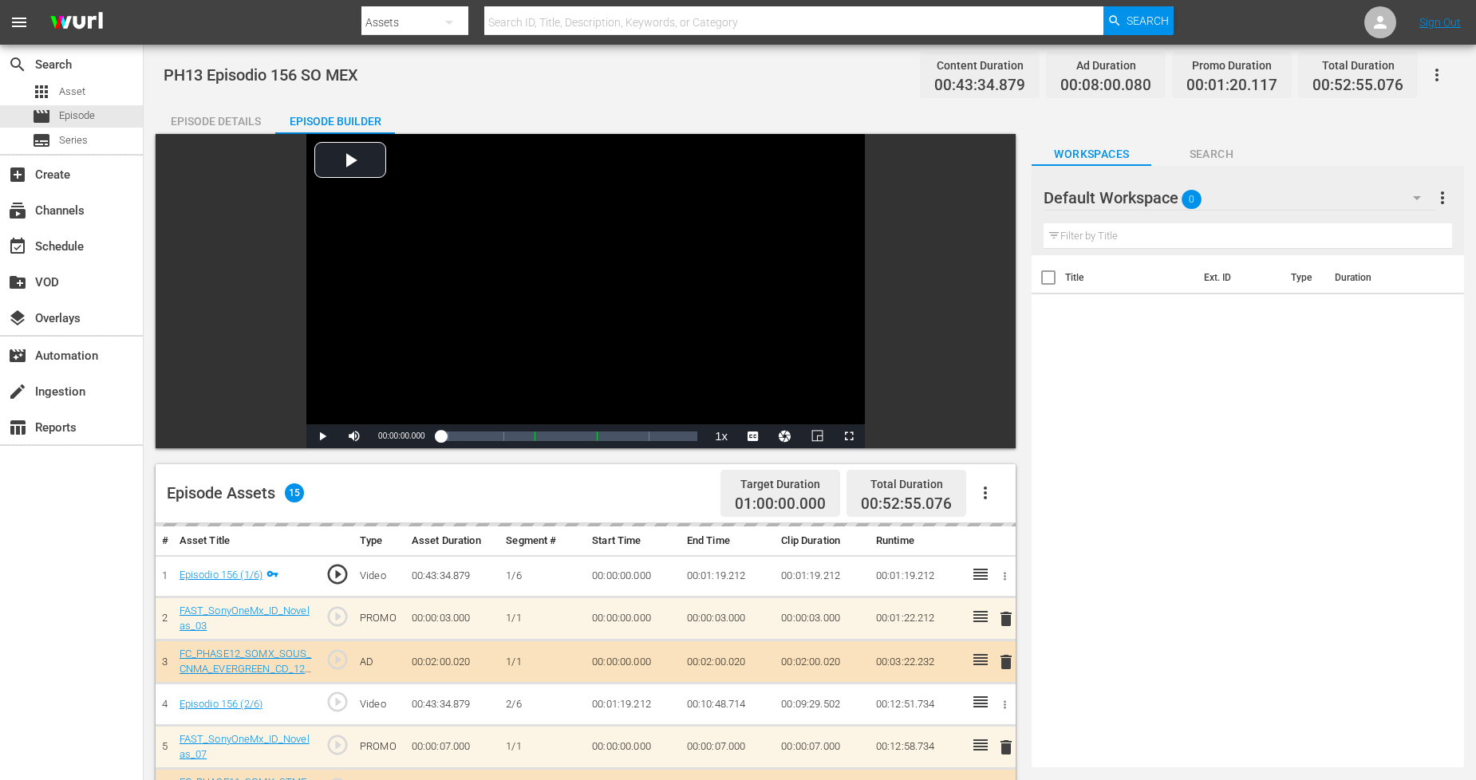
click at [1349, 201] on div "Default Workspace 0" at bounding box center [1239, 197] width 392 height 45
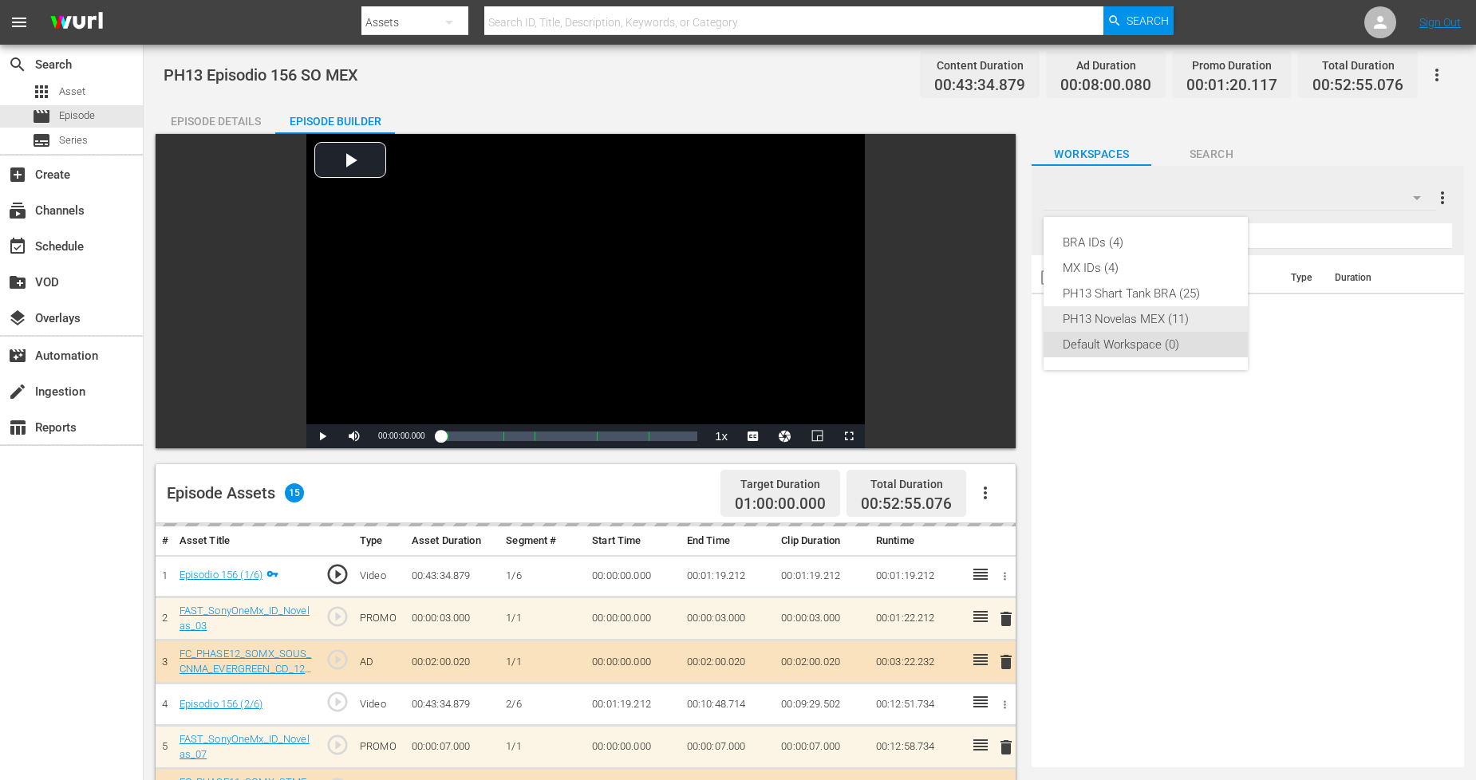
click at [1182, 308] on div "PH13 Novelas MEX (11)" at bounding box center [1145, 319] width 166 height 26
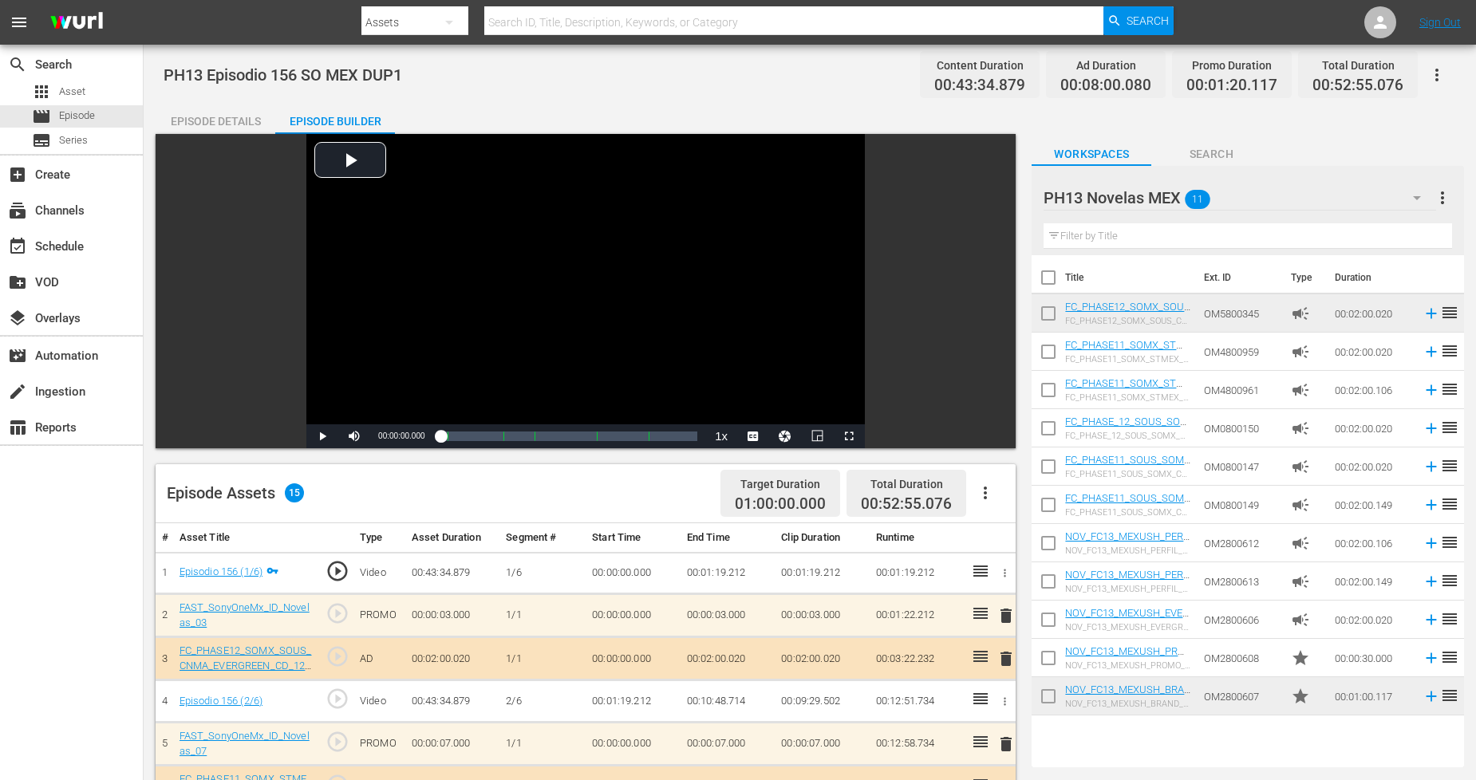
click at [1046, 691] on input "checkbox" at bounding box center [1048, 700] width 34 height 34
checkbox input "true"
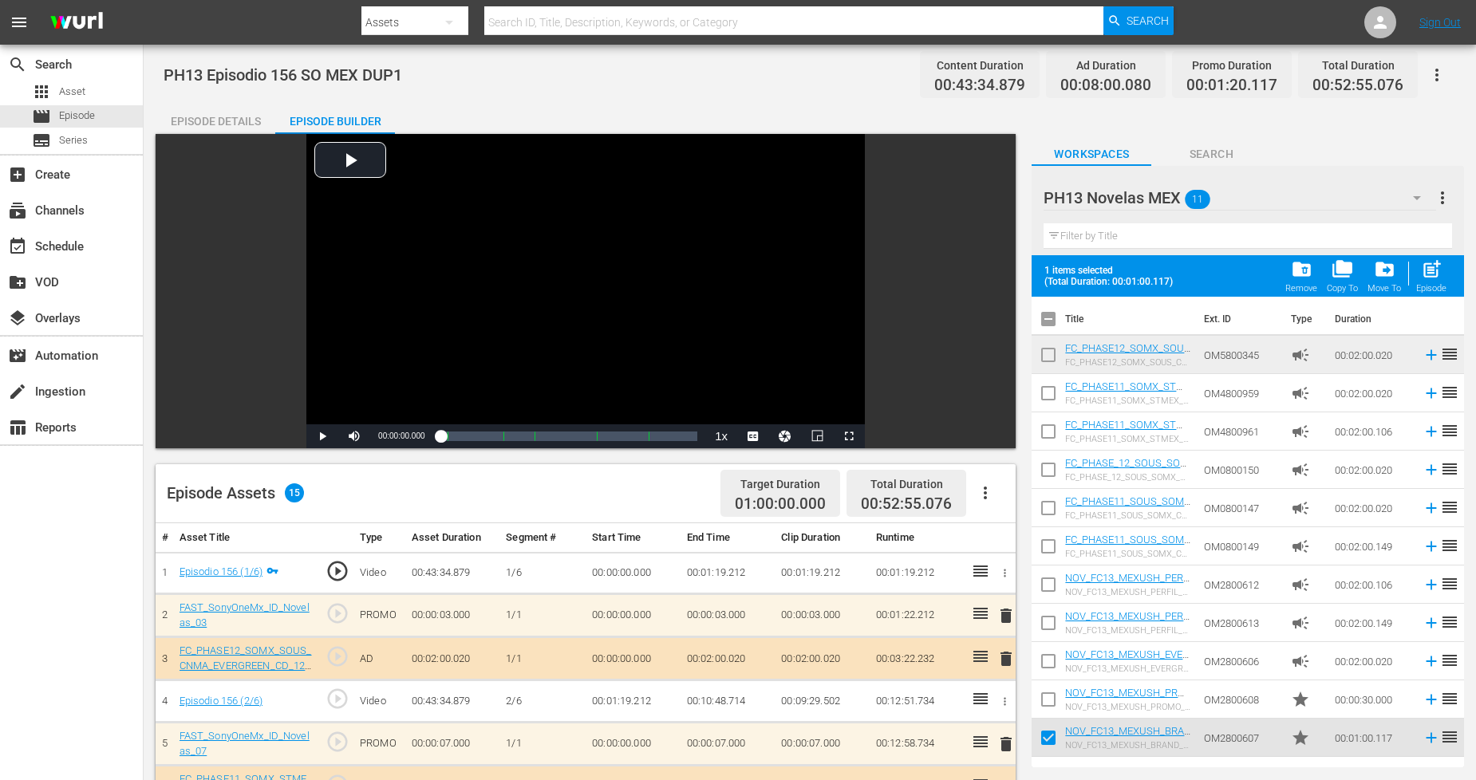
click at [1047, 688] on input "checkbox" at bounding box center [1048, 703] width 34 height 34
drag, startPoint x: 1433, startPoint y: 269, endPoint x: 1407, endPoint y: 317, distance: 54.9
click at [1432, 269] on span "post_add" at bounding box center [1432, 269] width 22 height 22
checkbox input "false"
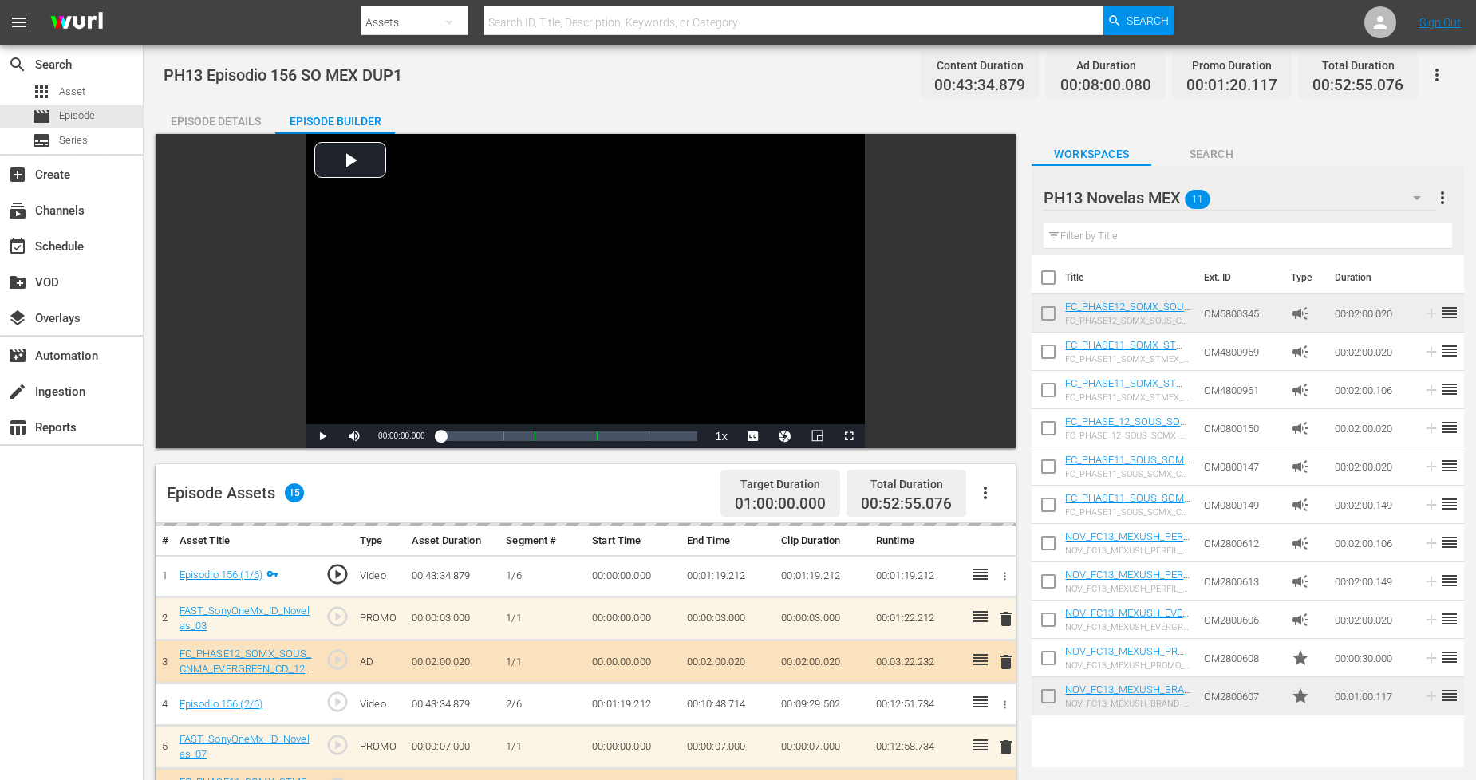
click at [1047, 692] on input "checkbox" at bounding box center [1048, 700] width 34 height 34
checkbox input "true"
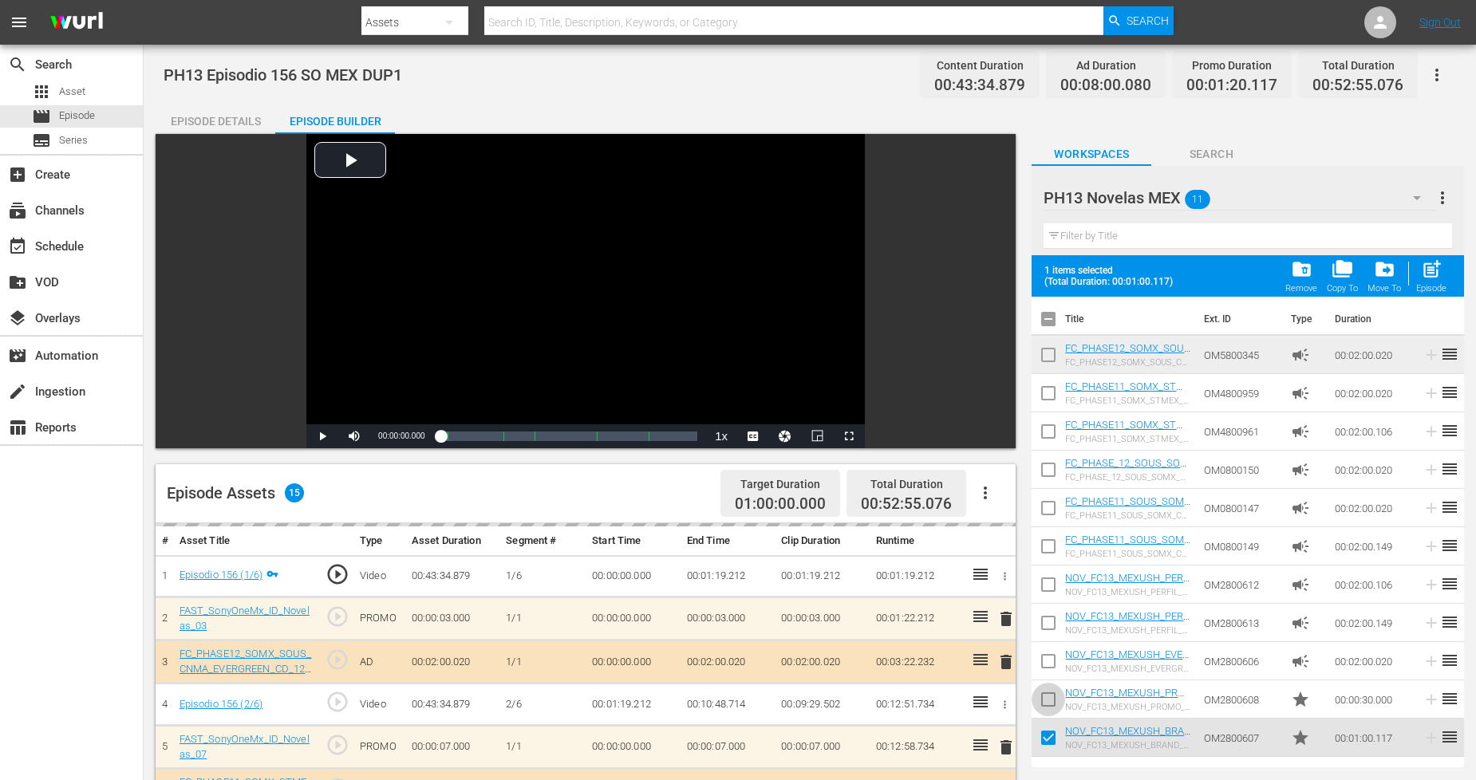
click at [1047, 692] on input "checkbox" at bounding box center [1048, 703] width 34 height 34
drag, startPoint x: 1425, startPoint y: 268, endPoint x: 1413, endPoint y: 287, distance: 22.6
click at [1425, 269] on span "post_add" at bounding box center [1432, 269] width 22 height 22
checkbox input "false"
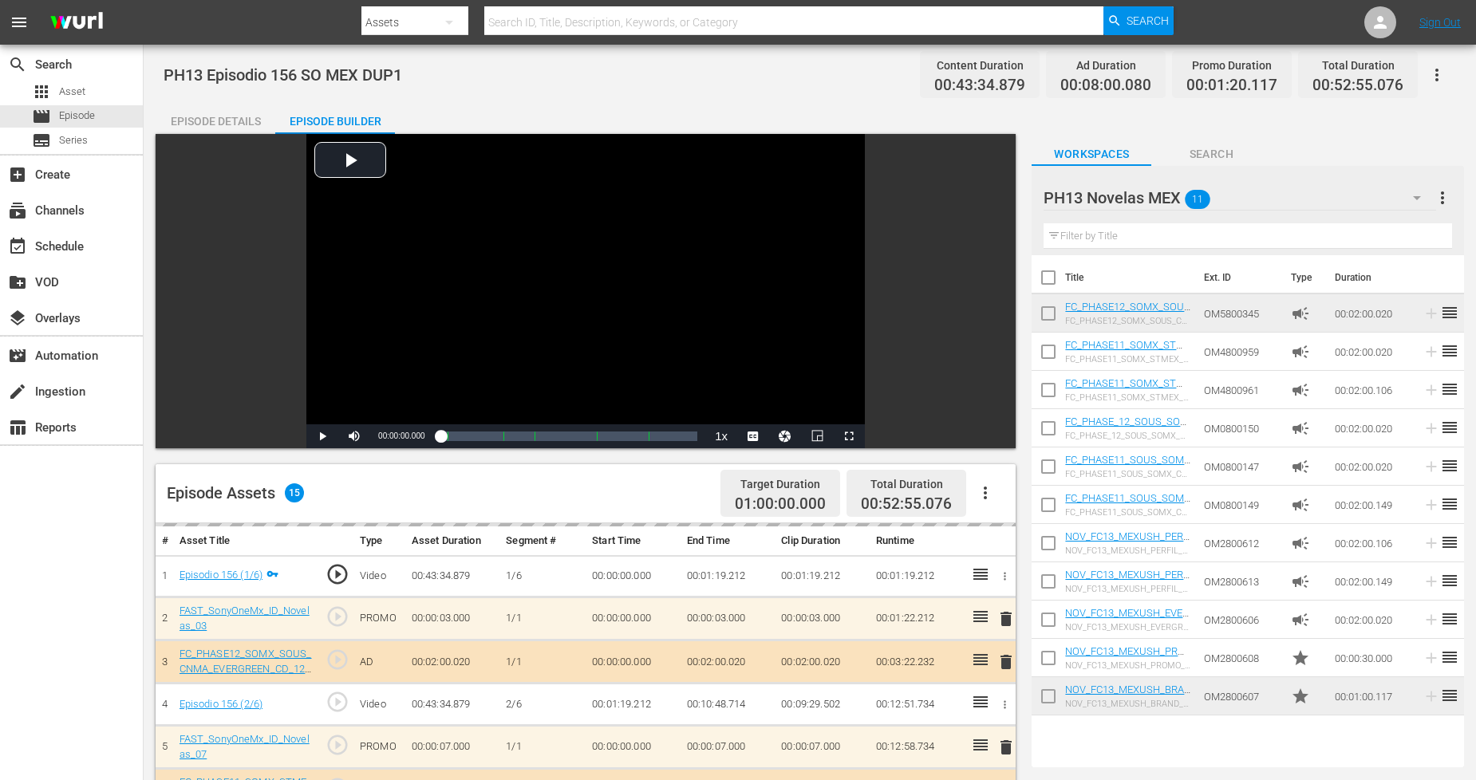
click at [1045, 697] on input "checkbox" at bounding box center [1048, 700] width 34 height 34
checkbox input "true"
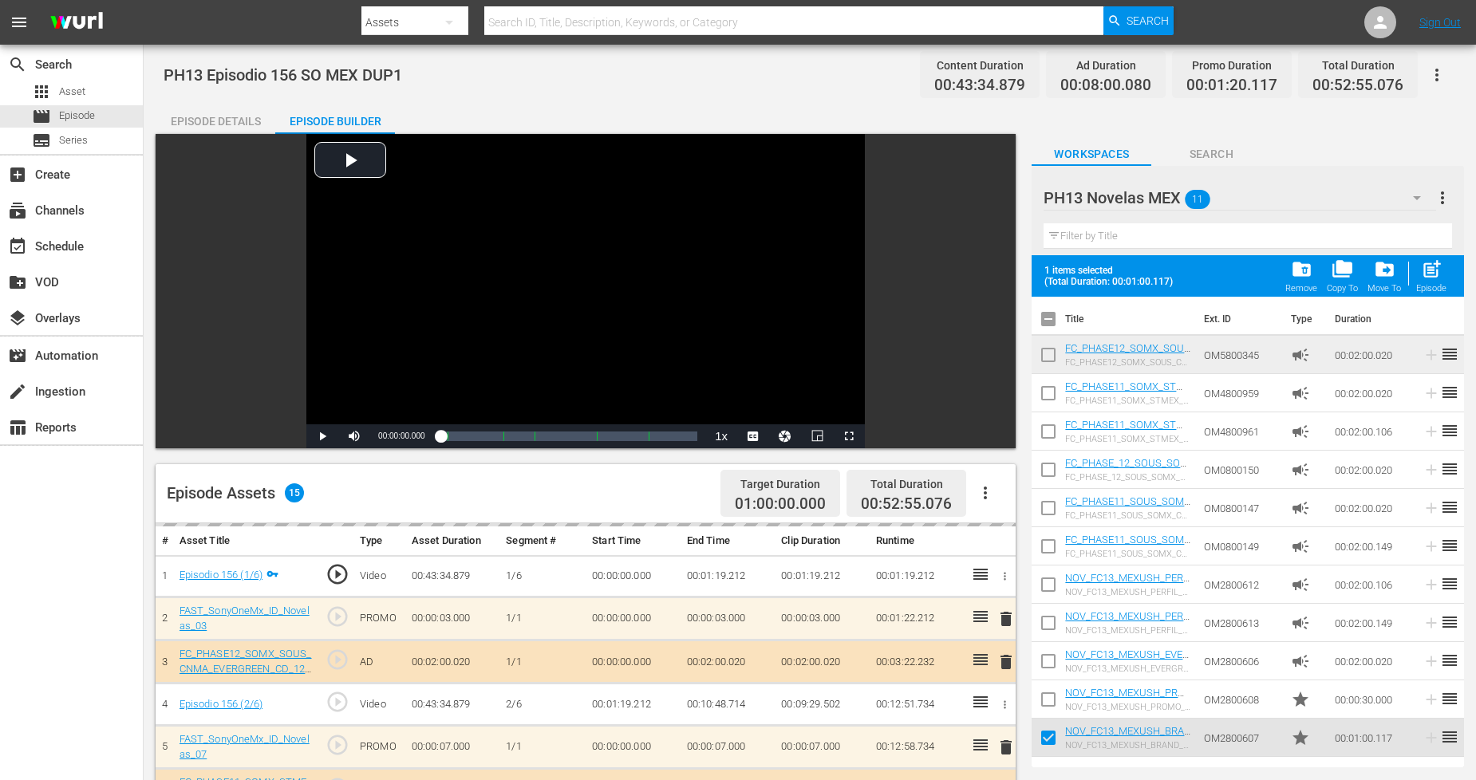
click at [1047, 692] on input "checkbox" at bounding box center [1048, 703] width 34 height 34
click at [1429, 275] on span "post_add" at bounding box center [1432, 269] width 22 height 22
checkbox input "false"
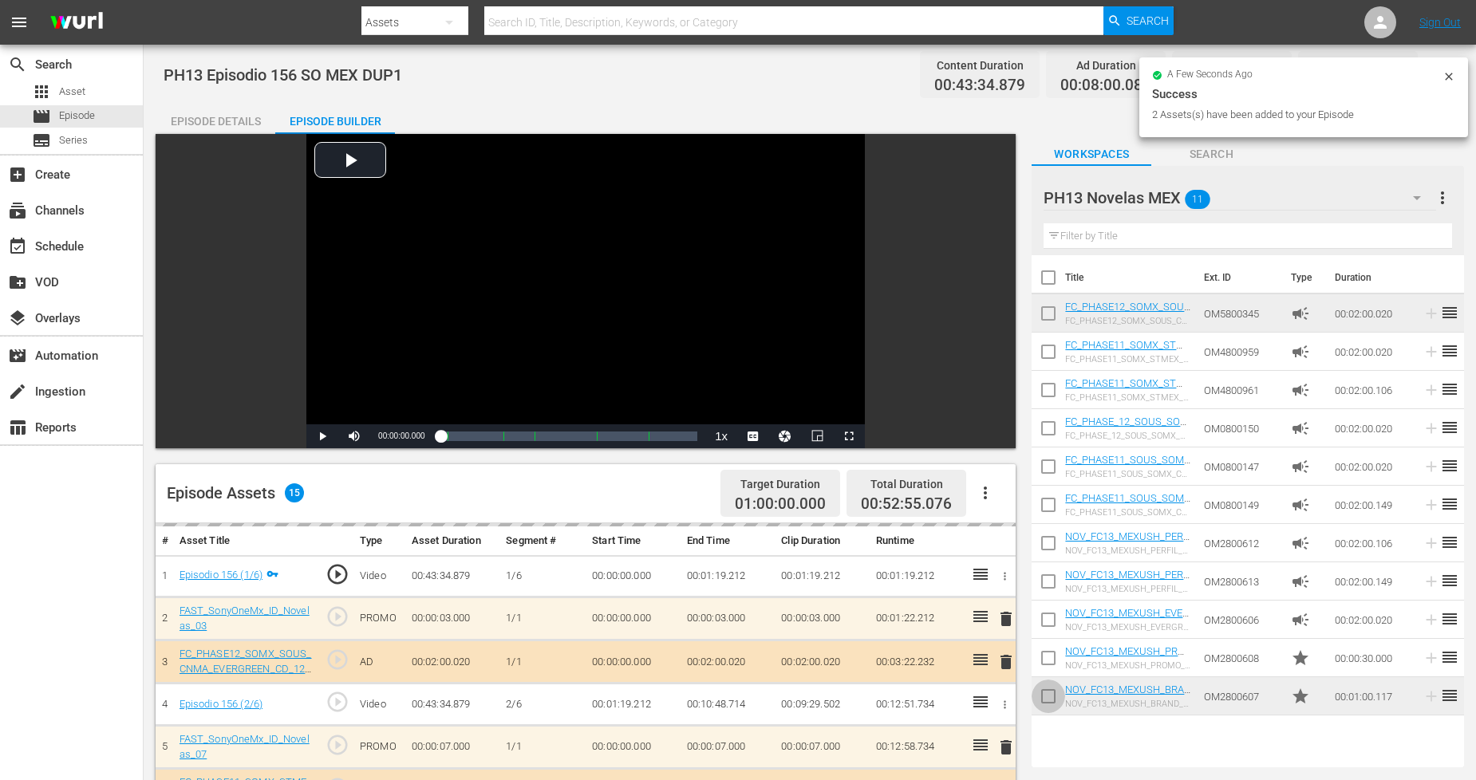
click at [1046, 698] on input "checkbox" at bounding box center [1048, 700] width 34 height 34
checkbox input "true"
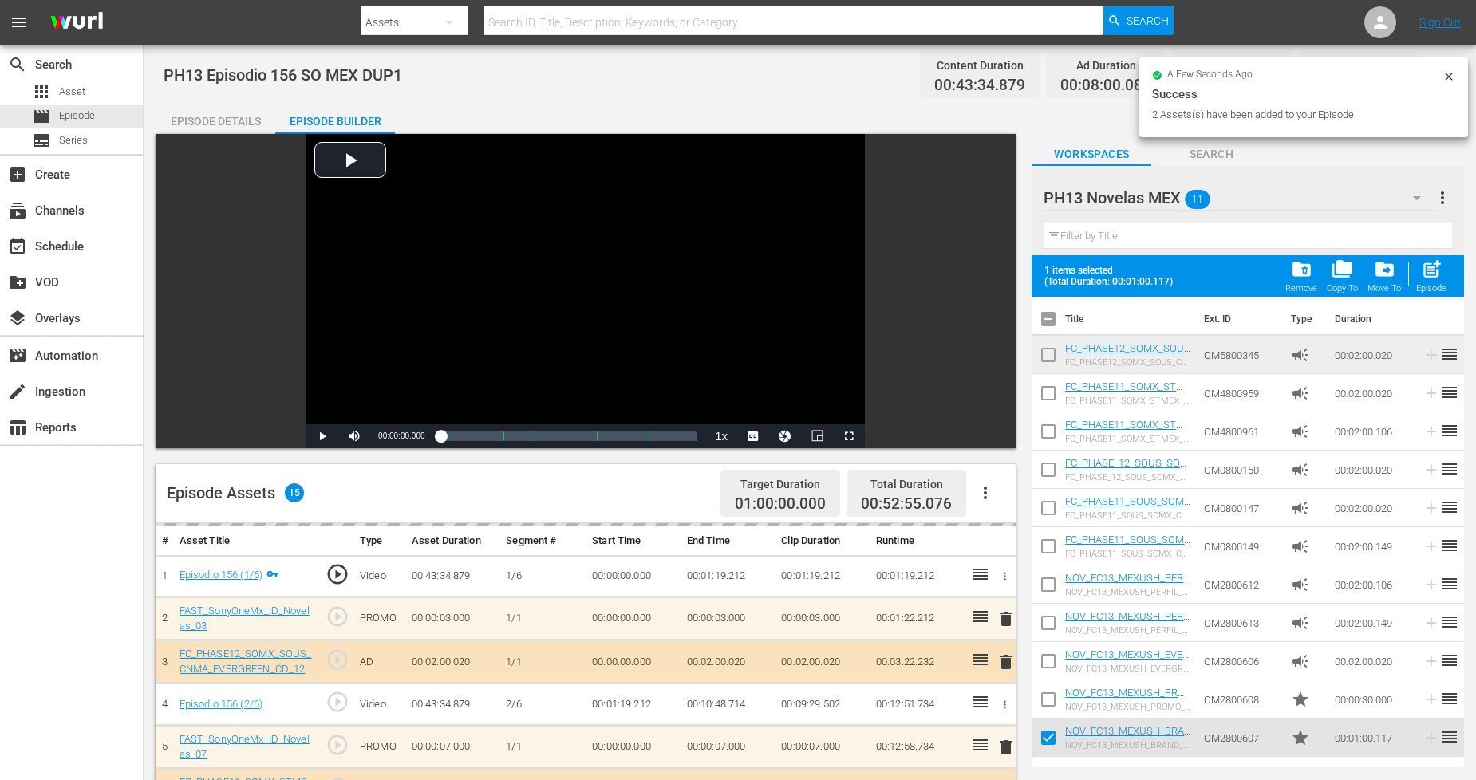
click at [1046, 698] on input "checkbox" at bounding box center [1048, 703] width 34 height 34
click at [1430, 268] on span "post_add" at bounding box center [1432, 269] width 22 height 22
checkbox input "false"
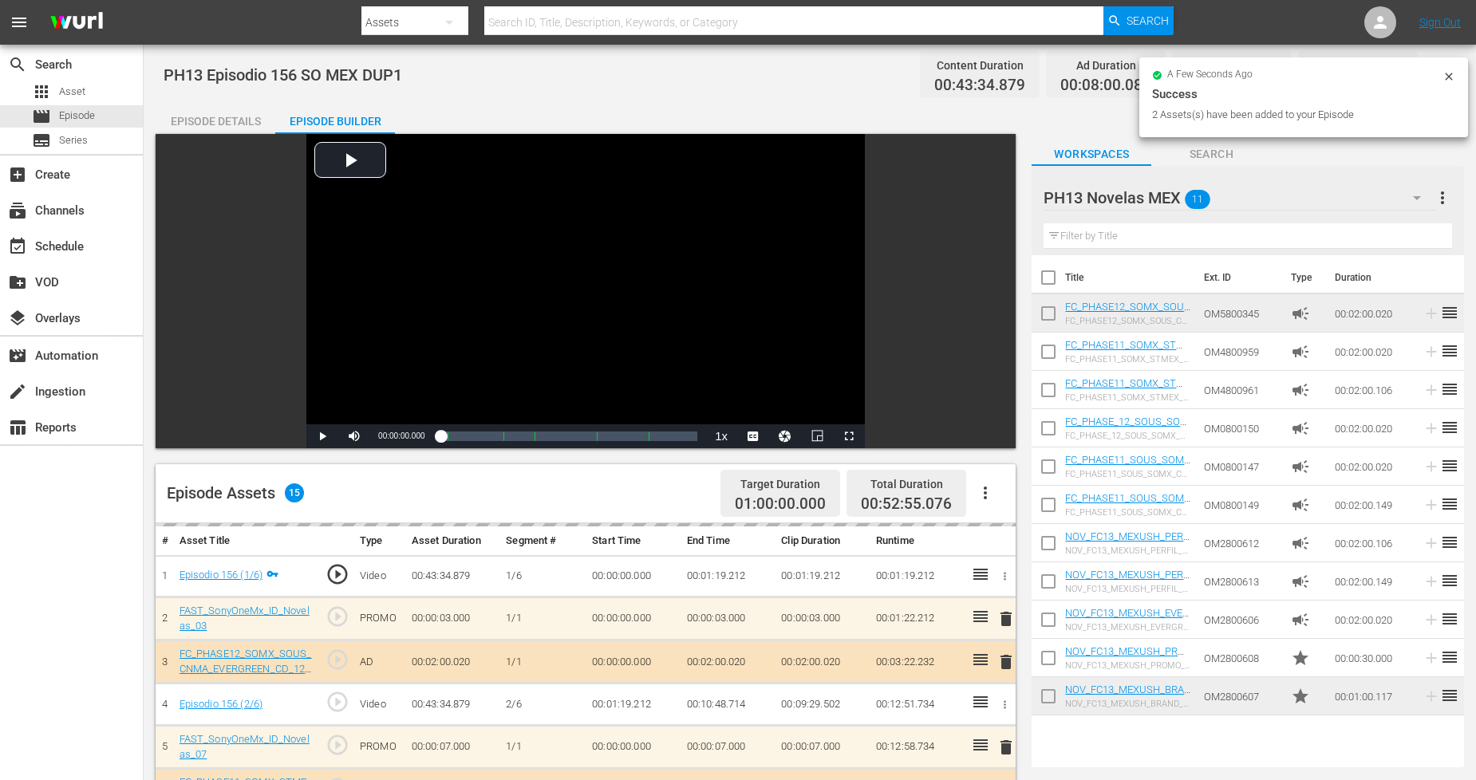
click at [1055, 691] on input "checkbox" at bounding box center [1048, 700] width 34 height 34
checkbox input "true"
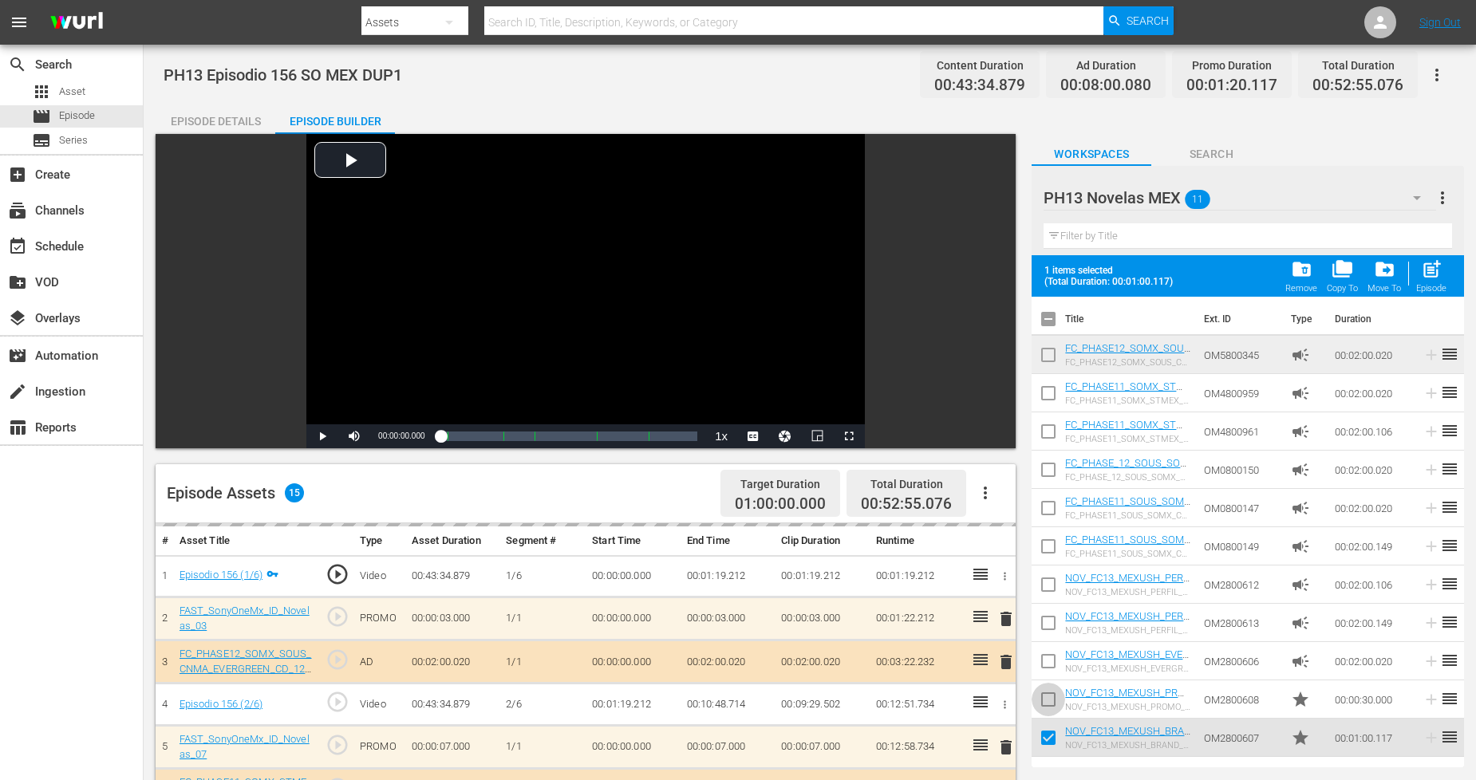
click at [1055, 688] on input "checkbox" at bounding box center [1048, 703] width 34 height 34
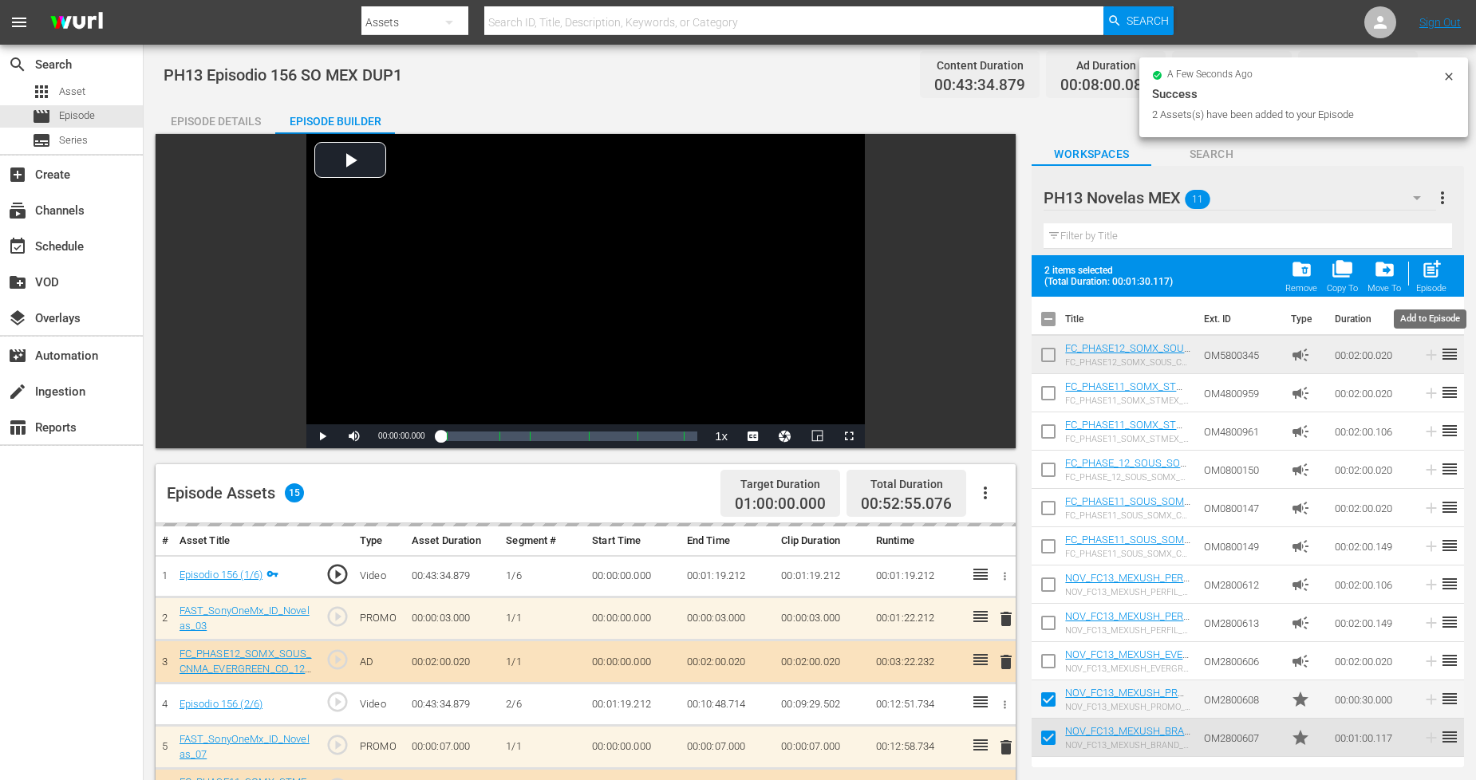
click at [1429, 266] on span "post_add" at bounding box center [1432, 269] width 22 height 22
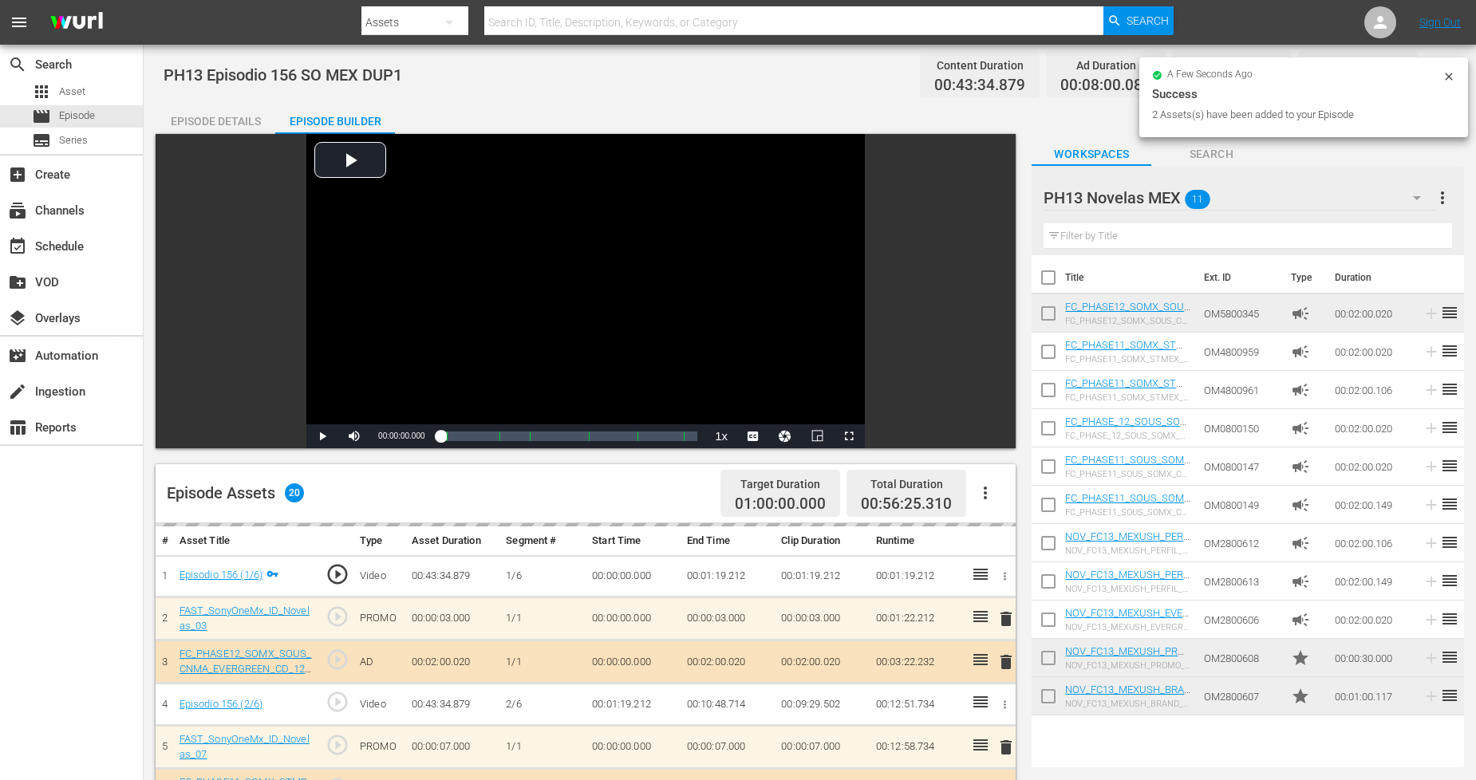
checkbox input "false"
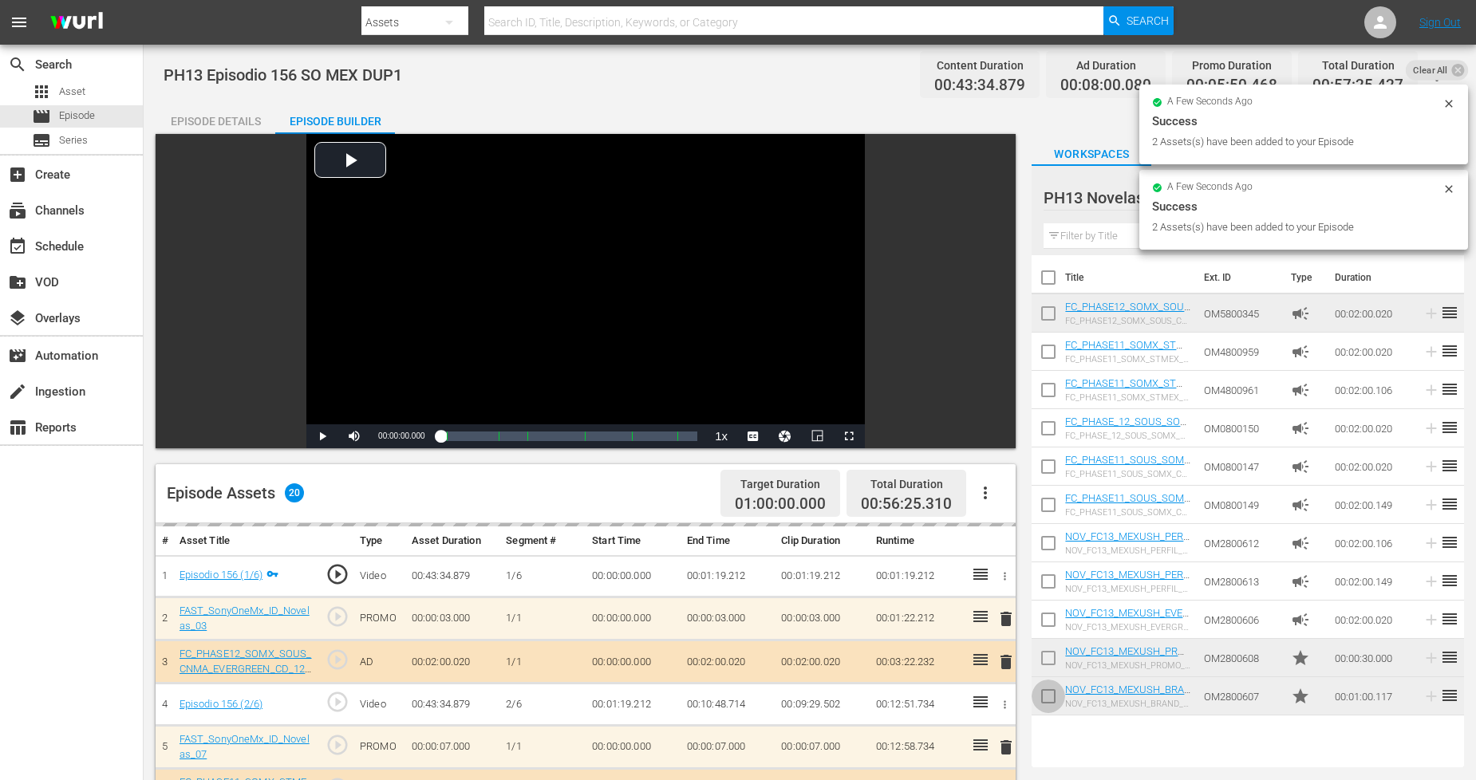
click at [1053, 696] on input "checkbox" at bounding box center [1048, 700] width 34 height 34
checkbox input "true"
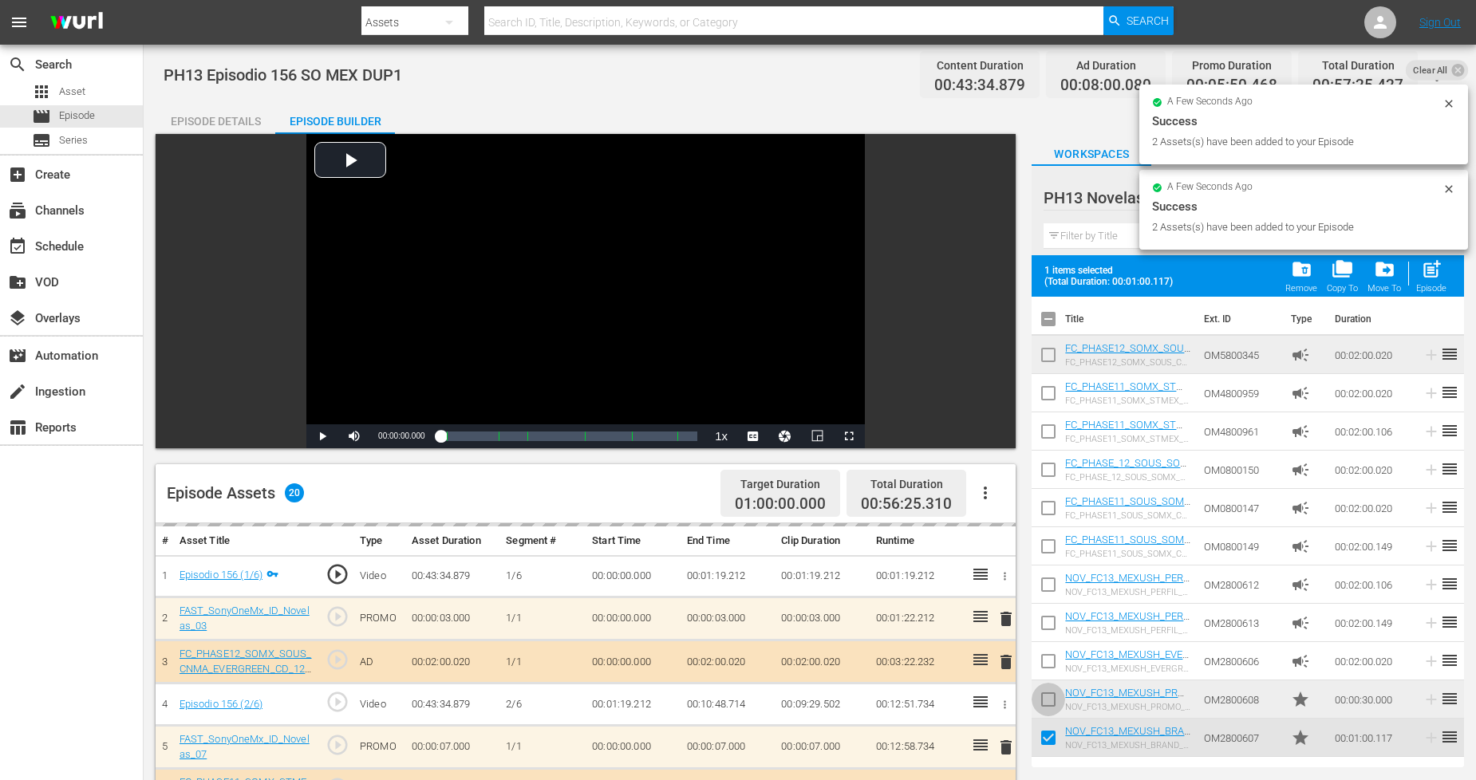
click at [1053, 696] on input "checkbox" at bounding box center [1048, 703] width 34 height 34
click at [1438, 274] on span "post_add" at bounding box center [1432, 269] width 22 height 22
checkbox input "false"
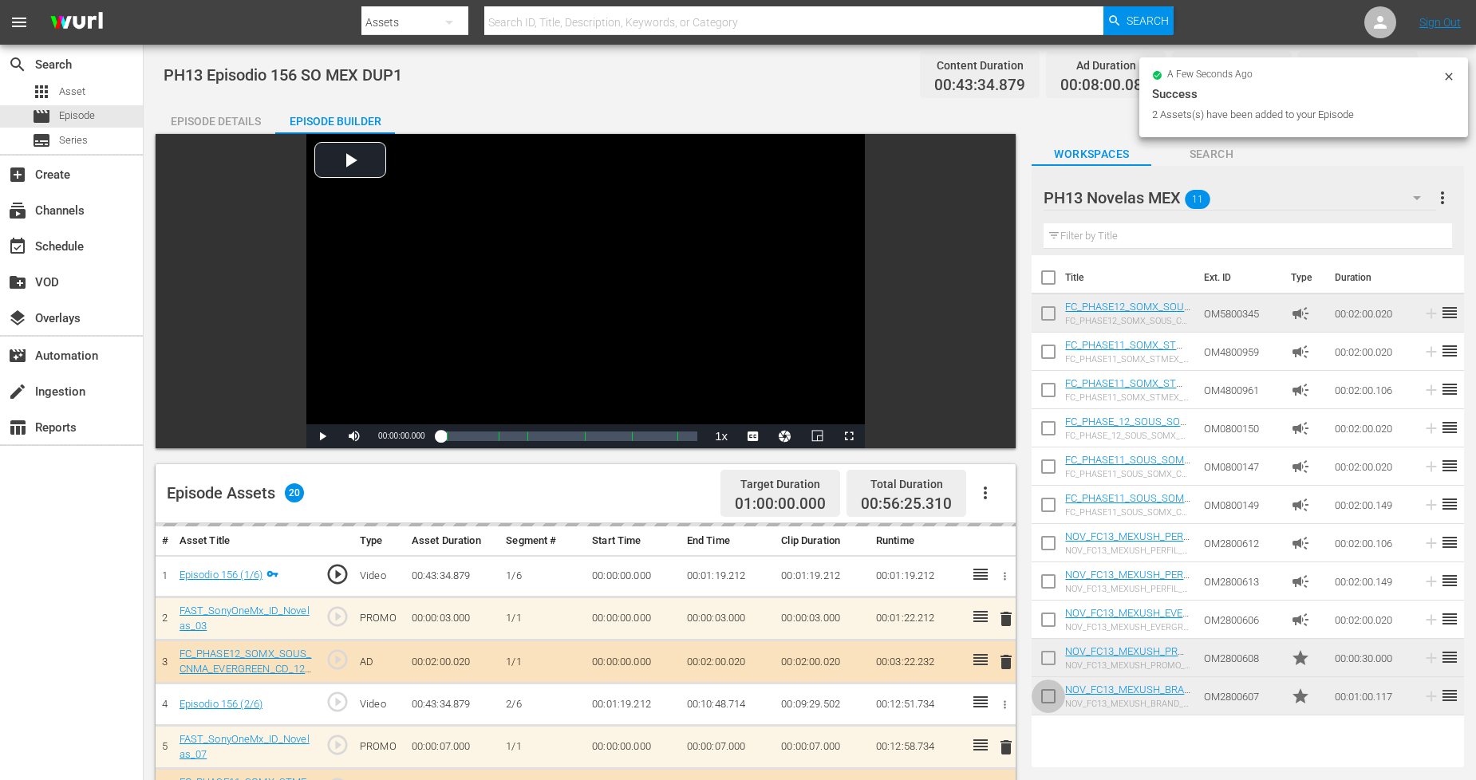
click at [1043, 698] on input "checkbox" at bounding box center [1048, 700] width 34 height 34
checkbox input "true"
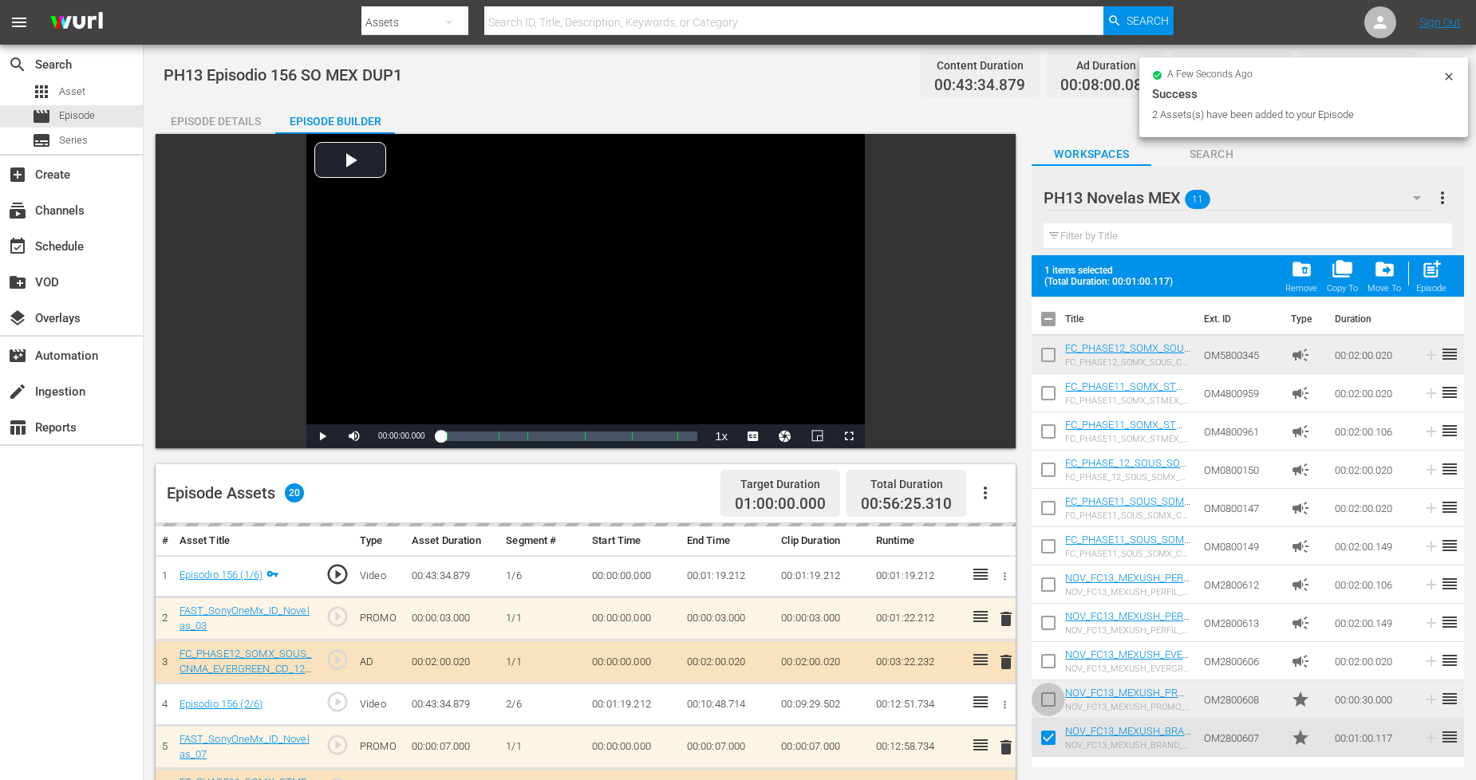
click at [1043, 699] on input "checkbox" at bounding box center [1048, 703] width 34 height 34
click at [1425, 263] on span "post_add" at bounding box center [1432, 269] width 22 height 22
checkbox input "false"
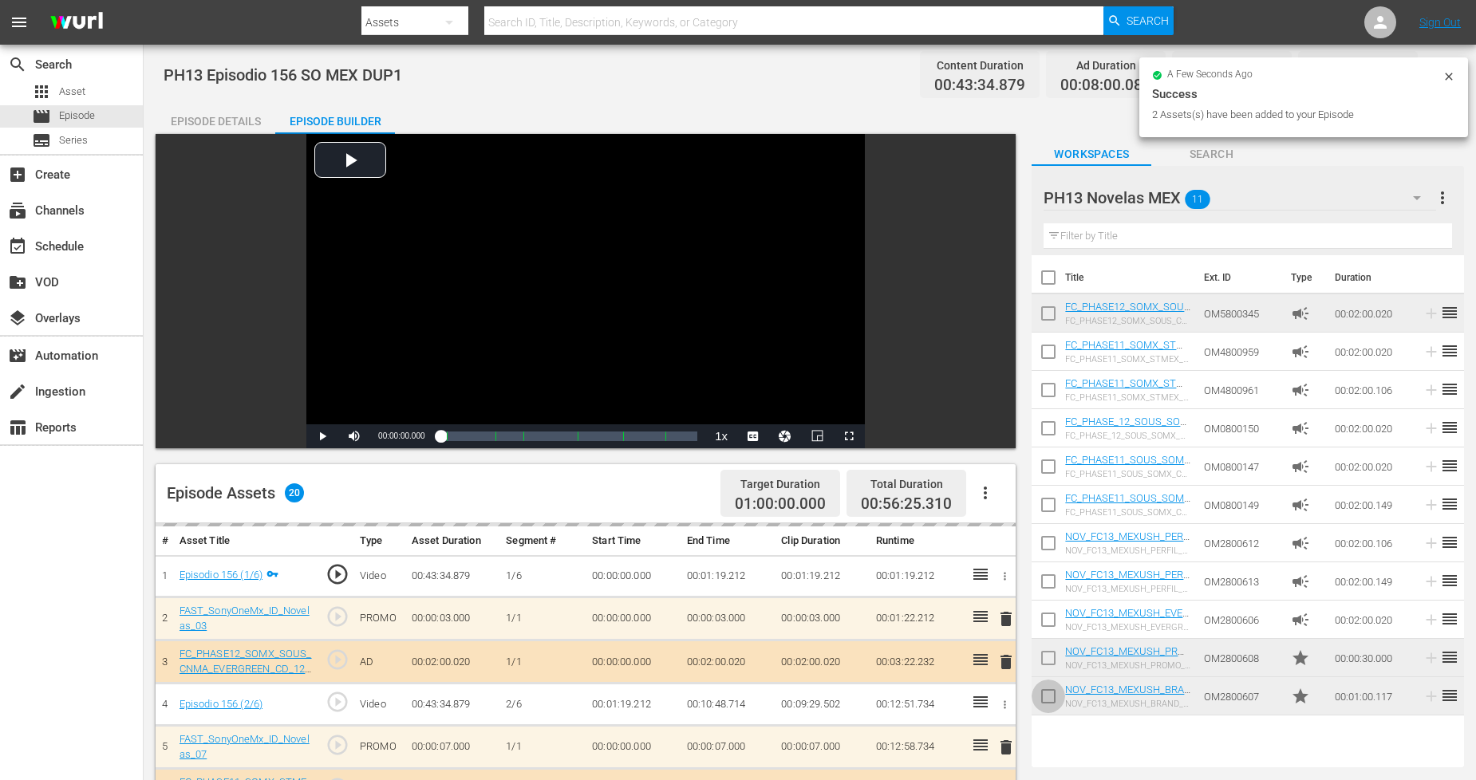
click at [1050, 695] on input "checkbox" at bounding box center [1048, 700] width 34 height 34
checkbox input "true"
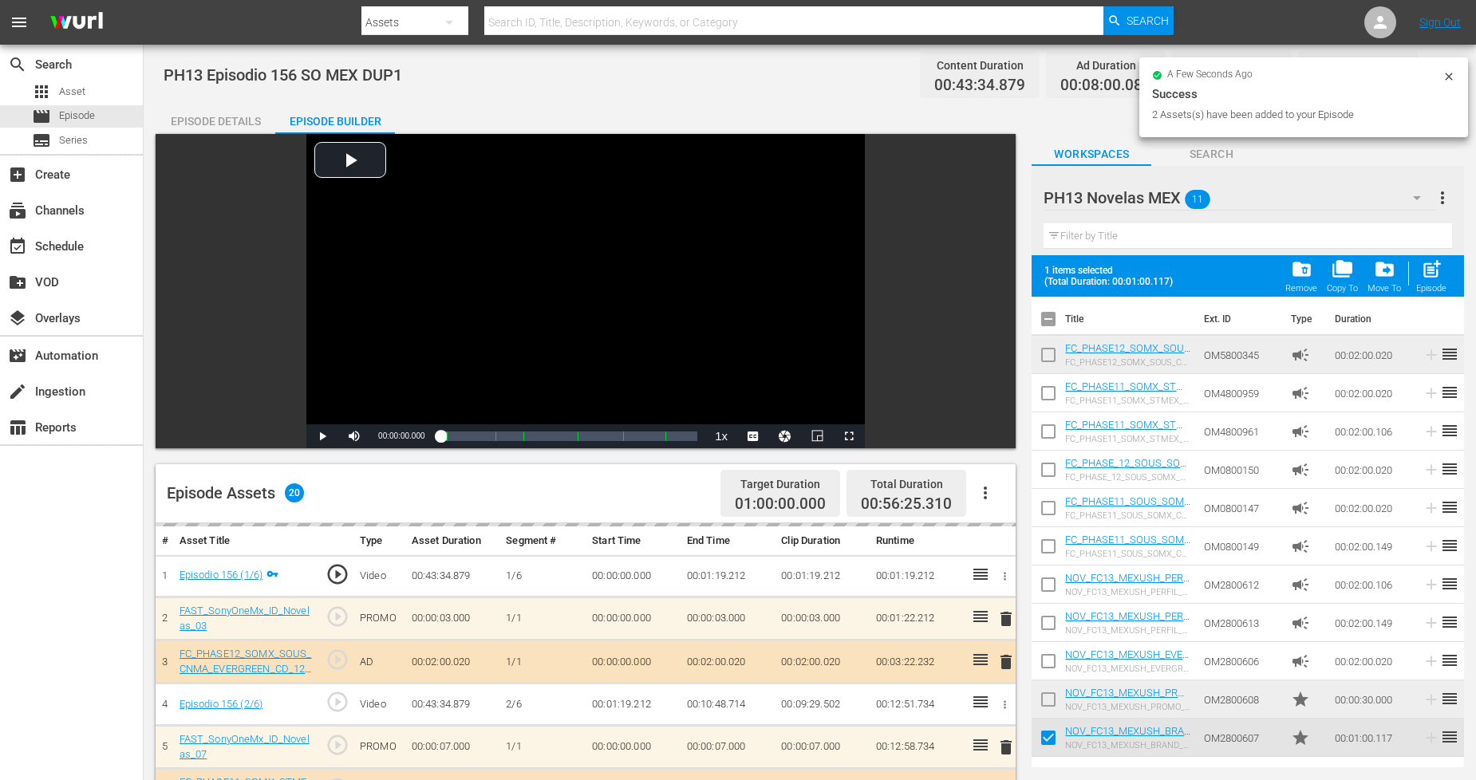
click at [1050, 695] on input "checkbox" at bounding box center [1048, 703] width 34 height 34
click at [1433, 276] on span "post_add" at bounding box center [1432, 269] width 22 height 22
checkbox input "false"
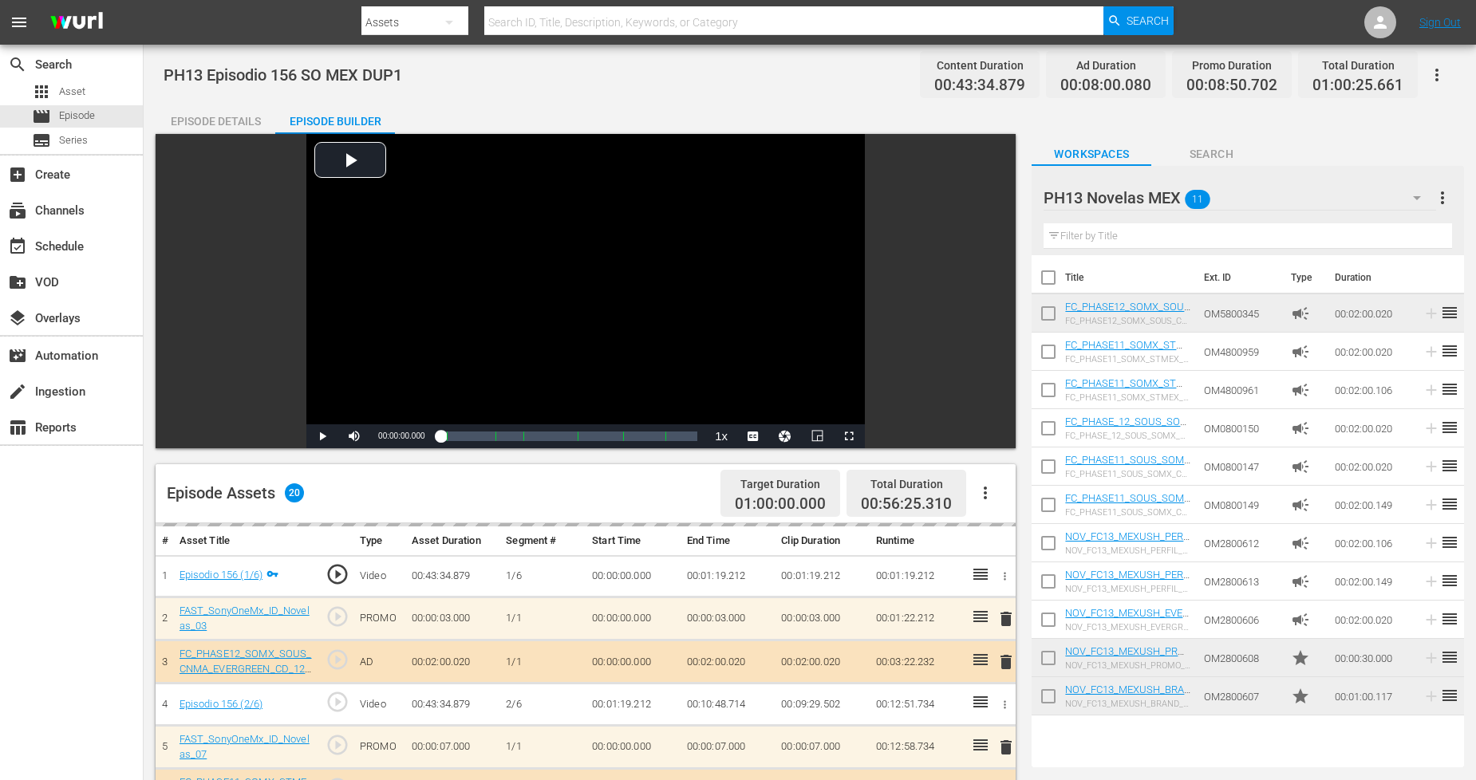
click at [1050, 706] on input "checkbox" at bounding box center [1048, 700] width 34 height 34
checkbox input "true"
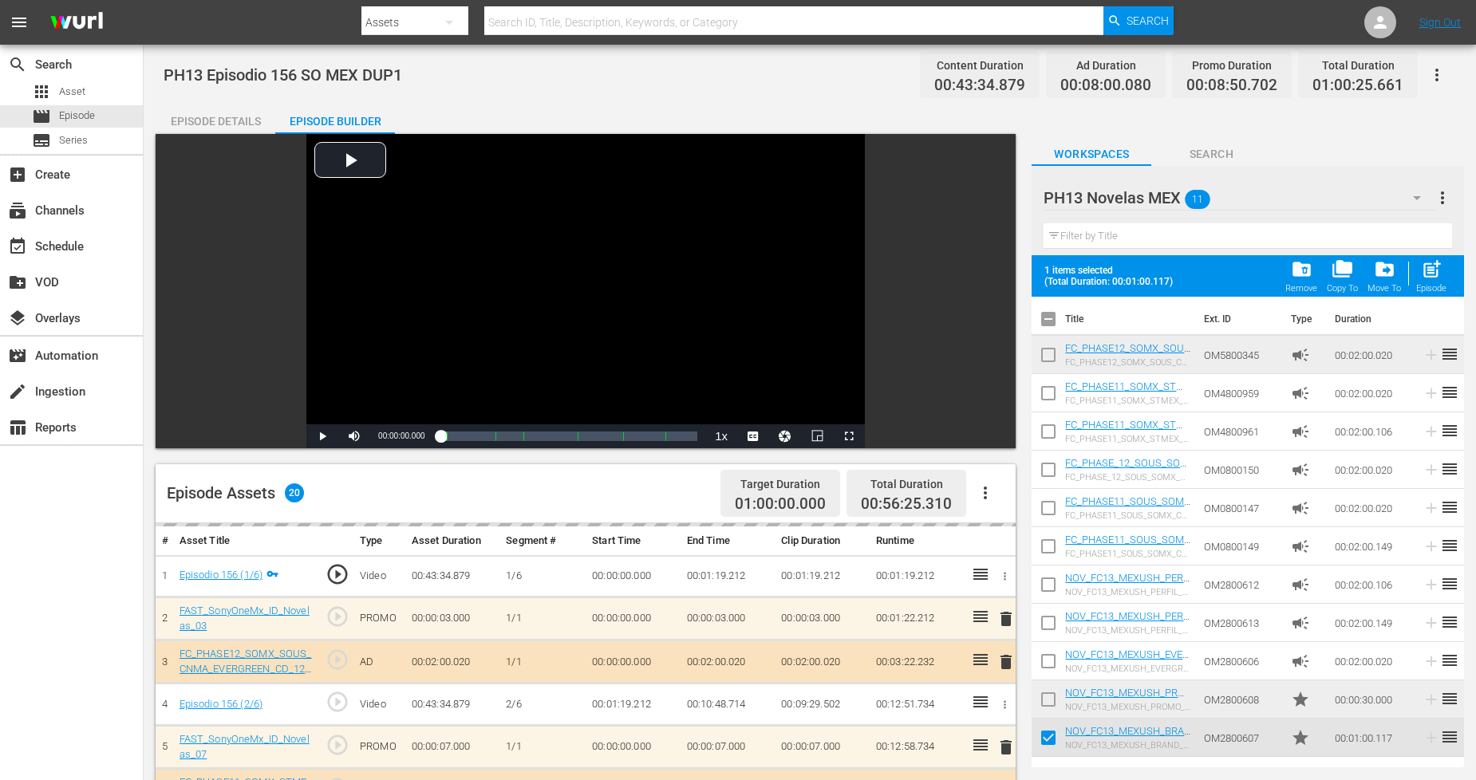
click at [1050, 700] on input "checkbox" at bounding box center [1048, 703] width 34 height 34
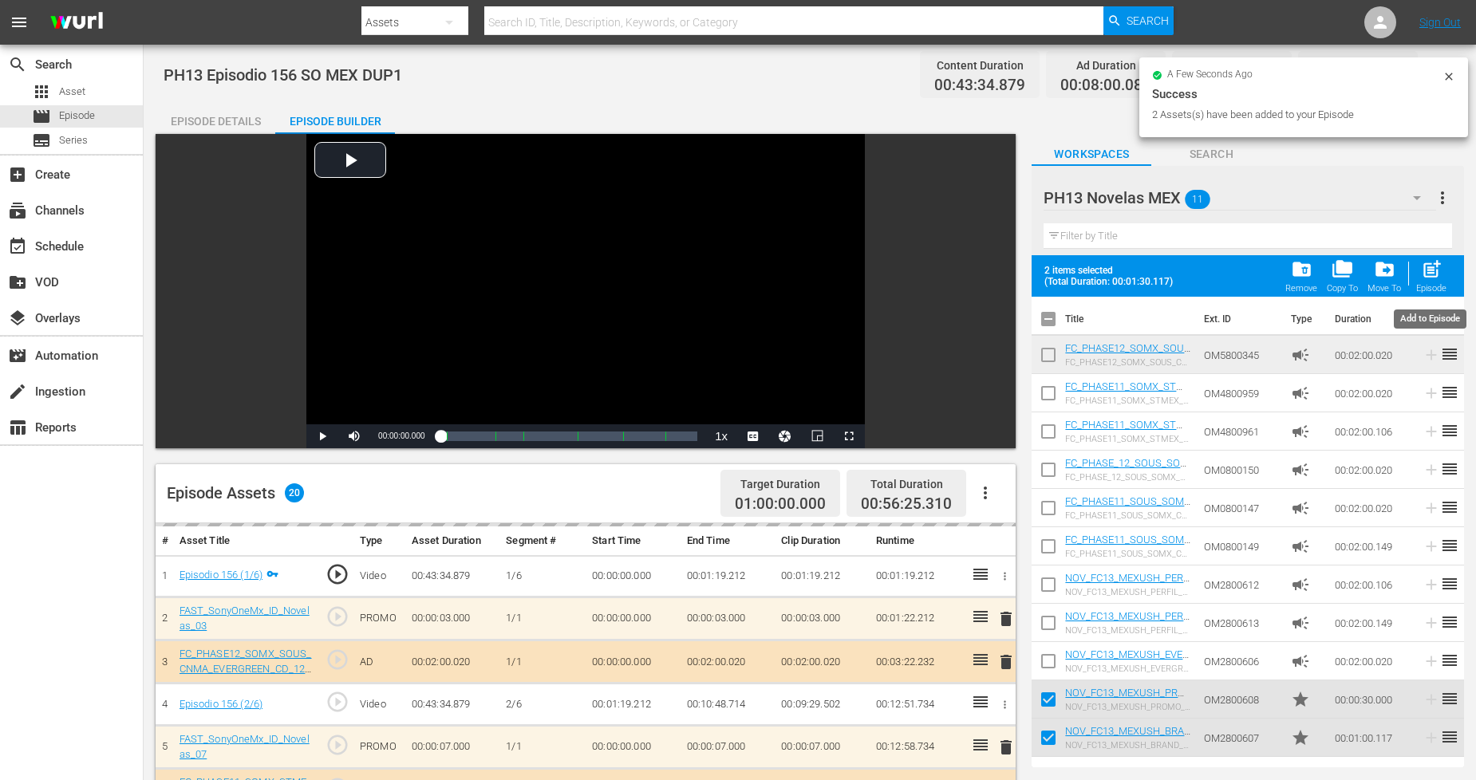
click at [1429, 287] on div "Episode" at bounding box center [1431, 288] width 30 height 10
checkbox input "false"
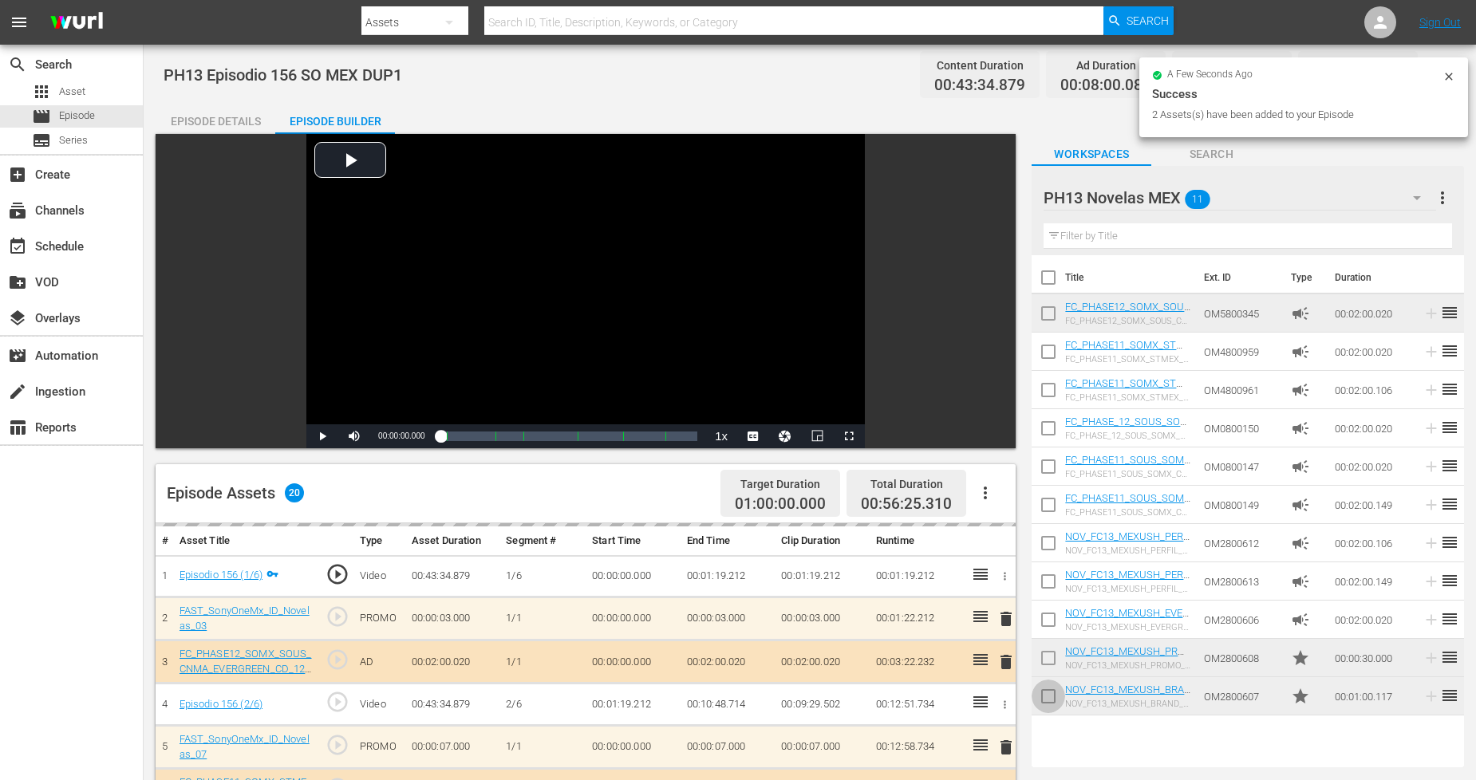
click at [1050, 691] on input "checkbox" at bounding box center [1048, 700] width 34 height 34
checkbox input "true"
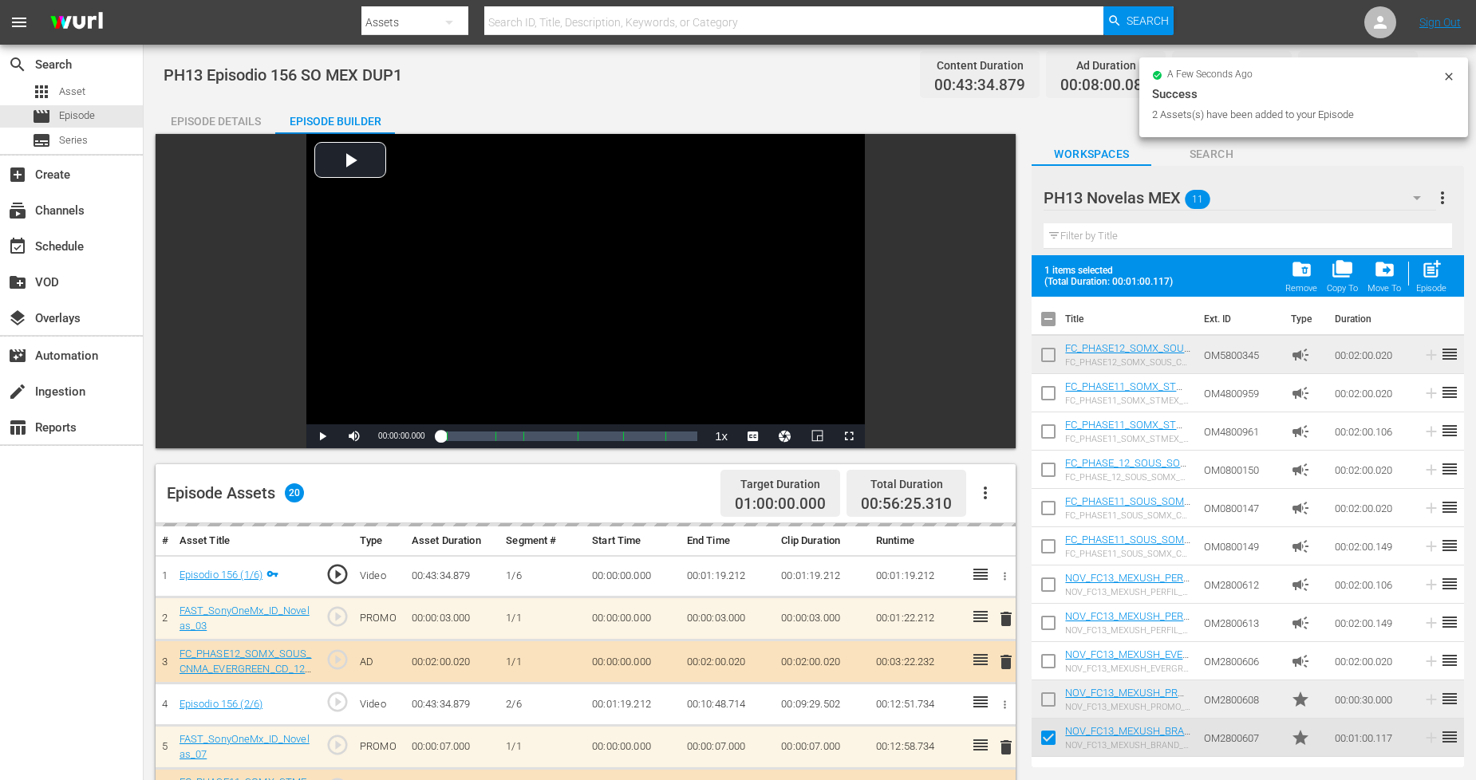
click at [1053, 681] on td at bounding box center [1048, 699] width 34 height 38
click at [1049, 700] on input "checkbox" at bounding box center [1048, 703] width 34 height 34
click at [1437, 270] on span "post_add" at bounding box center [1432, 269] width 22 height 22
checkbox input "false"
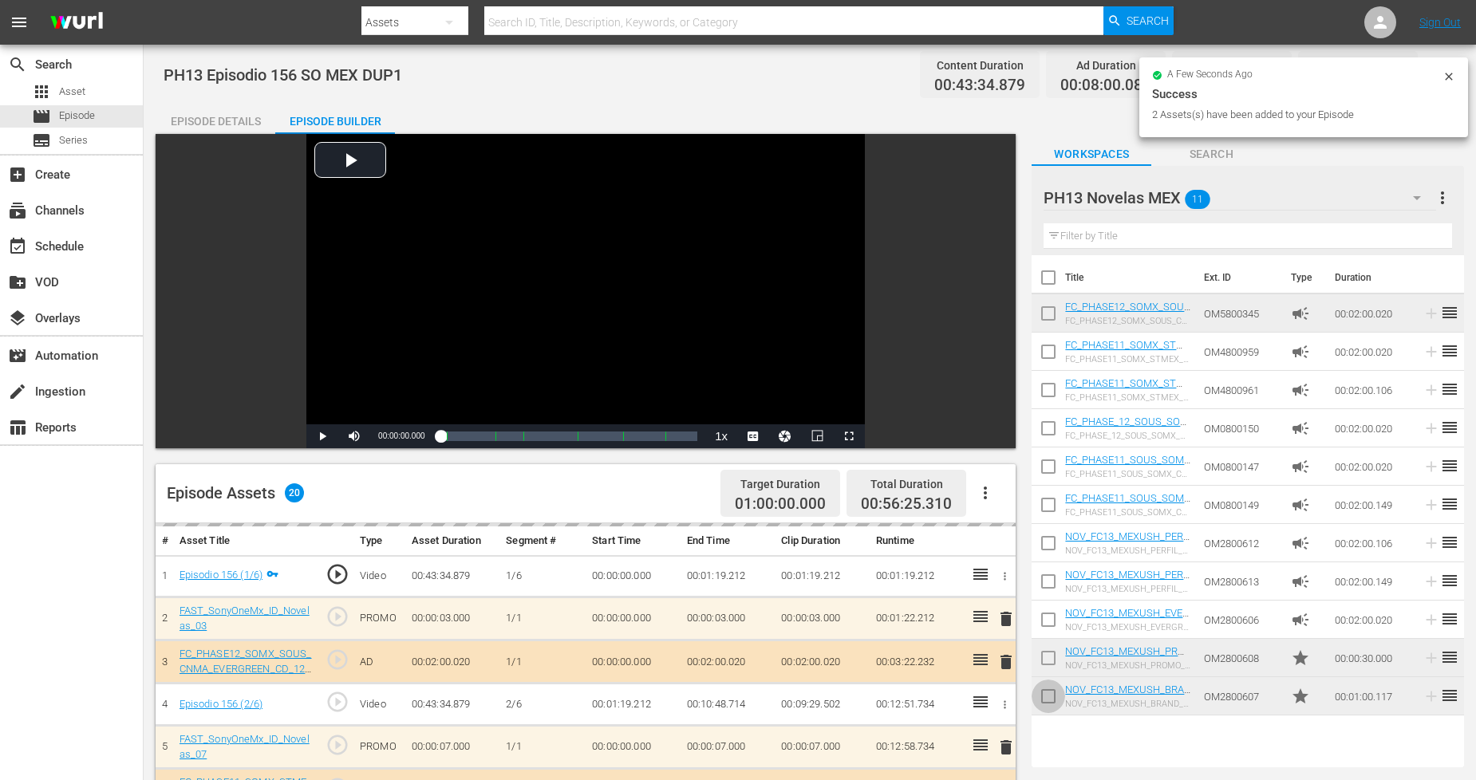
click at [1050, 703] on input "checkbox" at bounding box center [1048, 700] width 34 height 34
checkbox input "true"
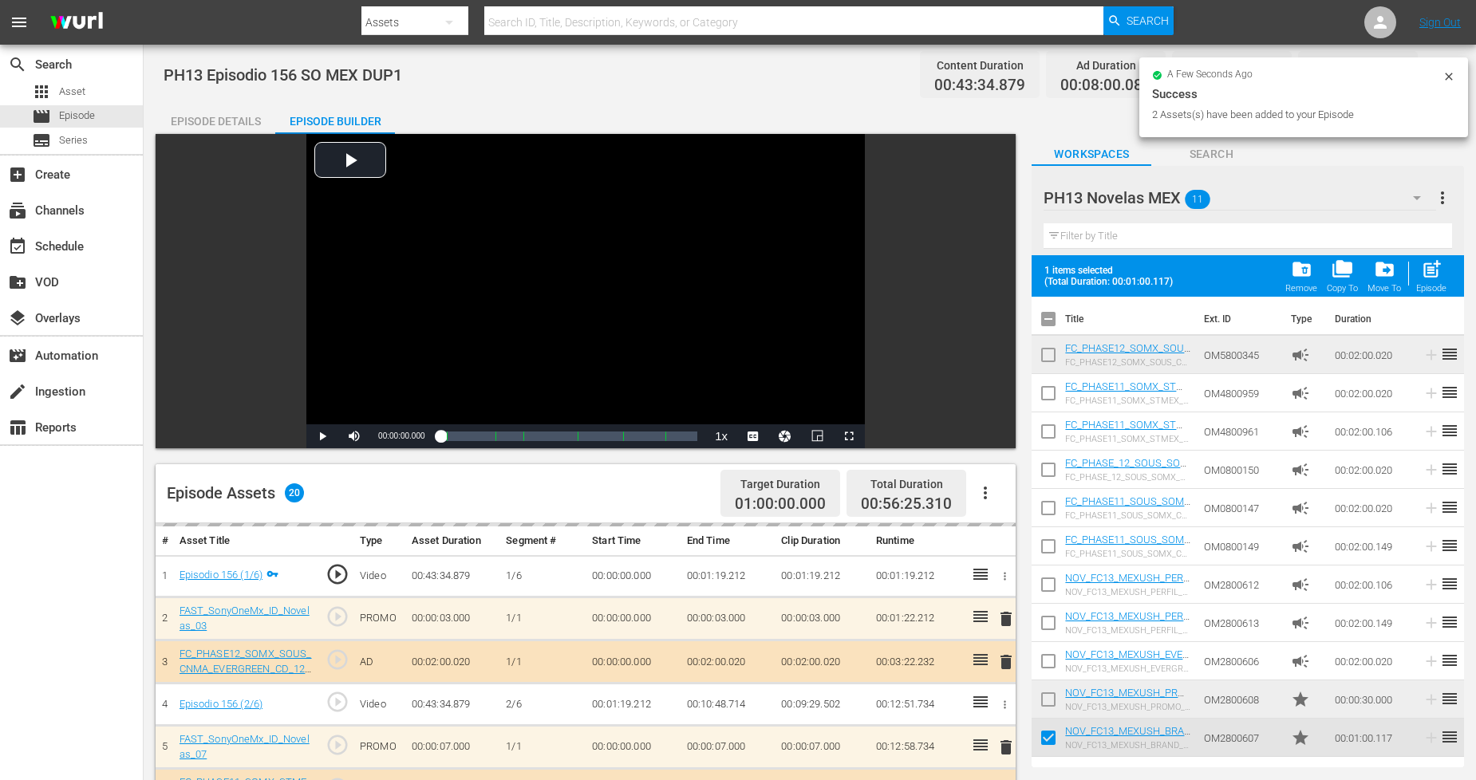
click at [1050, 703] on input "checkbox" at bounding box center [1048, 703] width 34 height 34
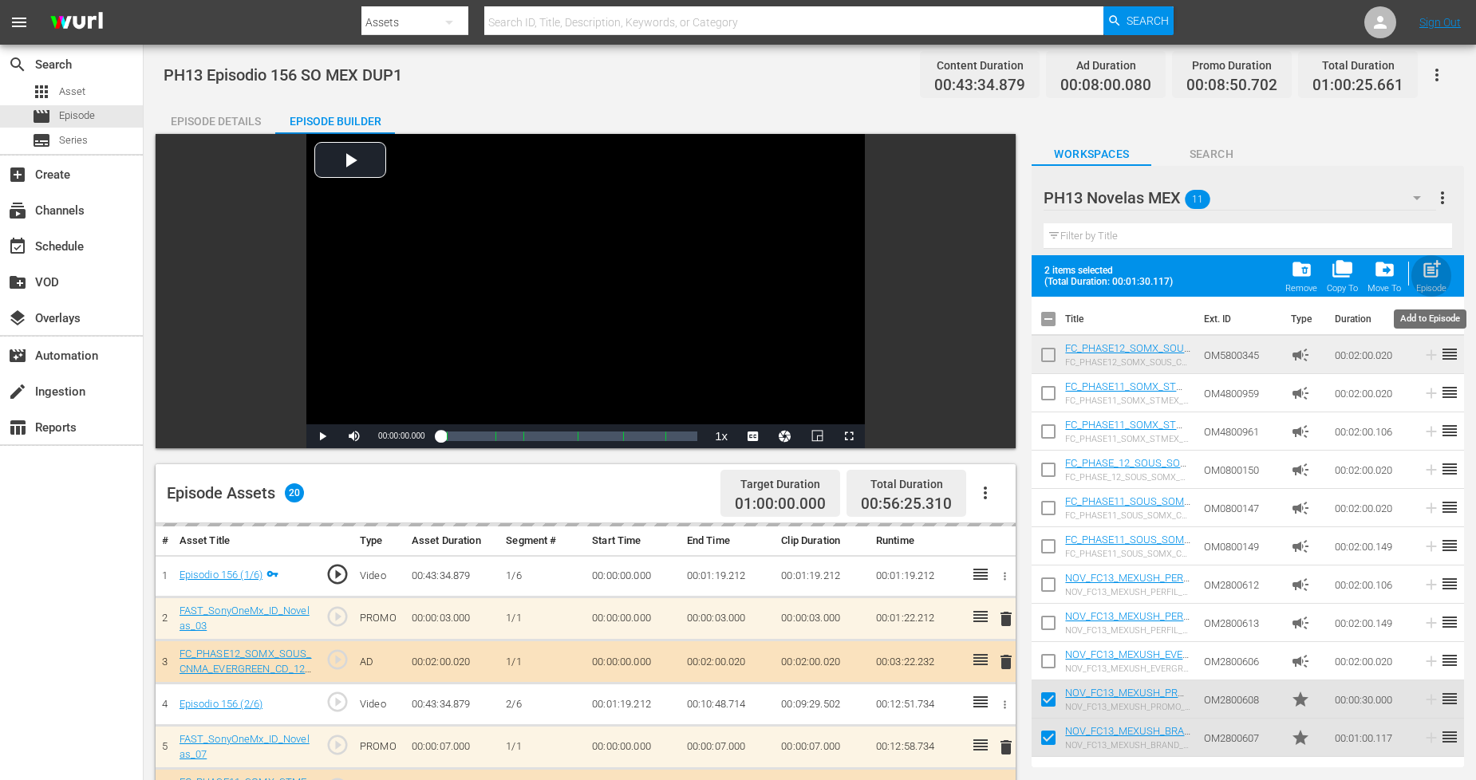
click at [1425, 279] on span "post_add" at bounding box center [1432, 269] width 22 height 22
checkbox input "false"
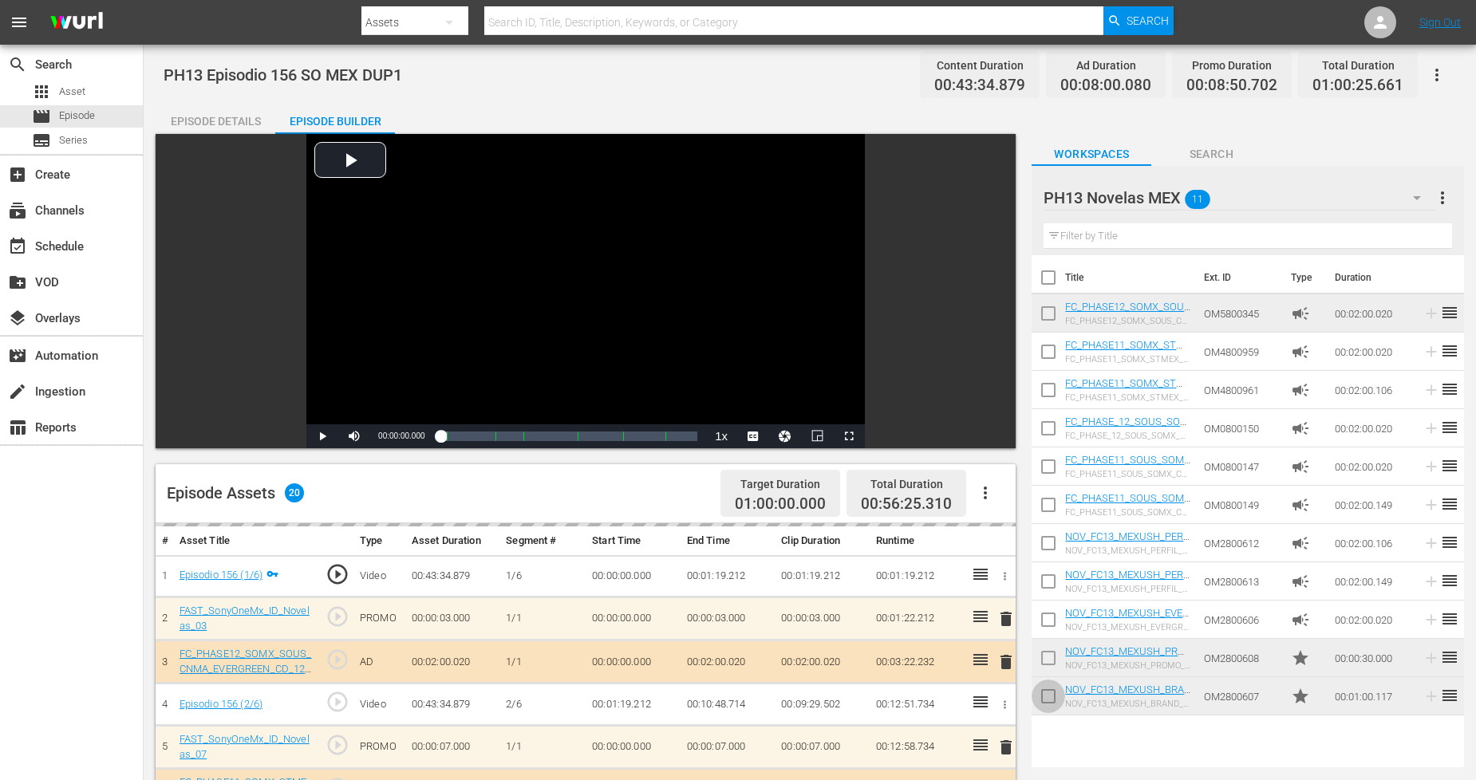
click at [1048, 694] on input "checkbox" at bounding box center [1048, 700] width 34 height 34
checkbox input "true"
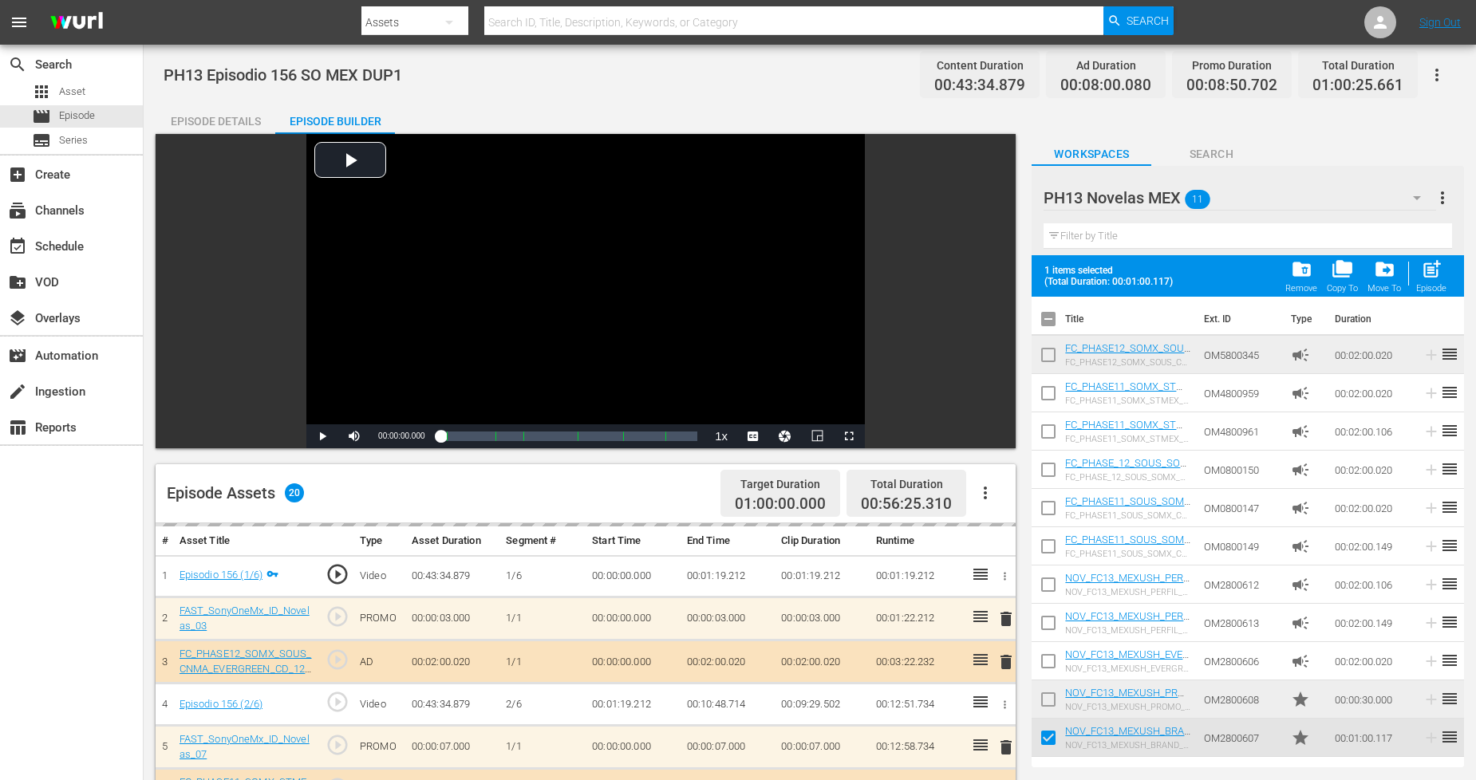
click at [1048, 691] on input "checkbox" at bounding box center [1048, 703] width 34 height 34
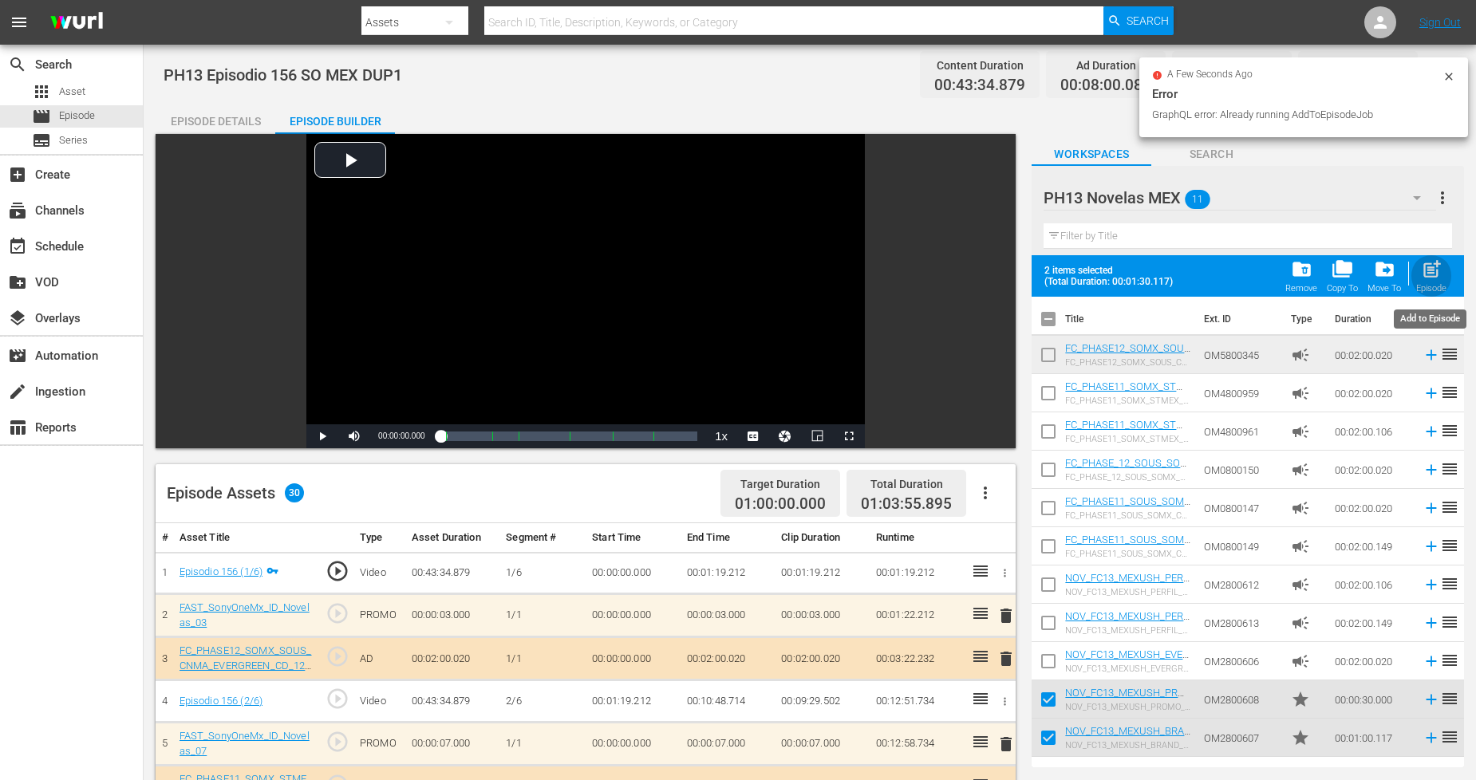
click at [1438, 284] on div "Episode" at bounding box center [1431, 288] width 30 height 10
checkbox input "false"
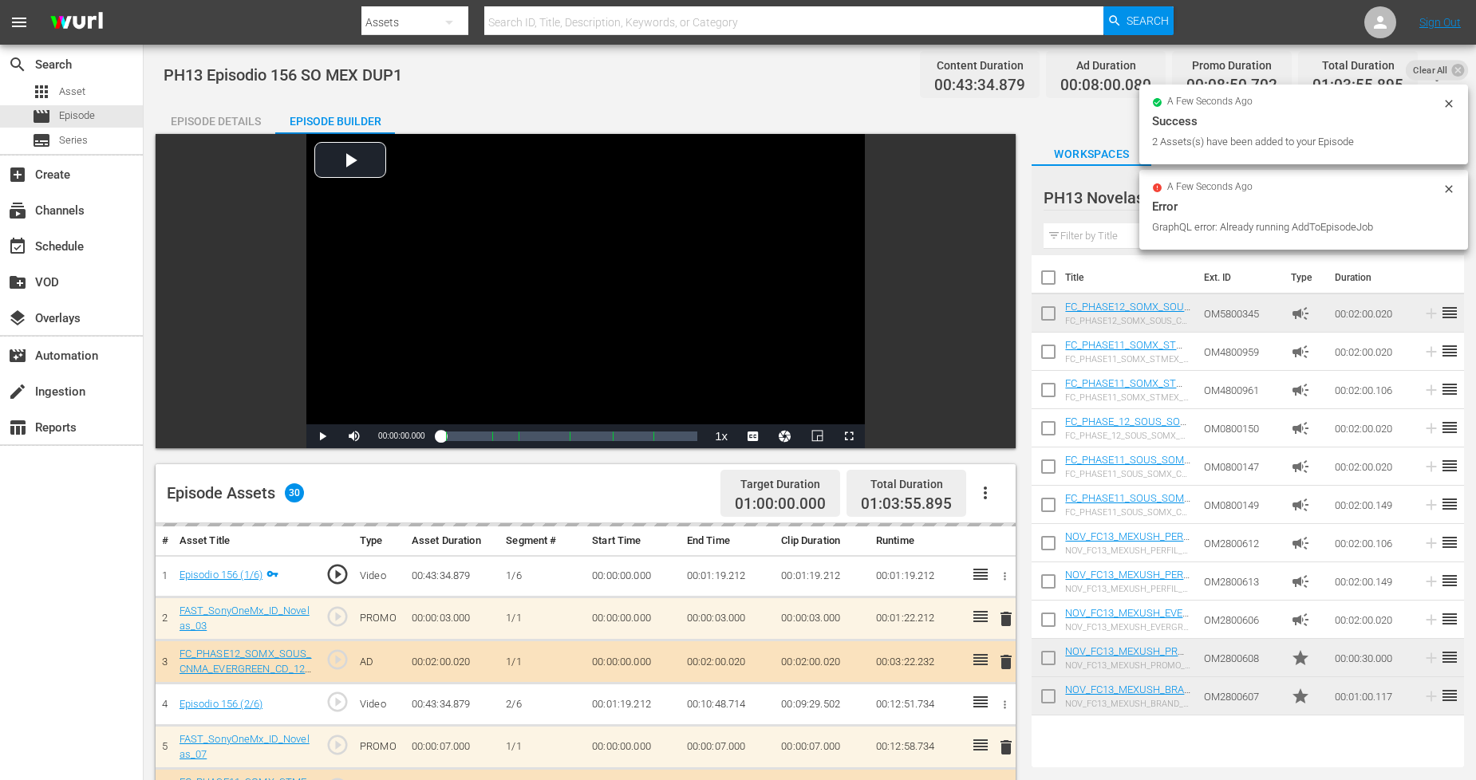
click at [1046, 691] on input "checkbox" at bounding box center [1048, 700] width 34 height 34
checkbox input "true"
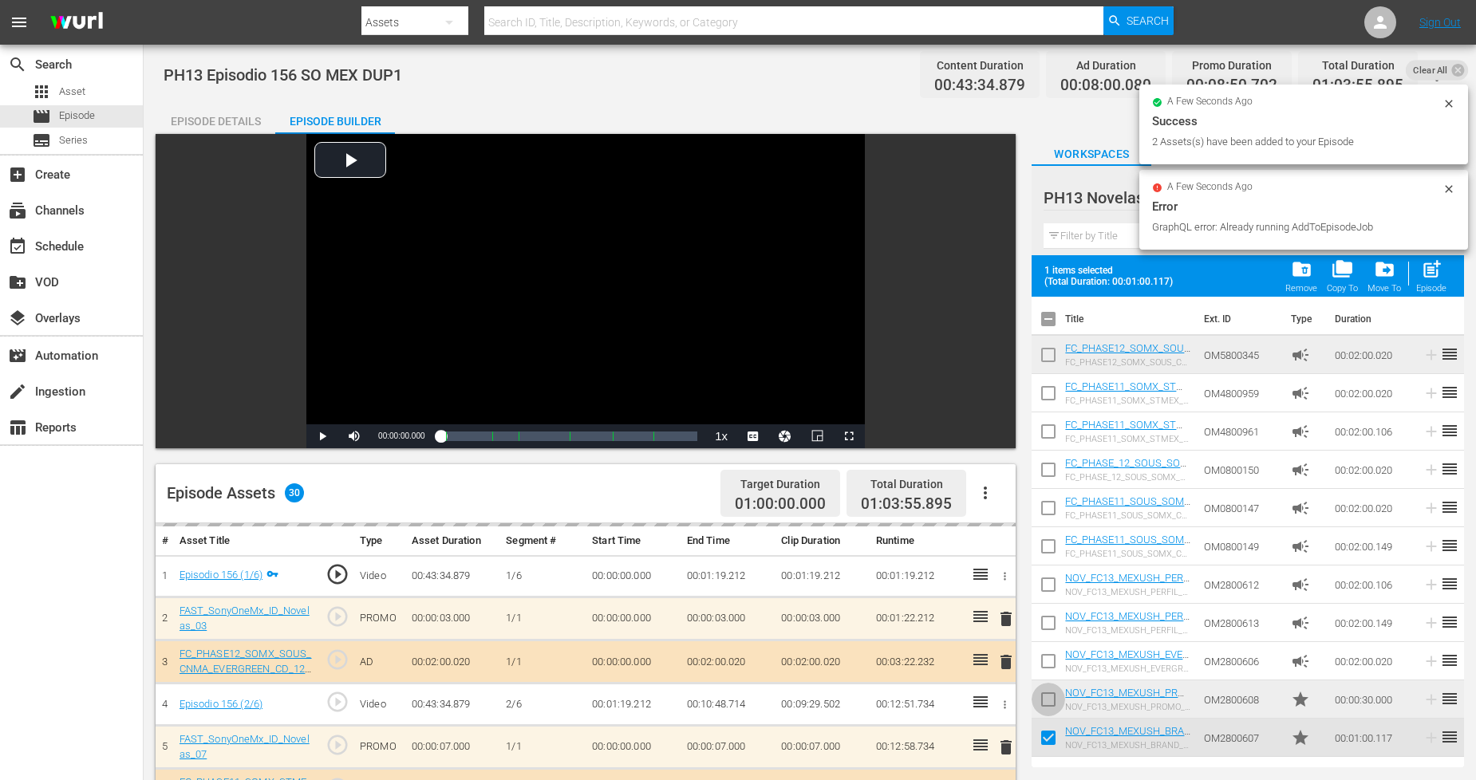
click at [1045, 689] on input "checkbox" at bounding box center [1048, 703] width 34 height 34
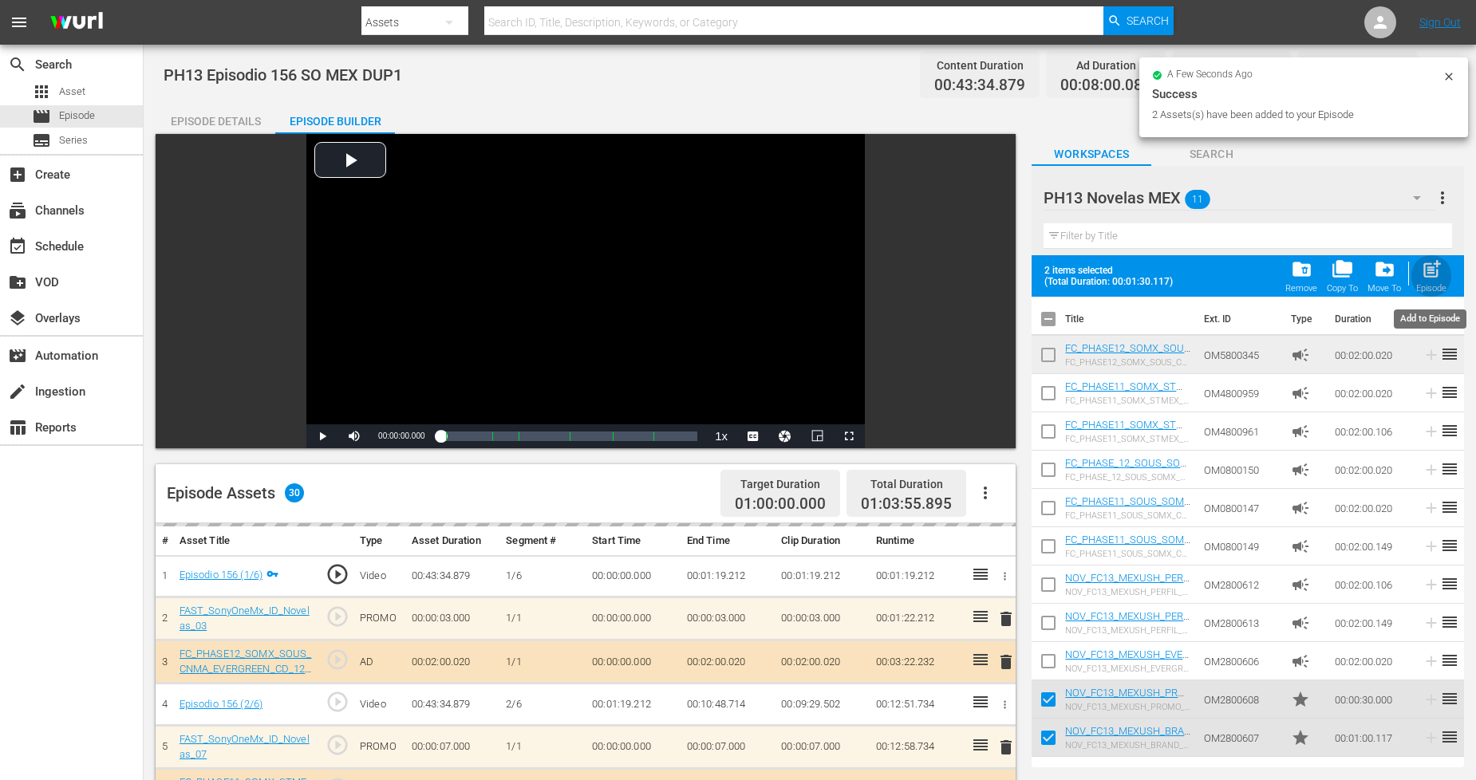
click at [1421, 278] on span "post_add" at bounding box center [1432, 269] width 22 height 22
checkbox input "false"
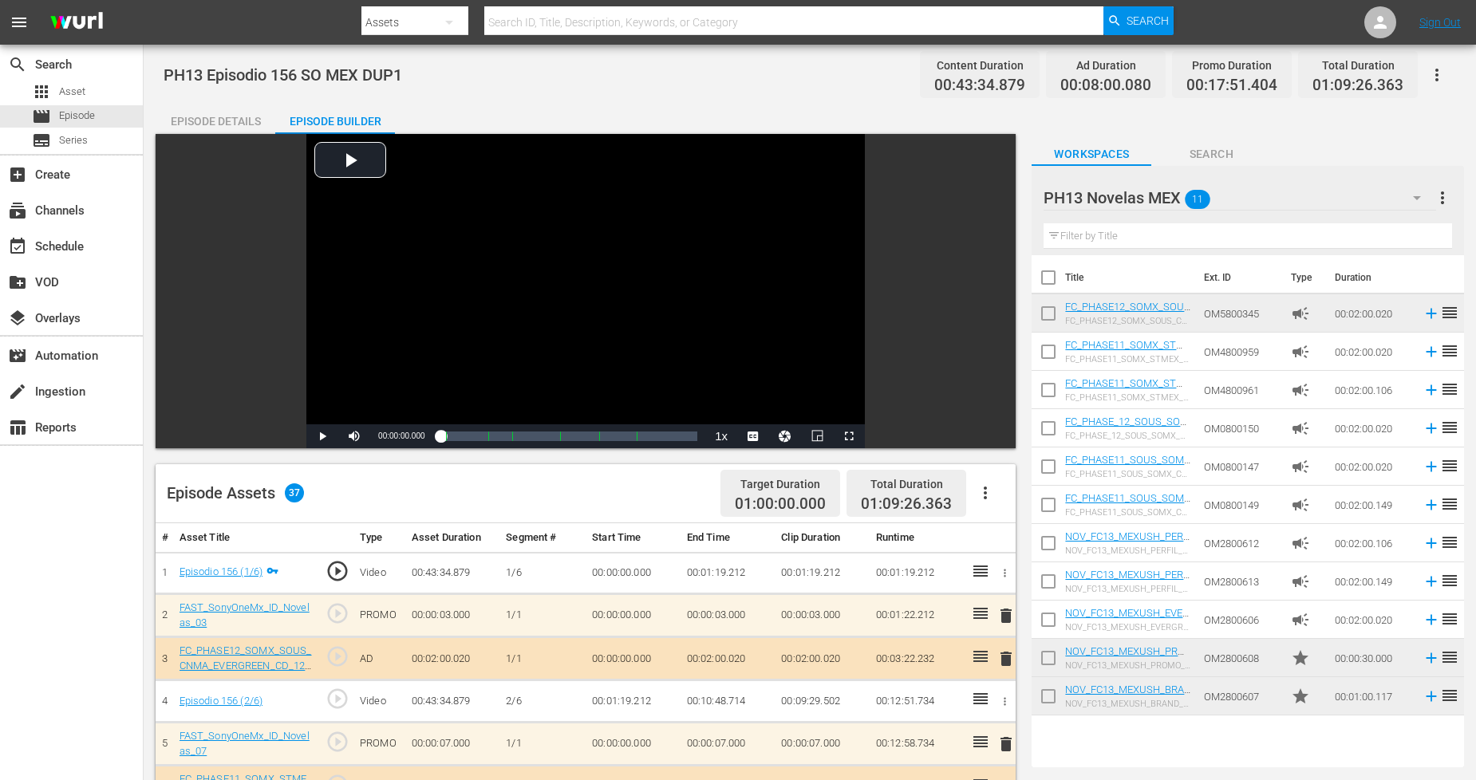
click at [1447, 78] on button "button" at bounding box center [1436, 75] width 38 height 38
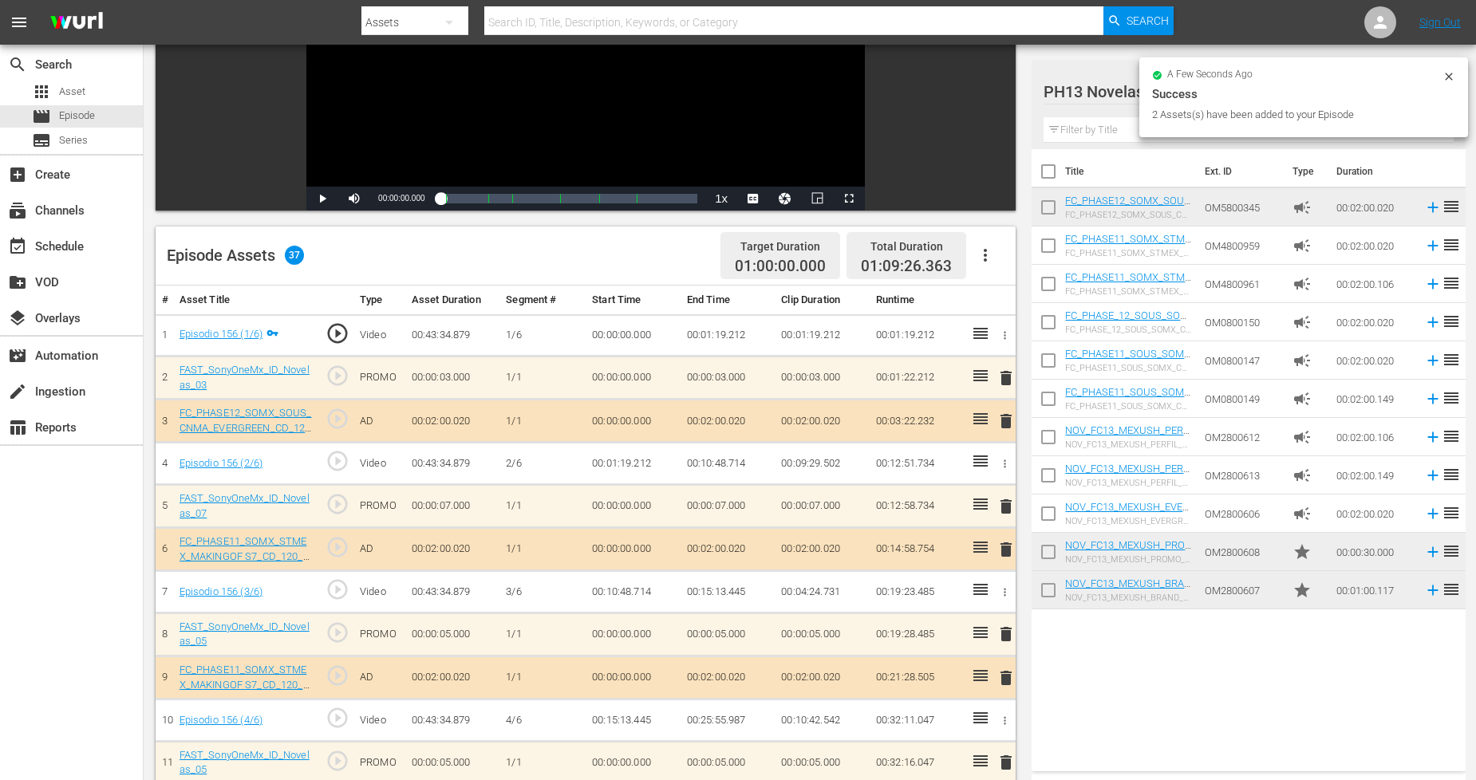
scroll to position [266, 0]
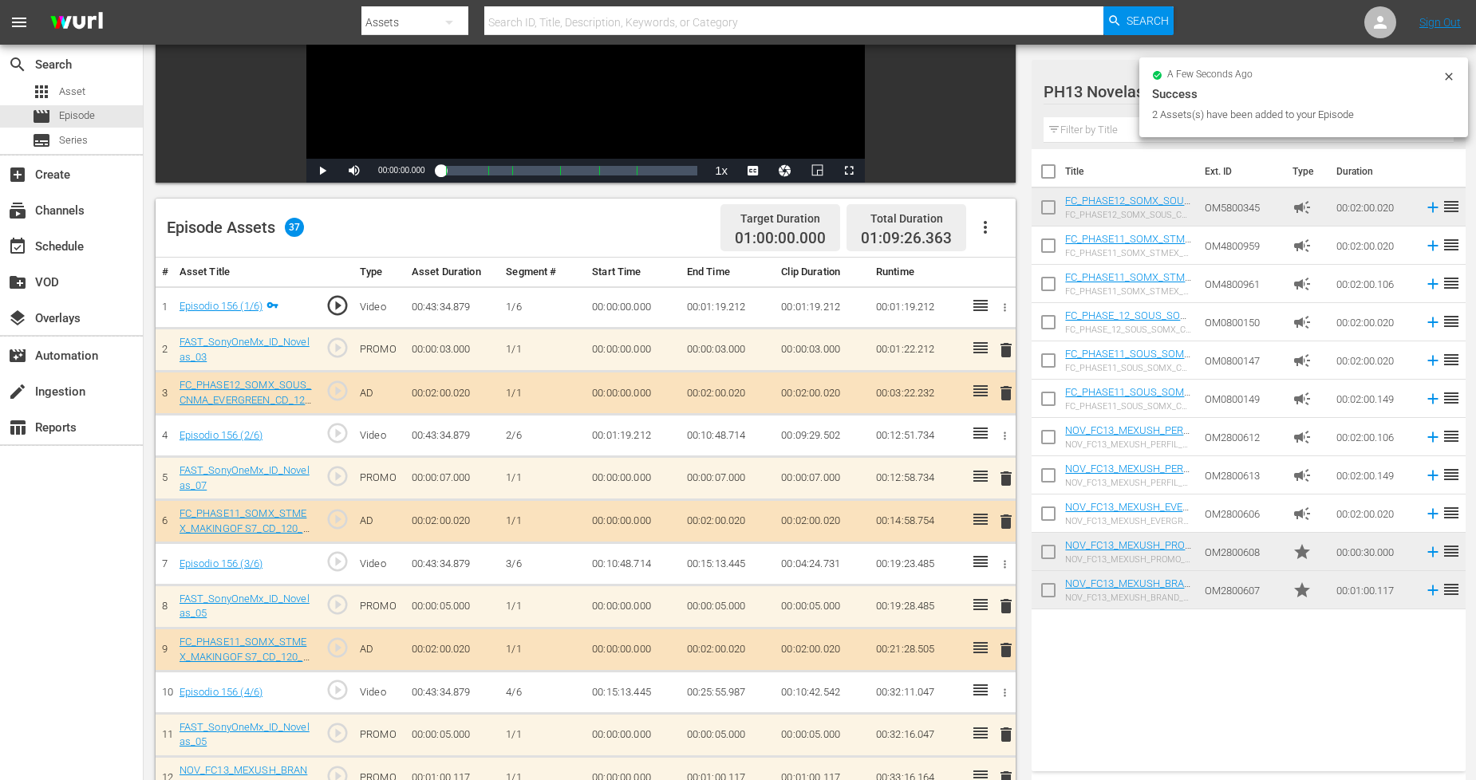
click at [1040, 598] on input "checkbox" at bounding box center [1048, 594] width 34 height 34
checkbox input "true"
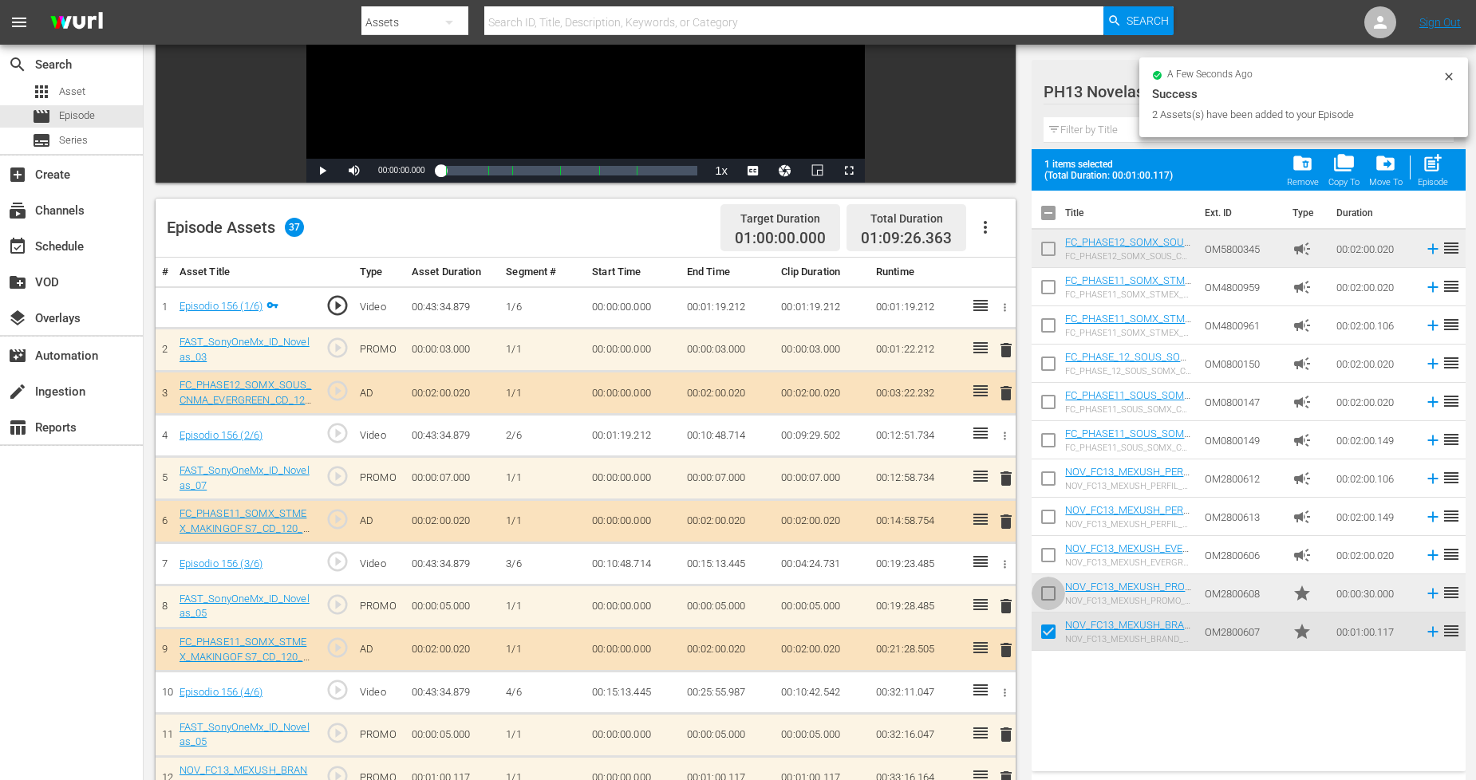
click at [1040, 598] on input "checkbox" at bounding box center [1048, 597] width 34 height 34
drag, startPoint x: 1429, startPoint y: 164, endPoint x: 1345, endPoint y: 252, distance: 122.4
click at [1429, 164] on span "post_add" at bounding box center [1432, 163] width 22 height 22
checkbox input "false"
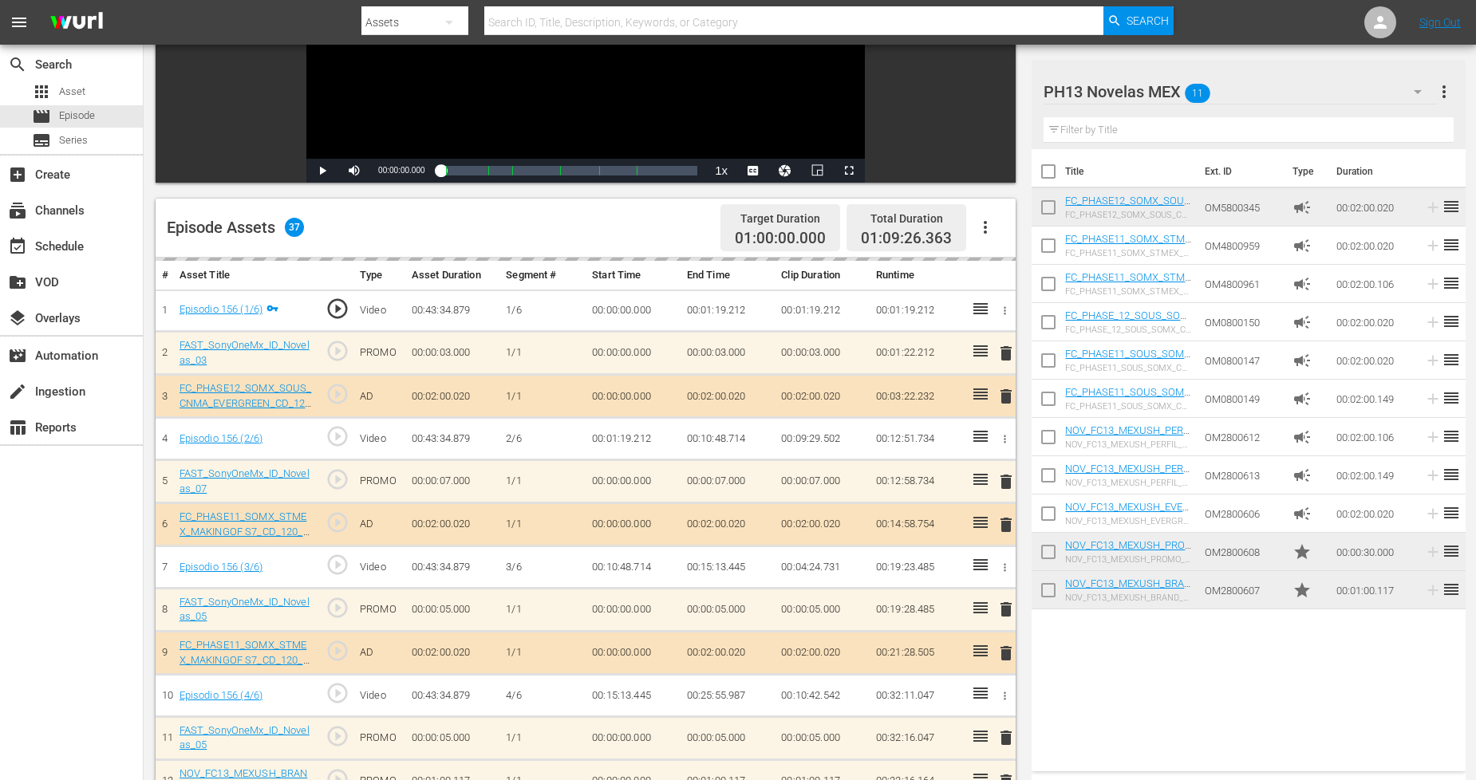
click at [1058, 596] on input "checkbox" at bounding box center [1048, 594] width 34 height 34
checkbox input "true"
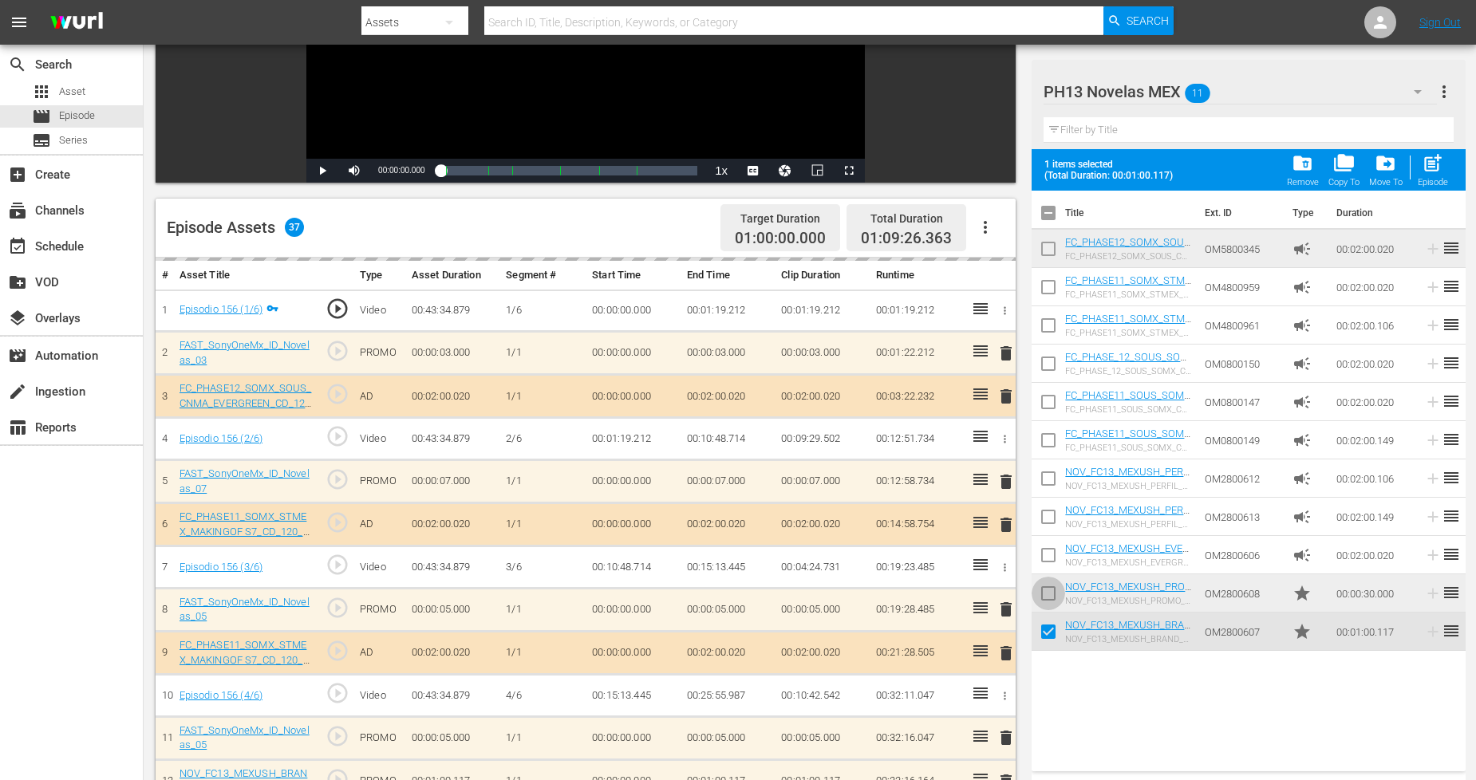
click at [1054, 586] on input "checkbox" at bounding box center [1048, 597] width 34 height 34
click at [1442, 163] on span "post_add" at bounding box center [1432, 163] width 22 height 22
checkbox input "false"
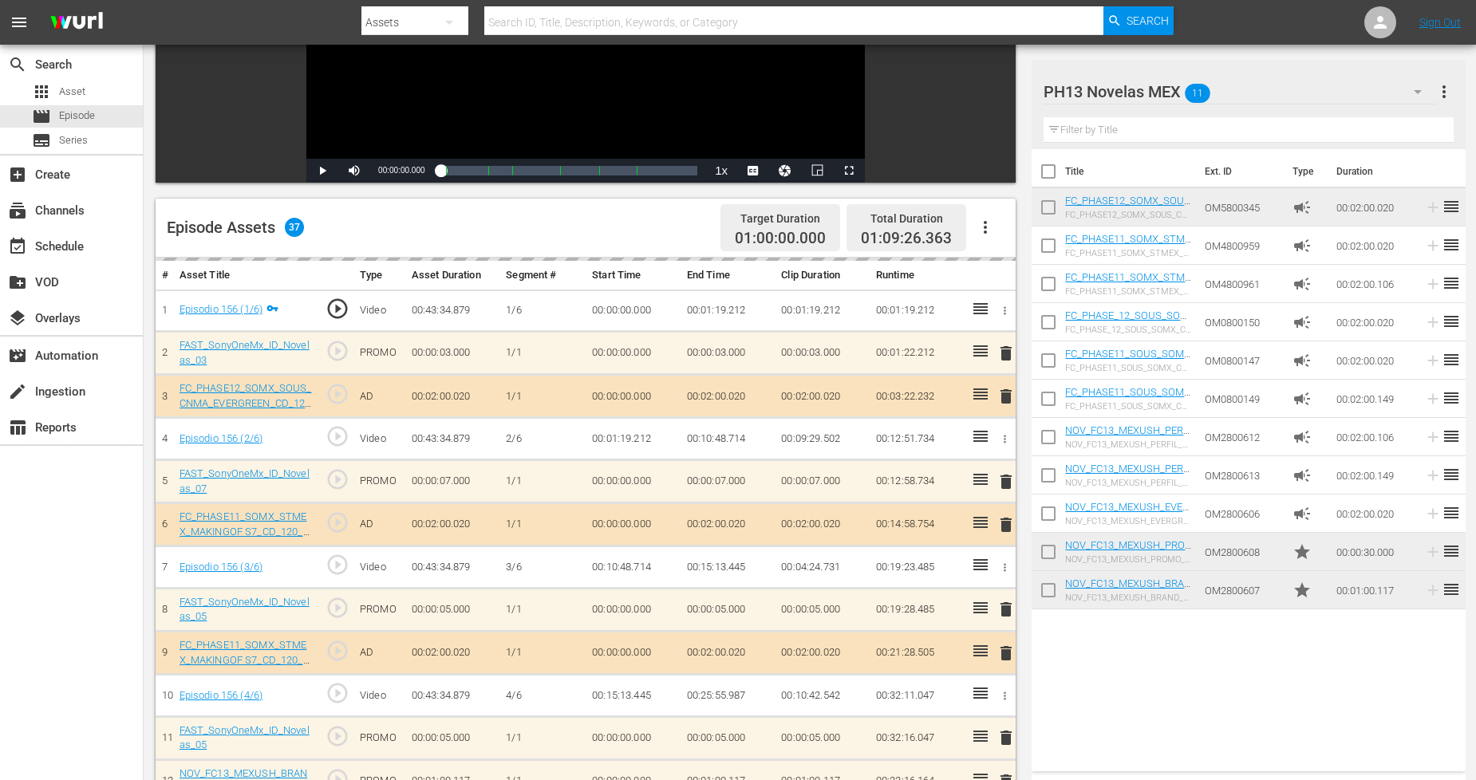
click at [1048, 587] on input "checkbox" at bounding box center [1048, 594] width 34 height 34
checkbox input "true"
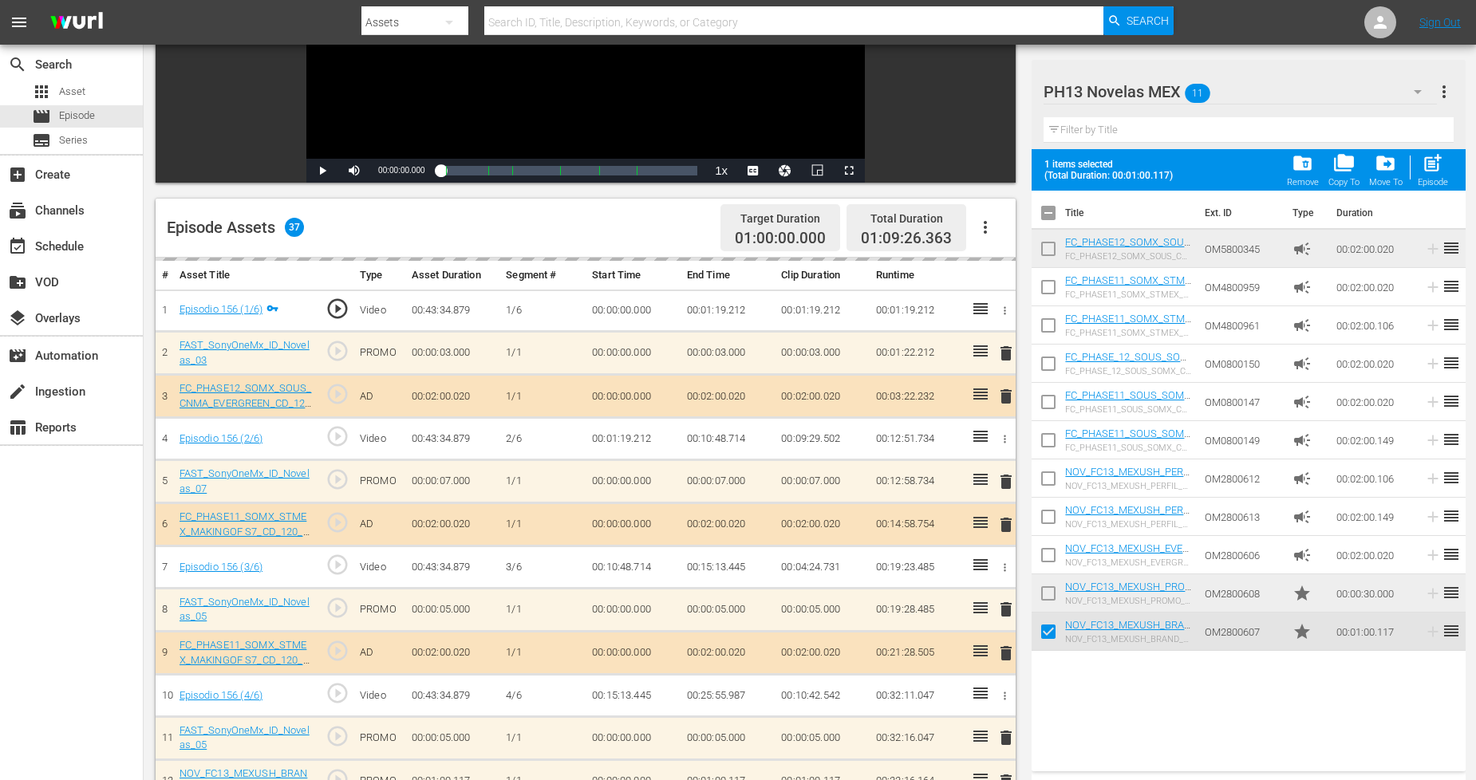
click at [1048, 587] on input "checkbox" at bounding box center [1048, 597] width 34 height 34
click at [1437, 173] on span "post_add" at bounding box center [1432, 163] width 22 height 22
checkbox input "false"
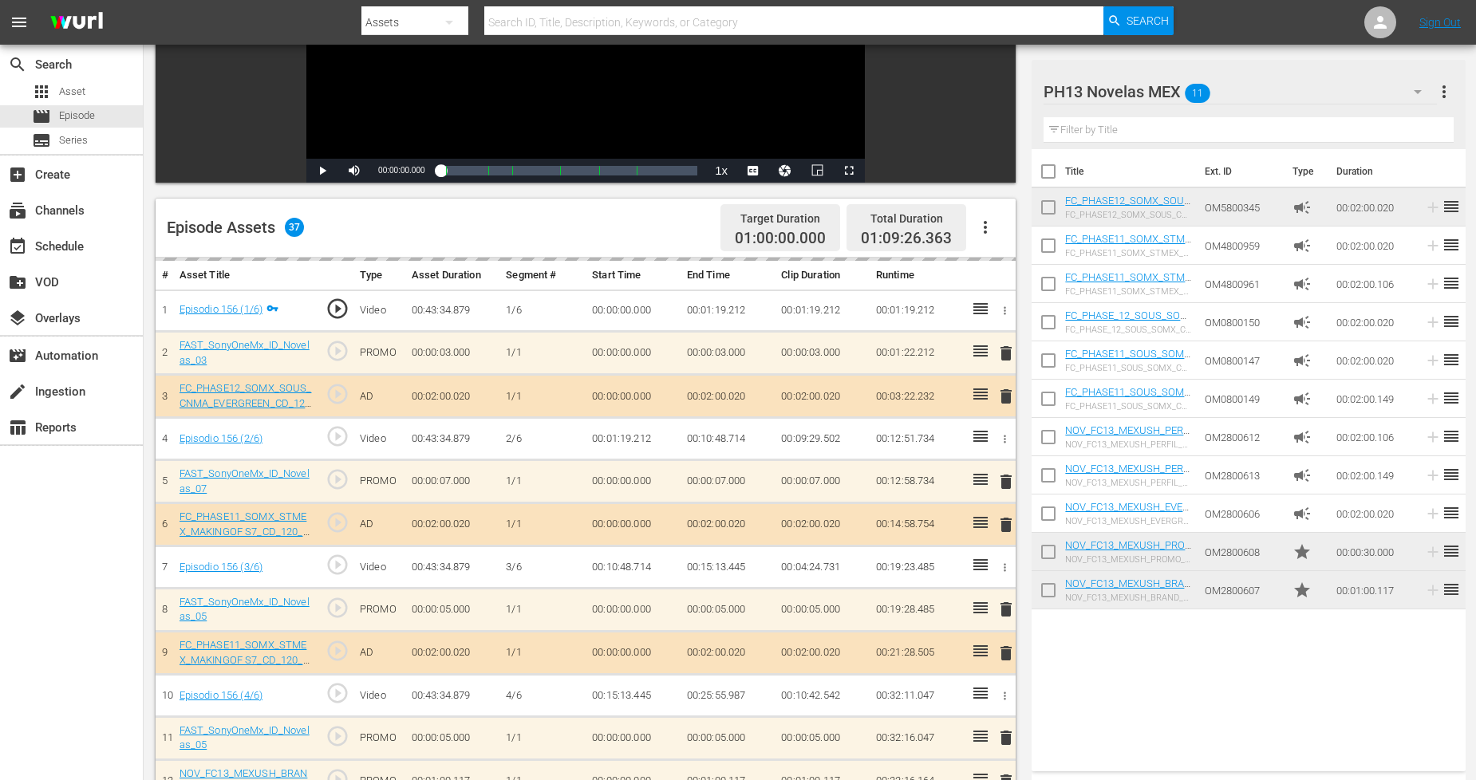
click at [1039, 585] on input "checkbox" at bounding box center [1048, 594] width 34 height 34
checkbox input "true"
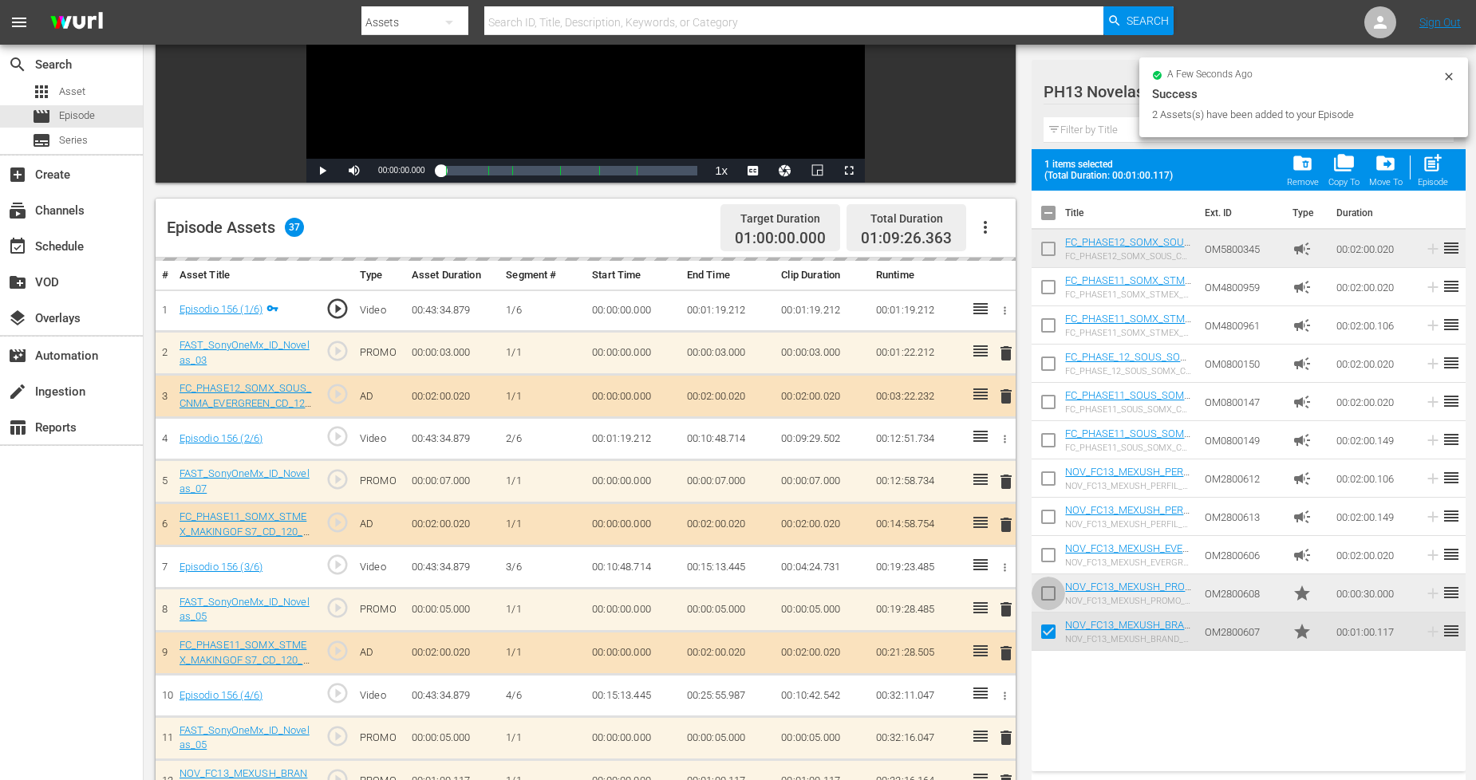
click at [1041, 585] on input "checkbox" at bounding box center [1048, 597] width 34 height 34
drag, startPoint x: 1434, startPoint y: 170, endPoint x: 1301, endPoint y: 109, distance: 146.4
click at [1432, 170] on span "post_add" at bounding box center [1432, 163] width 22 height 22
checkbox input "false"
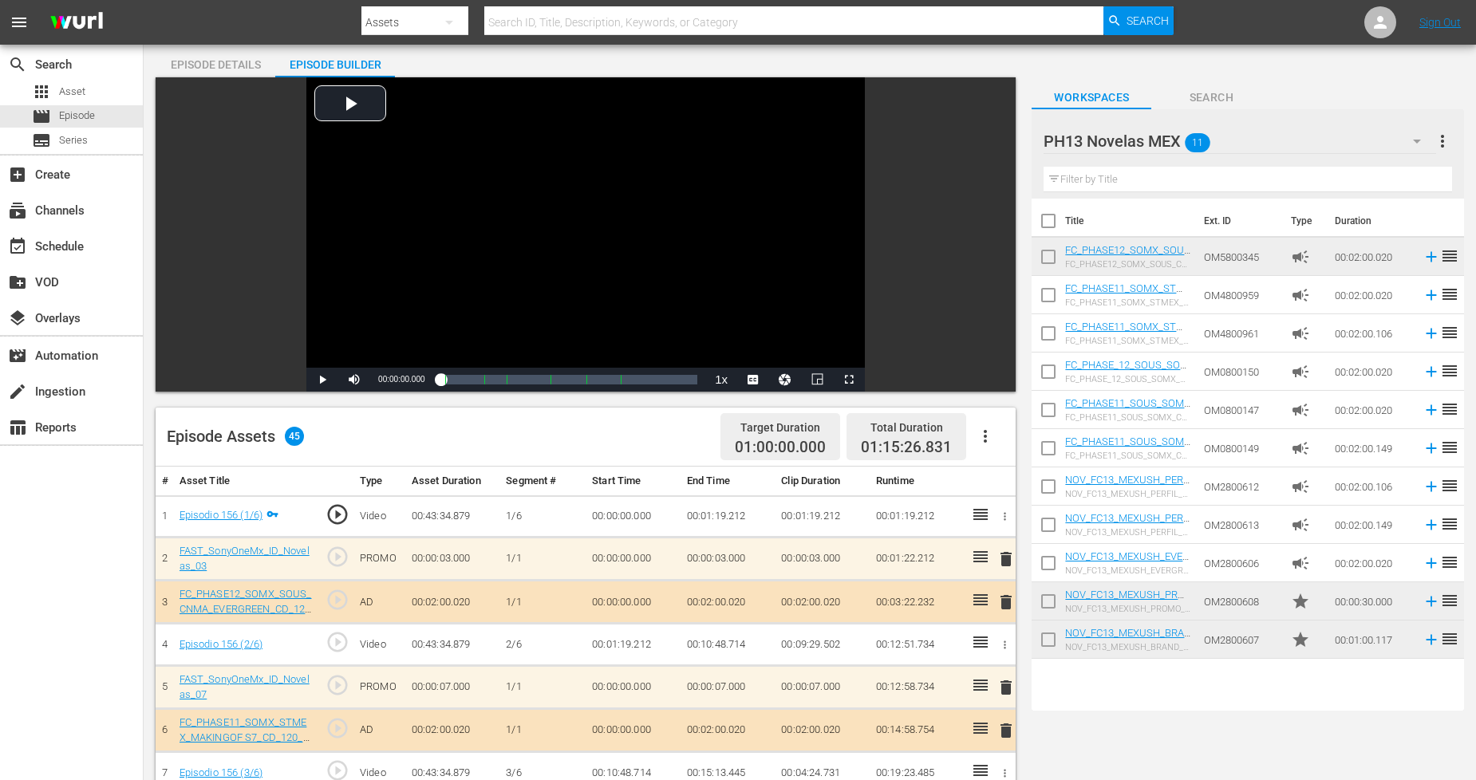
scroll to position [0, 0]
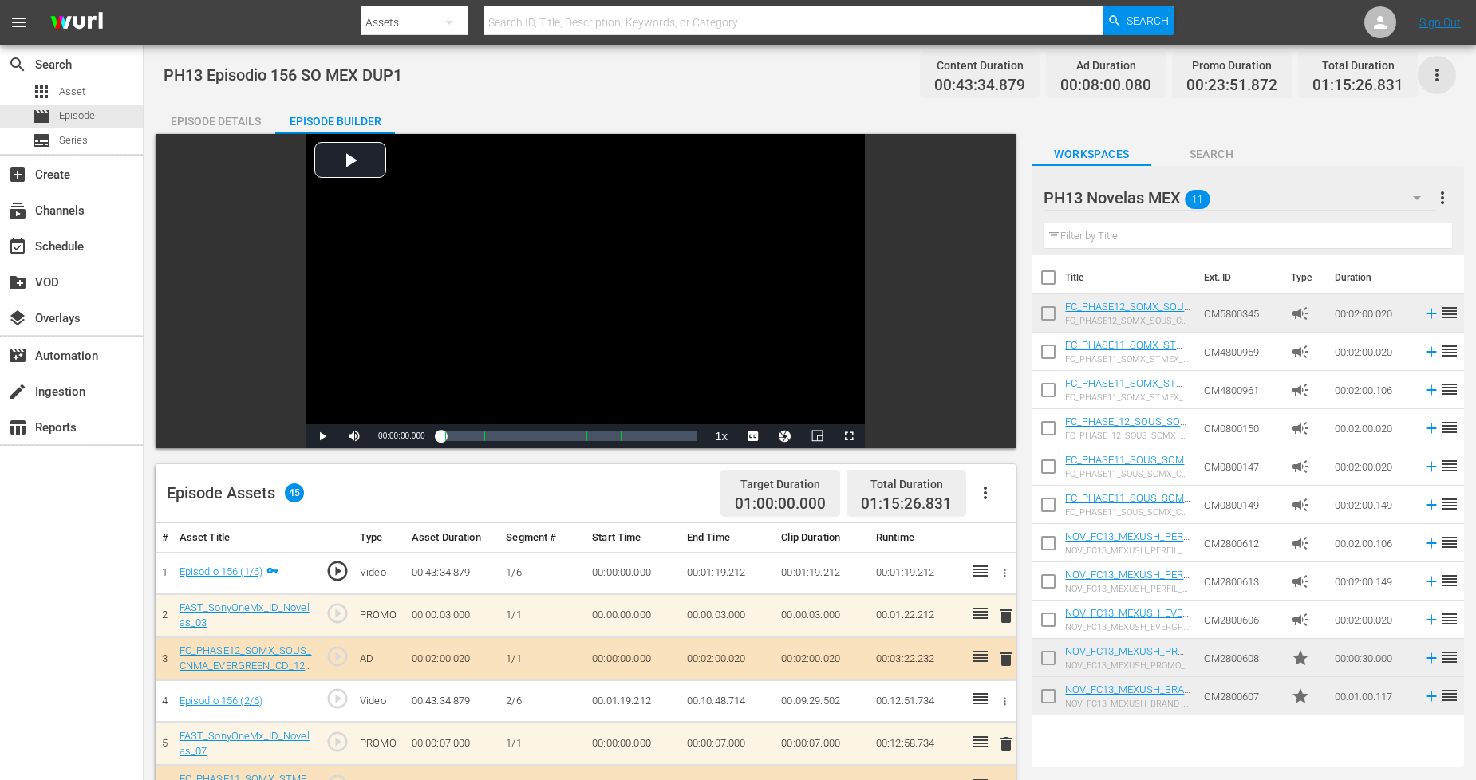
click at [1437, 75] on icon "button" at bounding box center [1436, 75] width 3 height 13
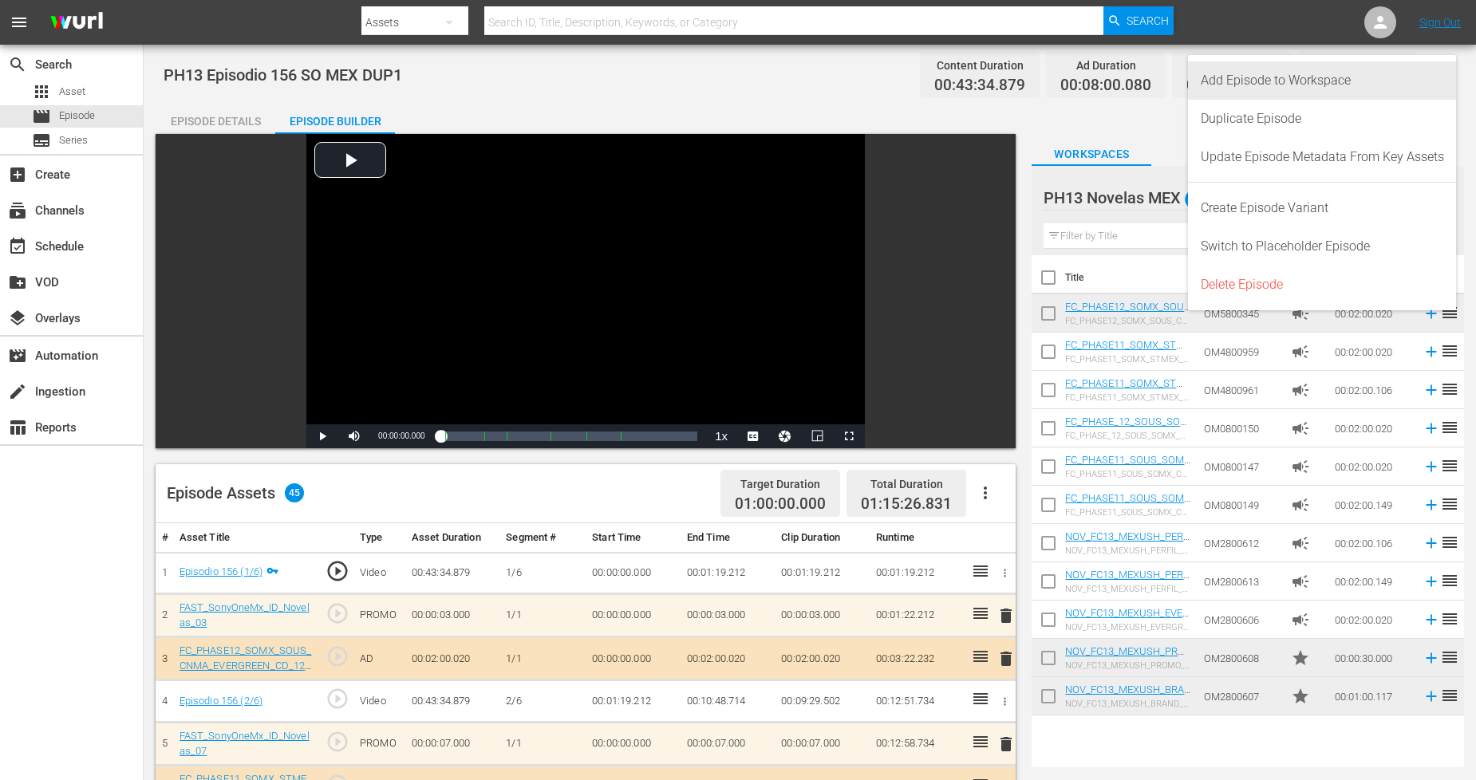
click at [1368, 89] on div "Add Episode to Workspace" at bounding box center [1321, 80] width 243 height 38
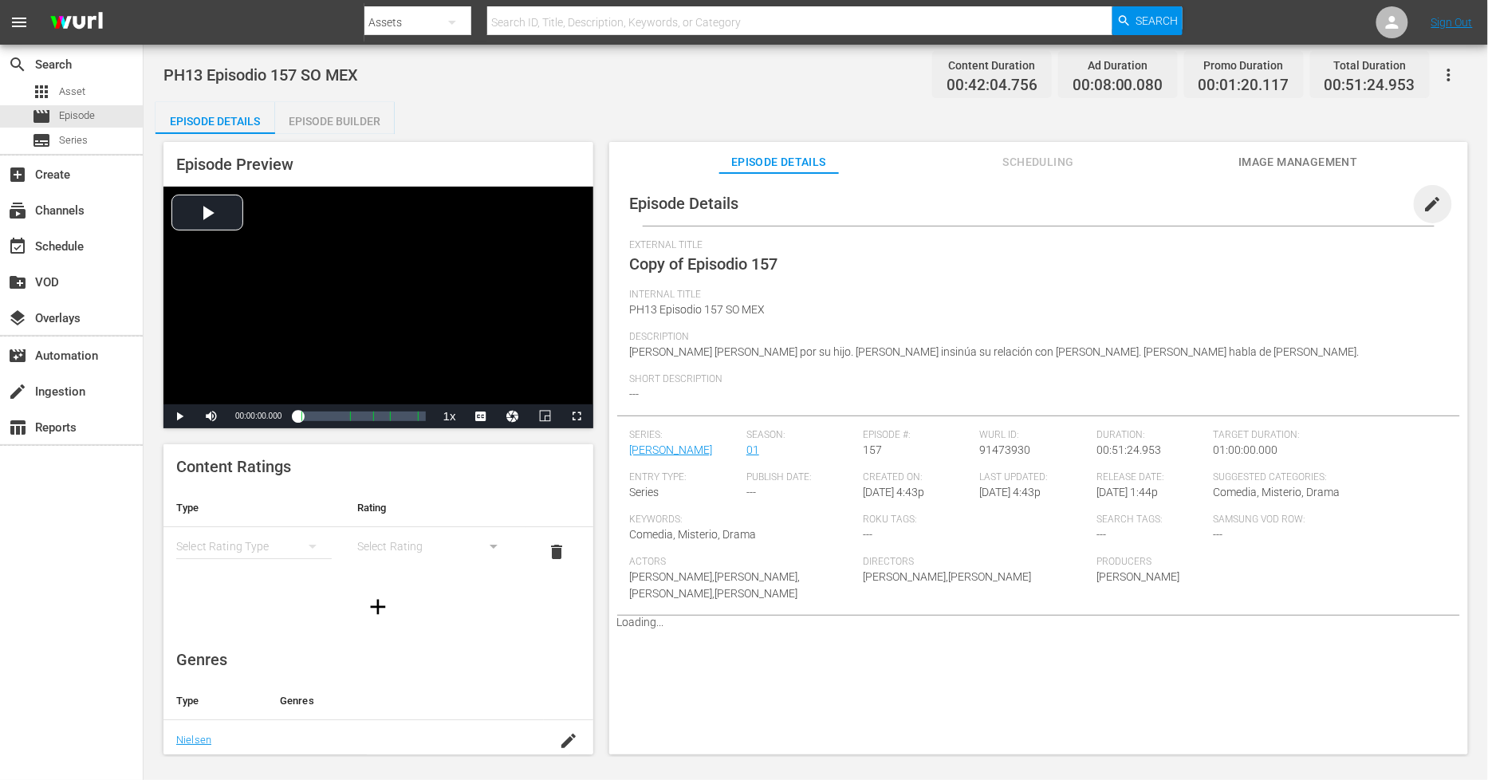
drag, startPoint x: 1417, startPoint y: 208, endPoint x: 1326, endPoint y: 235, distance: 95.4
click at [1339, 207] on span "edit" at bounding box center [1433, 204] width 19 height 19
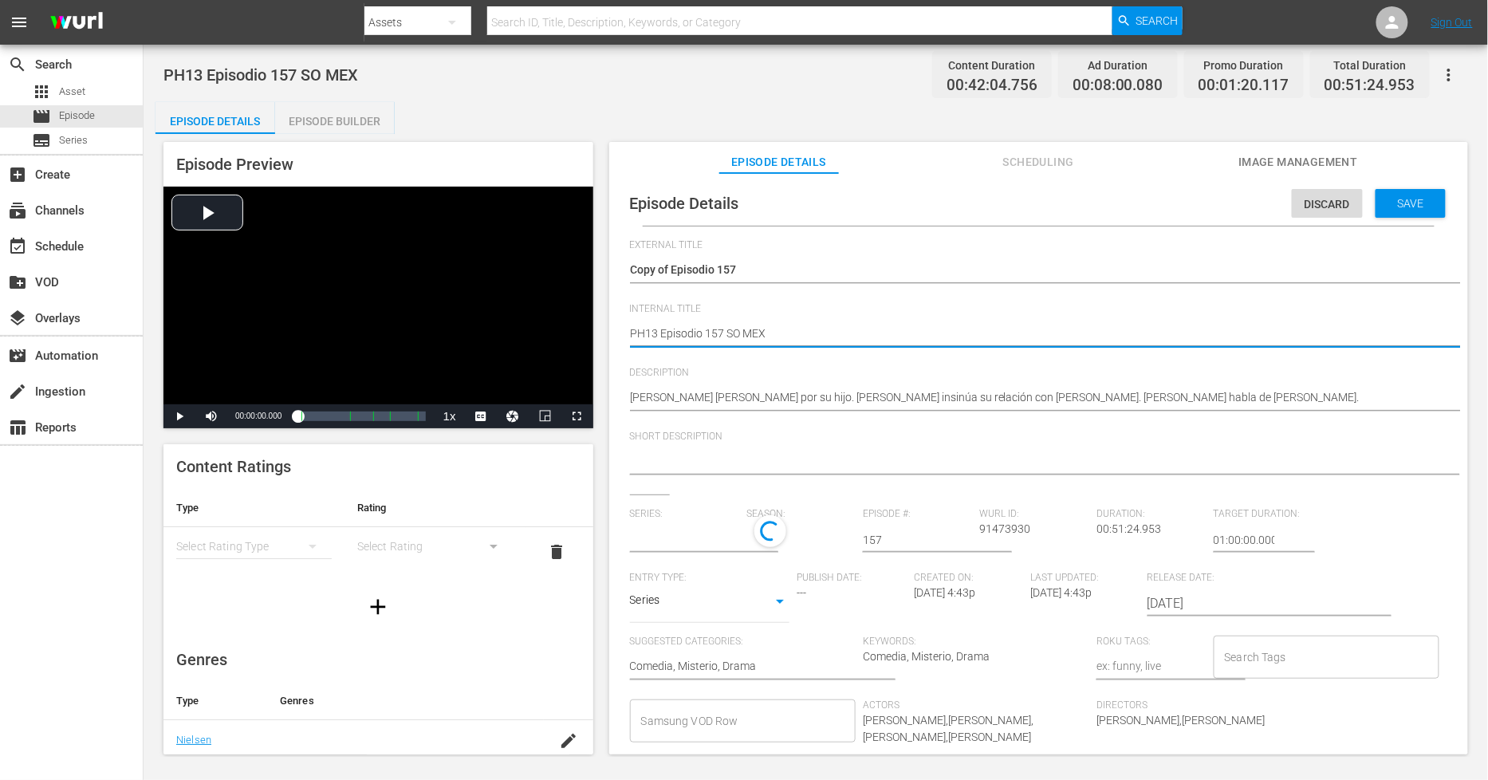
type textarea "PH13 Episodio 157 SO MEX"
type textarea "PH13 Episodio 157 SO MEX D"
type textarea "PH13 Episodio 157 SO MEX DU"
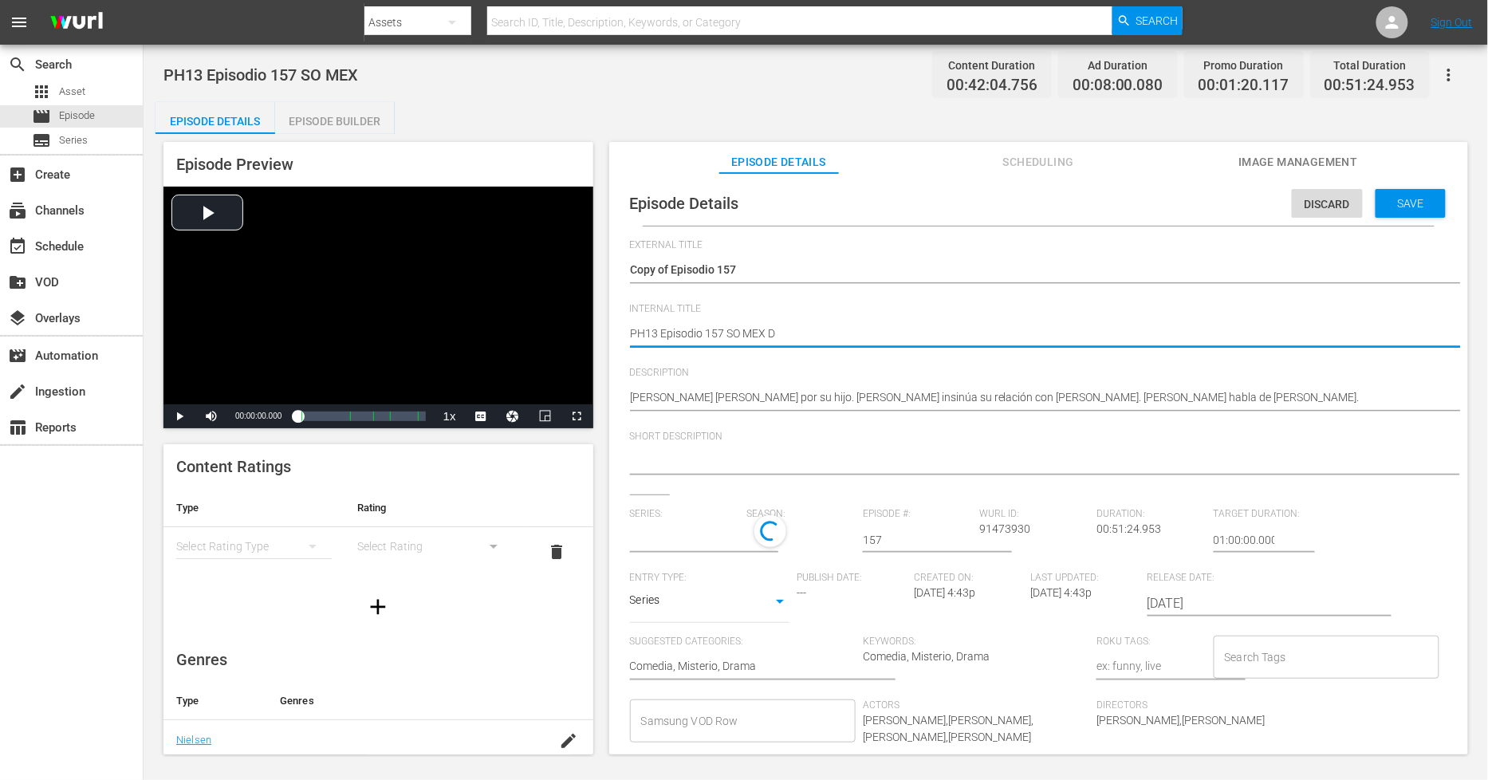
type textarea "PH13 Episodio 157 SO MEX DU"
type textarea "PH13 Episodio 157 SO MEX DUP"
type textarea "PH13 Episodio 157 SO MEX DUP1"
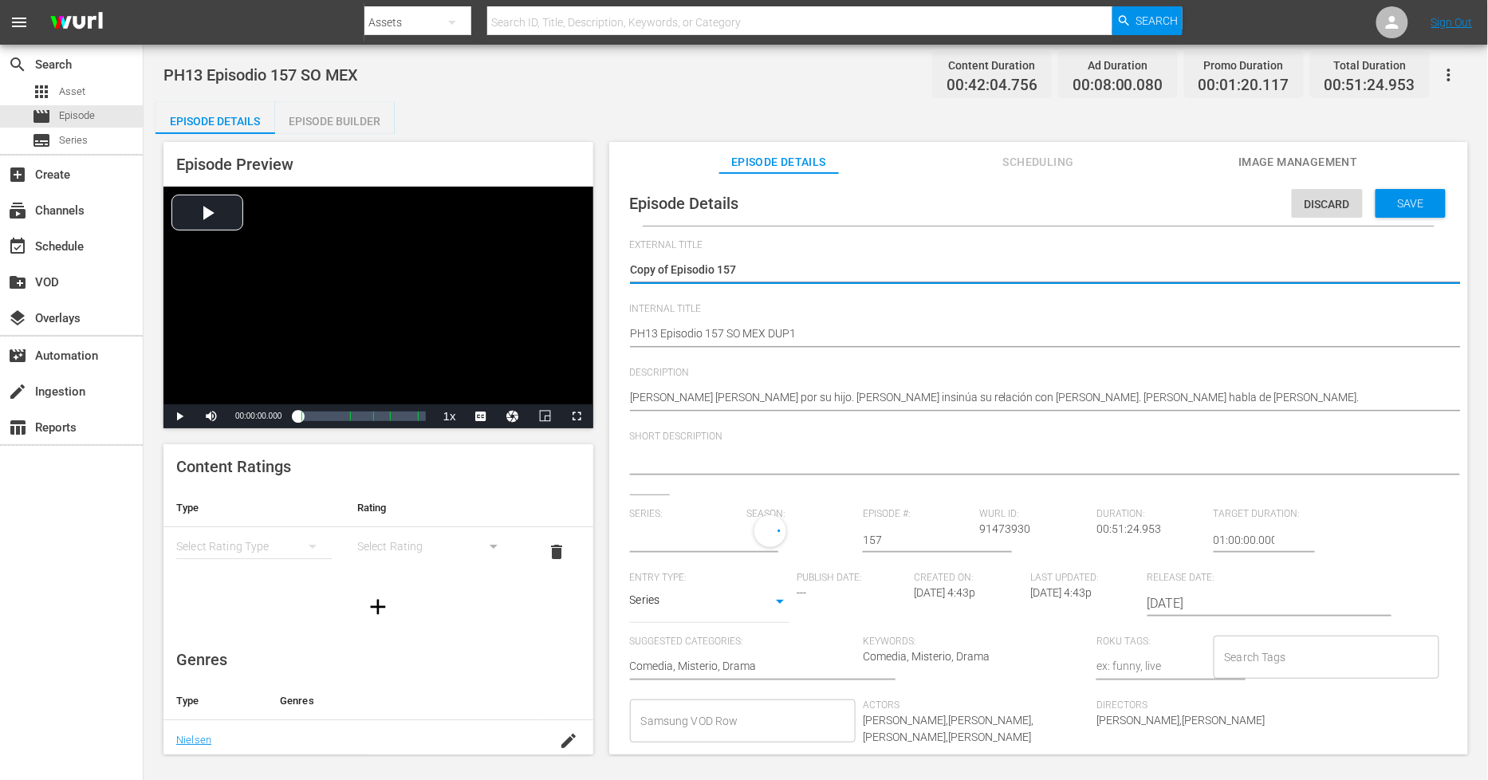
drag, startPoint x: 672, startPoint y: 268, endPoint x: -140, endPoint y: 208, distance: 815.0
type textarea "Episodio 157"
type input "[PERSON_NAME]"
type textarea "Episodio 157"
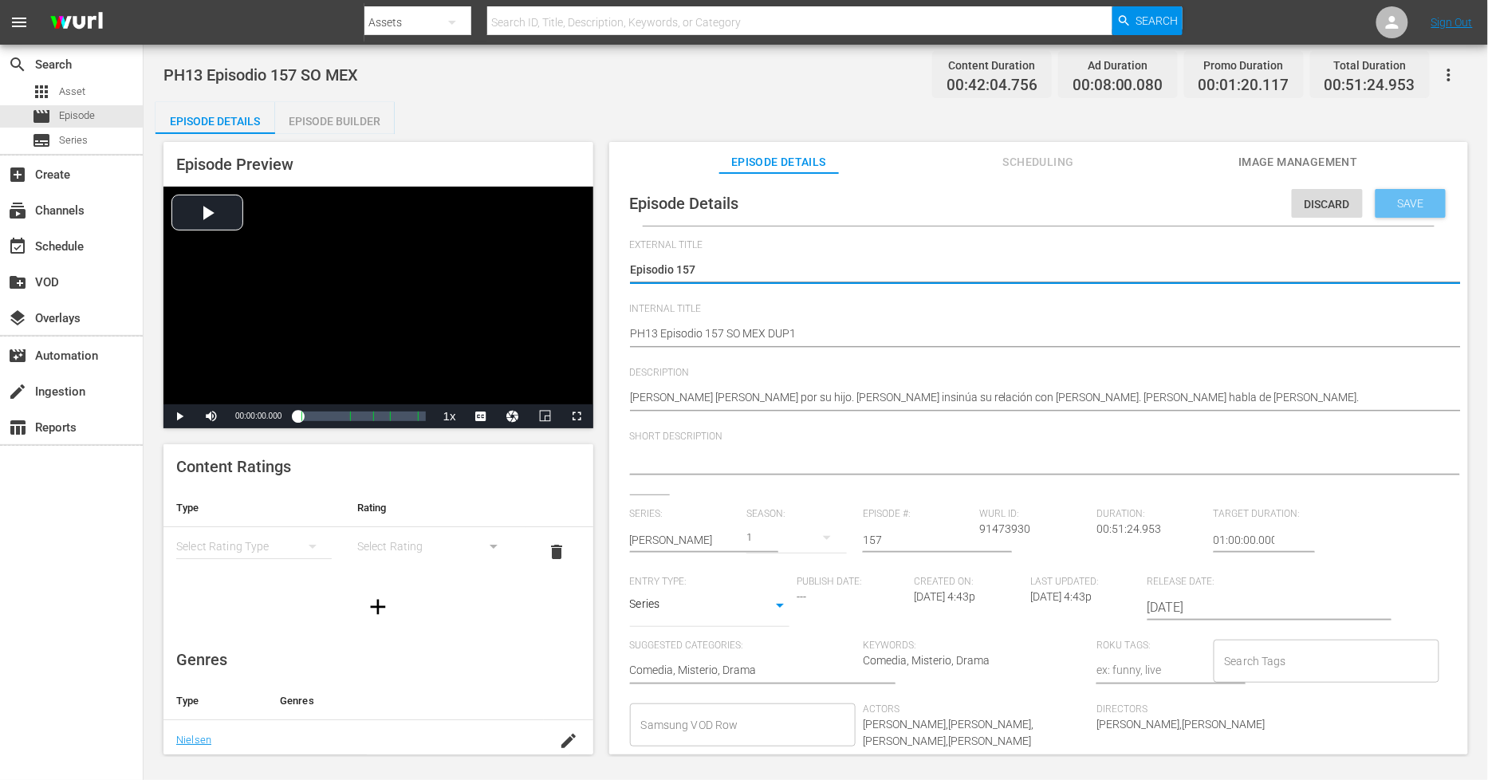
drag, startPoint x: 1416, startPoint y: 202, endPoint x: 1195, endPoint y: 202, distance: 221.0
click at [1339, 202] on span "Save" at bounding box center [1412, 203] width 52 height 13
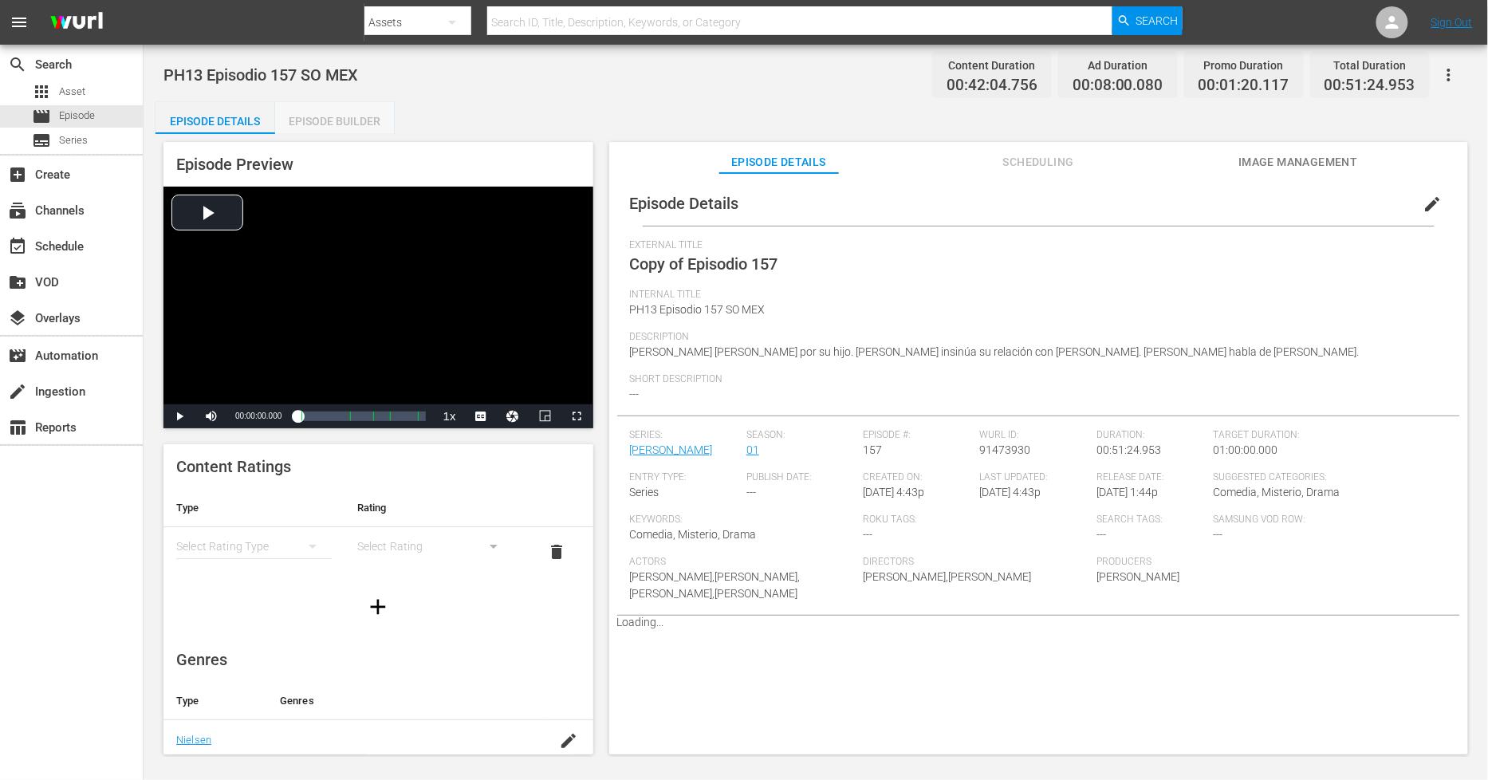
click at [333, 122] on div "Episode Builder" at bounding box center [335, 121] width 120 height 38
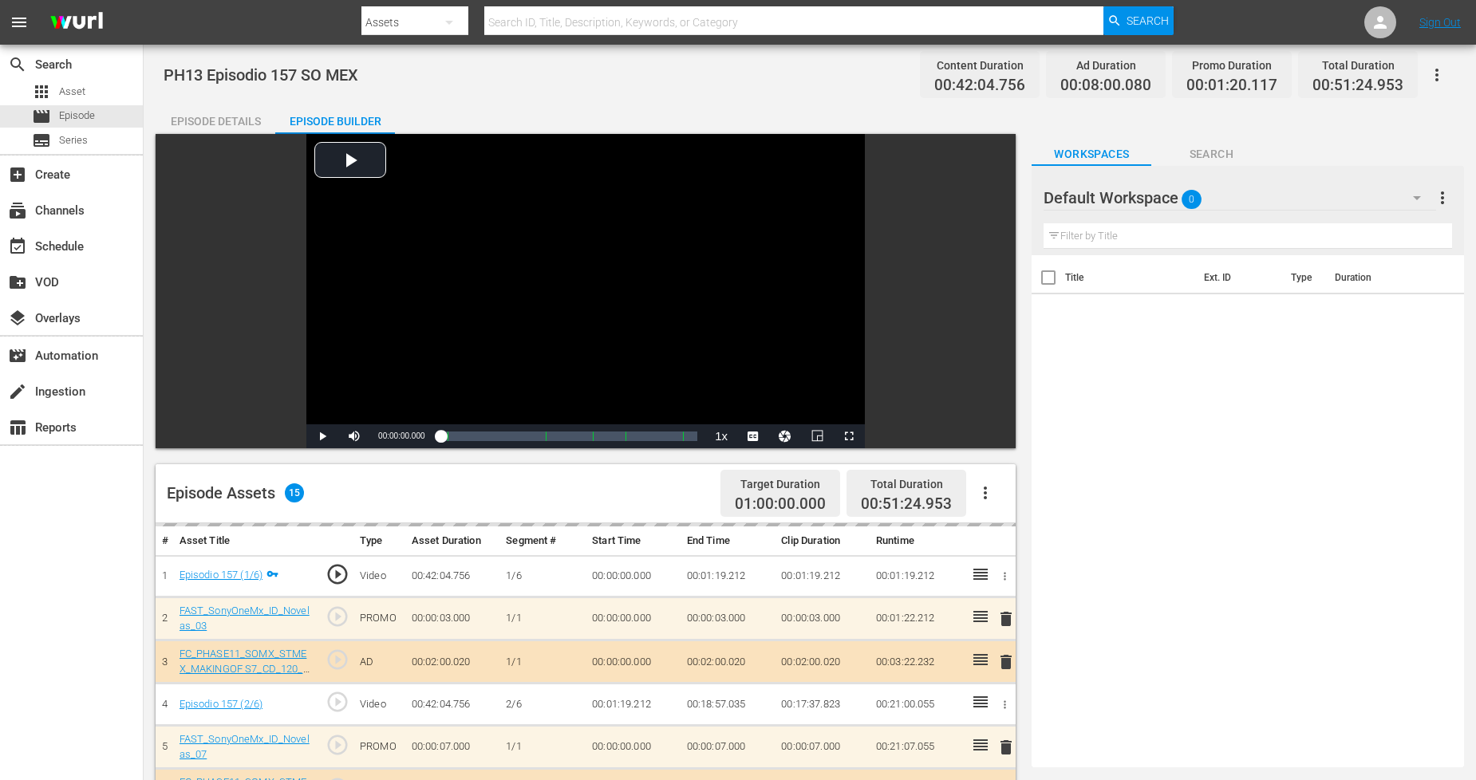
click at [1279, 211] on div "Default Workspace 0" at bounding box center [1239, 197] width 392 height 45
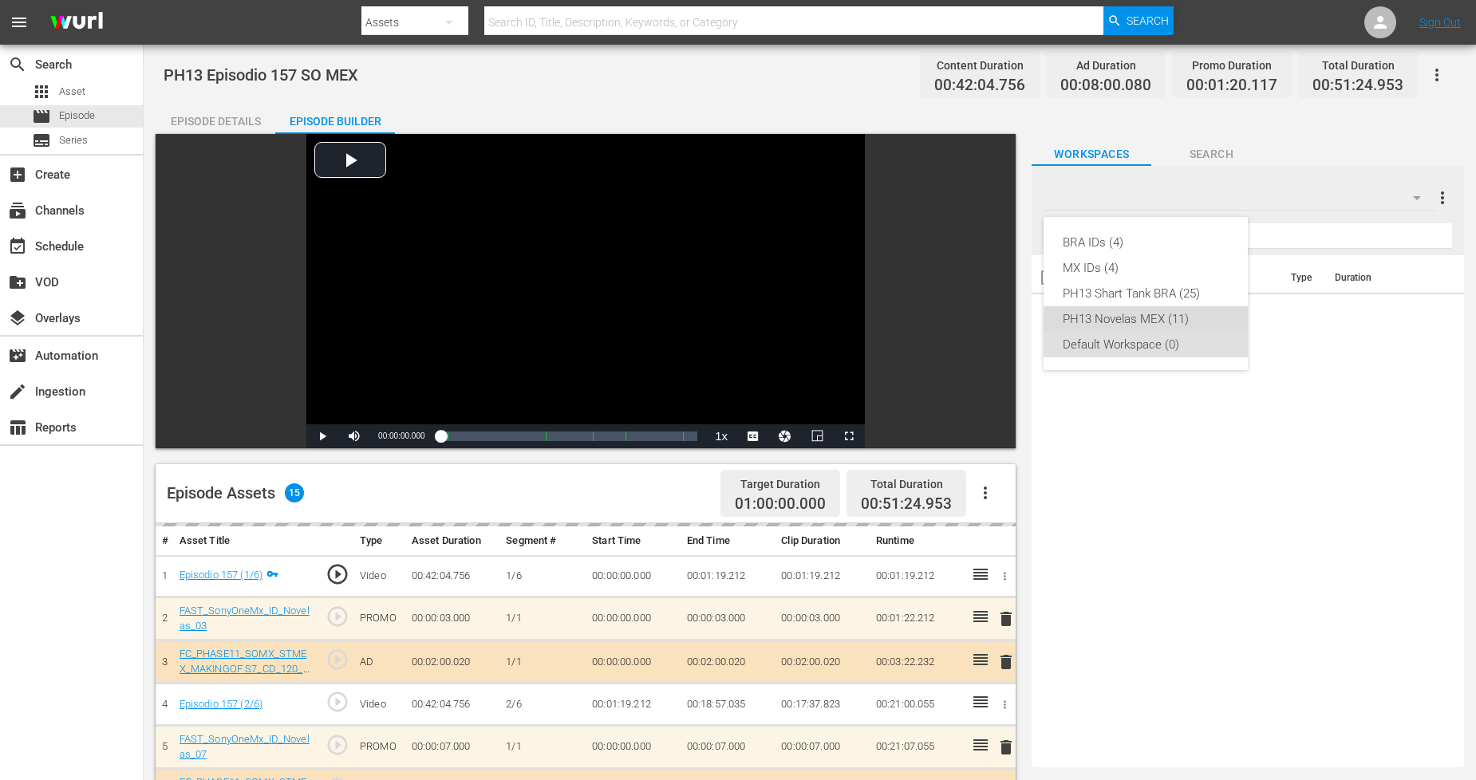
drag, startPoint x: 1192, startPoint y: 319, endPoint x: 1181, endPoint y: 311, distance: 13.7
click at [1192, 317] on div "PH13 Novelas MEX (11)" at bounding box center [1145, 319] width 166 height 26
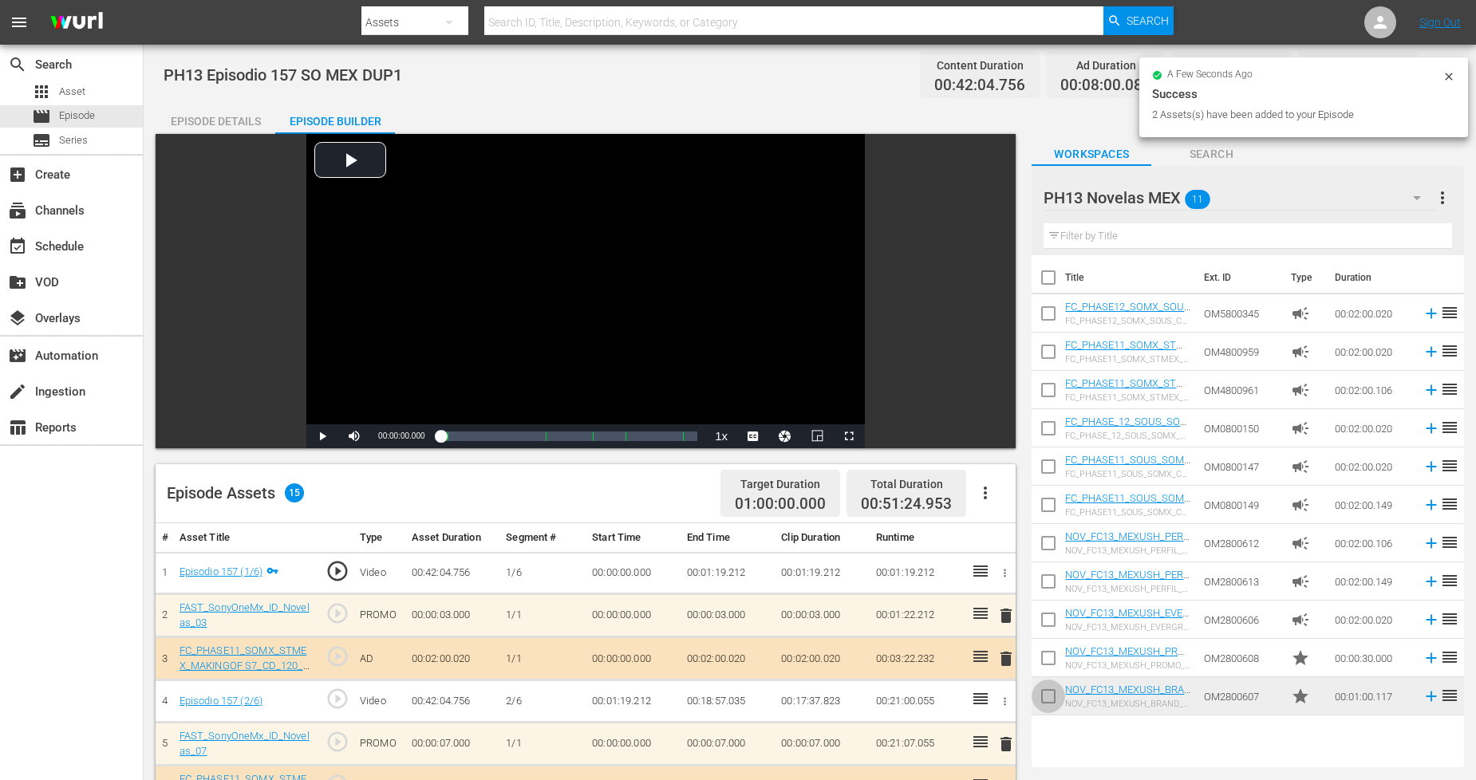
click at [1054, 698] on input "checkbox" at bounding box center [1048, 700] width 34 height 34
checkbox input "true"
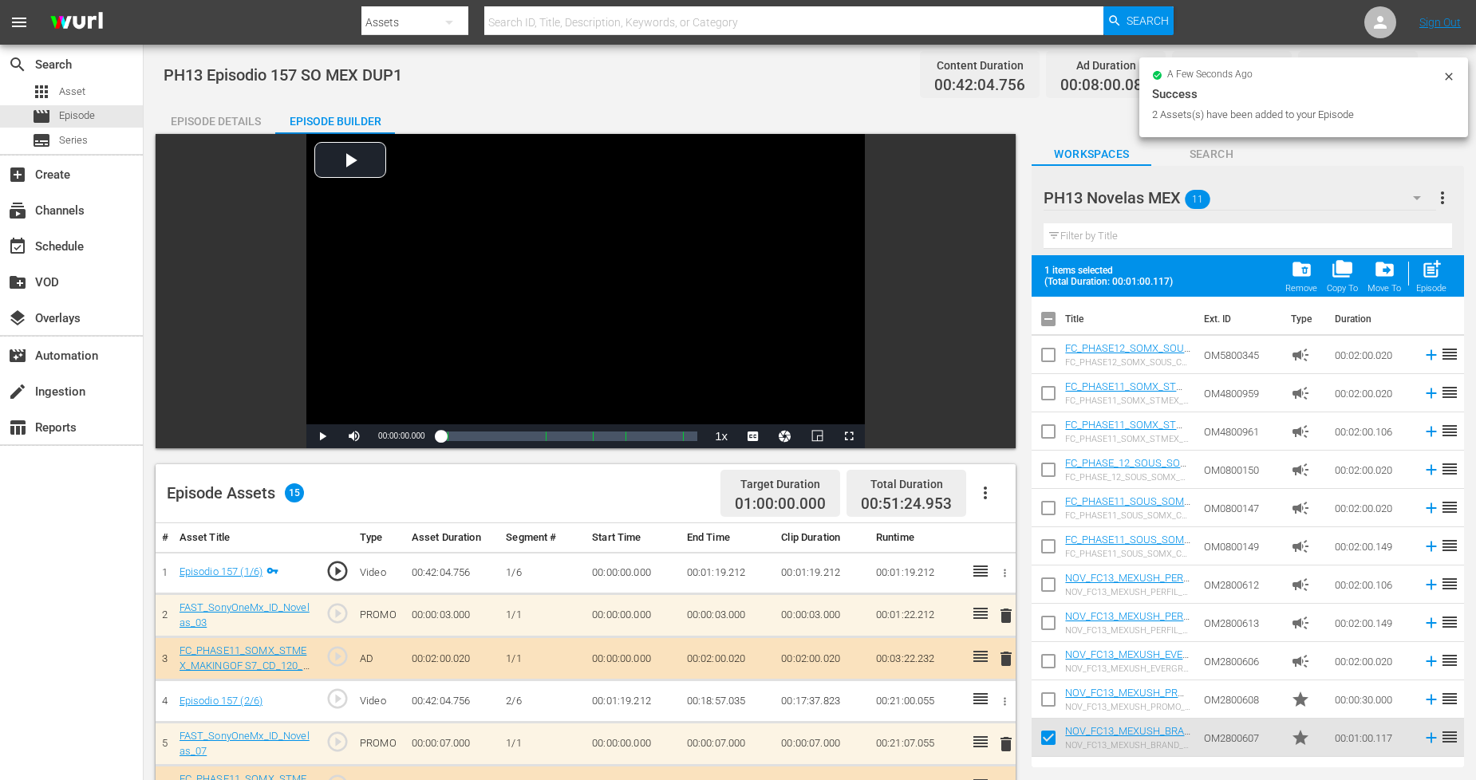
click at [1054, 697] on input "checkbox" at bounding box center [1048, 703] width 34 height 34
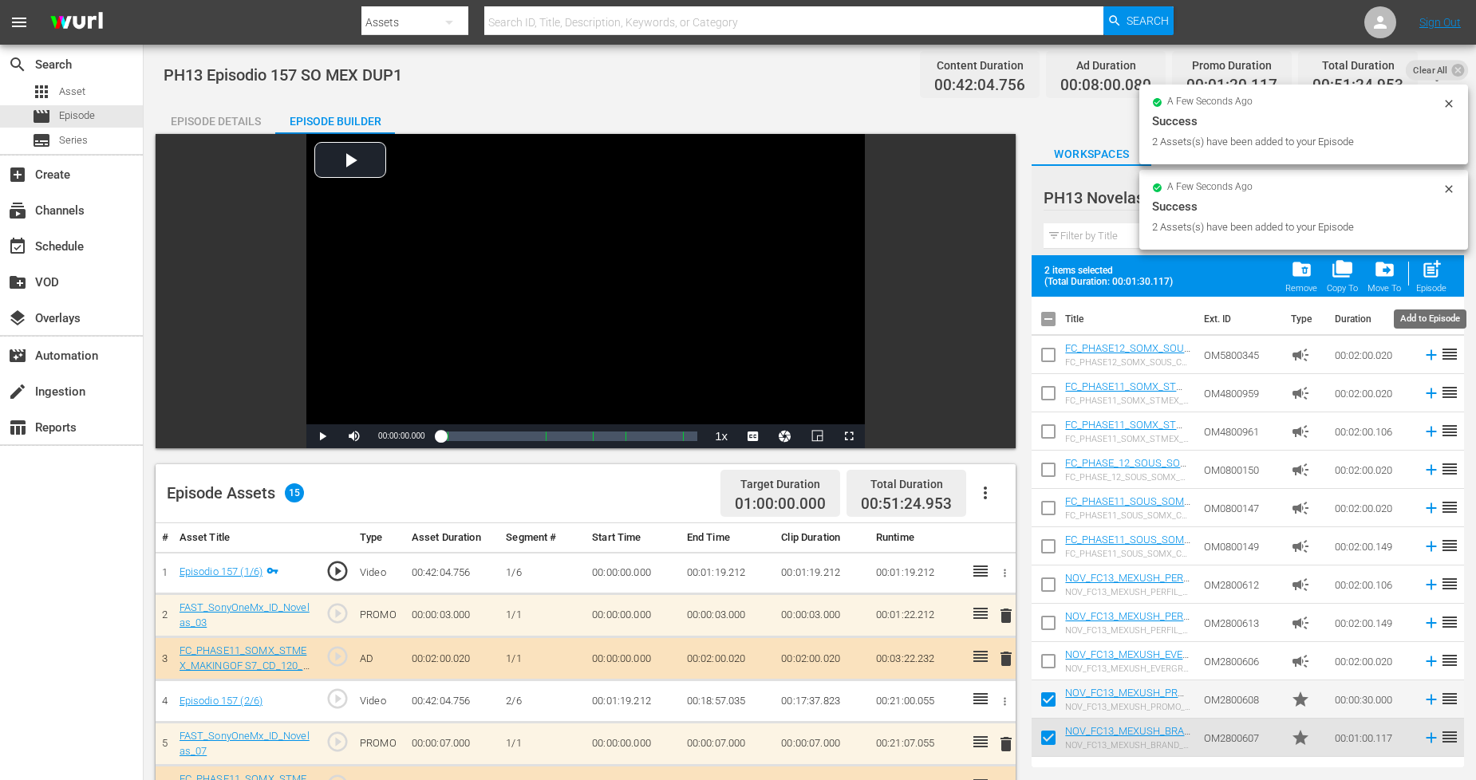
click at [1339, 285] on div "Episode" at bounding box center [1431, 288] width 30 height 10
checkbox input "false"
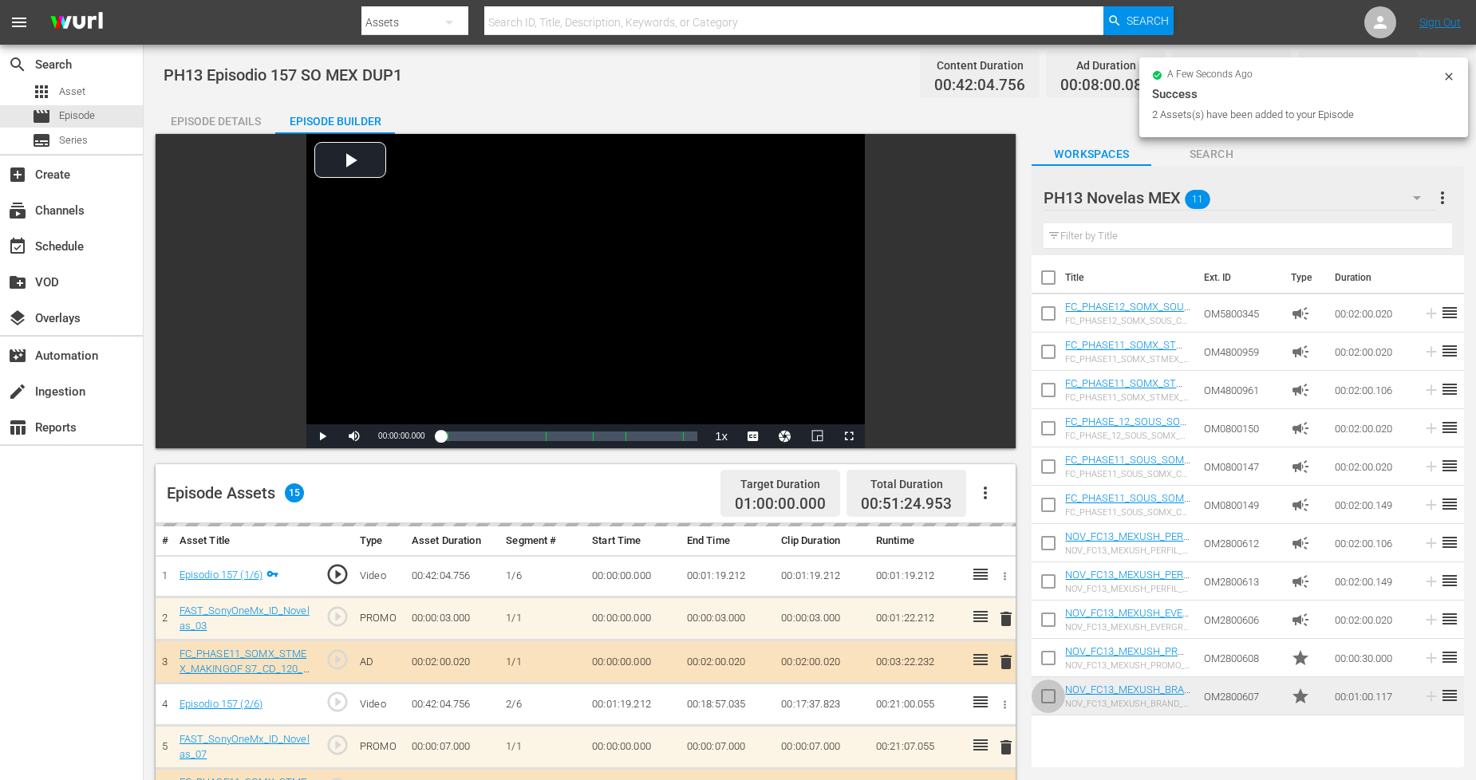
click at [1047, 691] on input "checkbox" at bounding box center [1048, 700] width 34 height 34
checkbox input "true"
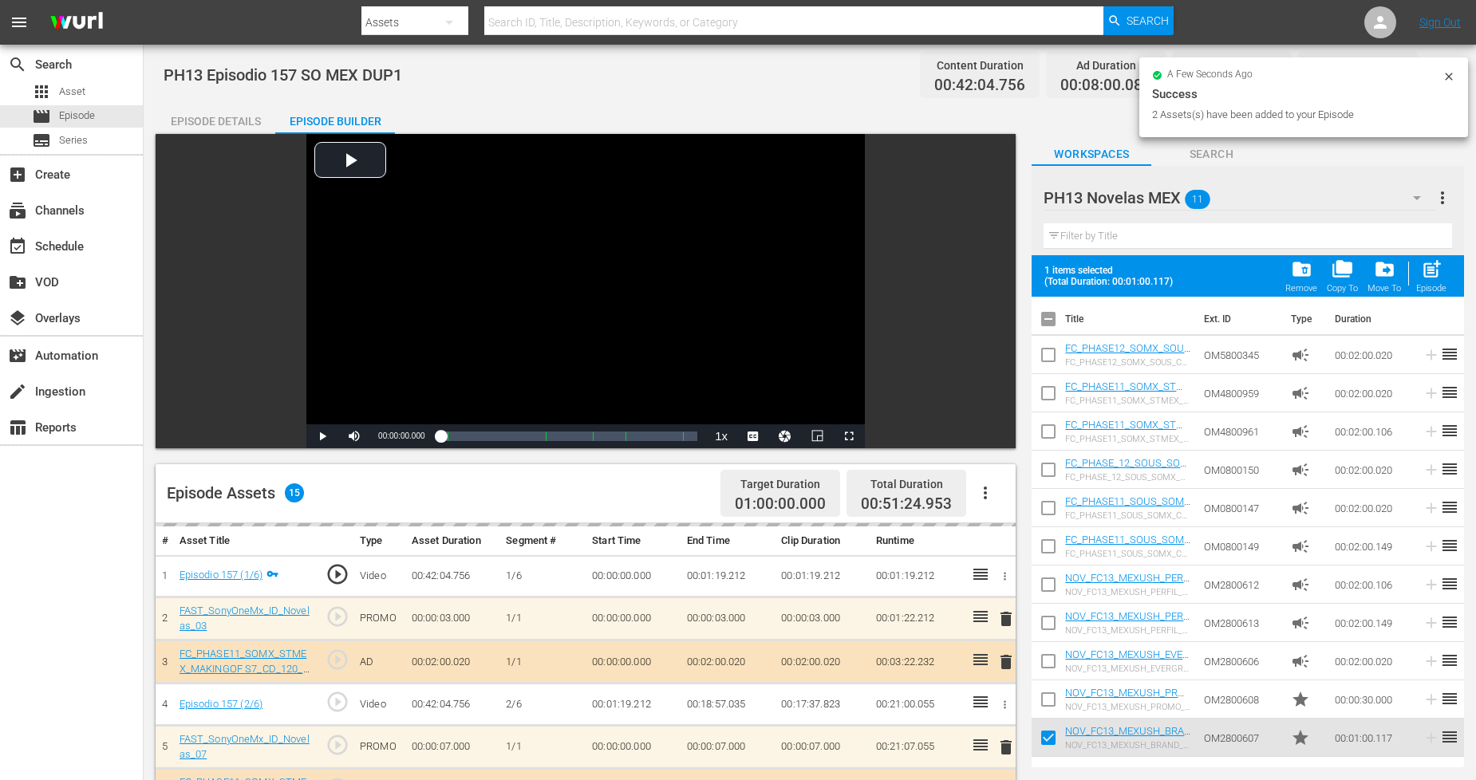
click at [1047, 702] on input "checkbox" at bounding box center [1048, 703] width 34 height 34
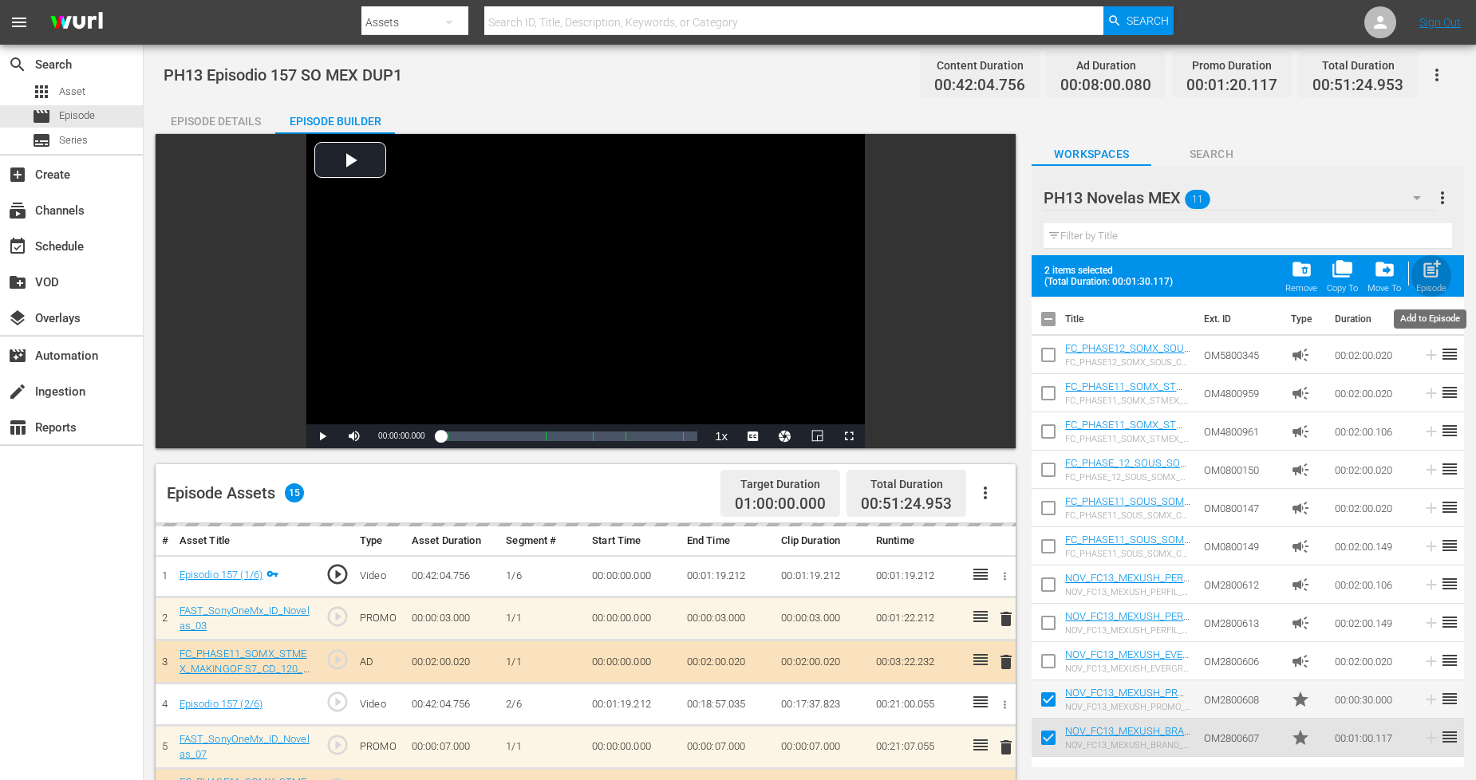
click at [1339, 273] on div "post_add Episode" at bounding box center [1431, 275] width 30 height 35
checkbox input "false"
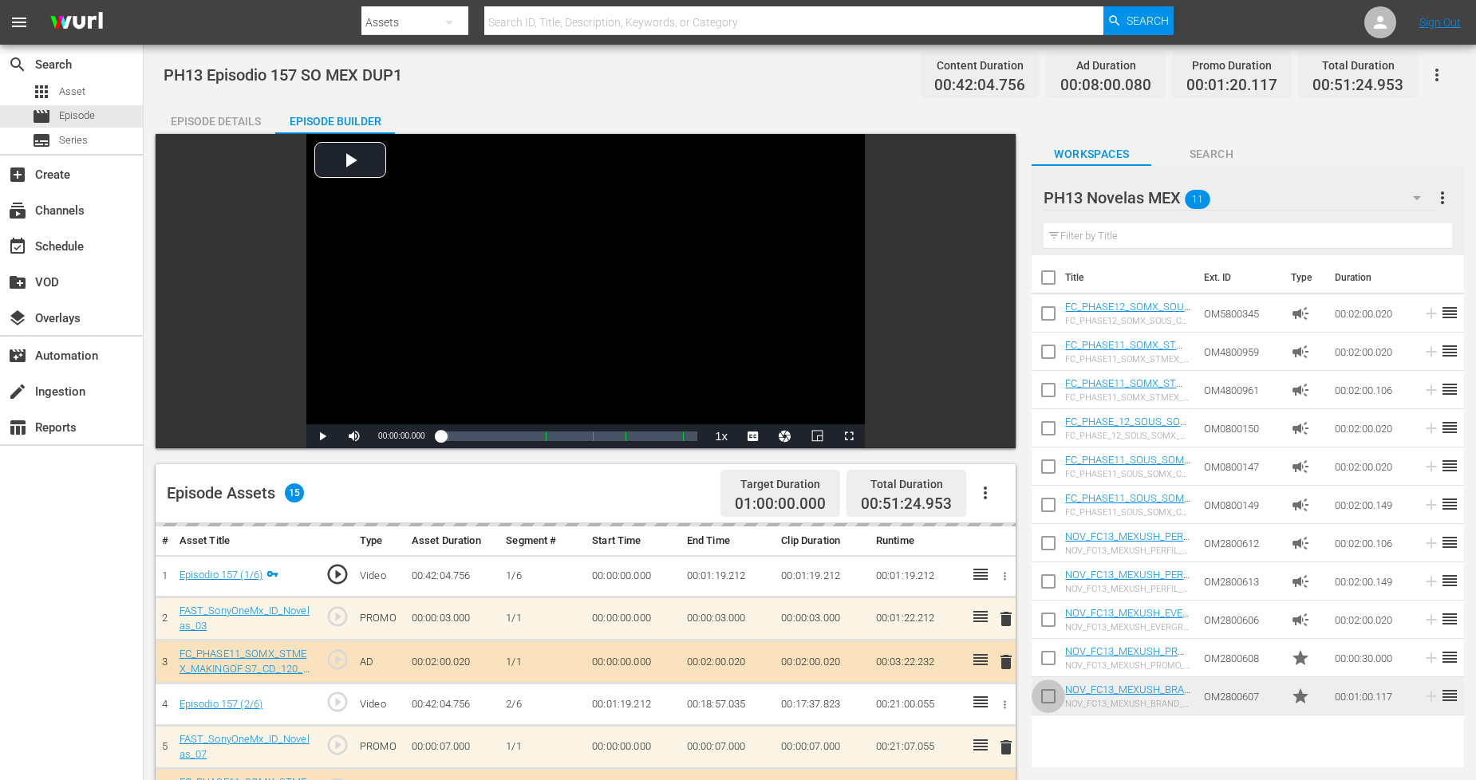
click at [1051, 696] on input "checkbox" at bounding box center [1048, 700] width 34 height 34
checkbox input "true"
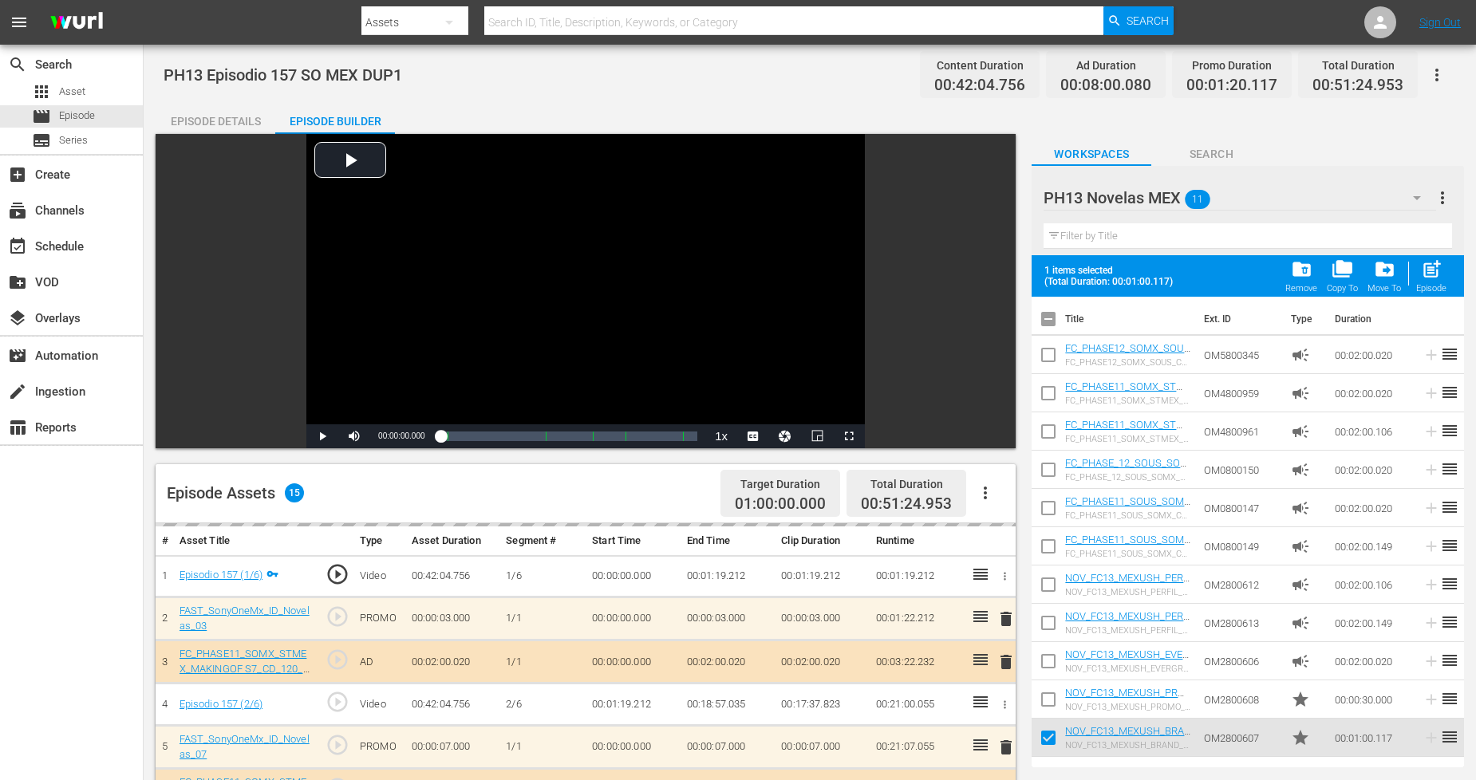
click at [1051, 696] on input "checkbox" at bounding box center [1048, 703] width 34 height 34
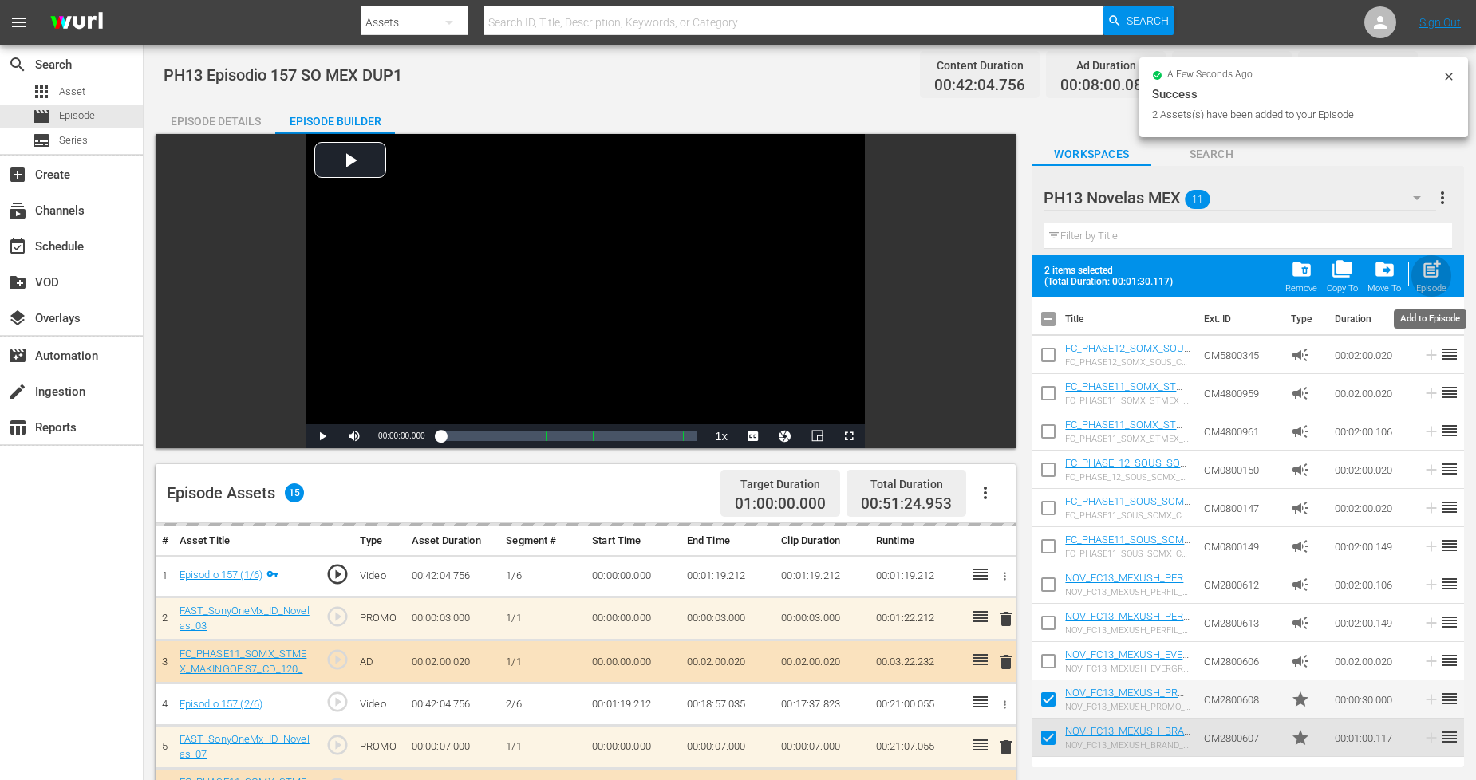
click at [1339, 268] on span "post_add" at bounding box center [1432, 269] width 22 height 22
checkbox input "false"
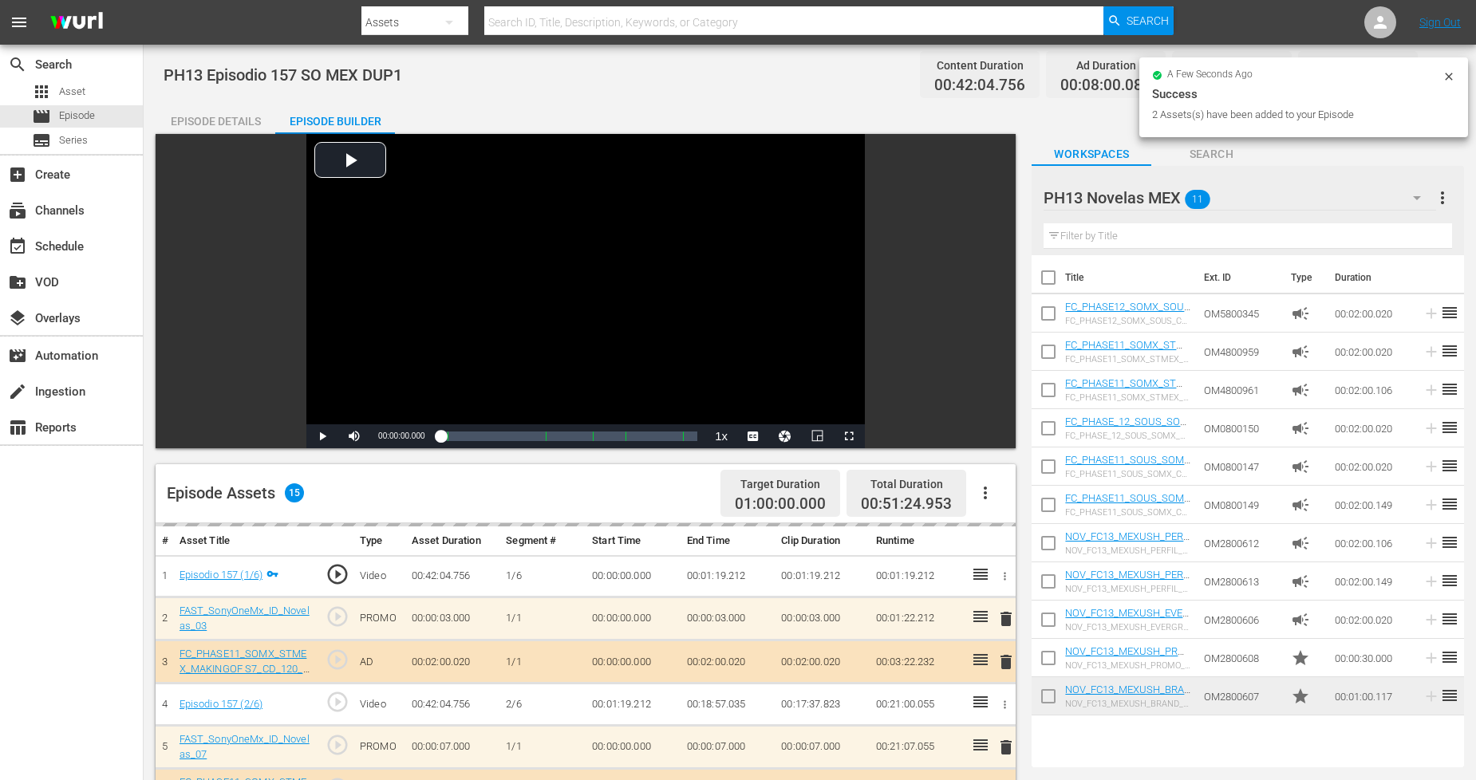
click at [1050, 702] on input "checkbox" at bounding box center [1048, 700] width 34 height 34
checkbox input "true"
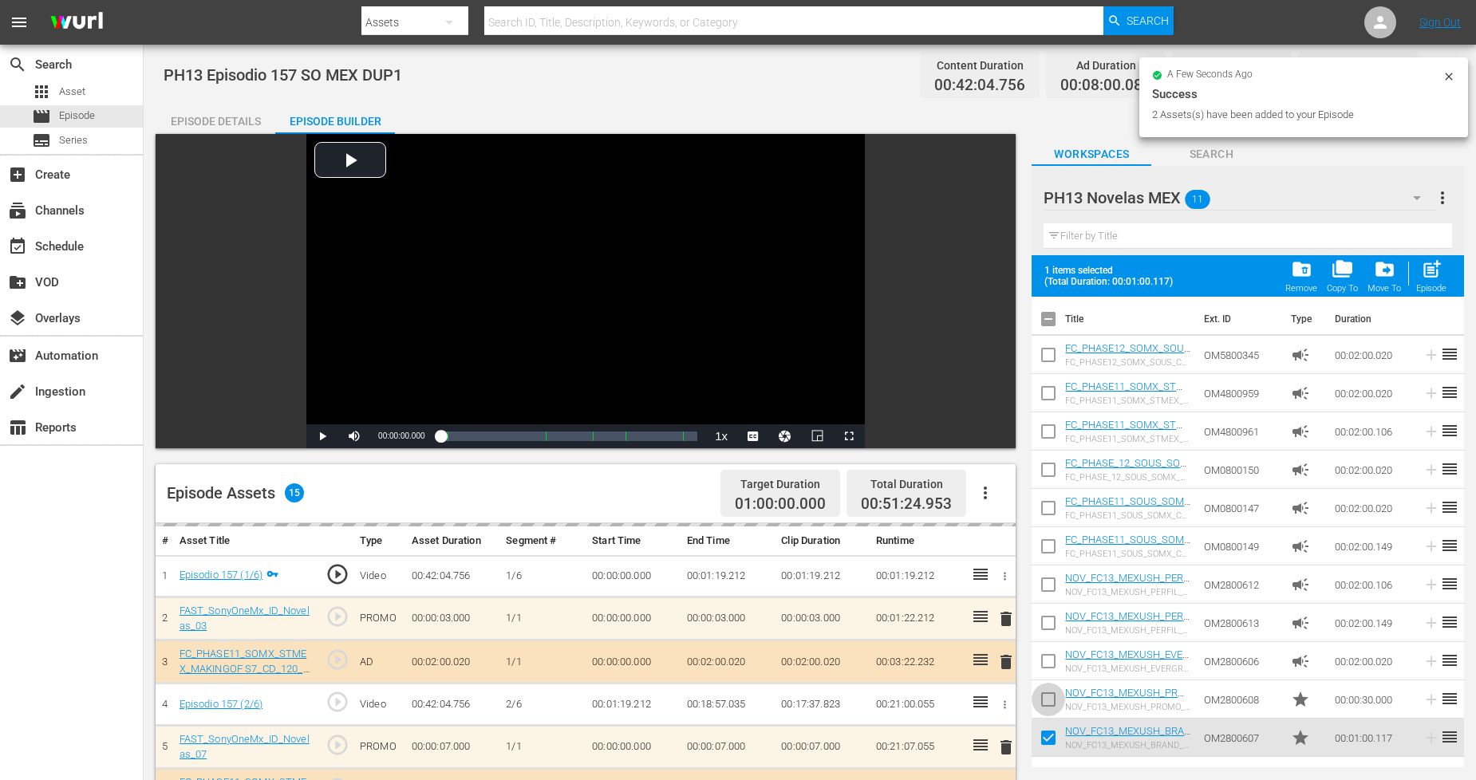
click at [1051, 702] on input "checkbox" at bounding box center [1048, 703] width 34 height 34
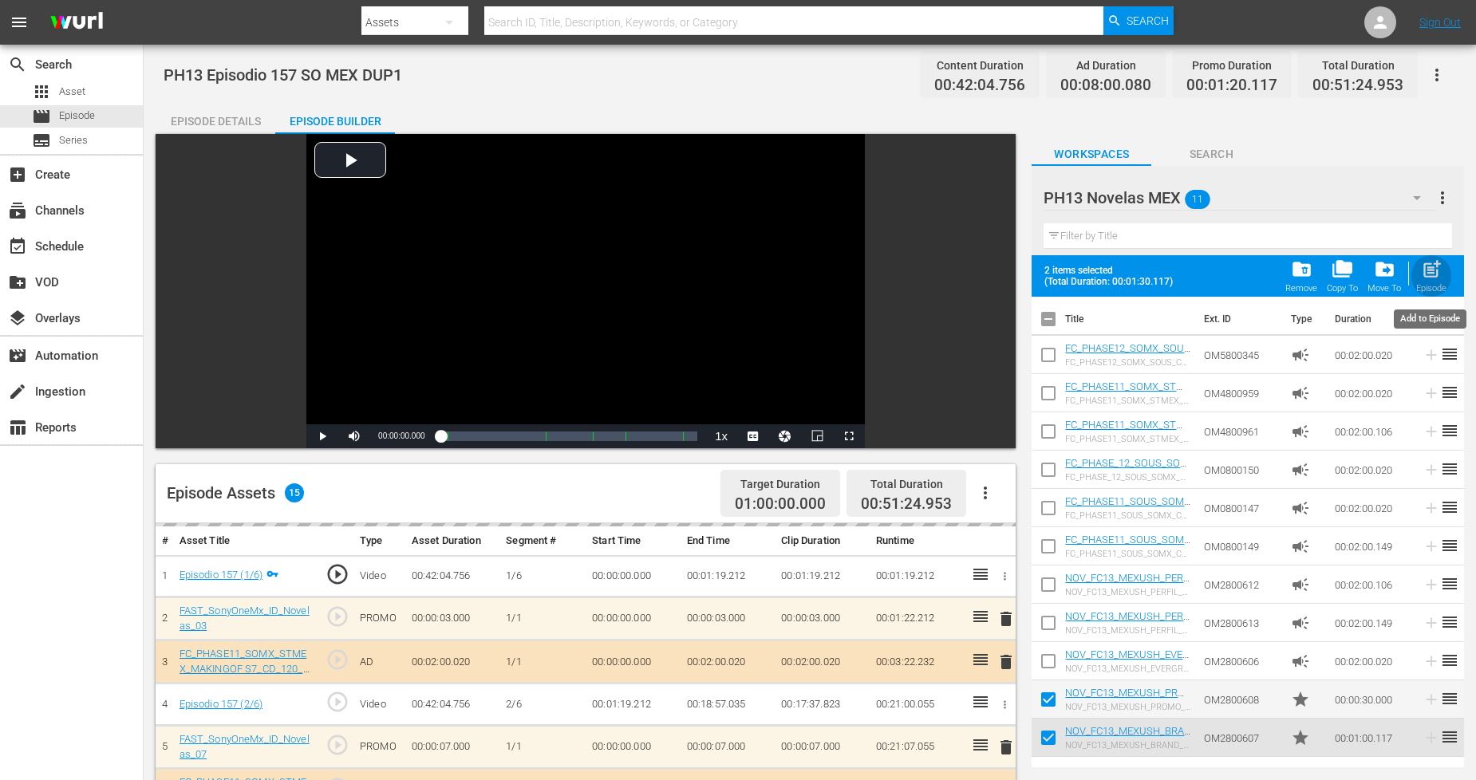
drag, startPoint x: 1433, startPoint y: 282, endPoint x: 1429, endPoint y: 308, distance: 26.0
click at [1339, 283] on div "Episode" at bounding box center [1431, 288] width 30 height 10
checkbox input "false"
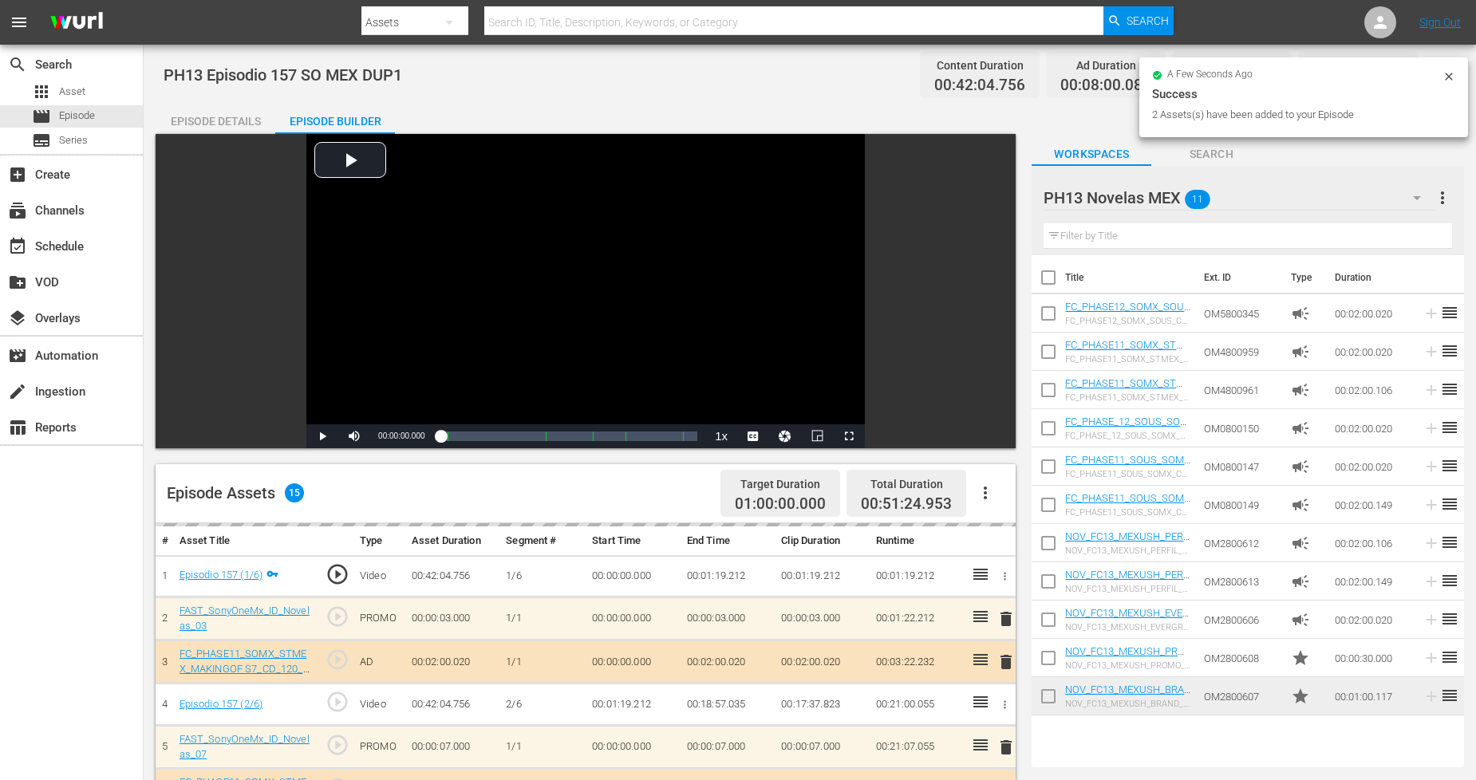
click at [1054, 695] on input "checkbox" at bounding box center [1048, 700] width 34 height 34
checkbox input "true"
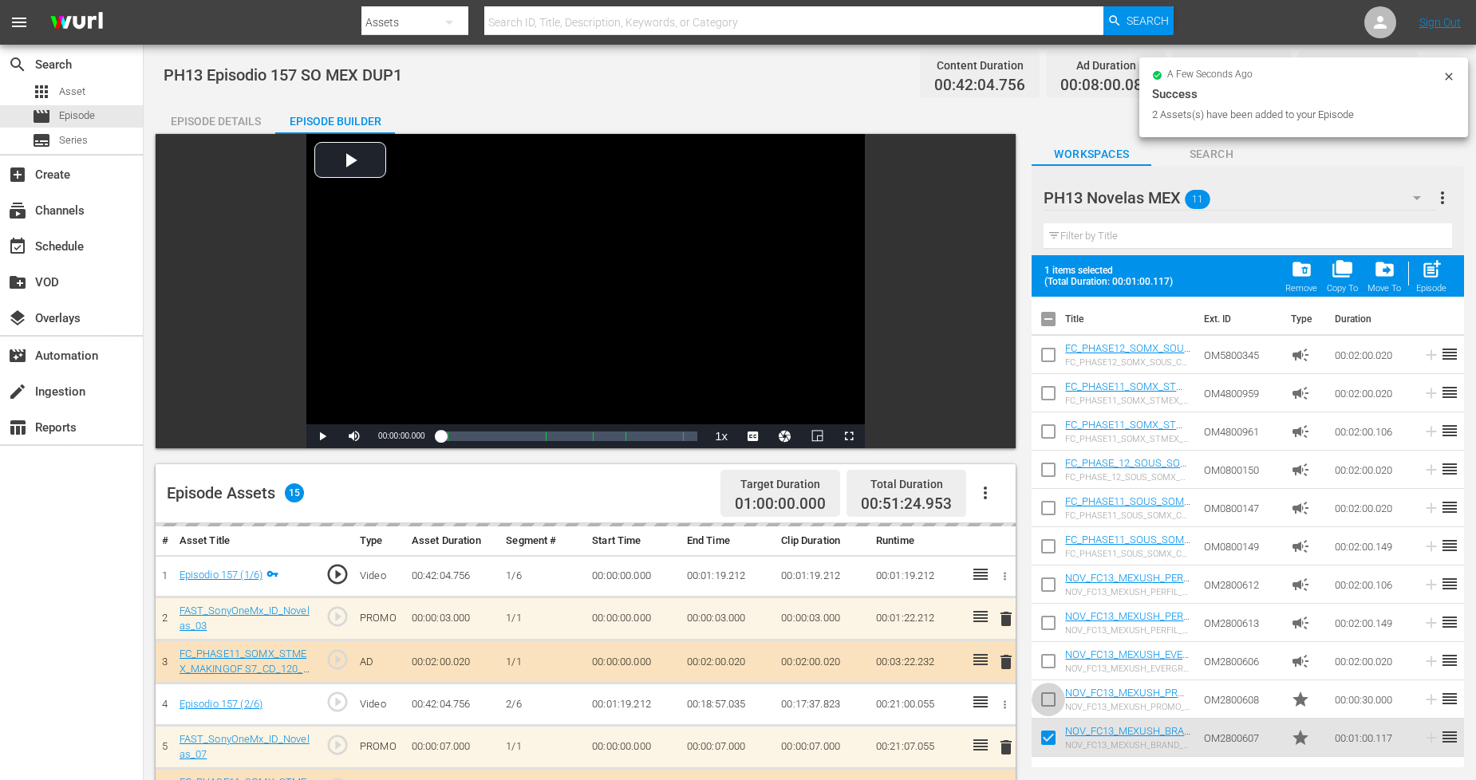
click at [1055, 689] on input "checkbox" at bounding box center [1048, 703] width 34 height 34
click at [1339, 266] on button "post_add Episode" at bounding box center [1431, 276] width 40 height 45
checkbox input "false"
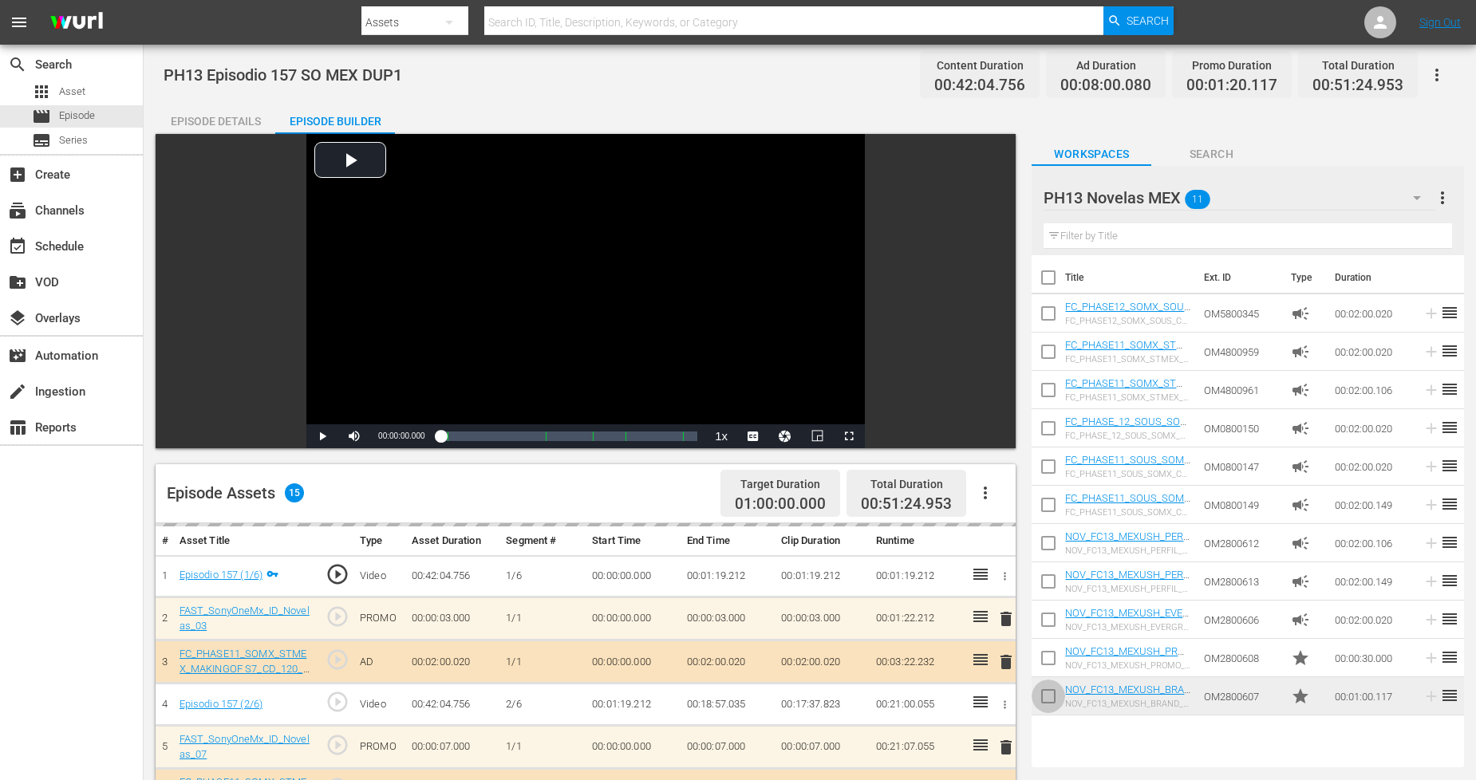
click at [1062, 695] on input "checkbox" at bounding box center [1048, 700] width 34 height 34
checkbox input "true"
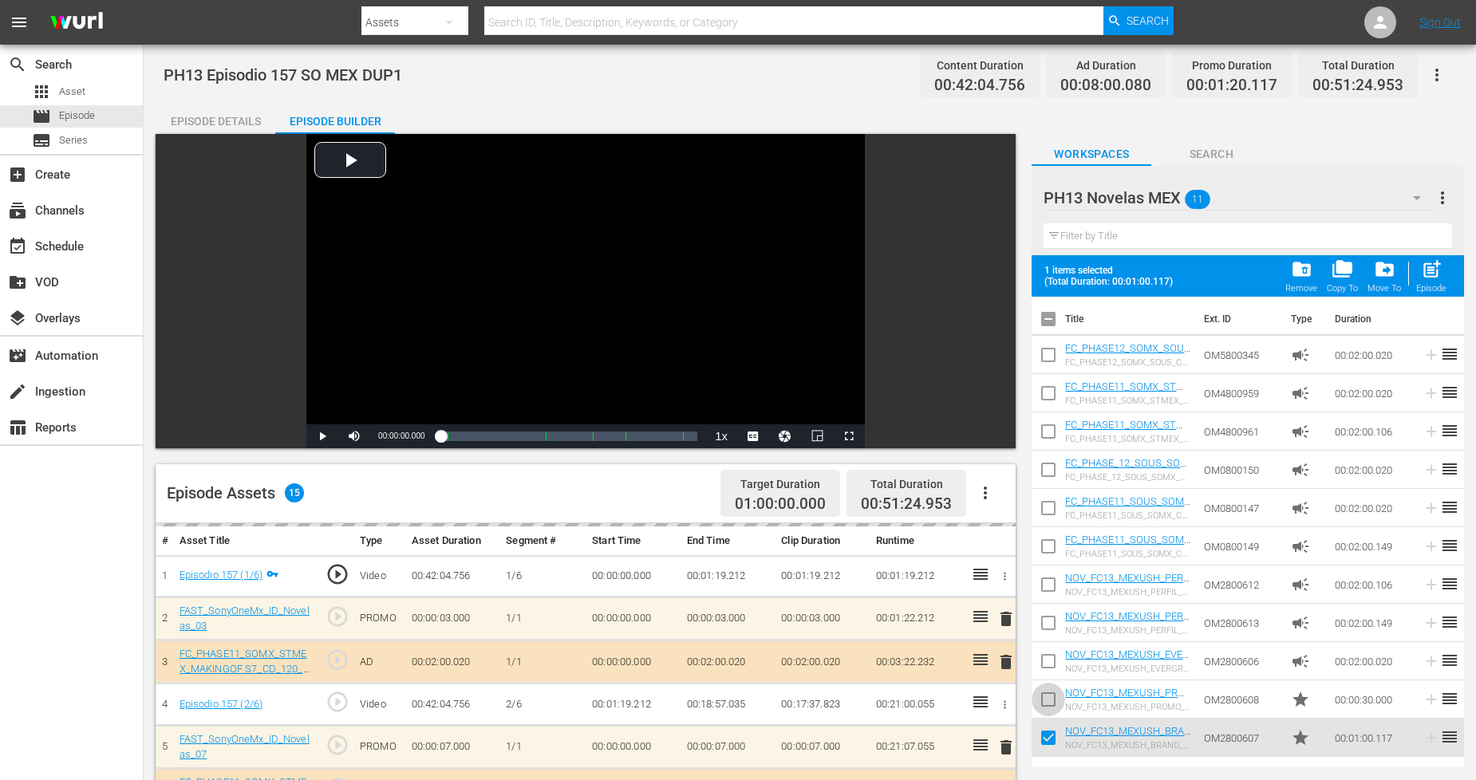
click at [1059, 688] on input "checkbox" at bounding box center [1048, 703] width 34 height 34
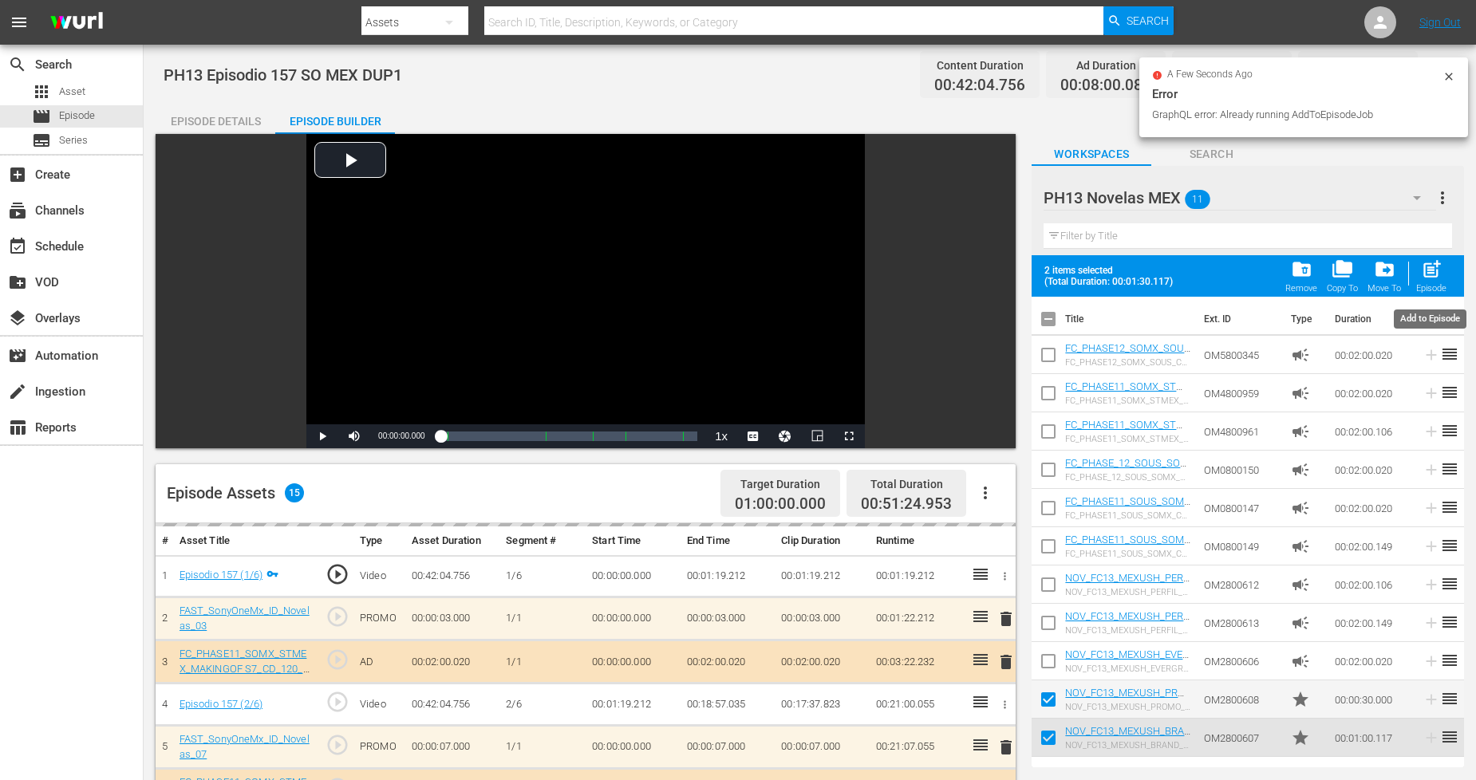
drag, startPoint x: 1432, startPoint y: 277, endPoint x: 1410, endPoint y: 304, distance: 34.6
click at [1339, 278] on span "post_add" at bounding box center [1432, 269] width 22 height 22
checkbox input "false"
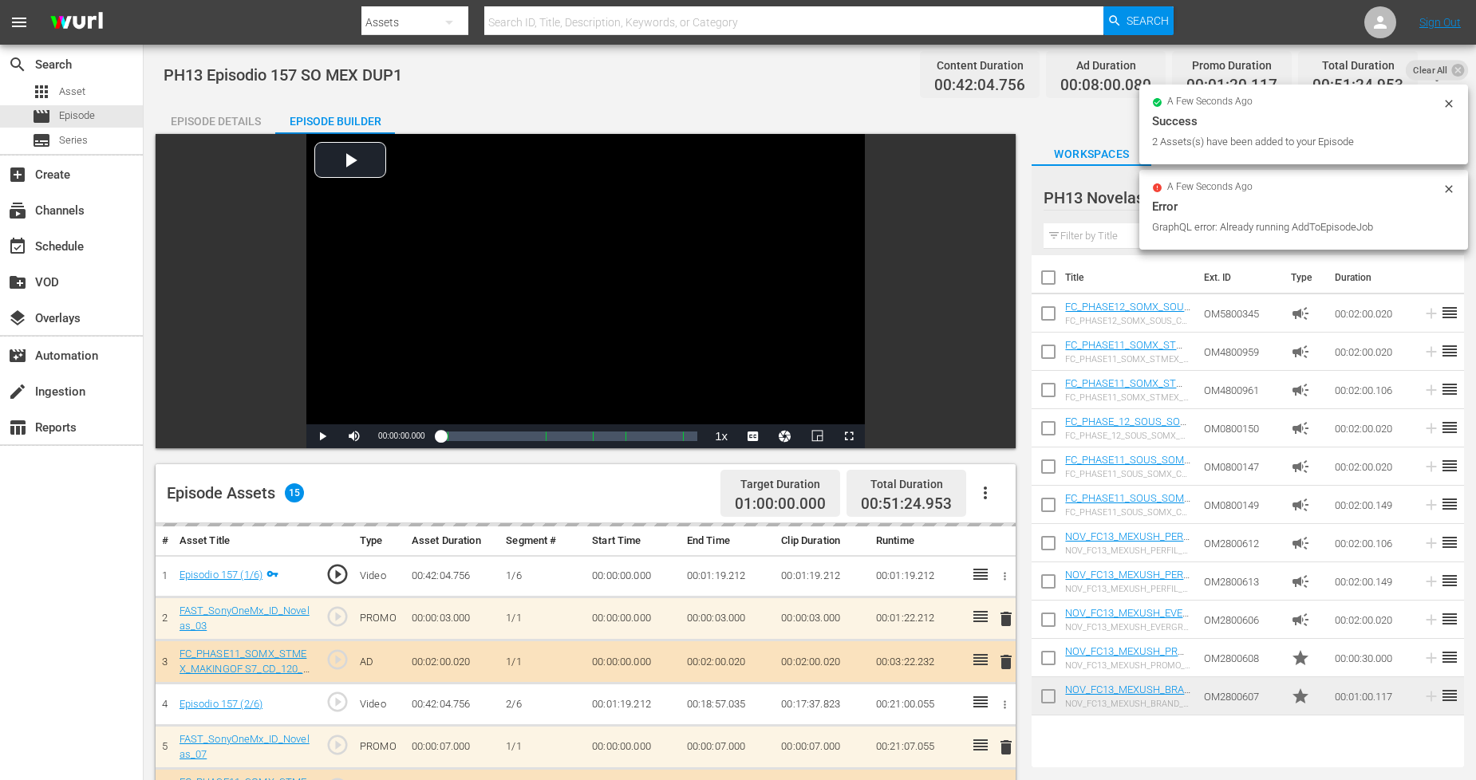
click at [1045, 697] on input "checkbox" at bounding box center [1048, 700] width 34 height 34
checkbox input "true"
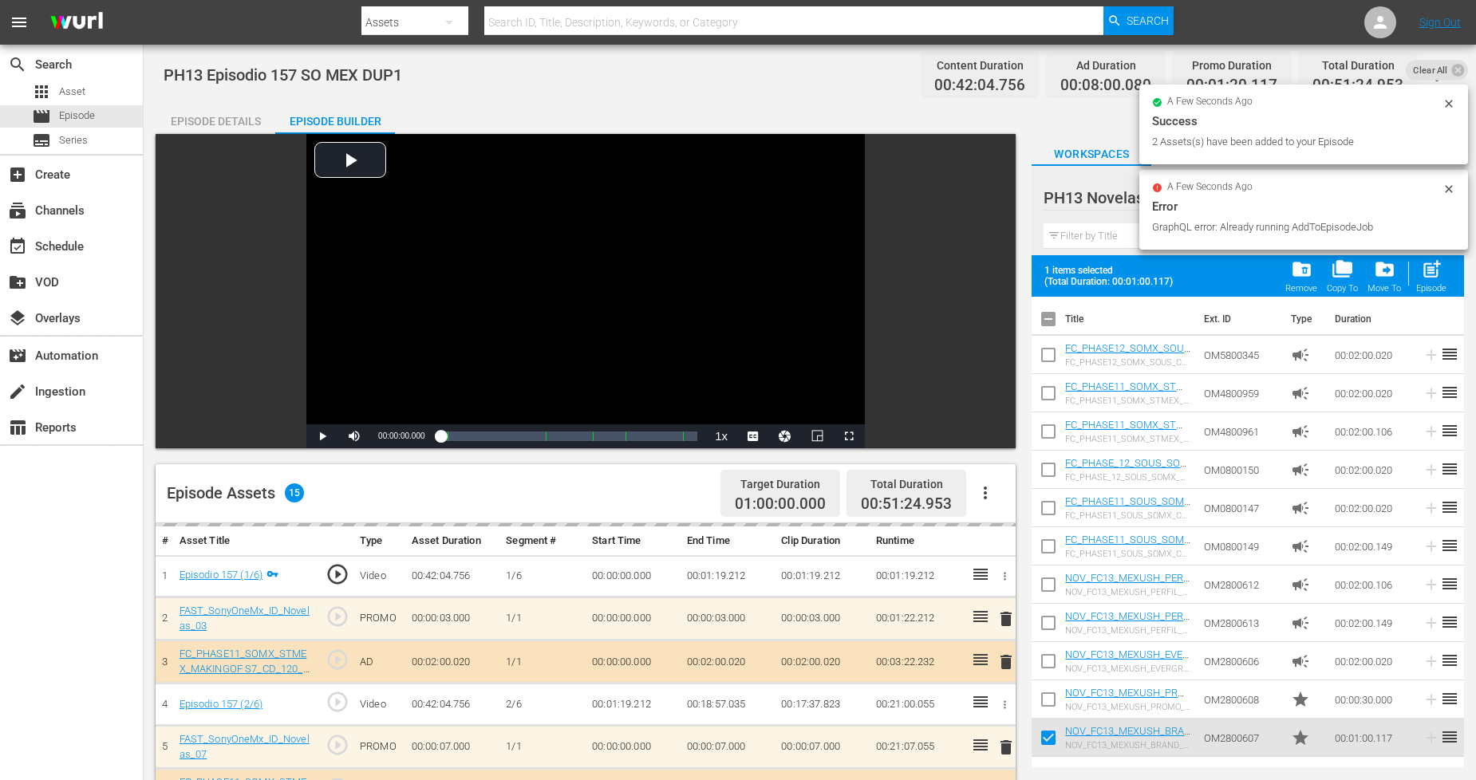
click at [1047, 694] on input "checkbox" at bounding box center [1048, 703] width 34 height 34
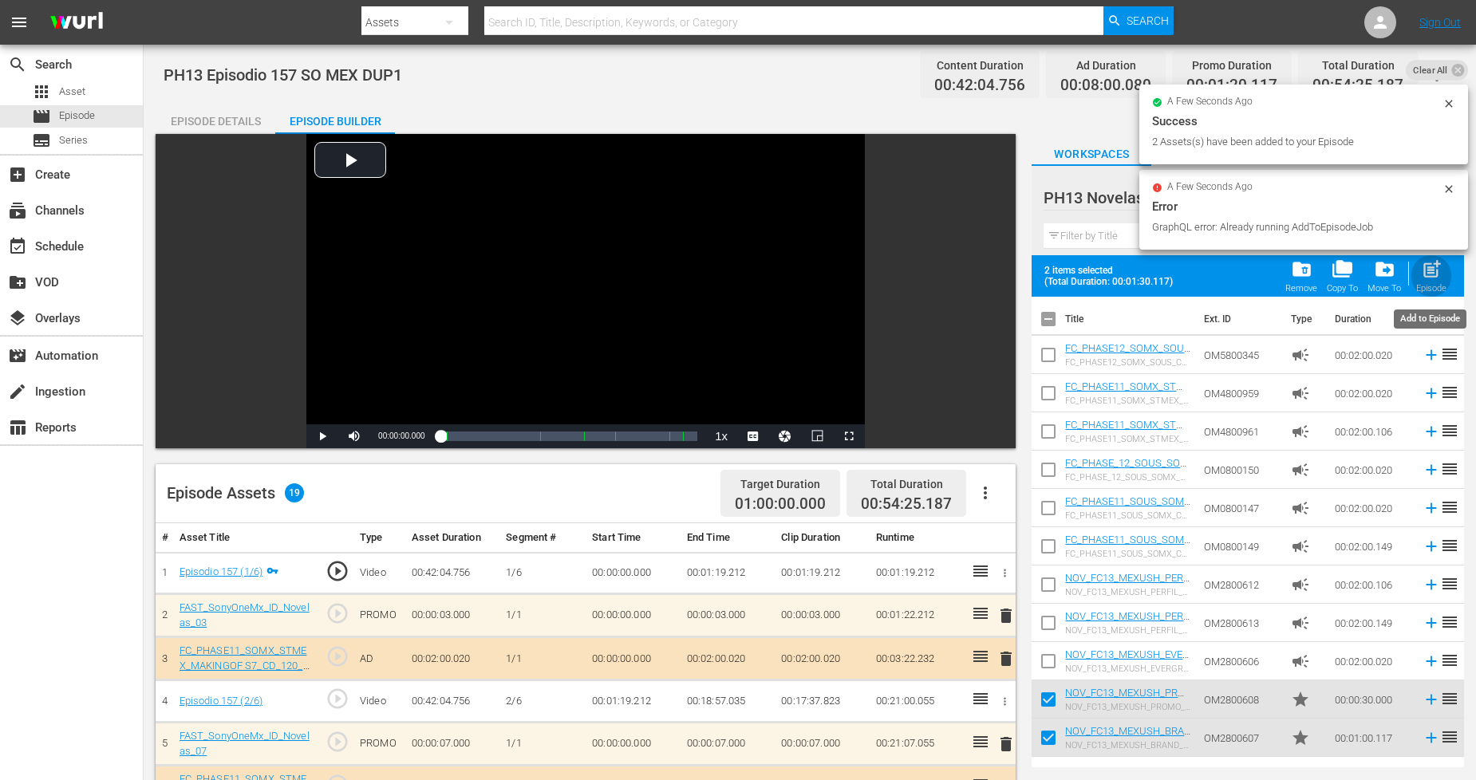
click at [1339, 272] on span "post_add" at bounding box center [1432, 269] width 22 height 22
checkbox input "false"
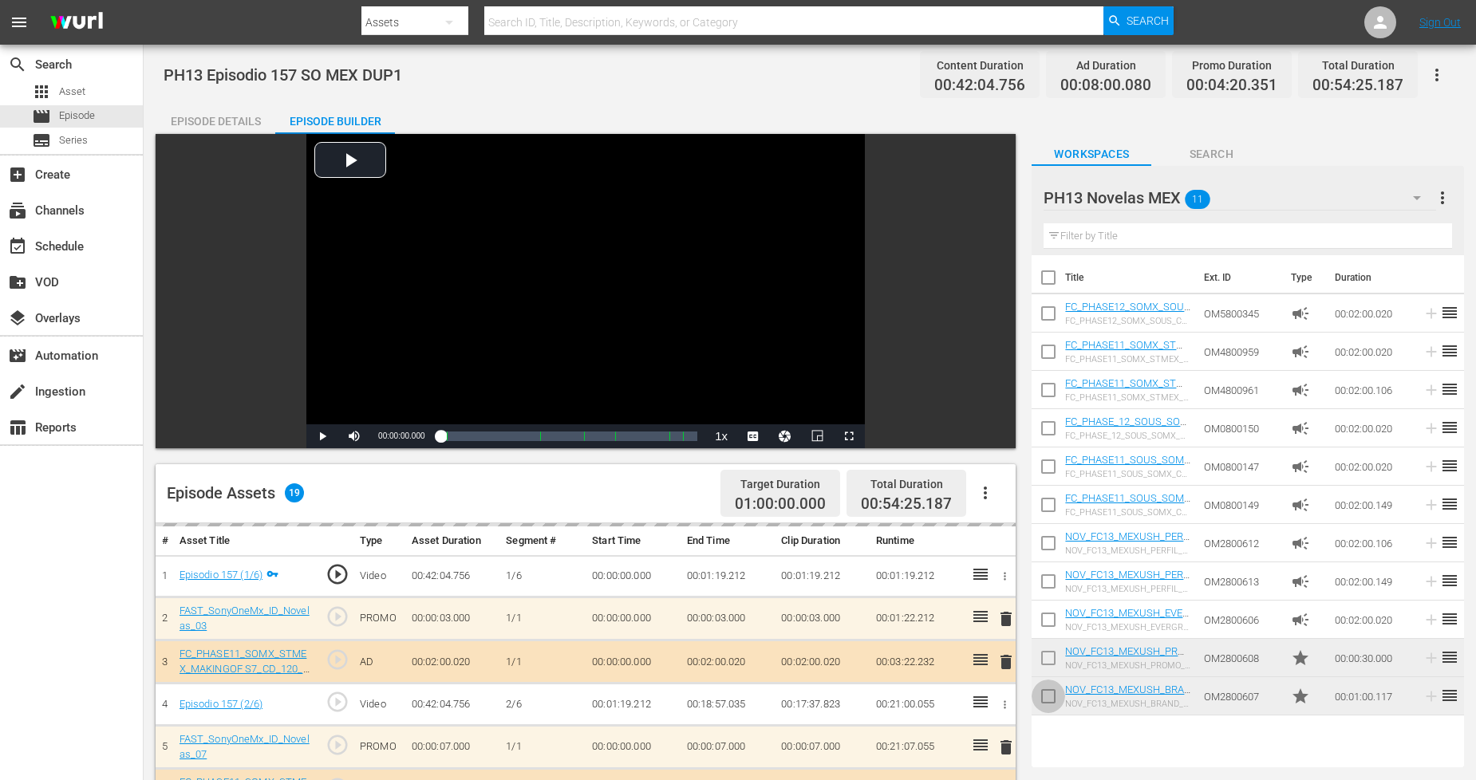
click at [1055, 696] on input "checkbox" at bounding box center [1048, 700] width 34 height 34
checkbox input "true"
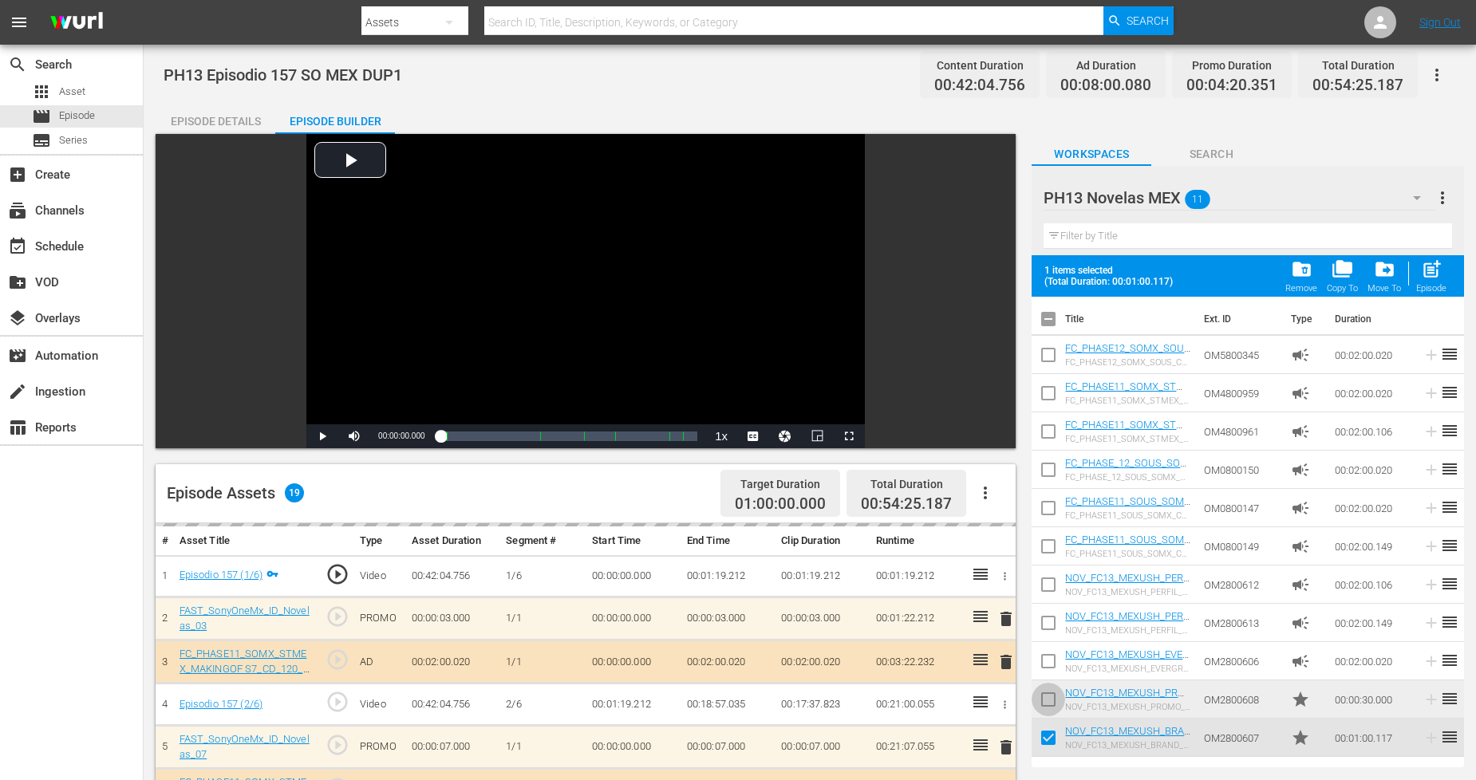
click at [1055, 696] on input "checkbox" at bounding box center [1048, 703] width 34 height 34
drag, startPoint x: 1422, startPoint y: 281, endPoint x: 1409, endPoint y: 300, distance: 23.0
click at [1339, 282] on div "post_add Episode" at bounding box center [1431, 275] width 30 height 35
checkbox input "false"
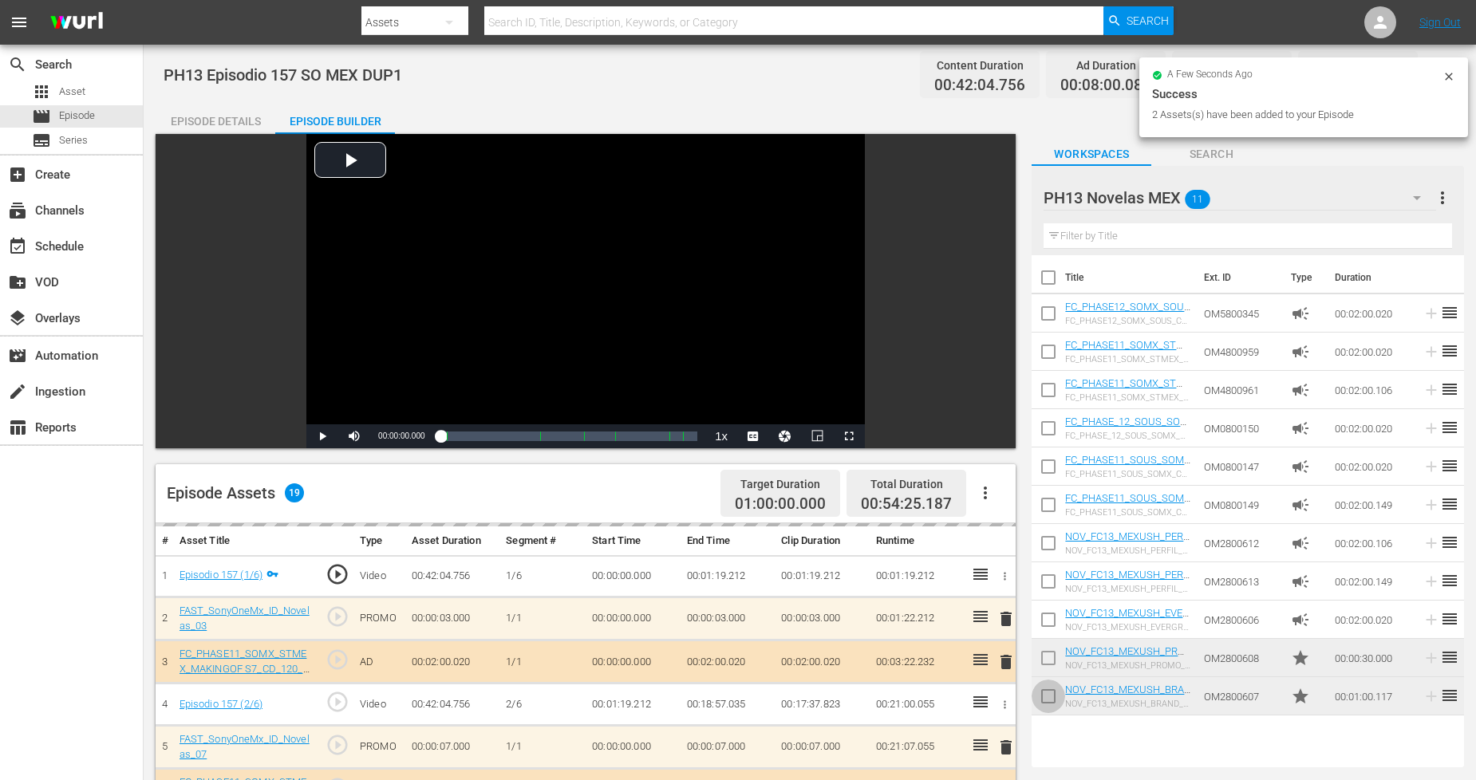
click at [1048, 692] on input "checkbox" at bounding box center [1048, 700] width 34 height 34
checkbox input "true"
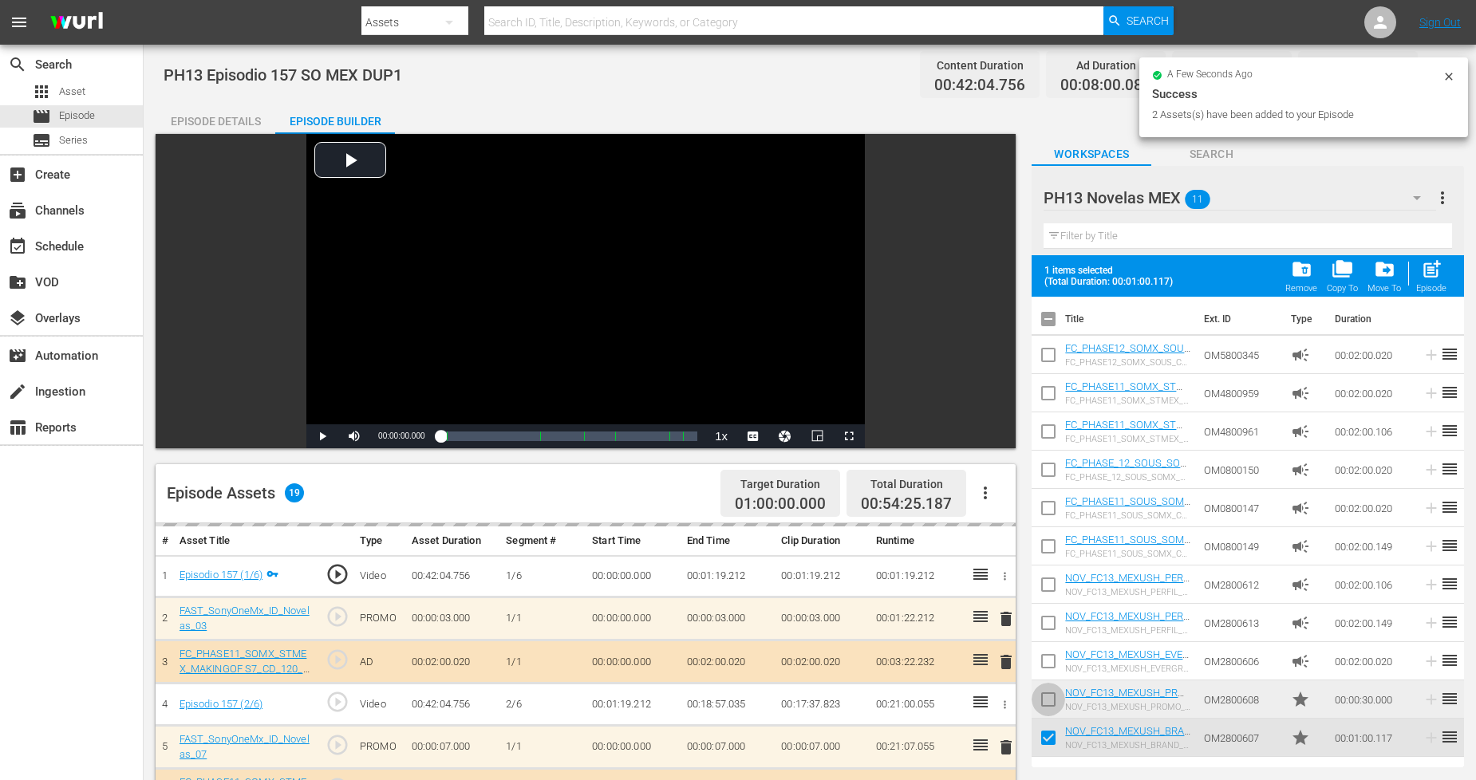
click at [1051, 688] on input "checkbox" at bounding box center [1048, 703] width 34 height 34
click at [1339, 283] on div "Episode" at bounding box center [1431, 288] width 30 height 10
checkbox input "false"
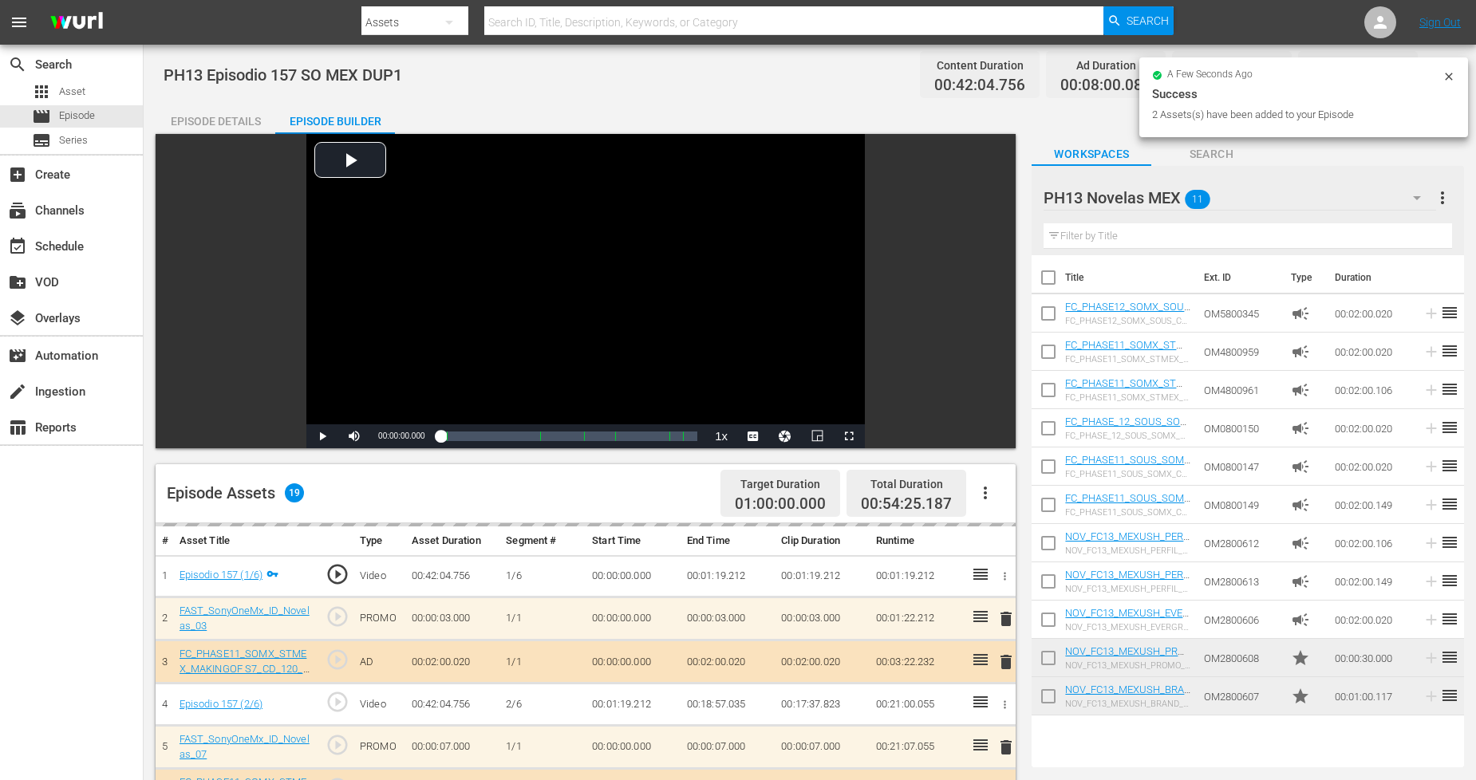
click at [1056, 700] on input "checkbox" at bounding box center [1048, 700] width 34 height 34
checkbox input "true"
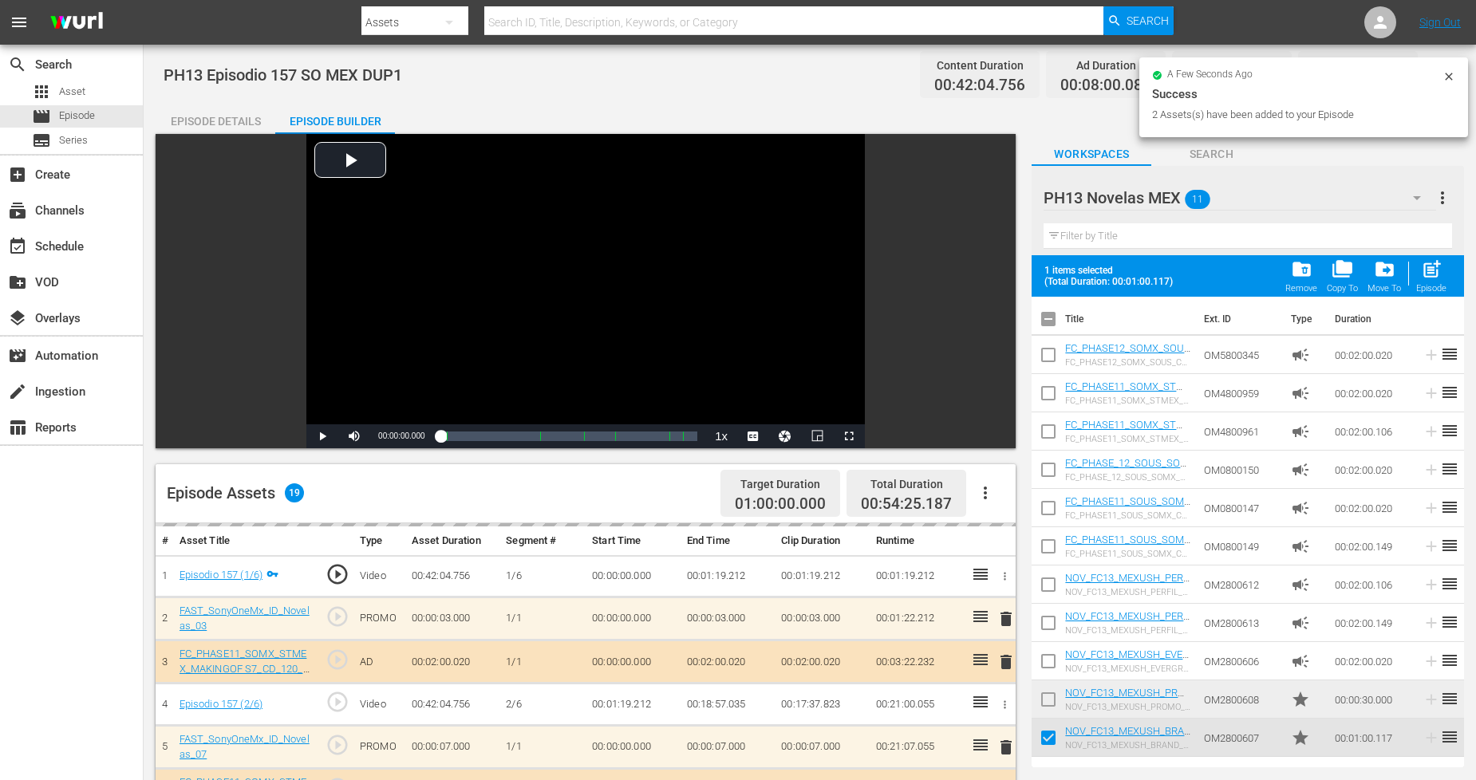
click at [1056, 700] on input "checkbox" at bounding box center [1048, 703] width 34 height 34
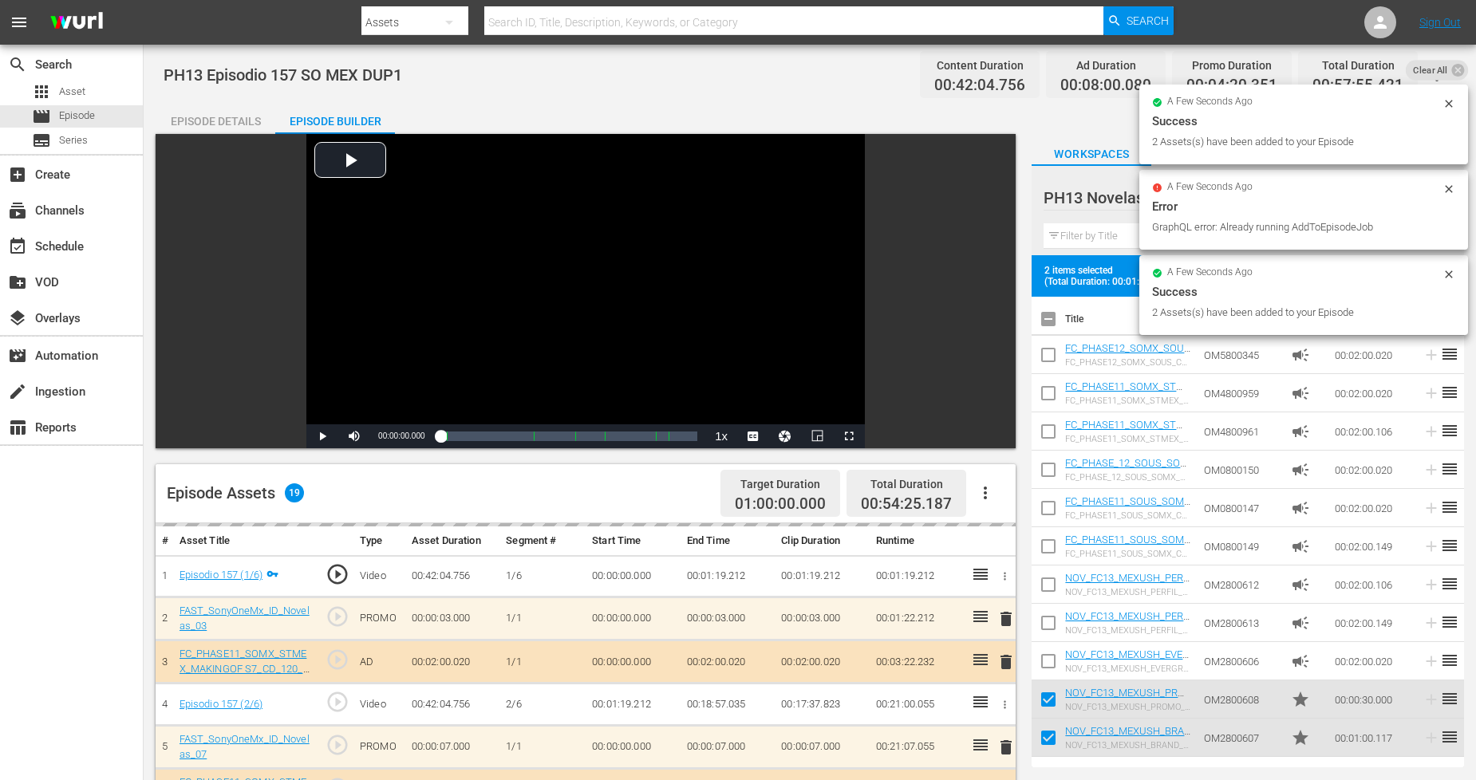
click at [1339, 285] on div "Success" at bounding box center [1303, 291] width 303 height 19
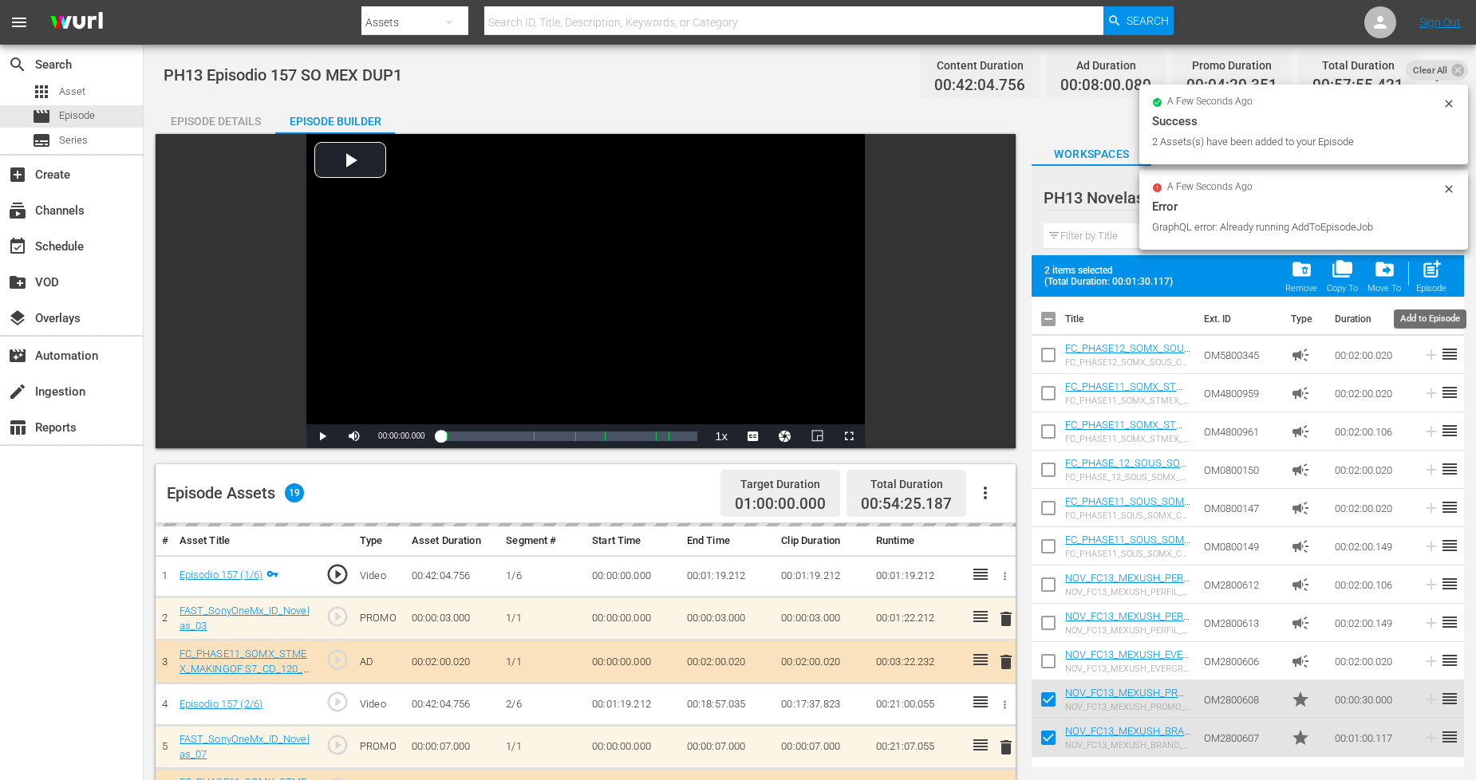
click at [1339, 274] on span "post_add" at bounding box center [1432, 269] width 22 height 22
checkbox input "false"
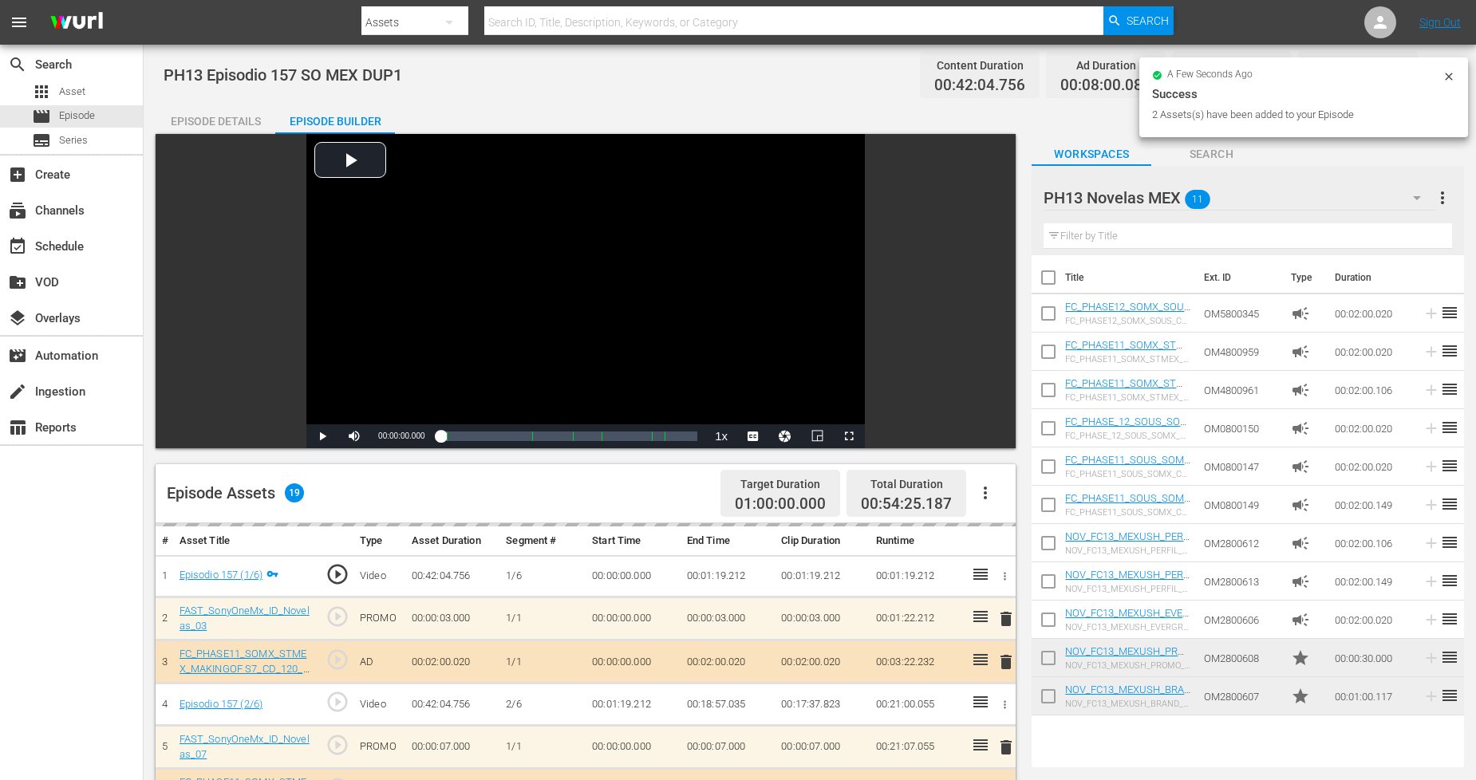
click at [1059, 695] on input "checkbox" at bounding box center [1048, 700] width 34 height 34
checkbox input "true"
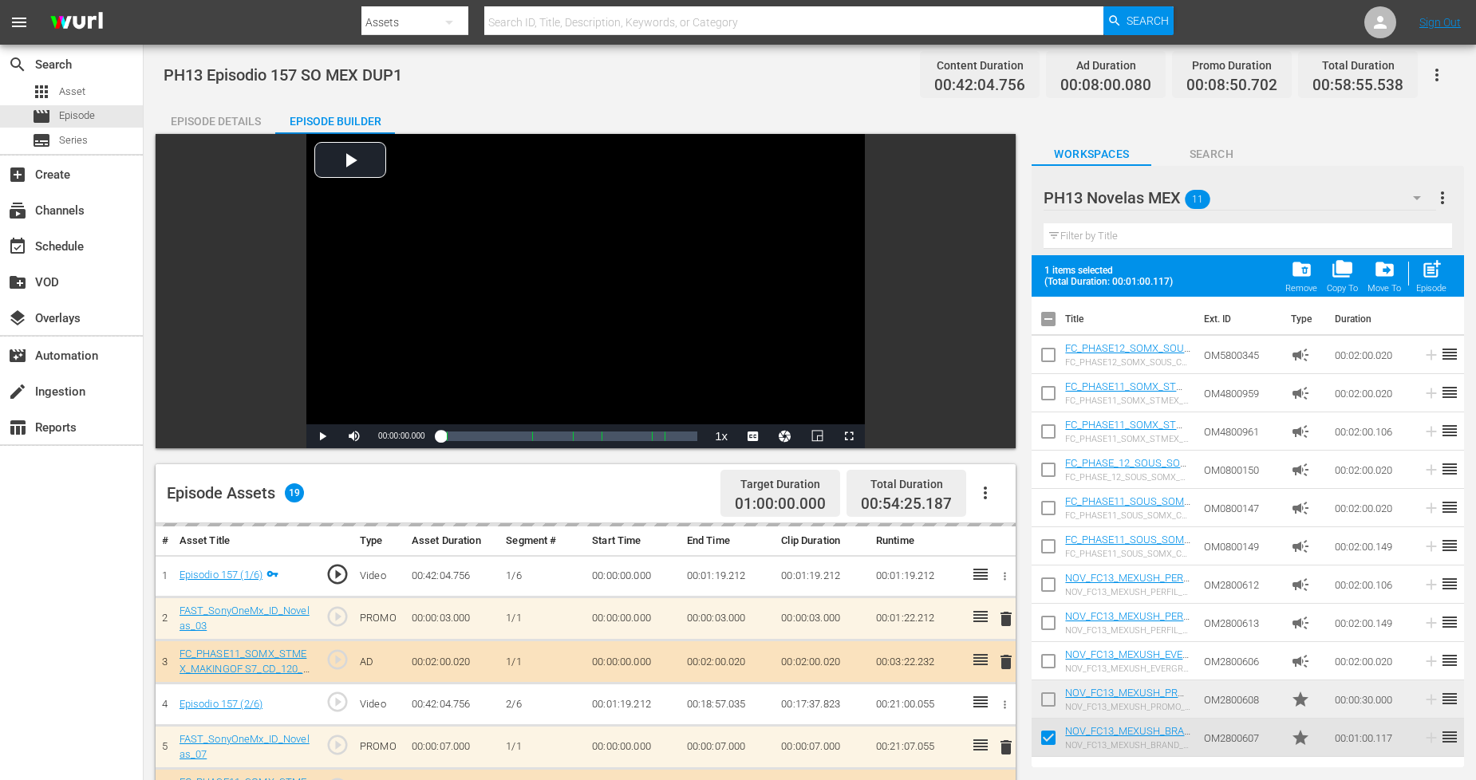
drag, startPoint x: 1056, startPoint y: 696, endPoint x: 1064, endPoint y: 687, distance: 11.9
click at [1057, 695] on input "checkbox" at bounding box center [1048, 703] width 34 height 34
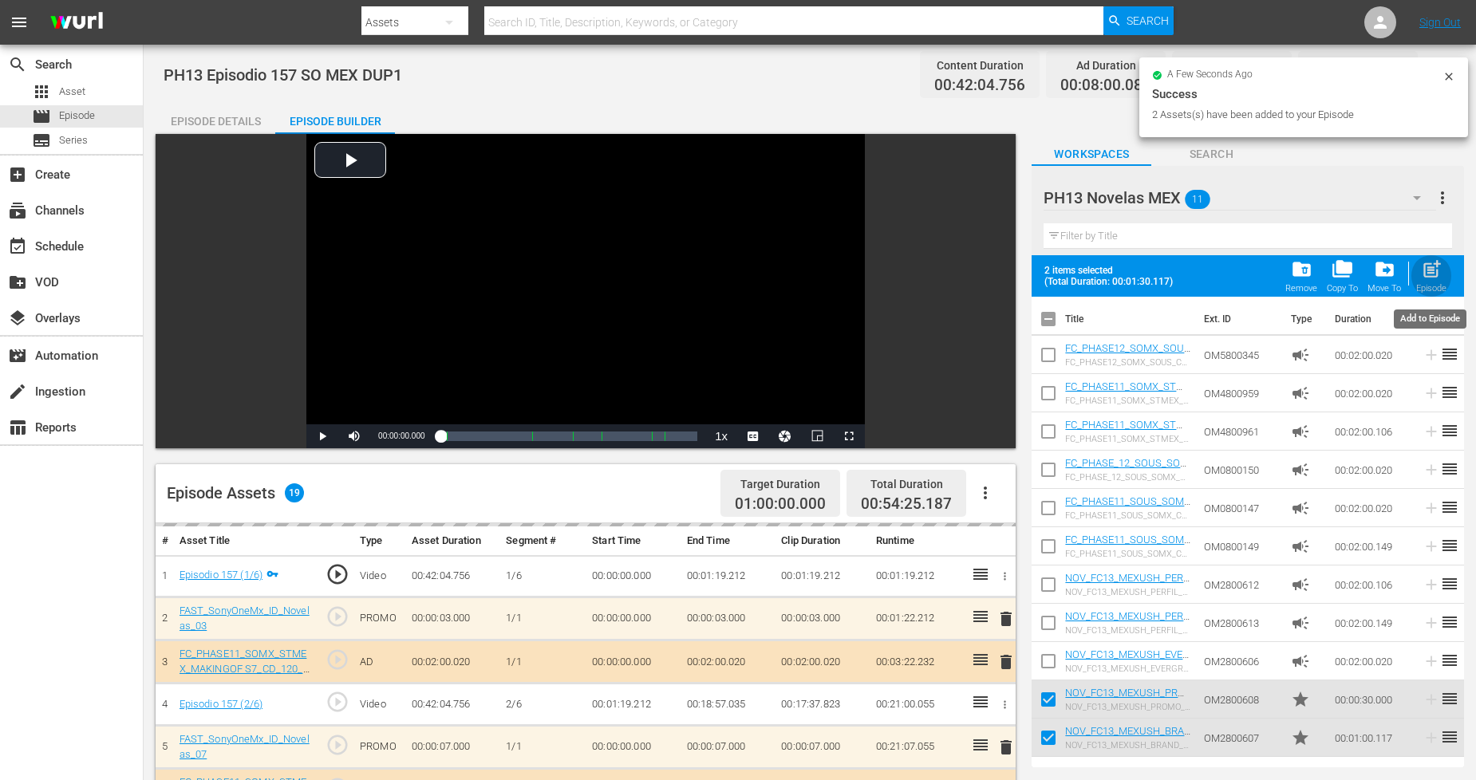
click at [1339, 280] on span "post_add" at bounding box center [1432, 269] width 22 height 22
checkbox input "false"
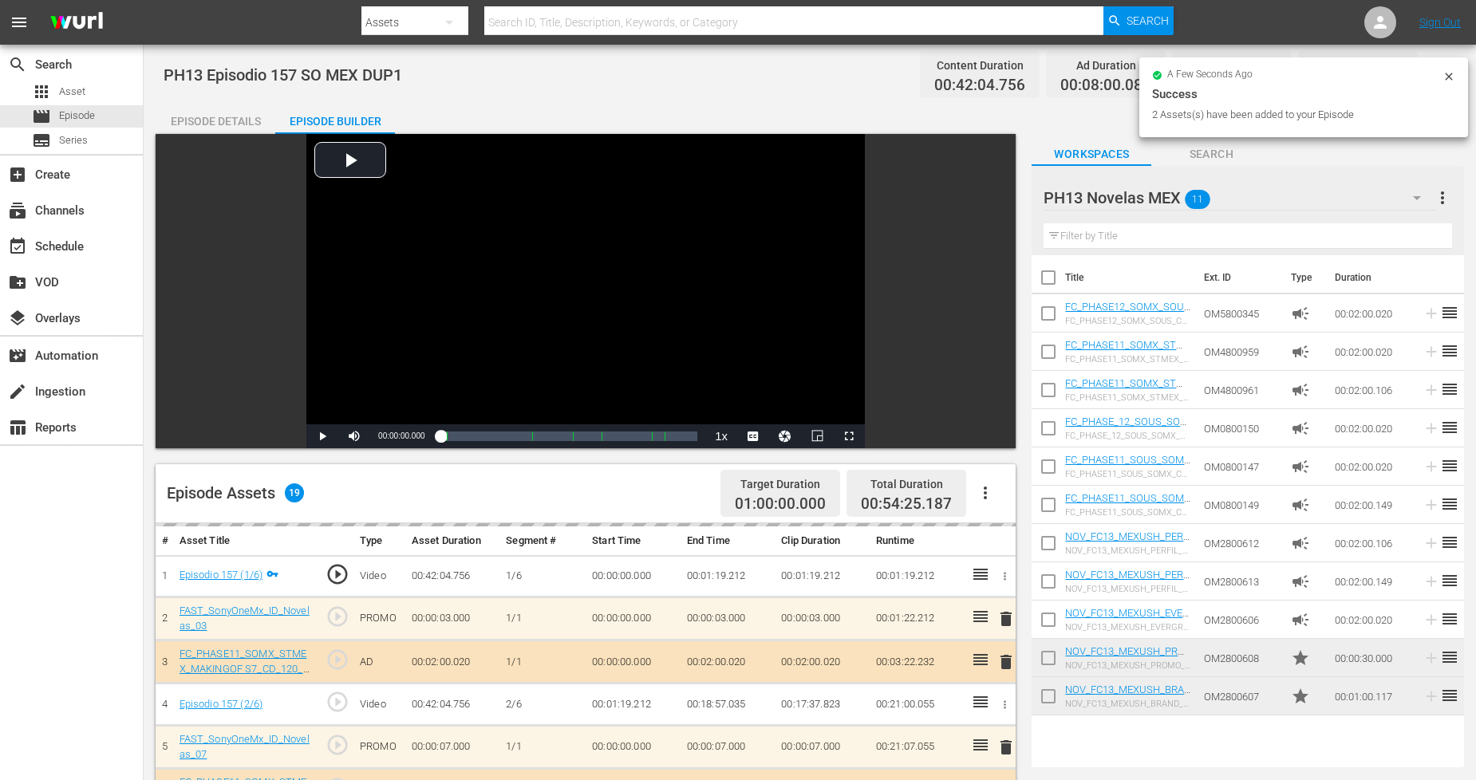
click at [1055, 689] on input "checkbox" at bounding box center [1048, 700] width 34 height 34
checkbox input "true"
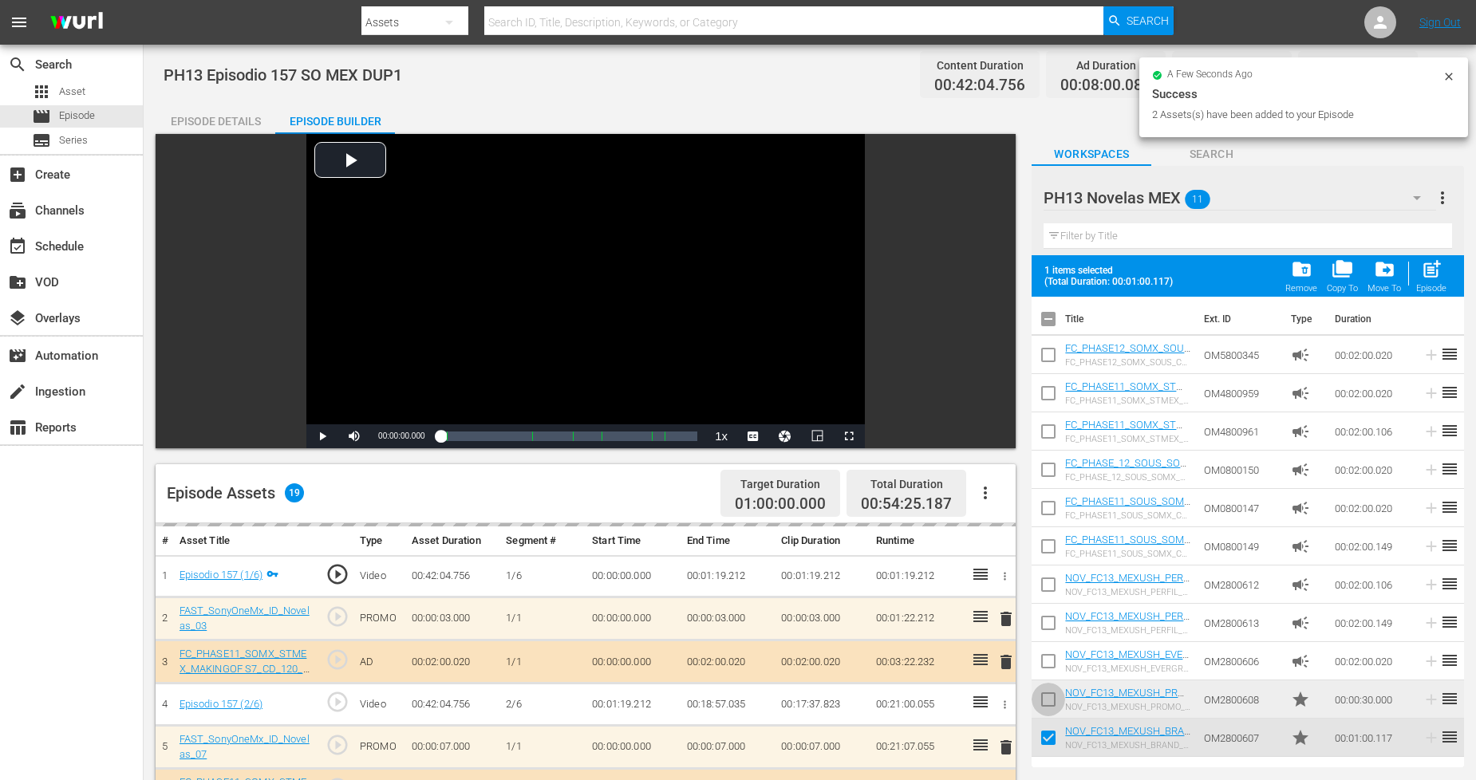
click at [1055, 688] on input "checkbox" at bounding box center [1048, 703] width 34 height 34
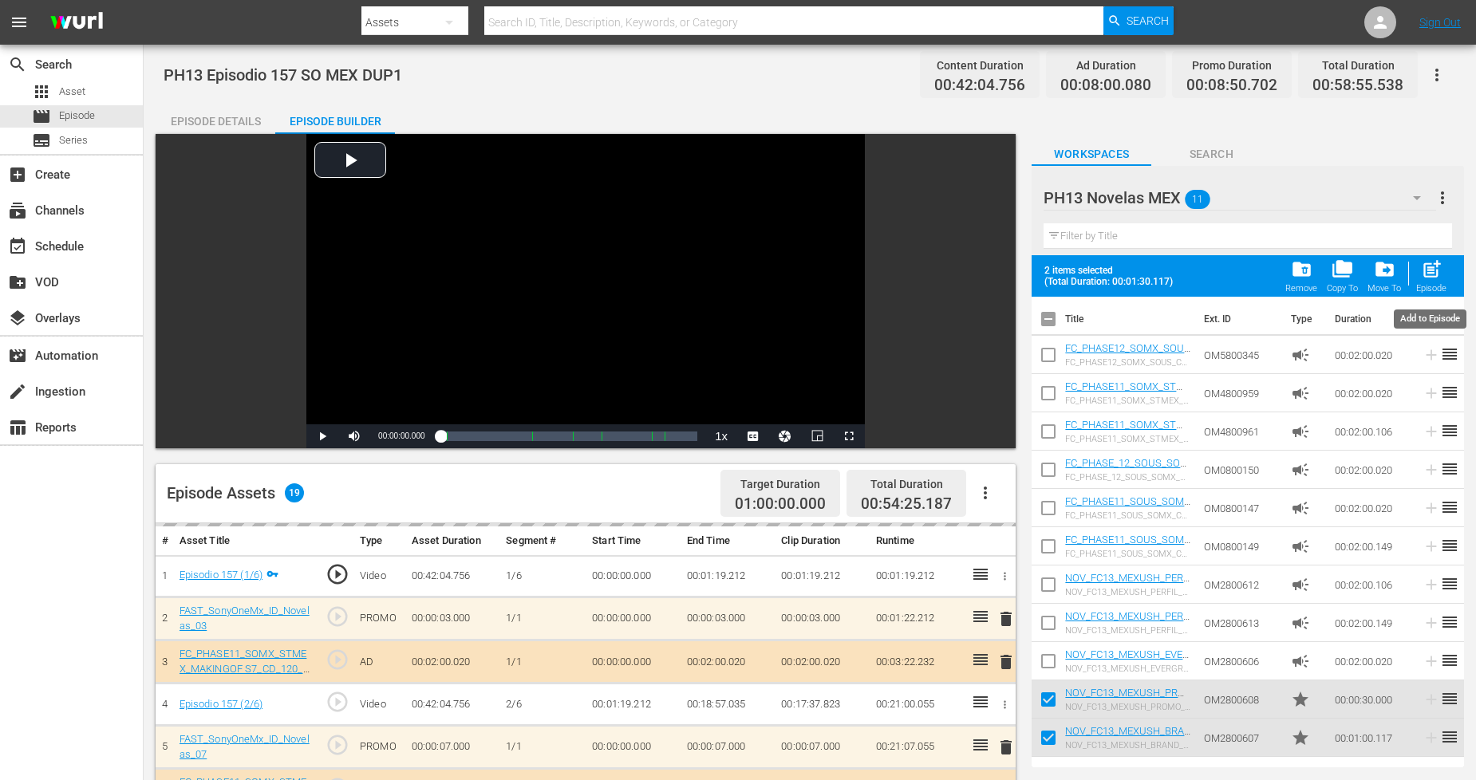
click at [1339, 268] on span "post_add" at bounding box center [1432, 269] width 22 height 22
checkbox input "false"
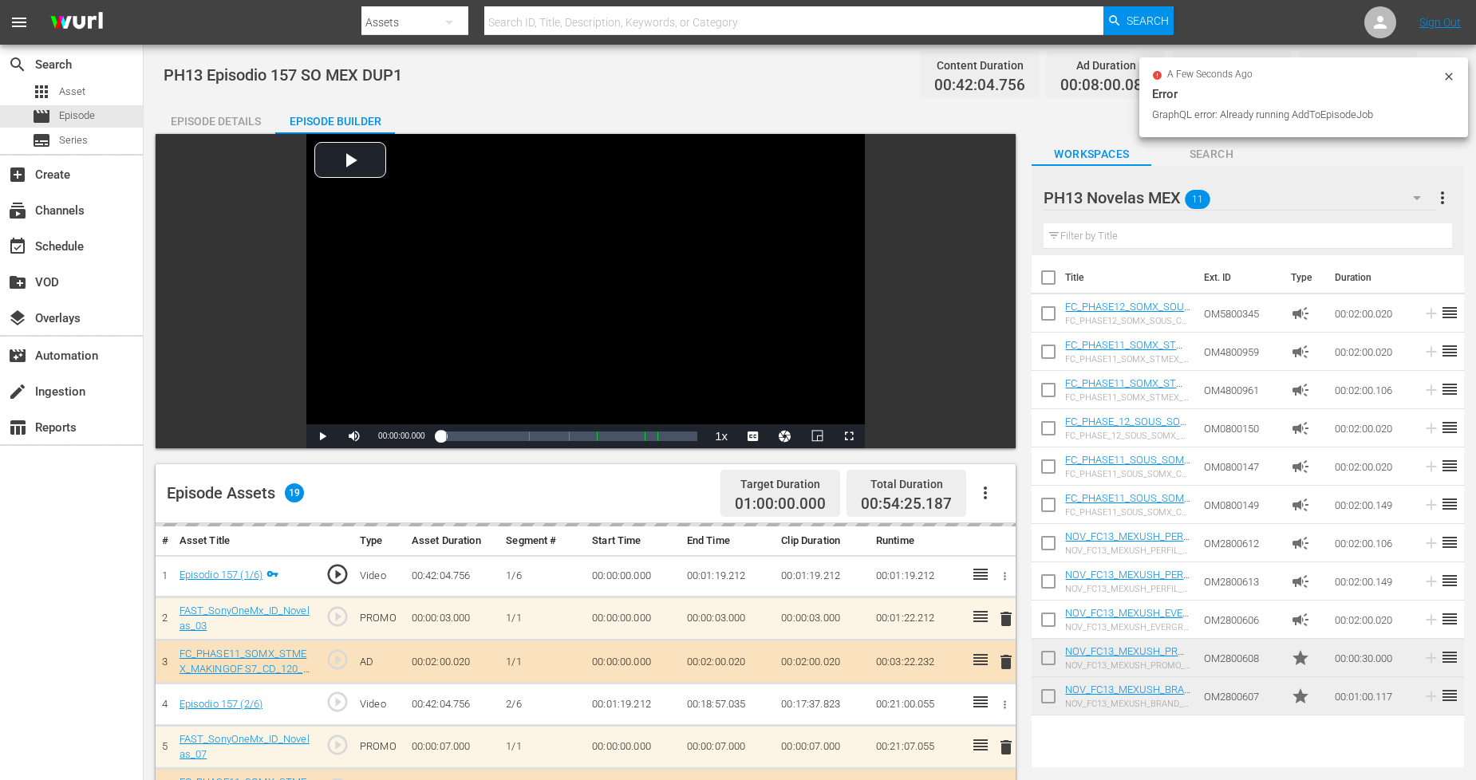
click at [1051, 694] on input "checkbox" at bounding box center [1048, 700] width 34 height 34
checkbox input "true"
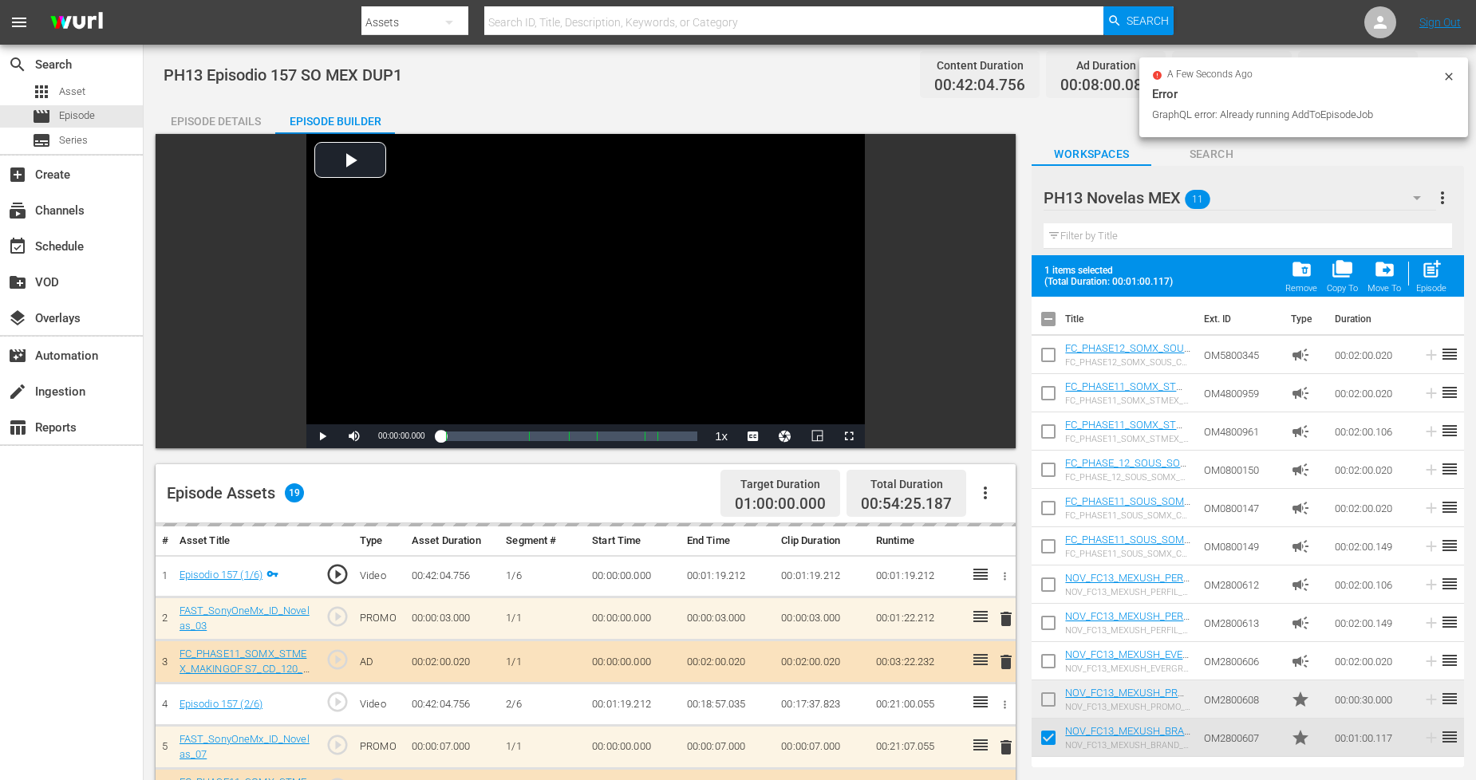
click at [1055, 688] on input "checkbox" at bounding box center [1048, 703] width 34 height 34
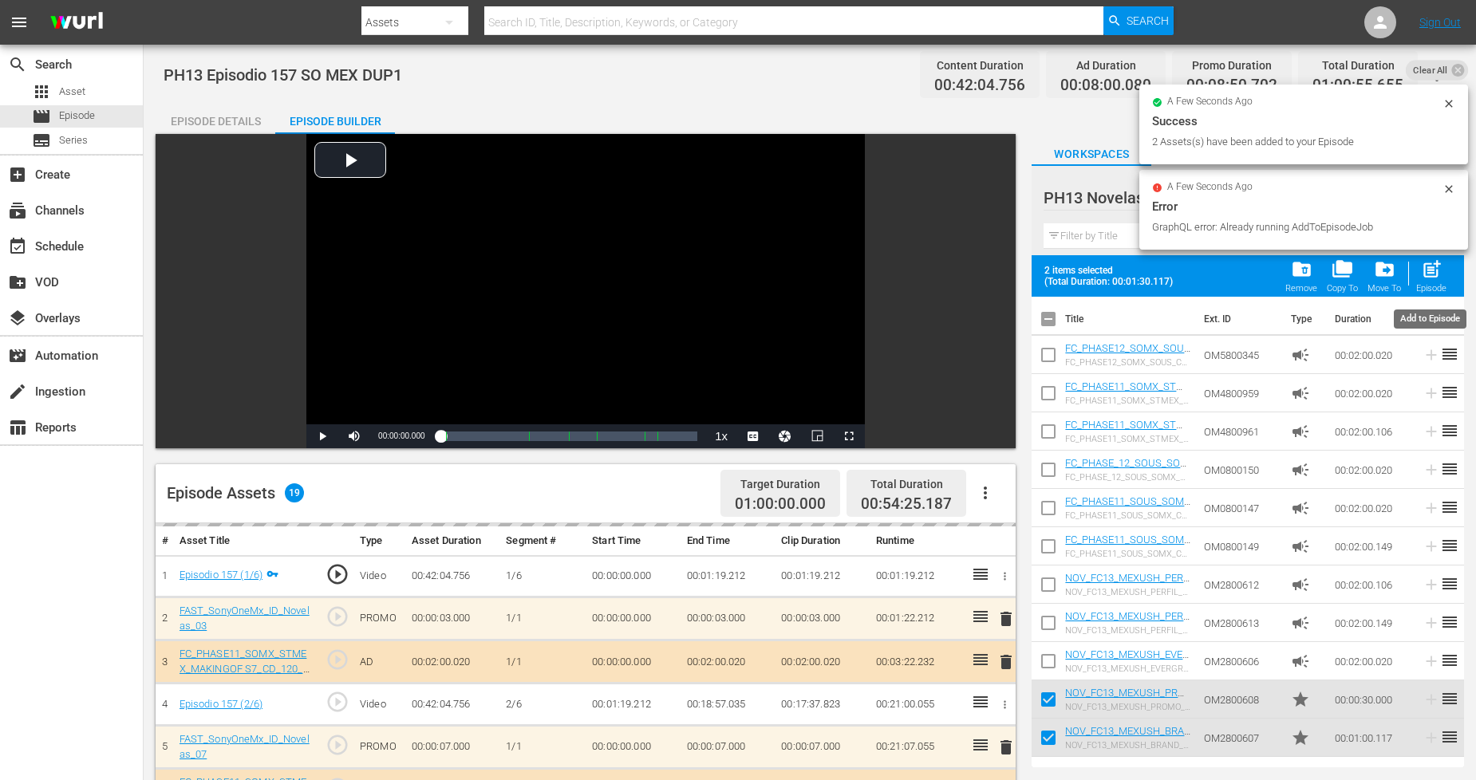
click at [1339, 280] on span "post_add" at bounding box center [1432, 269] width 22 height 22
checkbox input "false"
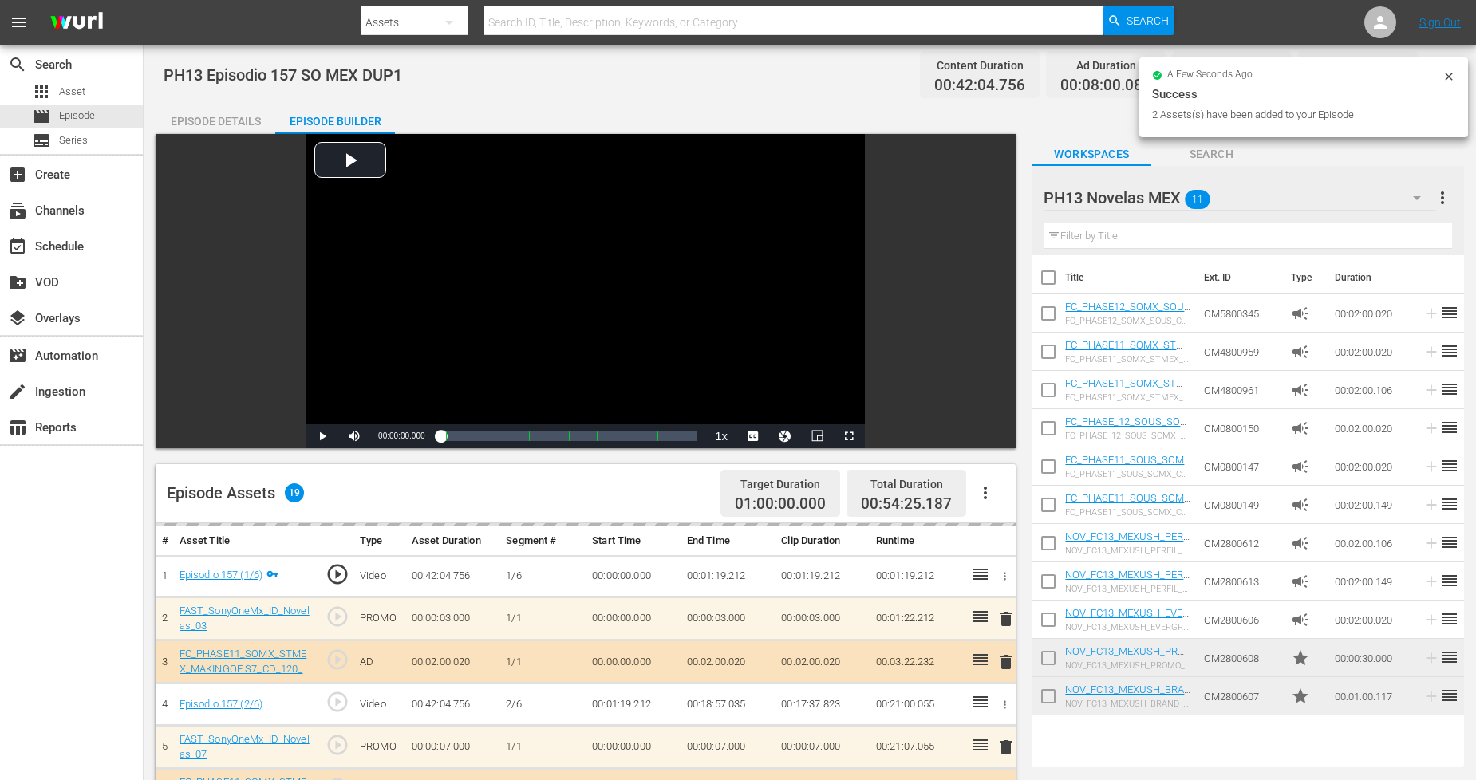
click at [1046, 702] on input "checkbox" at bounding box center [1048, 700] width 34 height 34
checkbox input "true"
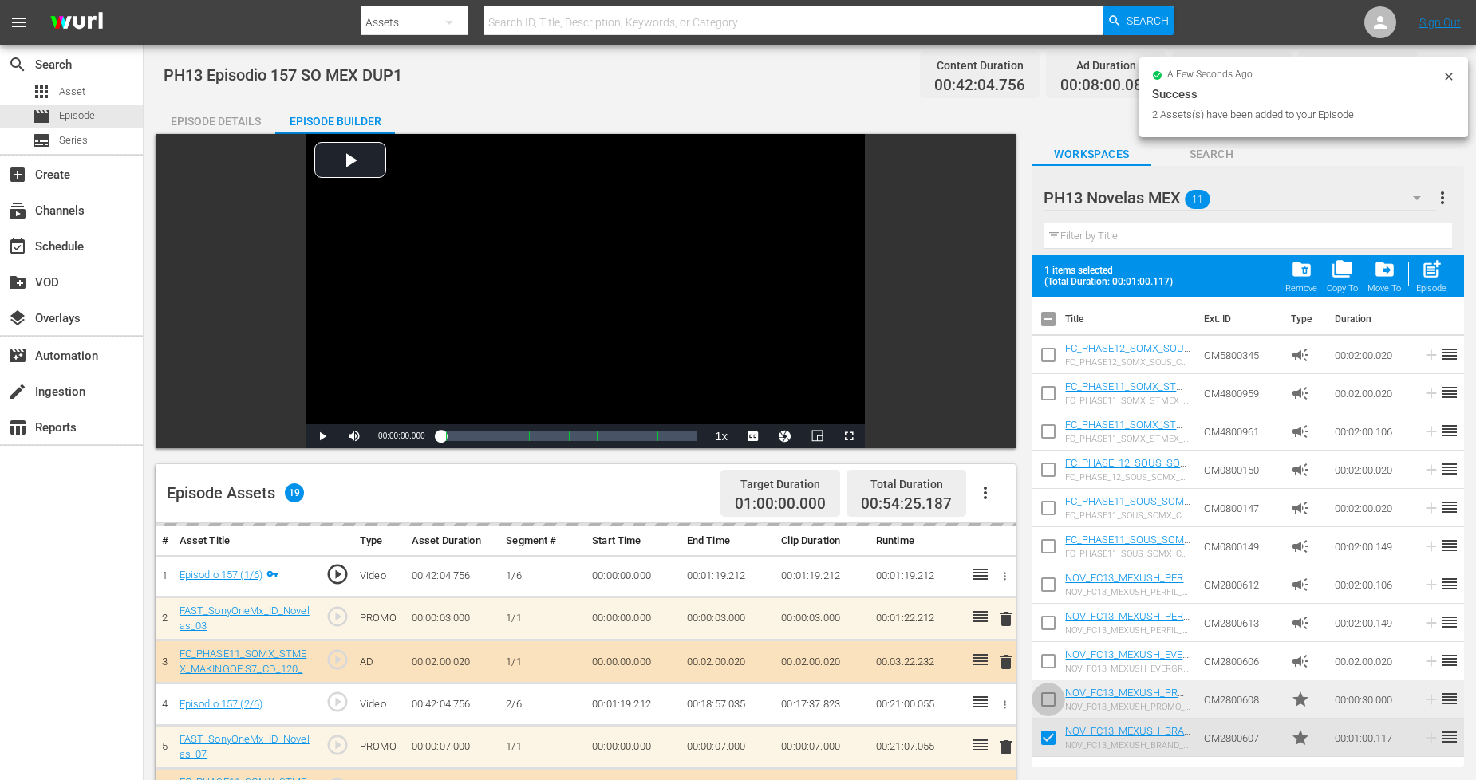
click at [1046, 702] on input "checkbox" at bounding box center [1048, 703] width 34 height 34
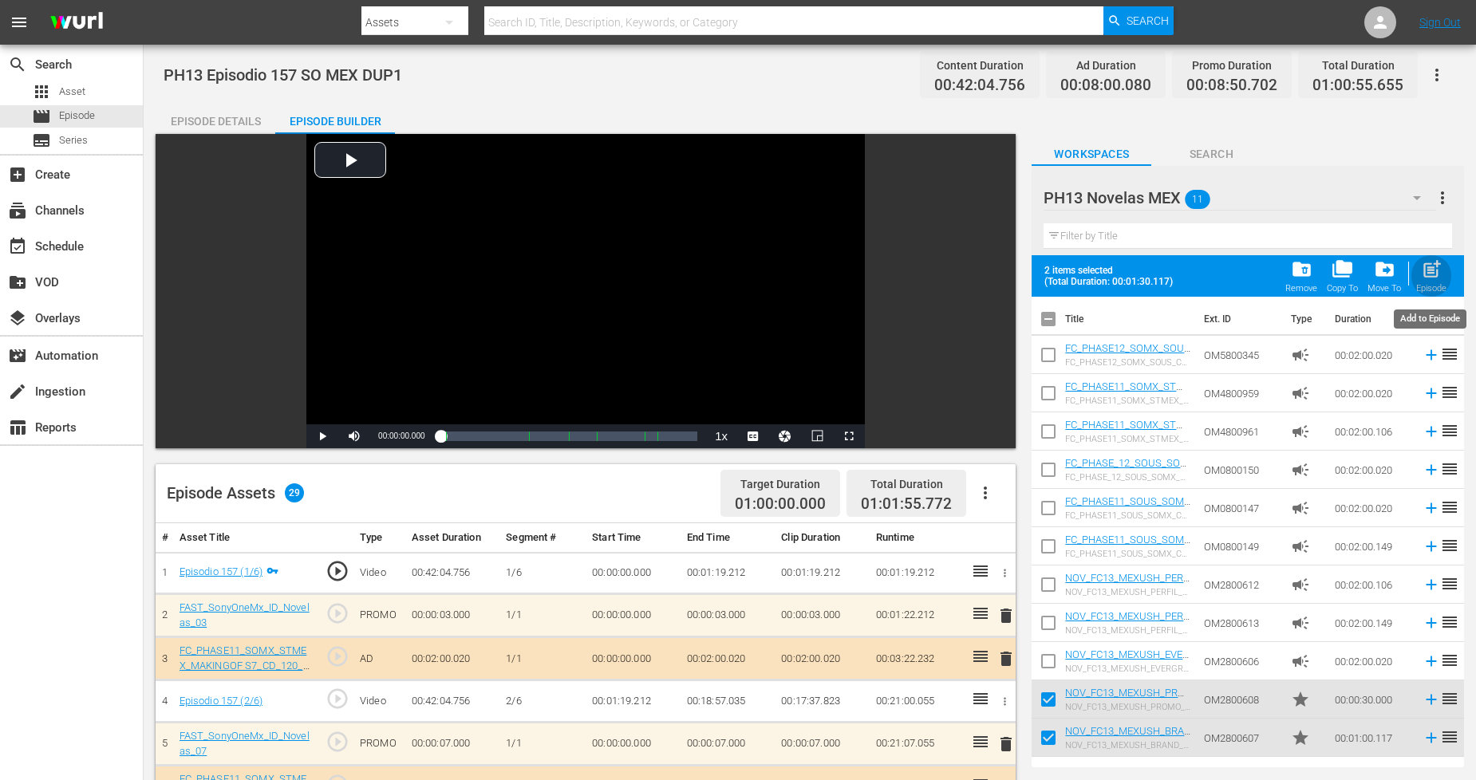
click at [1339, 283] on div "Episode" at bounding box center [1431, 288] width 30 height 10
checkbox input "false"
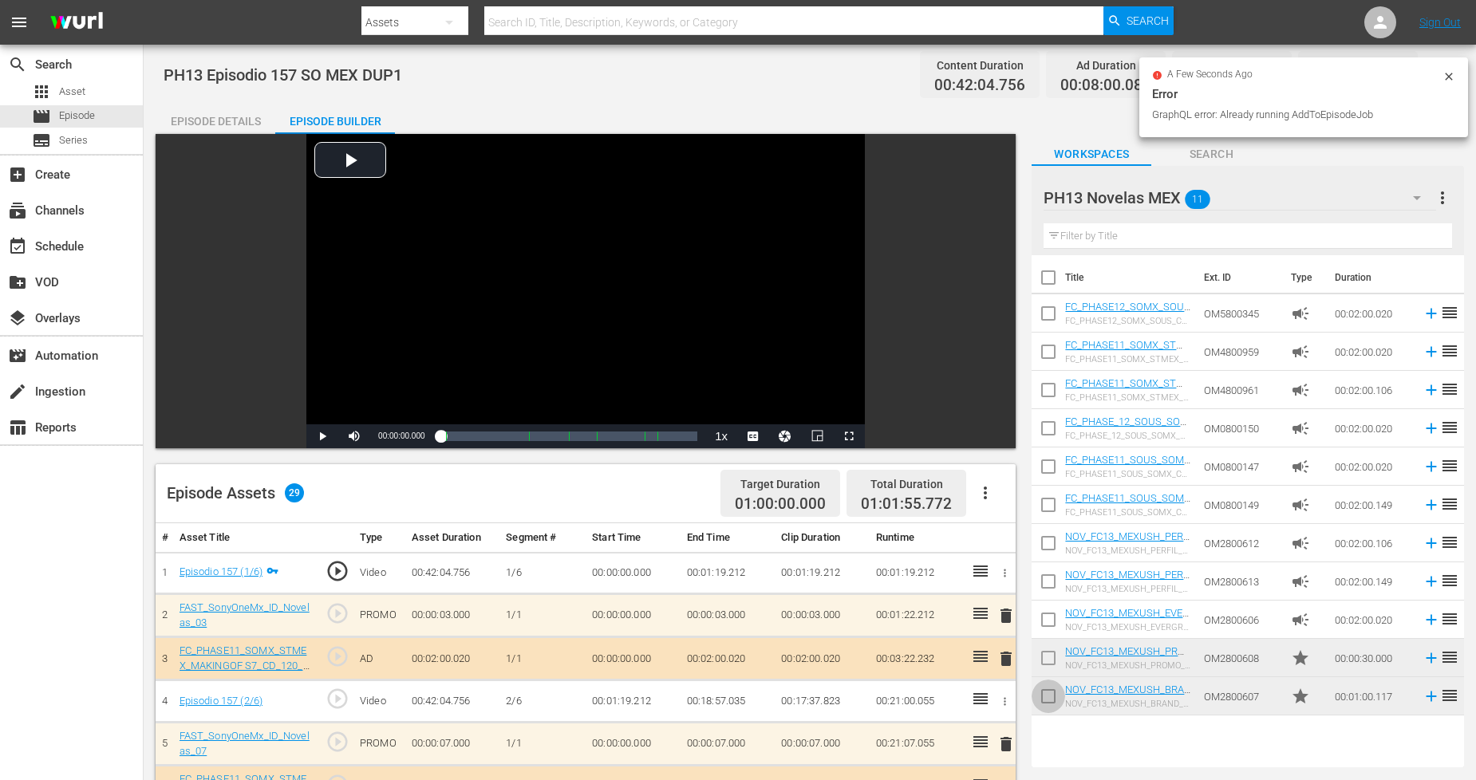
click at [1055, 698] on input "checkbox" at bounding box center [1048, 700] width 34 height 34
checkbox input "true"
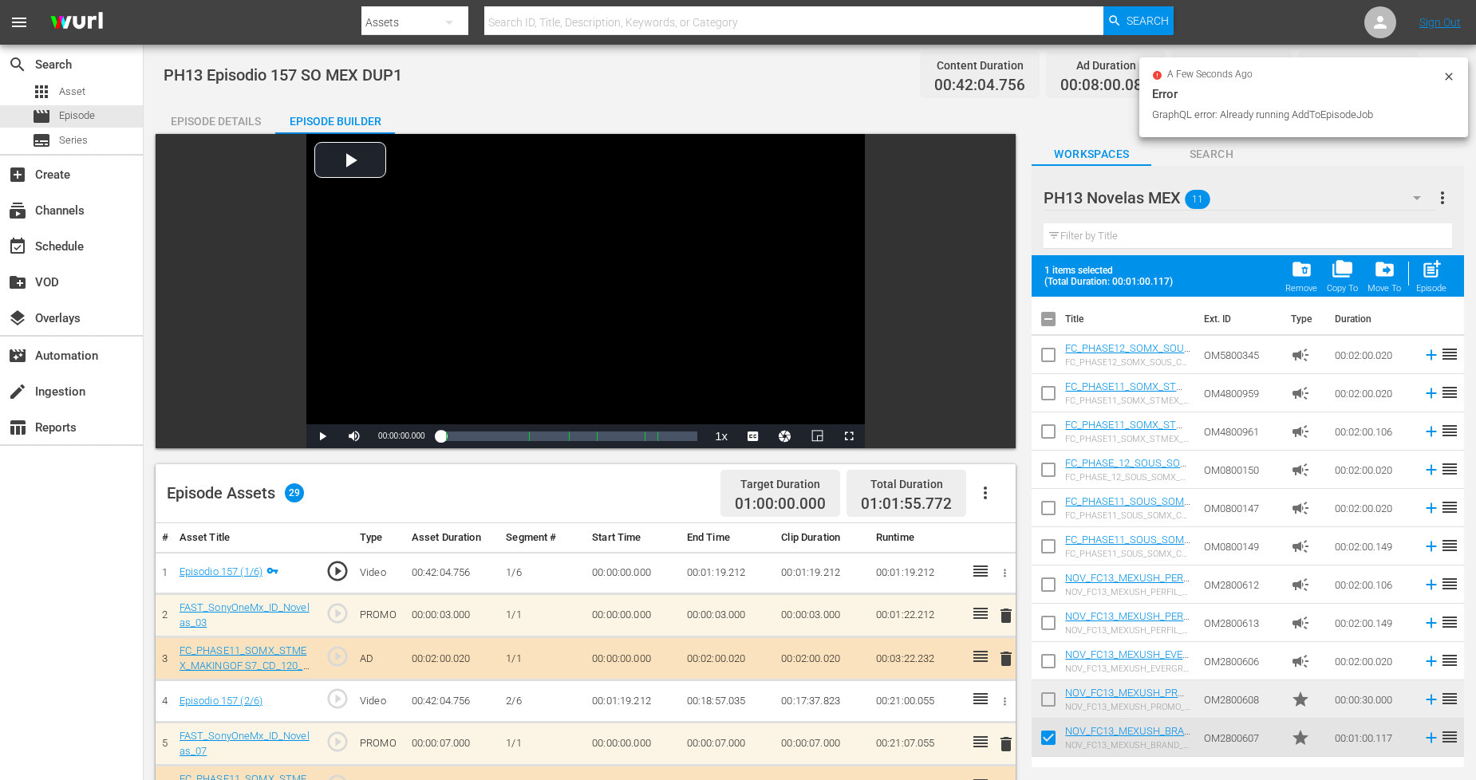
drag, startPoint x: 1055, startPoint y: 698, endPoint x: 1204, endPoint y: 545, distance: 214.3
click at [1055, 699] on input "checkbox" at bounding box center [1048, 703] width 34 height 34
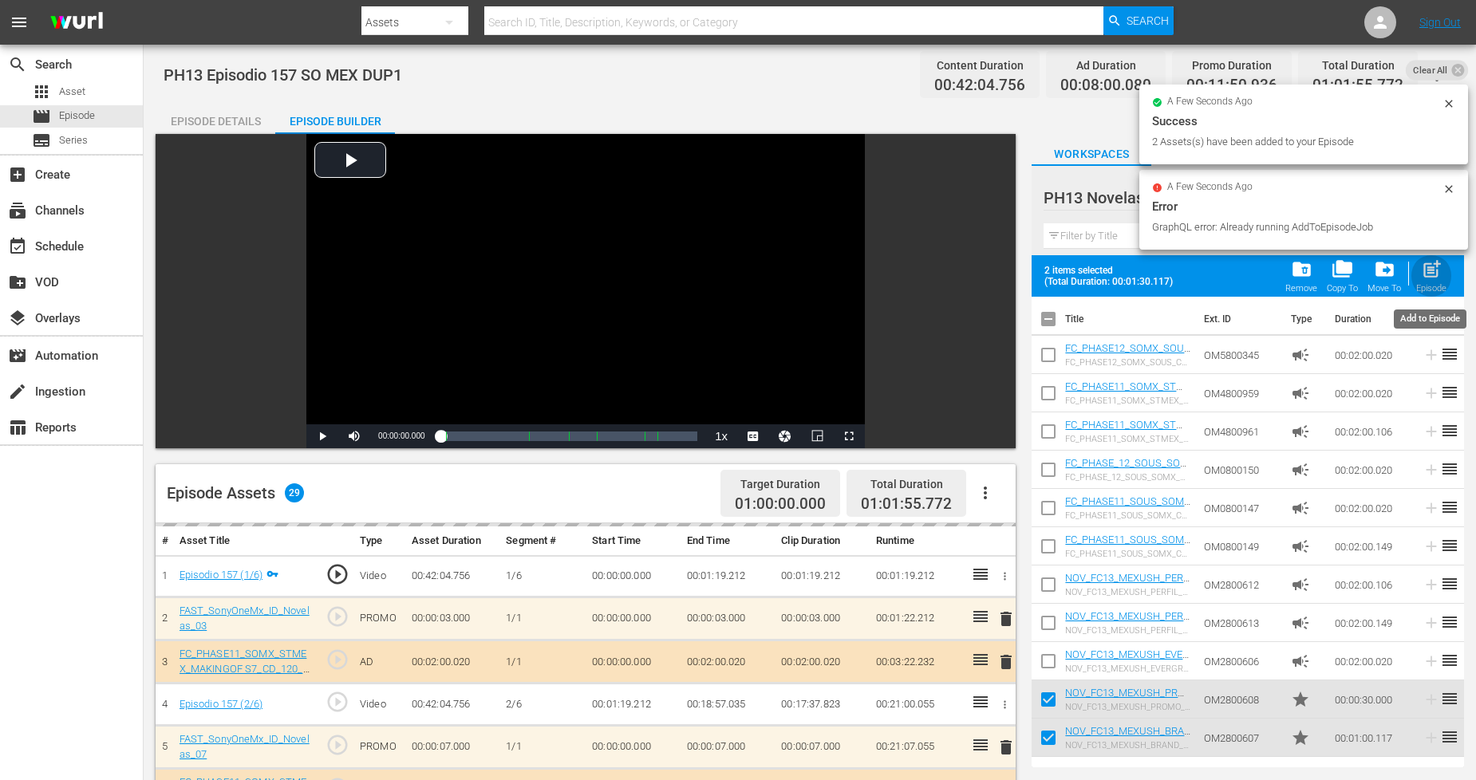
click at [1339, 290] on div "Episode" at bounding box center [1431, 288] width 30 height 10
checkbox input "false"
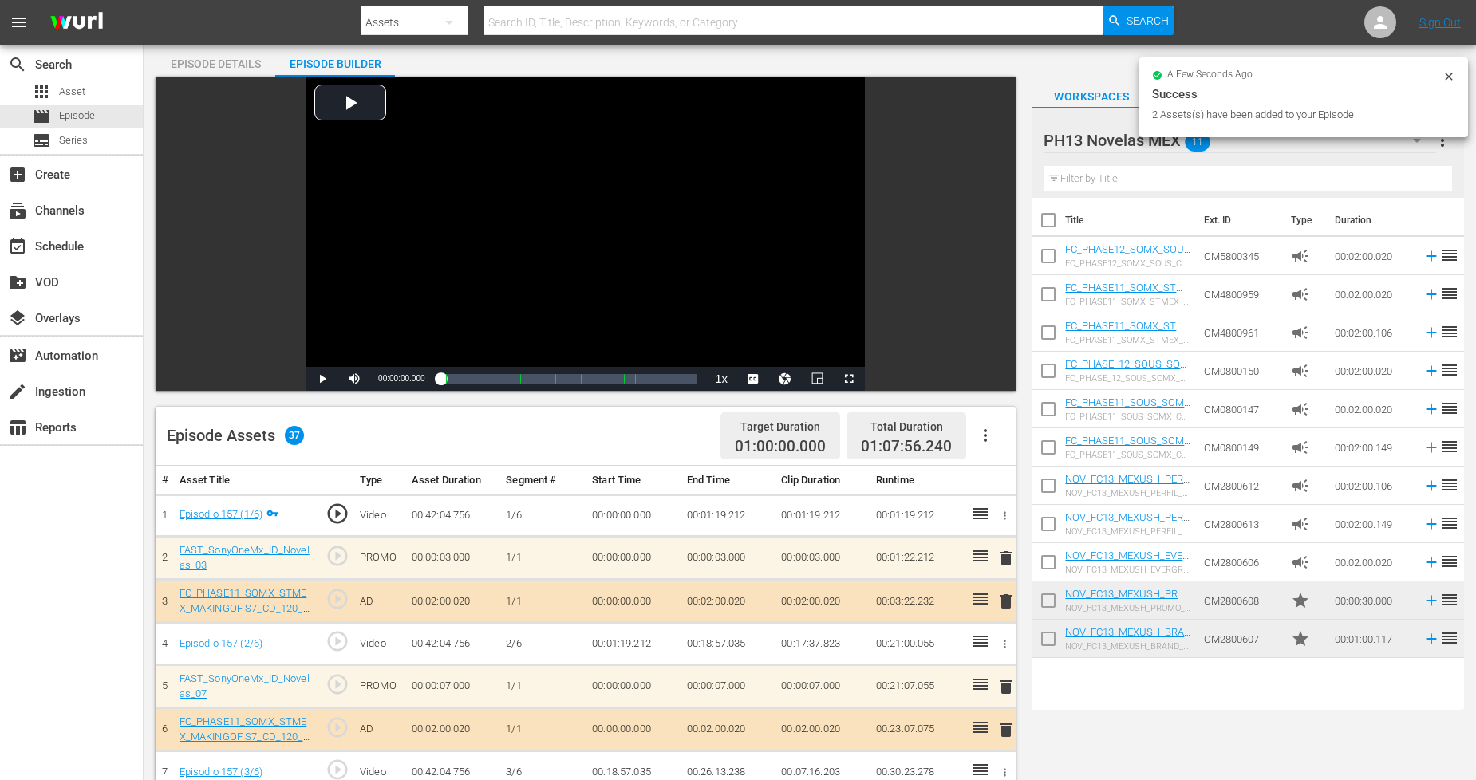
scroll to position [89, 0]
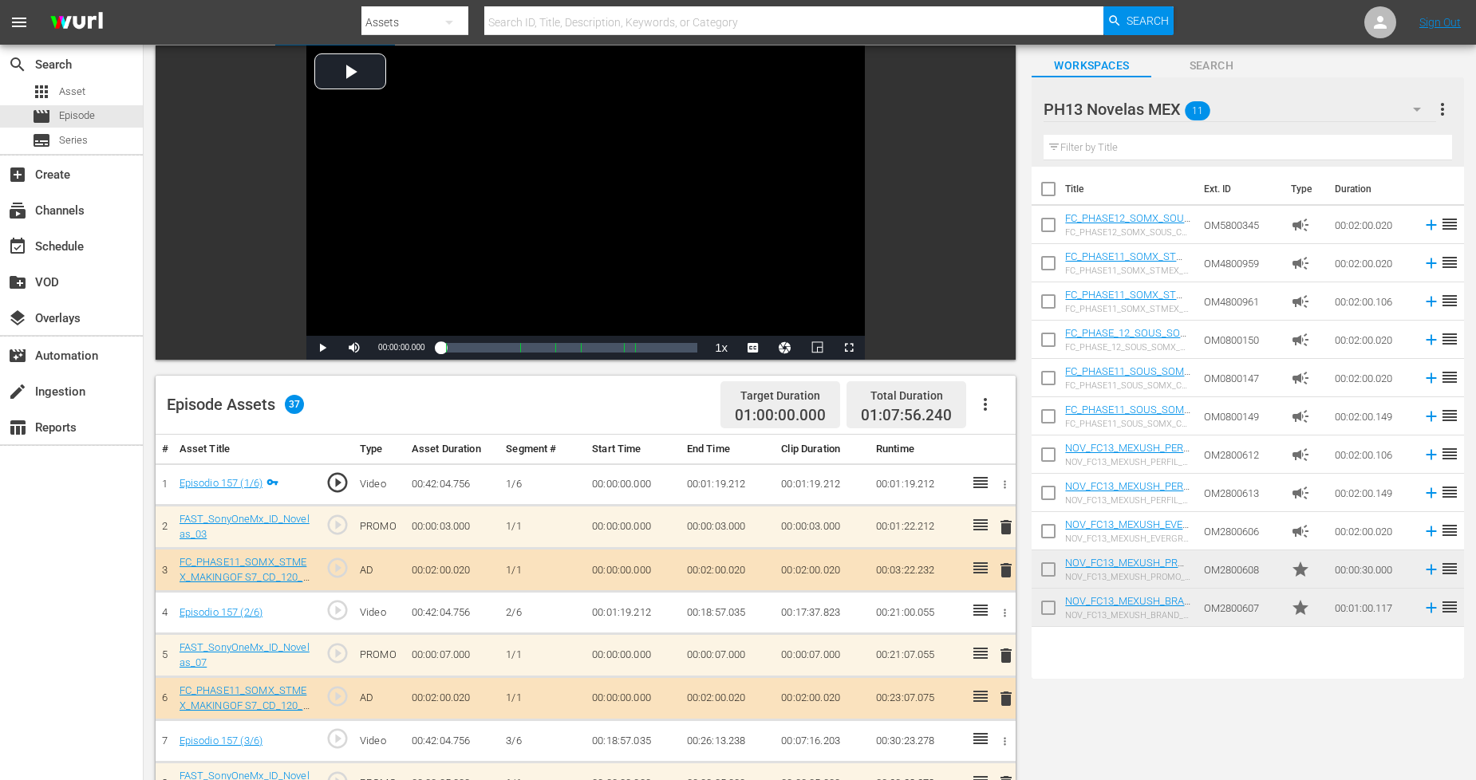
drag, startPoint x: 1043, startPoint y: 604, endPoint x: 1055, endPoint y: 593, distance: 16.4
click at [1043, 604] on input "checkbox" at bounding box center [1048, 611] width 34 height 34
checkbox input "true"
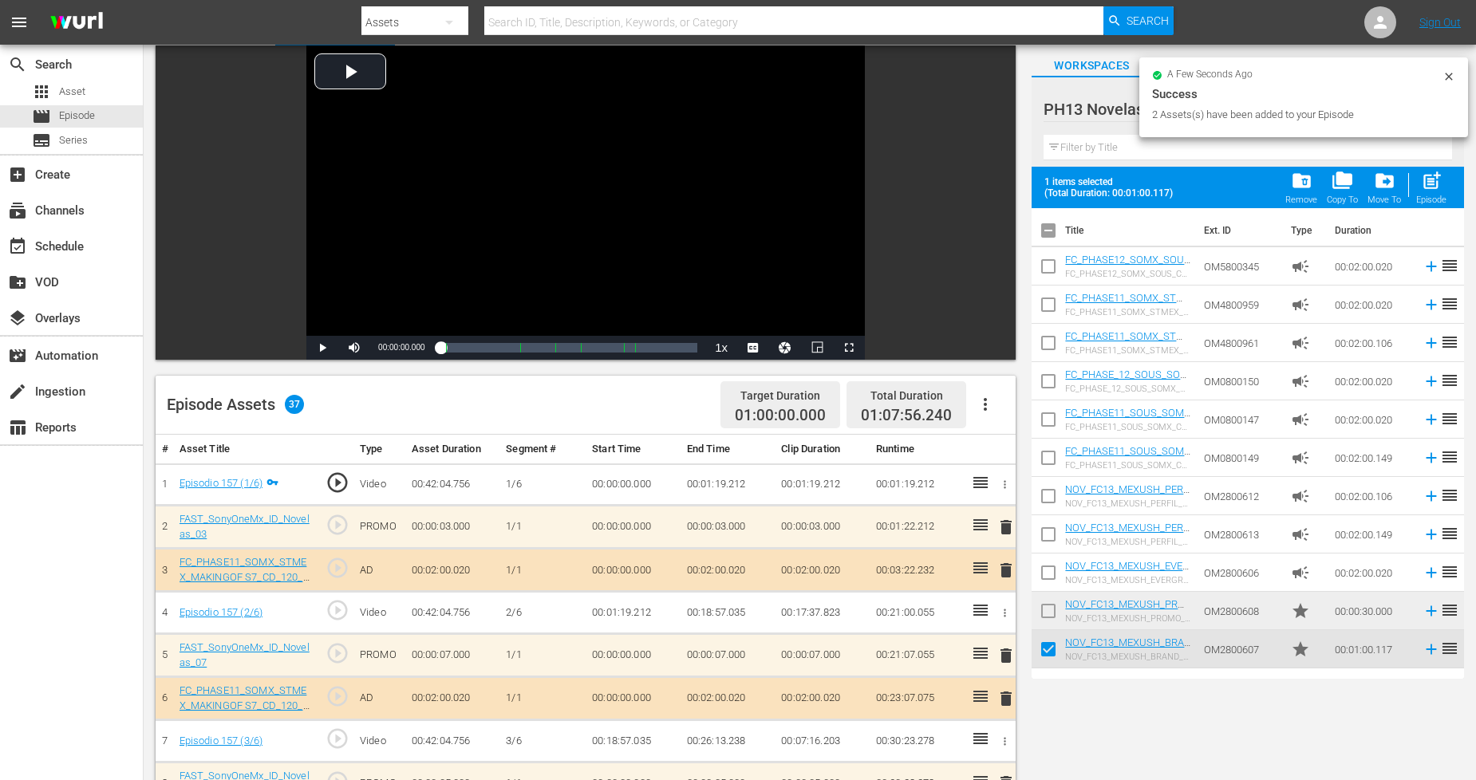
click at [1051, 598] on input "checkbox" at bounding box center [1048, 614] width 34 height 34
click at [1339, 192] on div "post_add Episode" at bounding box center [1431, 187] width 30 height 35
checkbox input "false"
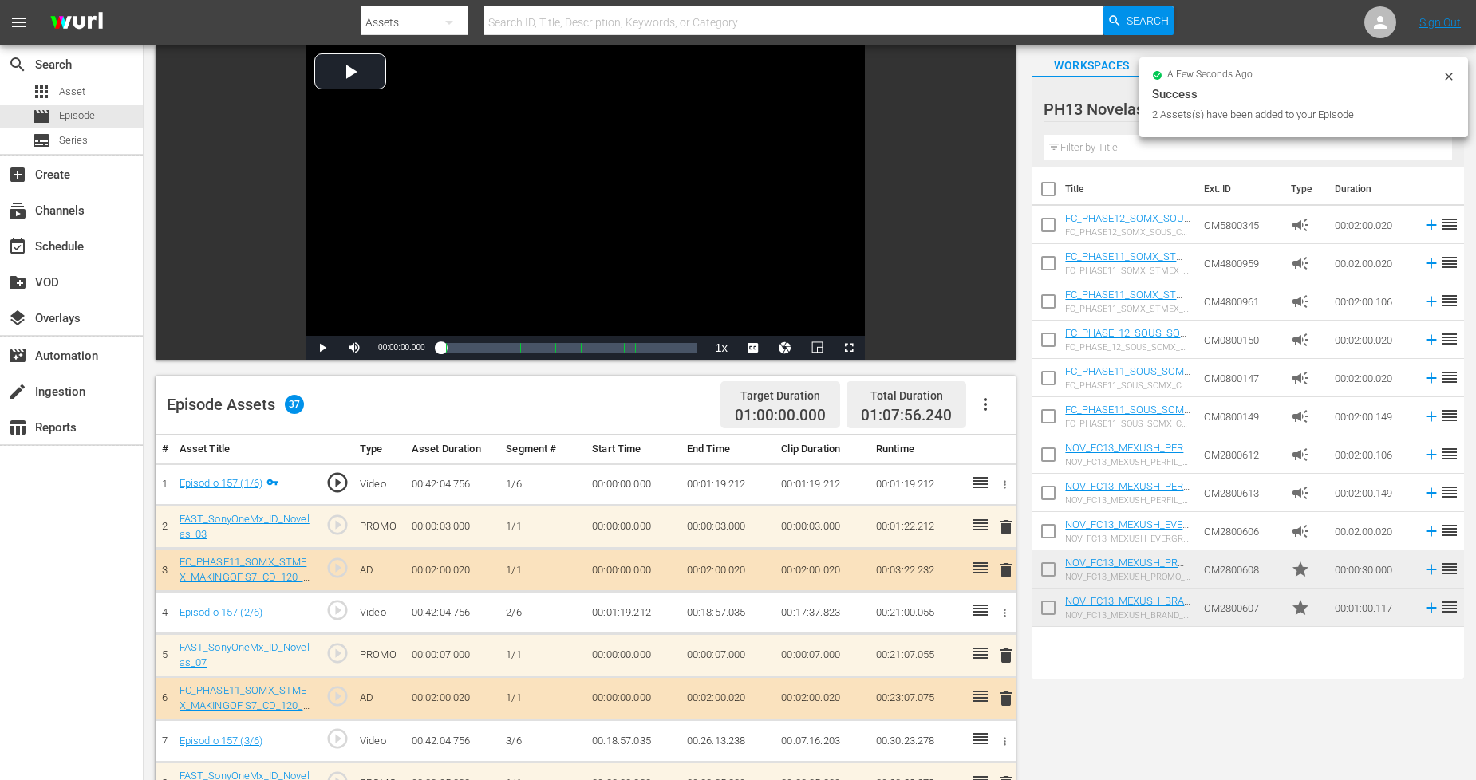
click at [1048, 605] on input "checkbox" at bounding box center [1048, 611] width 34 height 34
checkbox input "true"
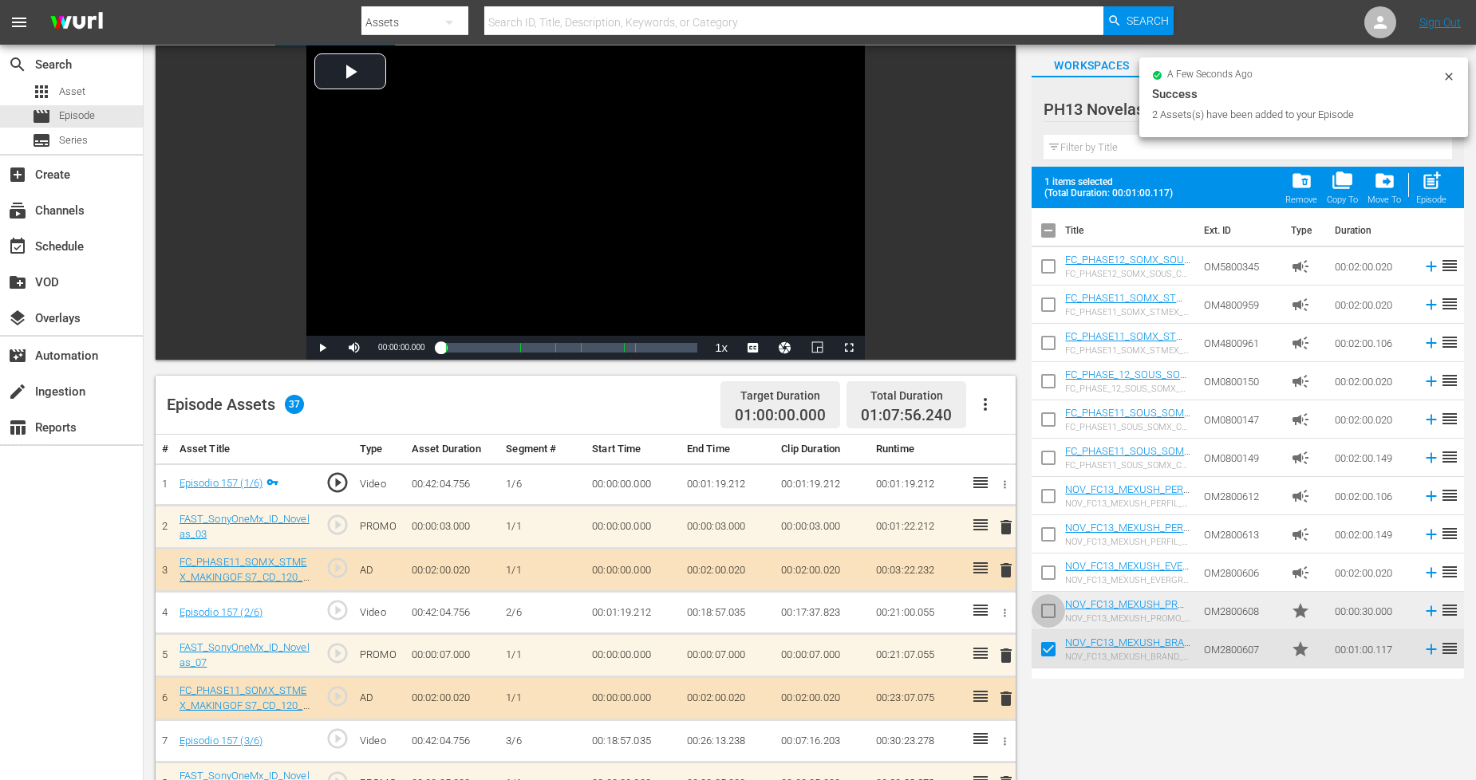
click at [1048, 597] on input "checkbox" at bounding box center [1048, 614] width 34 height 34
click at [1339, 195] on div "Episode" at bounding box center [1431, 200] width 30 height 10
checkbox input "false"
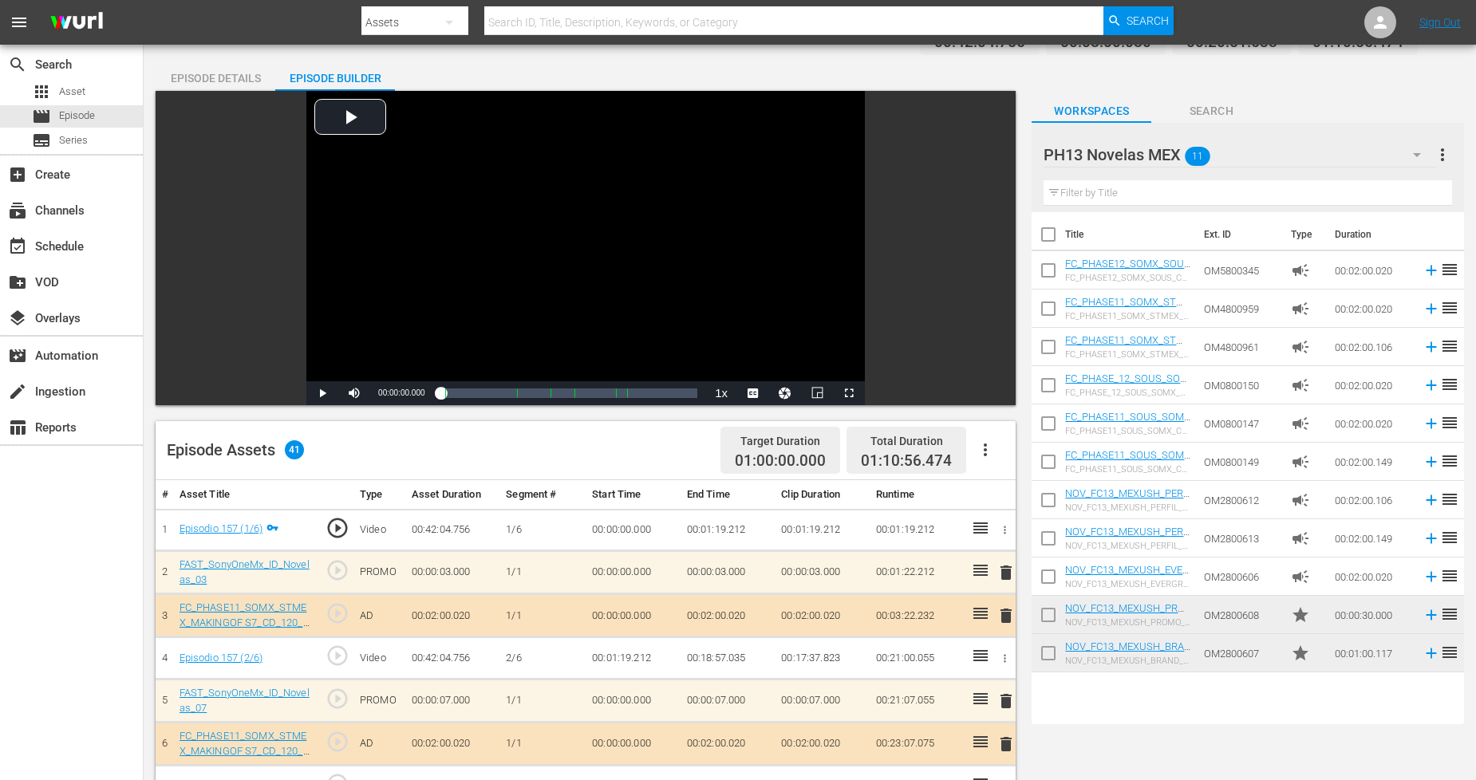
scroll to position [0, 0]
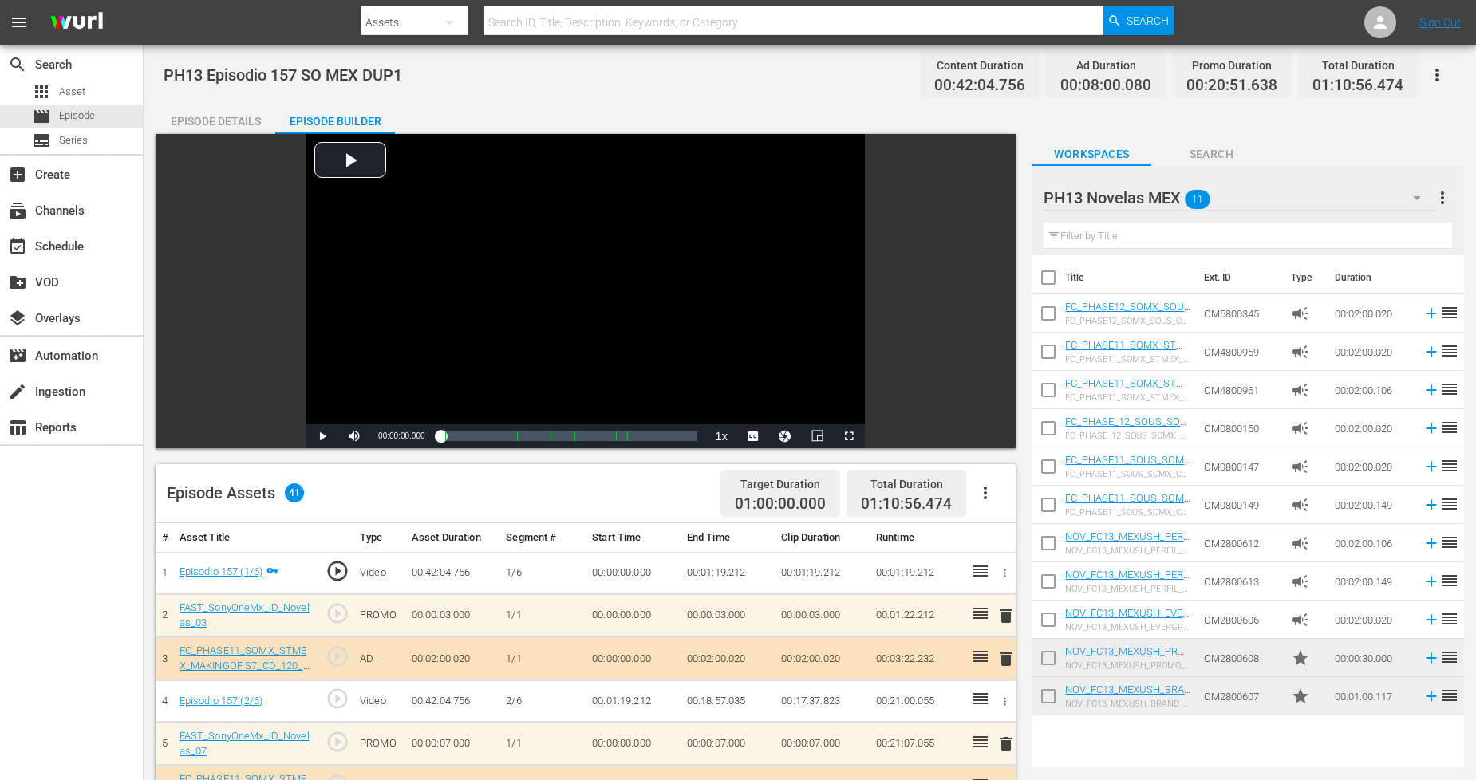
click at [1339, 75] on icon "button" at bounding box center [1436, 74] width 19 height 19
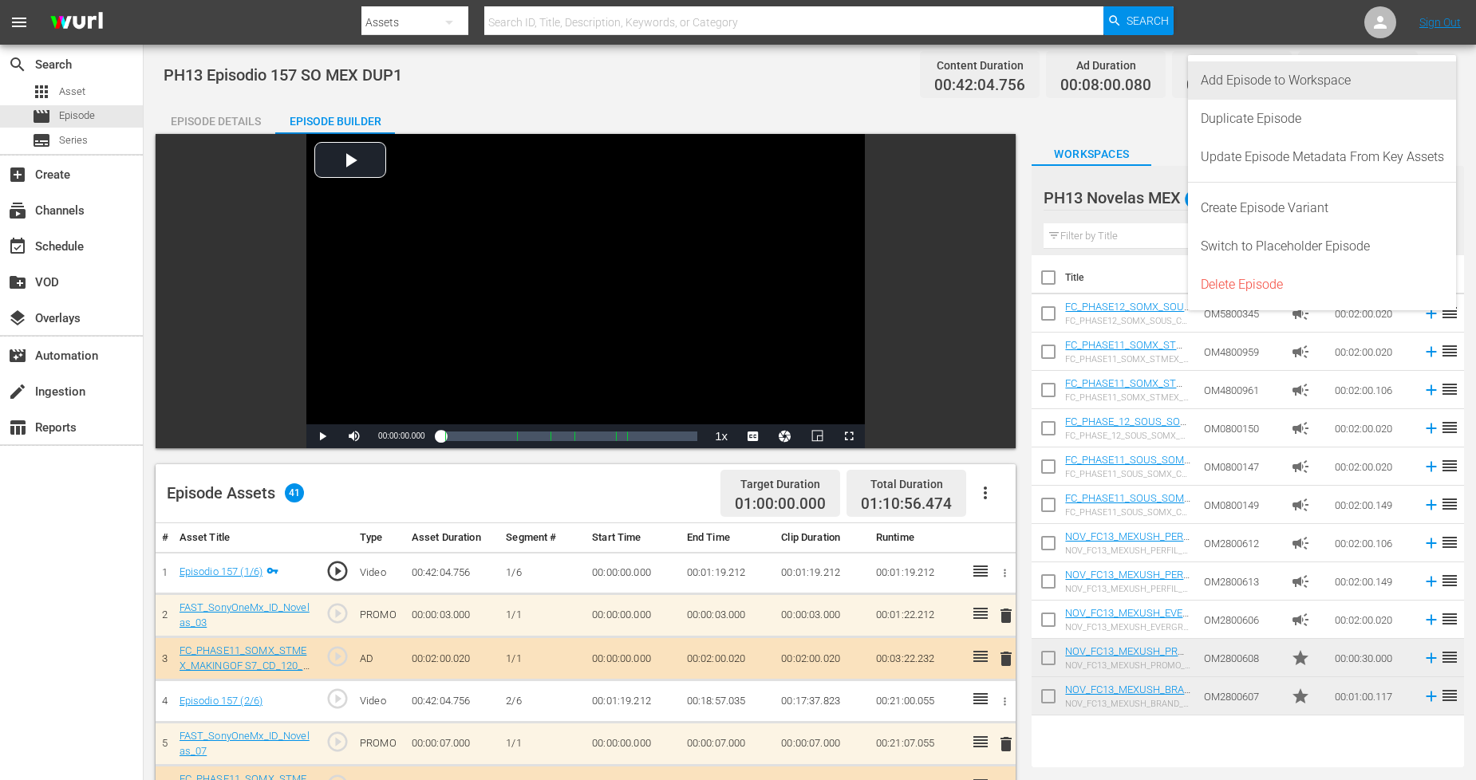
click at [1339, 91] on div "Add Episode to Workspace" at bounding box center [1321, 80] width 243 height 38
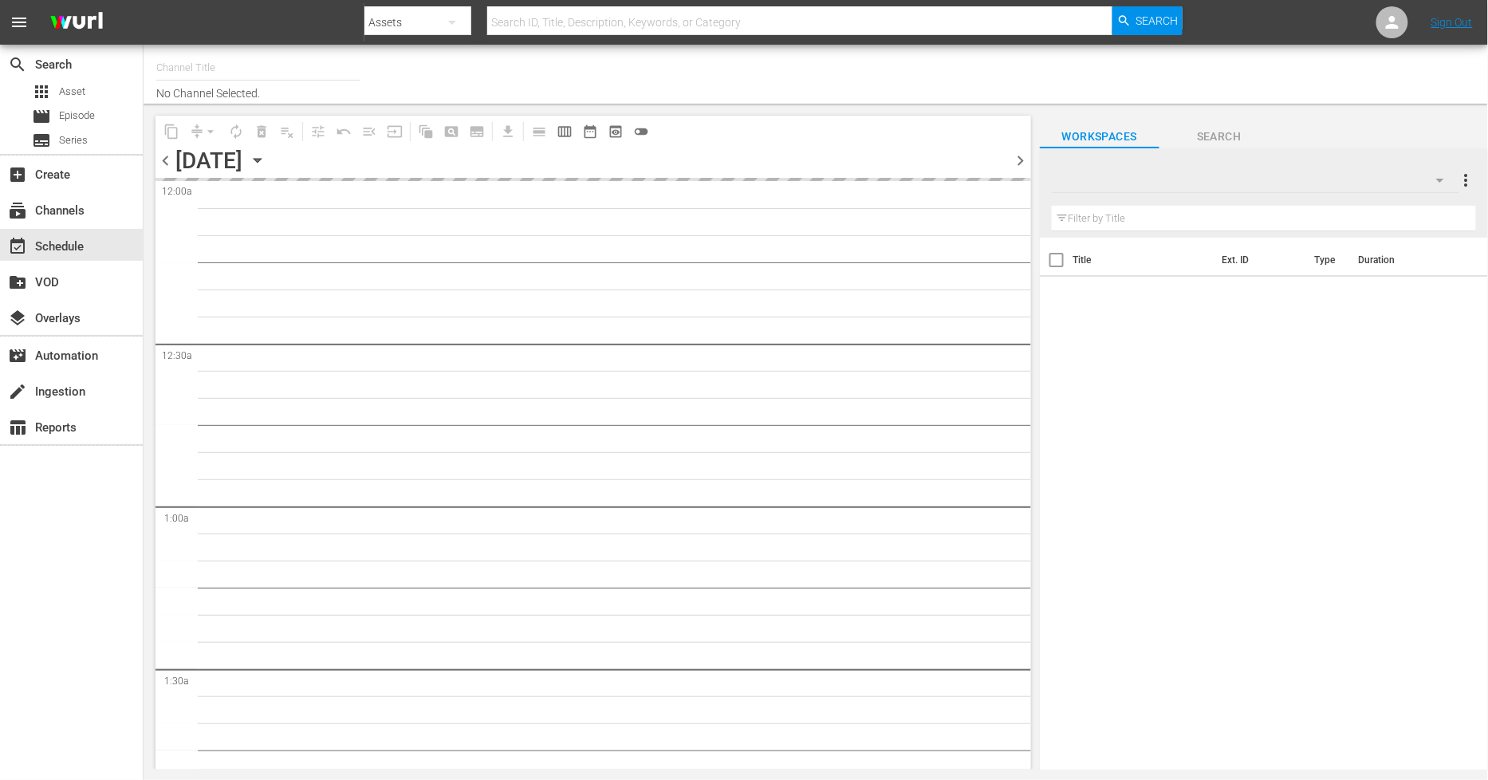
type input "Sony One Novelas (MX) (1001)"
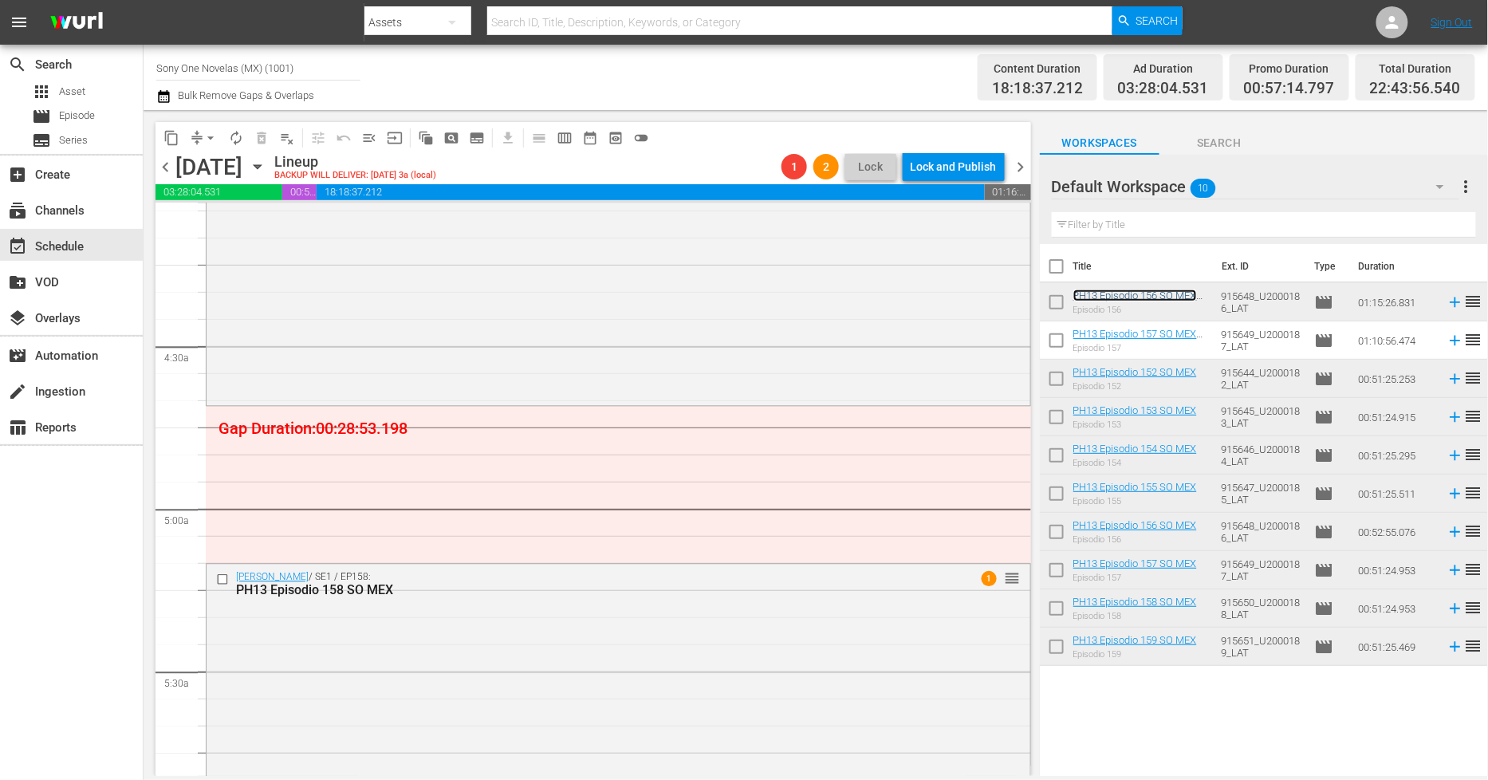
scroll to position [1329, 0]
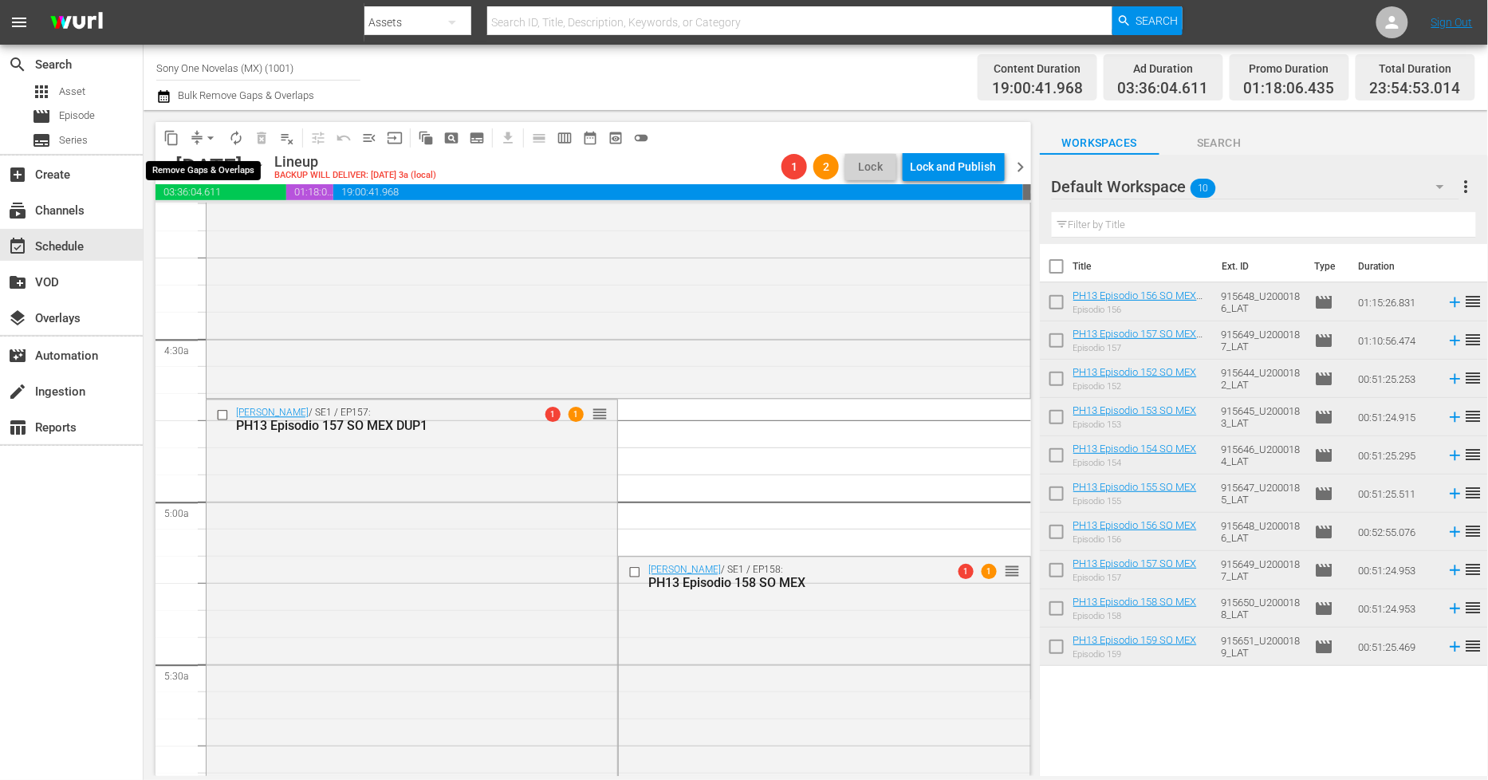
click at [204, 139] on span "arrow_drop_down" at bounding box center [211, 138] width 16 height 16
